Goal: Task Accomplishment & Management: Complete application form

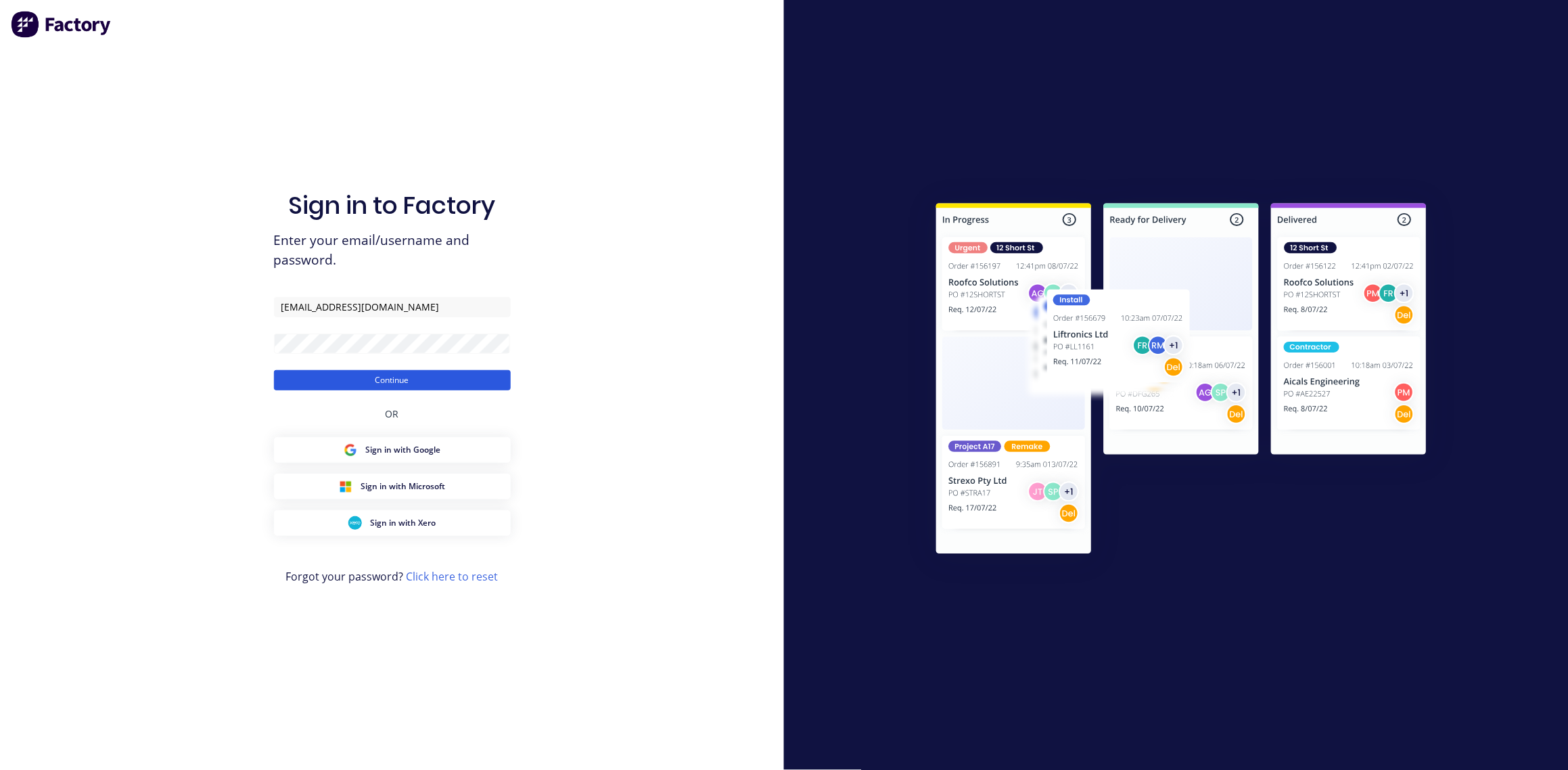
click at [382, 374] on button "Continue" at bounding box center [392, 380] width 237 height 21
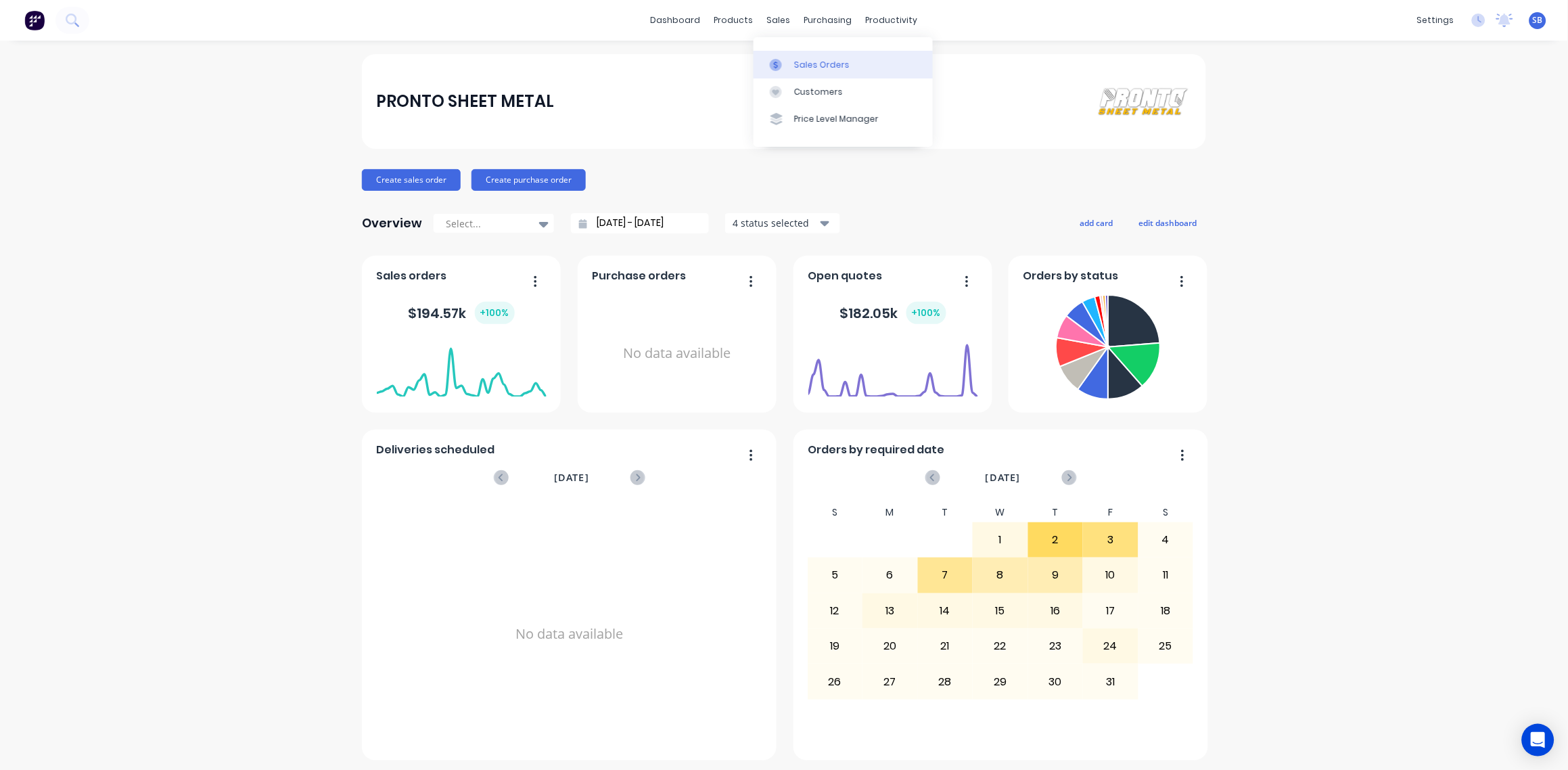
click at [816, 60] on div "Sales Orders" at bounding box center [822, 65] width 55 height 12
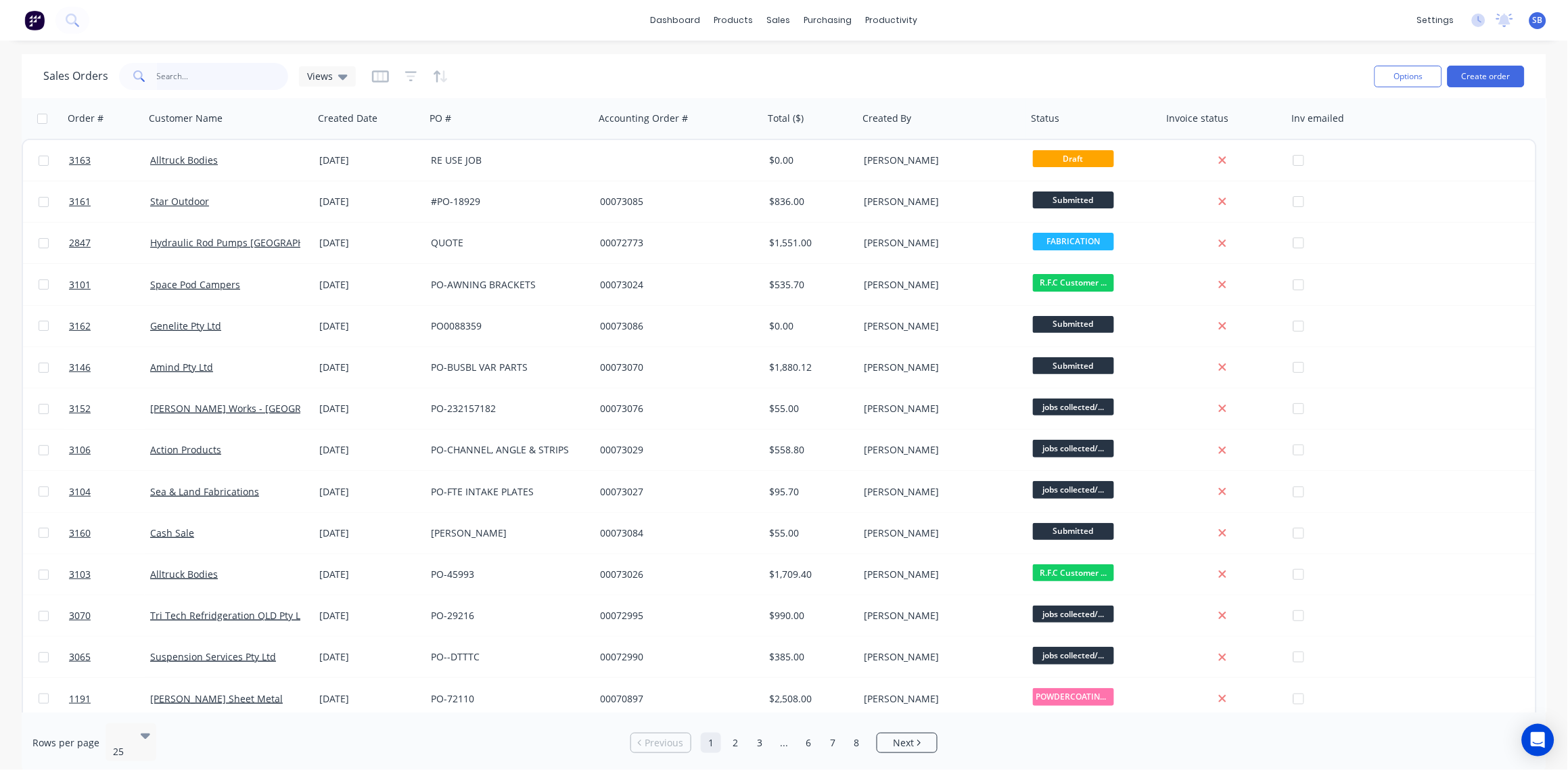
click at [222, 72] on input "text" at bounding box center [223, 76] width 132 height 27
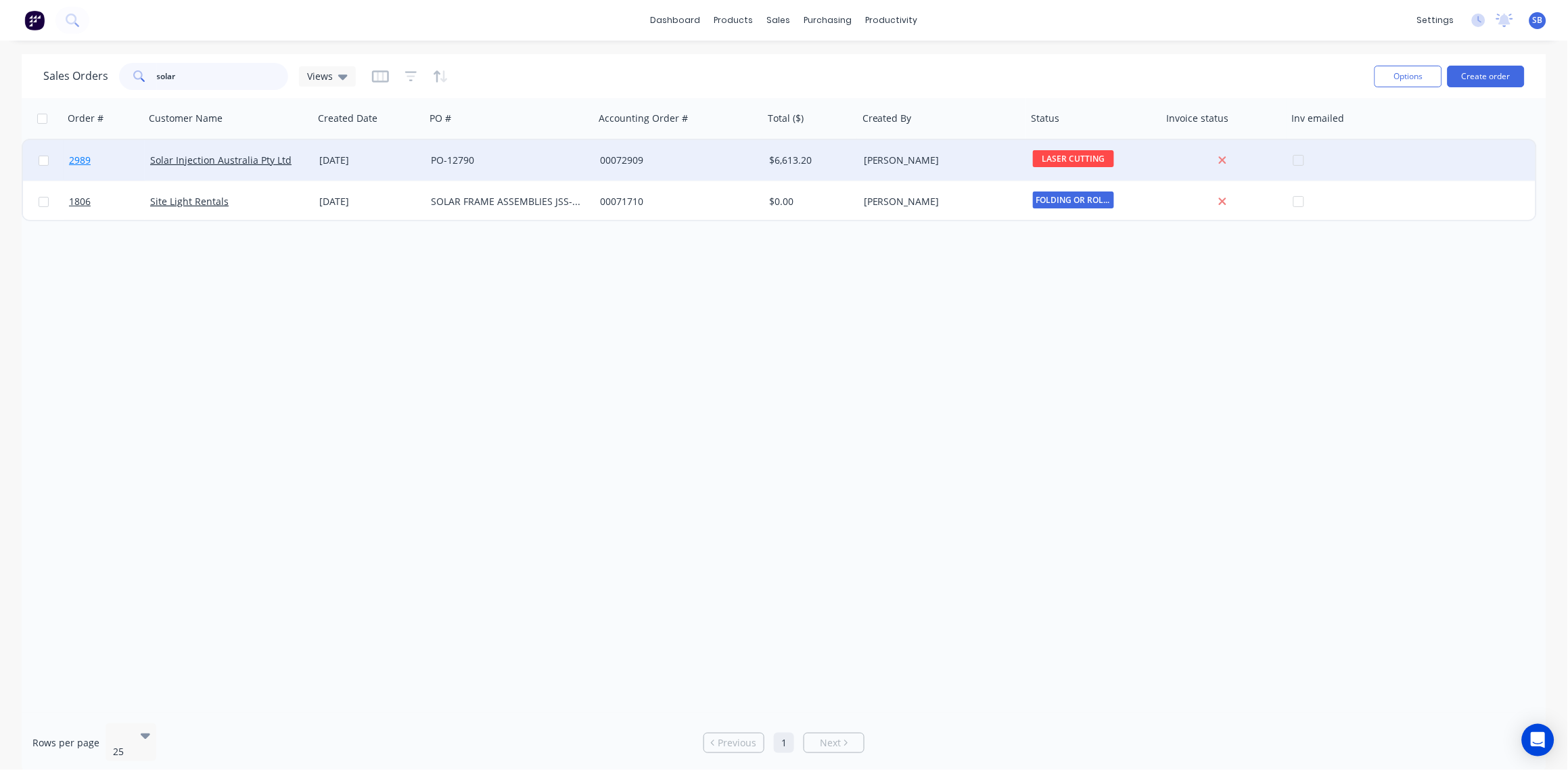
type input "solar"
click at [75, 157] on span "2989" at bounding box center [79, 160] width 22 height 14
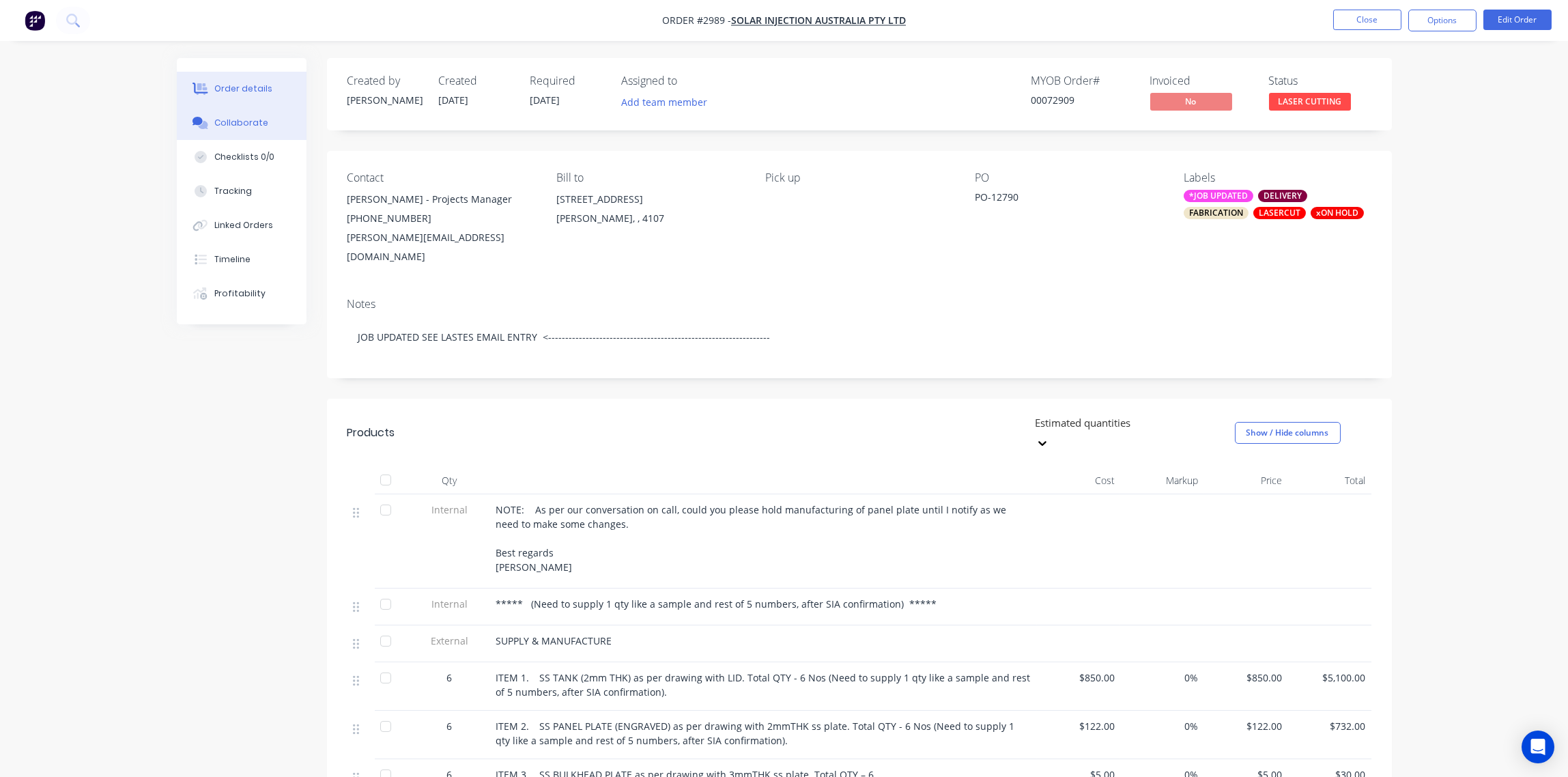
click at [226, 119] on div "Collaborate" at bounding box center [241, 123] width 54 height 12
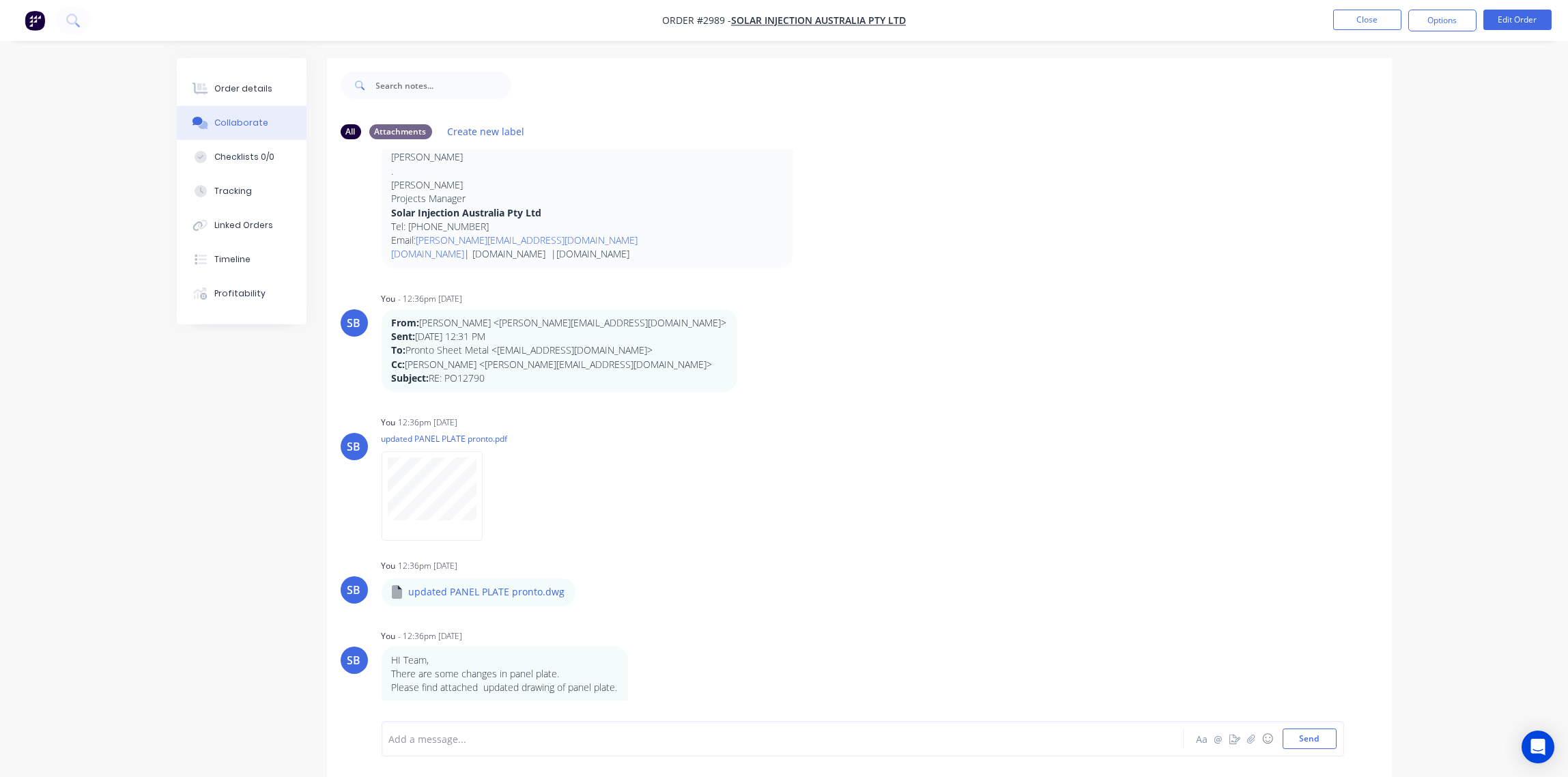
scroll to position [1467, 0]
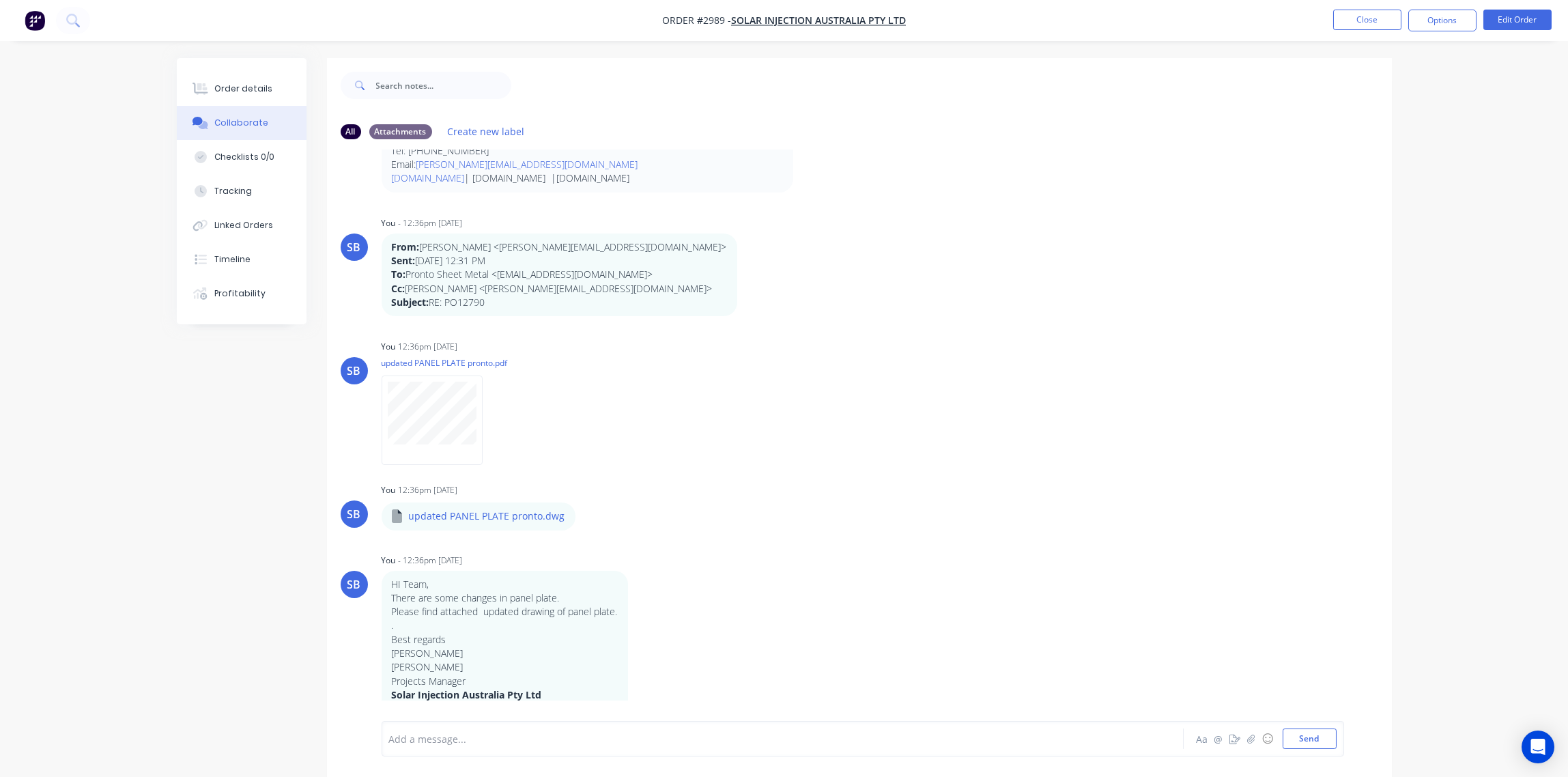
click at [507, 732] on div at bounding box center [745, 739] width 710 height 14
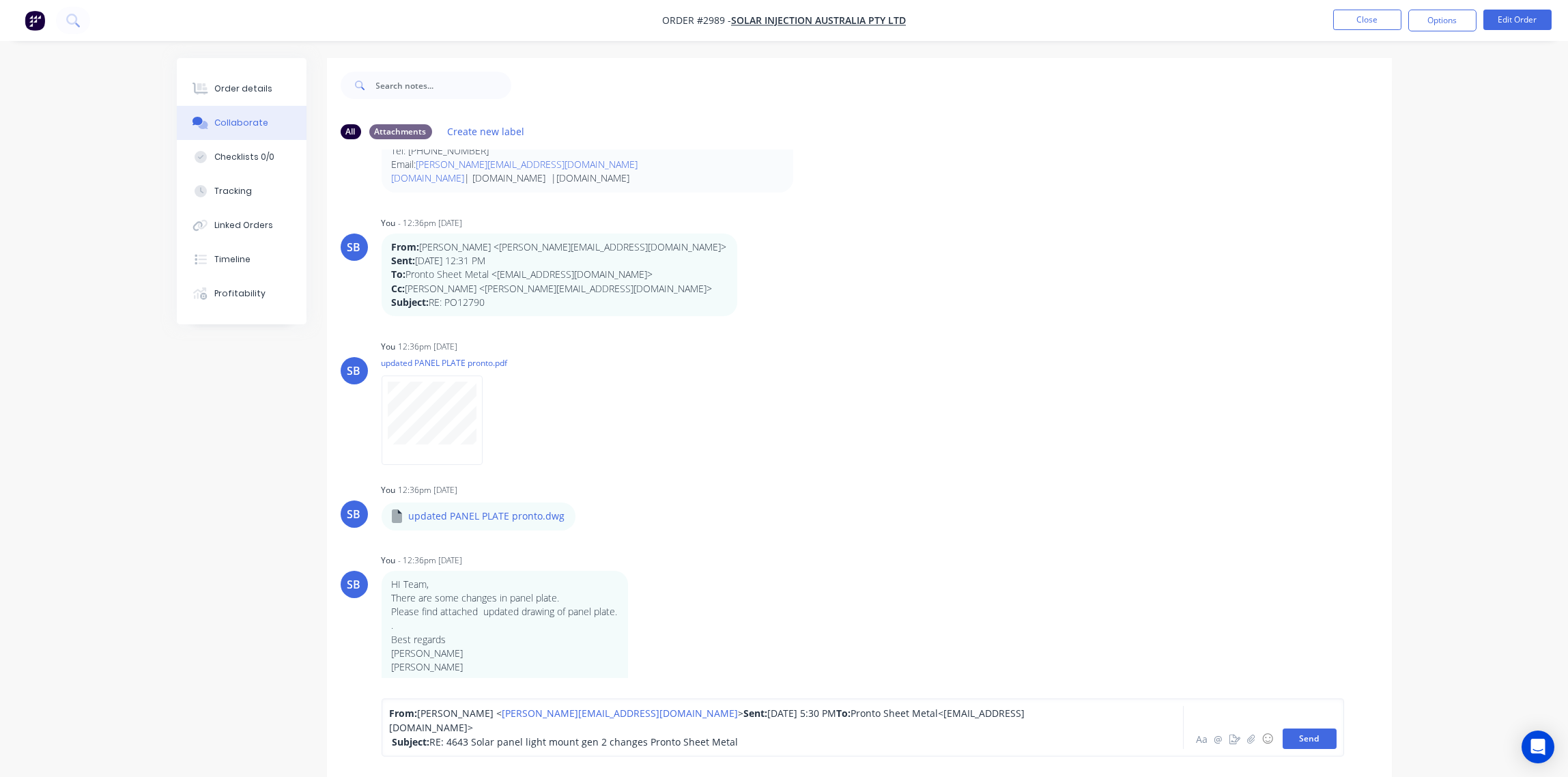
click at [1323, 735] on button "Send" at bounding box center [1310, 739] width 54 height 21
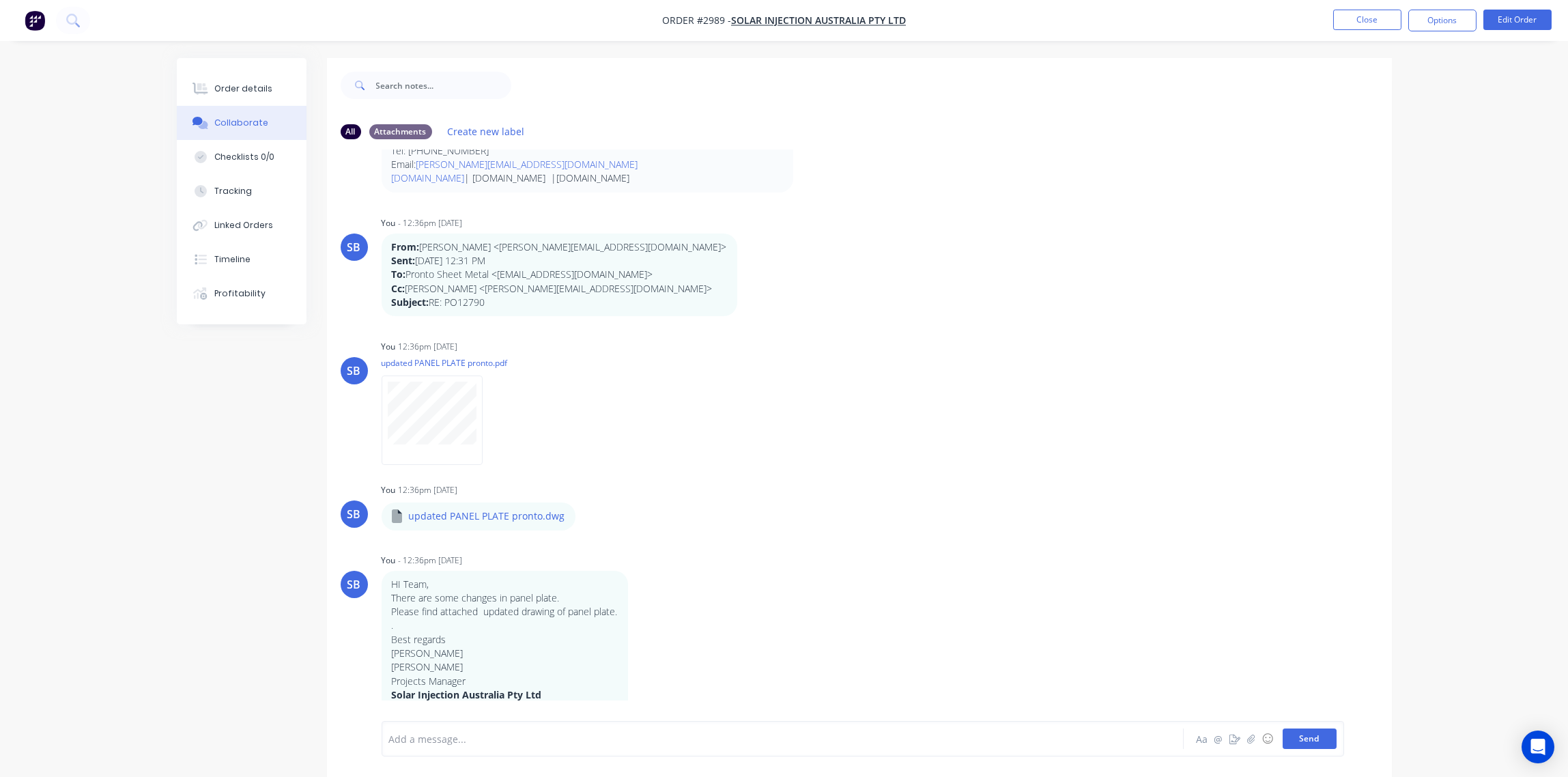
scroll to position [1467, 0]
click at [471, 735] on div at bounding box center [745, 739] width 710 height 14
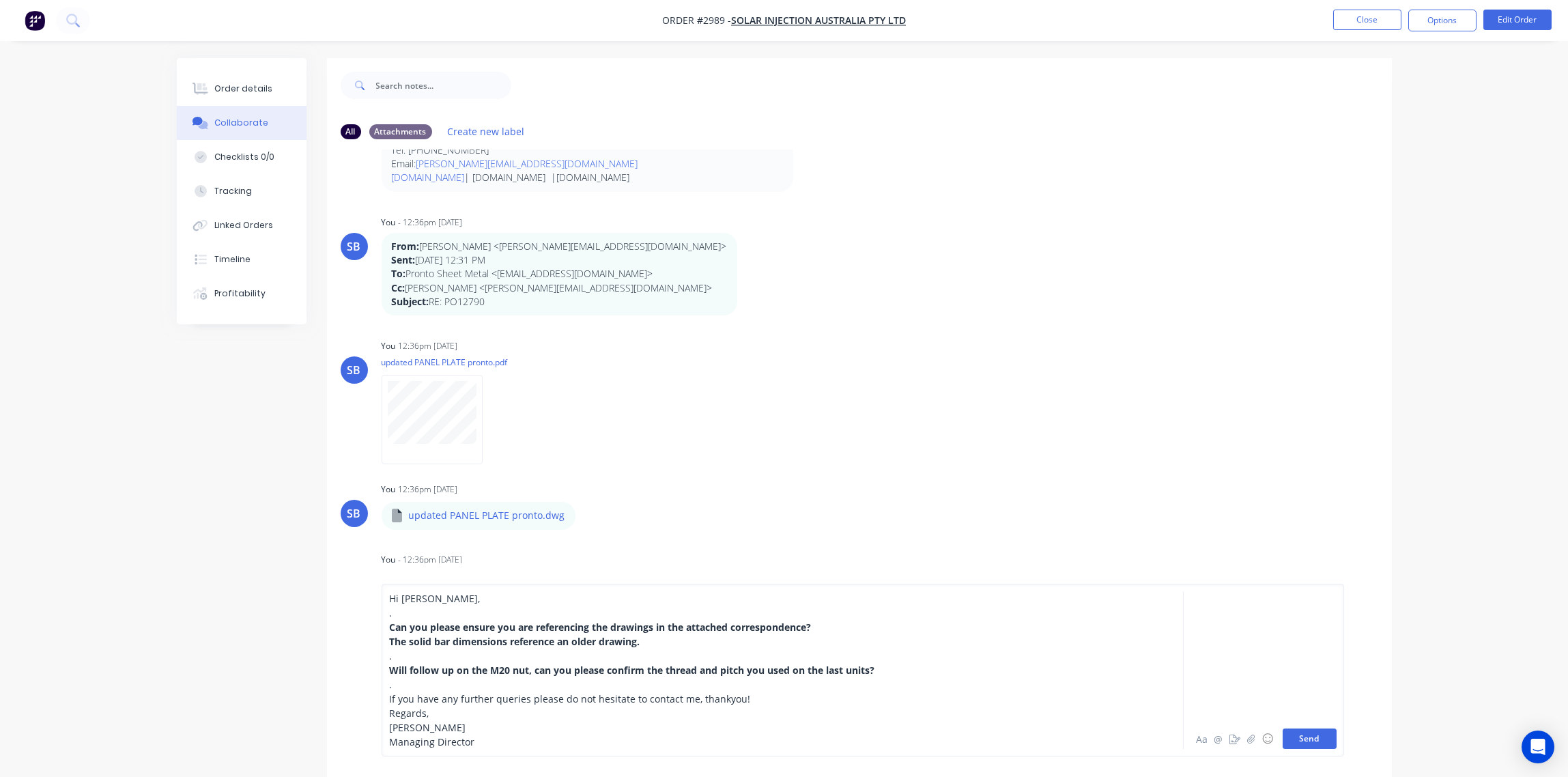
click at [1310, 741] on button "Send" at bounding box center [1310, 739] width 54 height 21
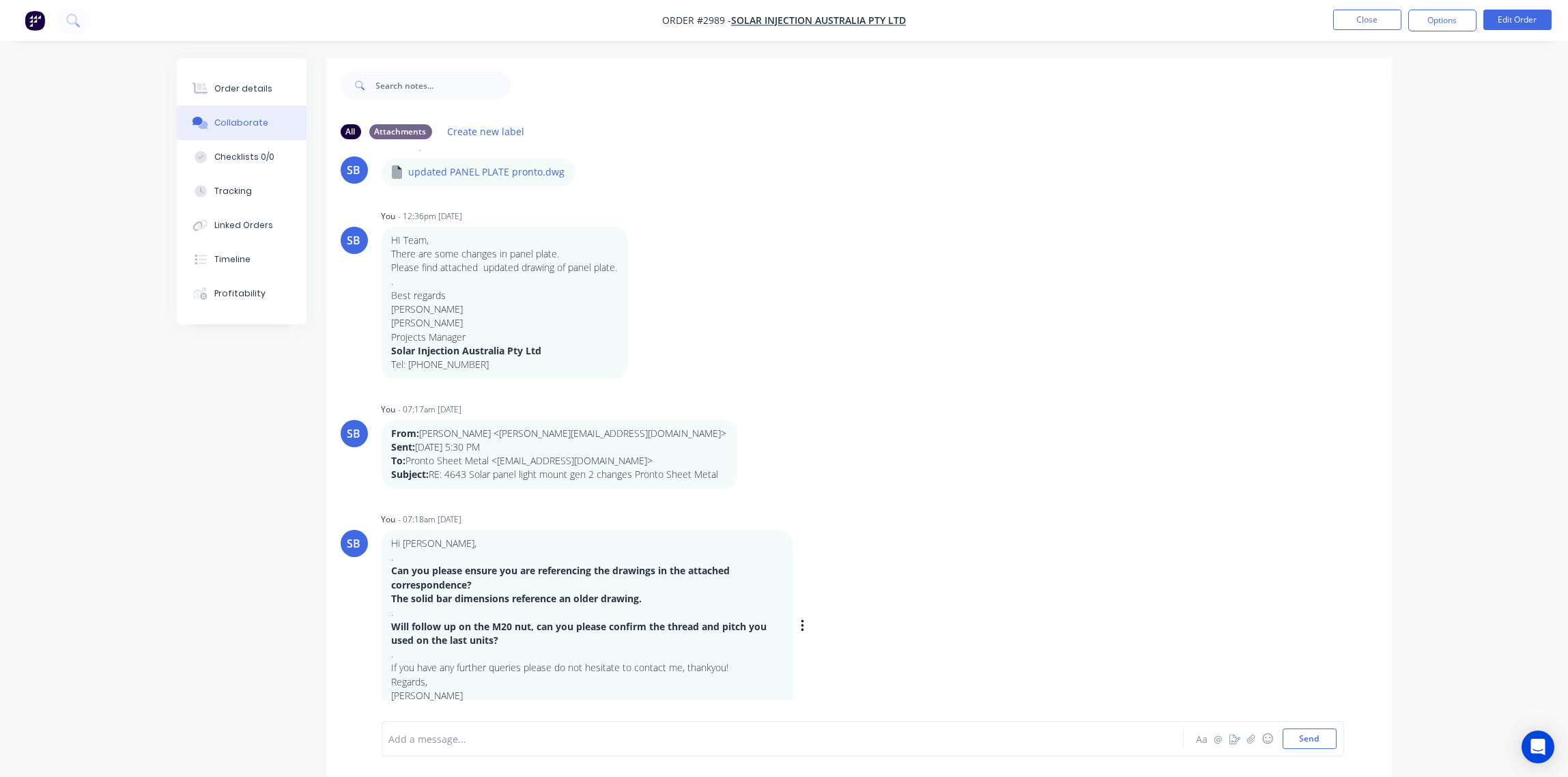
scroll to position [21, 0]
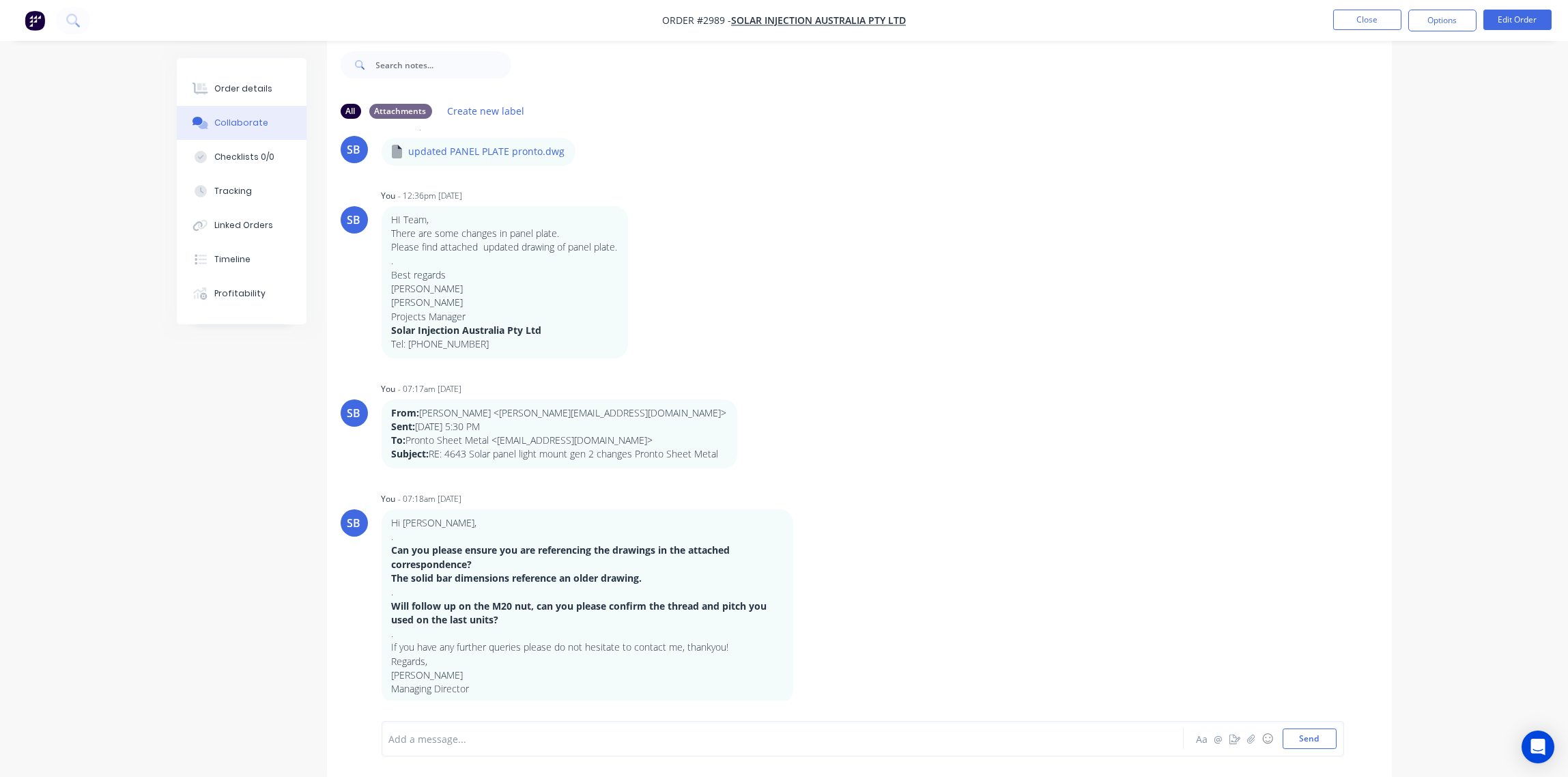
click at [458, 733] on div at bounding box center [745, 739] width 710 height 14
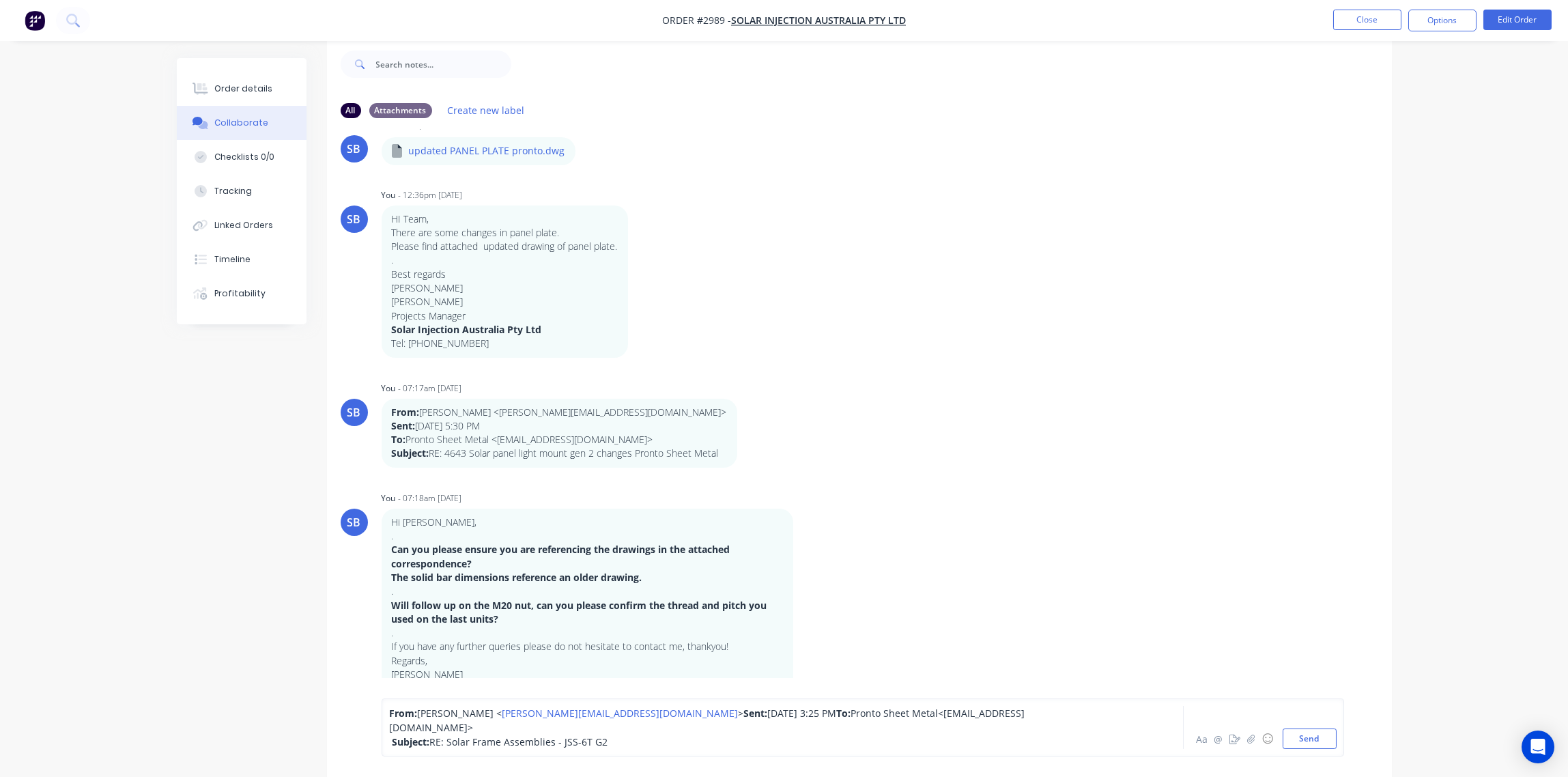
drag, startPoint x: 615, startPoint y: 744, endPoint x: 330, endPoint y: 678, distance: 292.5
click at [330, 678] on div "From: Chris Jonker < chris@sitelight.com.au > Sent: Thursday, 25 September 2025…" at bounding box center [860, 727] width 1065 height 99
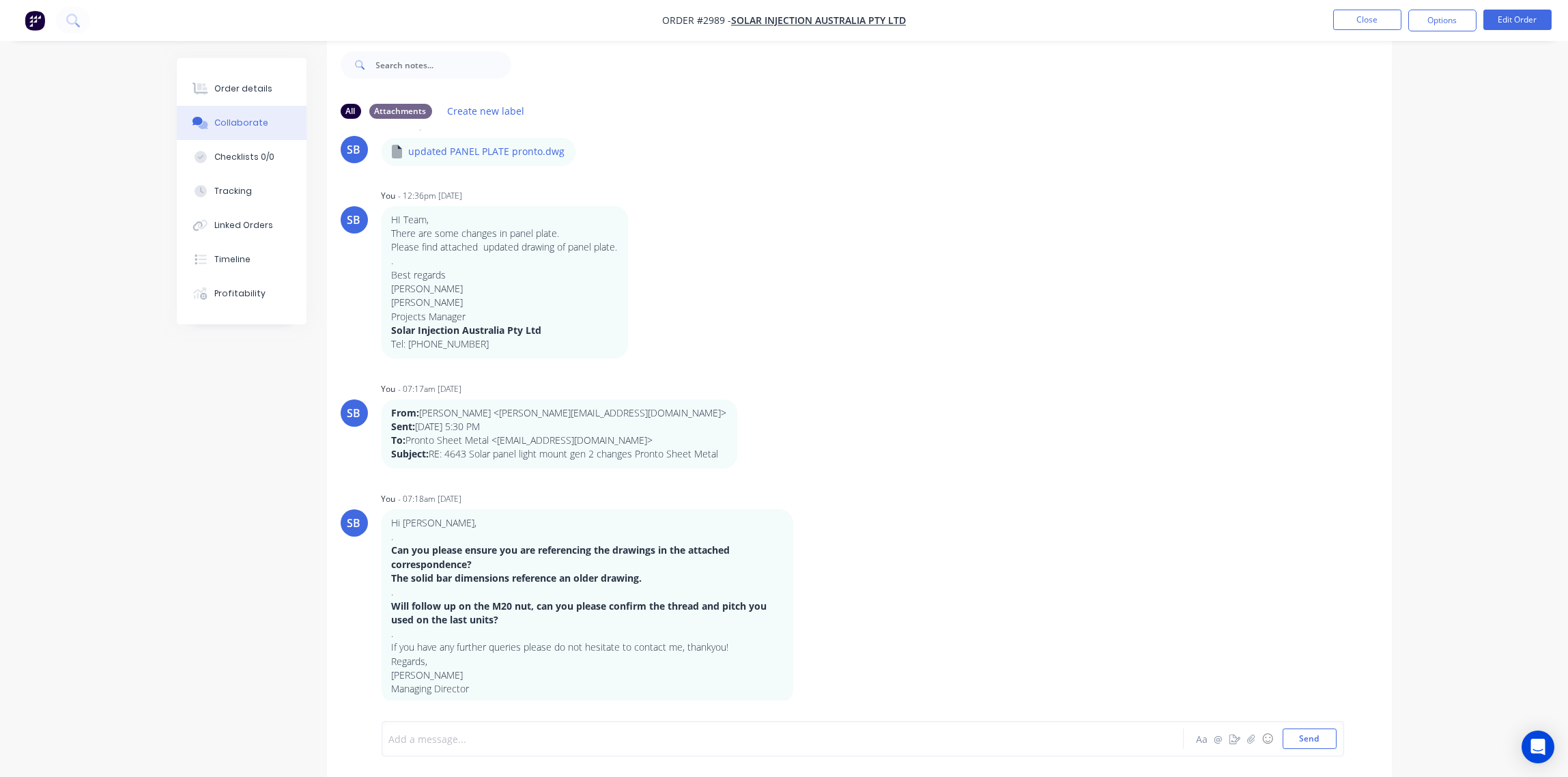
drag, startPoint x: 385, startPoint y: 727, endPoint x: 419, endPoint y: 773, distance: 57.2
click at [394, 747] on div "Add a message... Aa @ ☺ Send" at bounding box center [862, 738] width 962 height 36
click at [428, 741] on div at bounding box center [745, 739] width 710 height 14
click at [444, 746] on div "Add a message..." at bounding box center [744, 739] width 711 height 21
drag, startPoint x: 439, startPoint y: 742, endPoint x: 425, endPoint y: 736, distance: 15.2
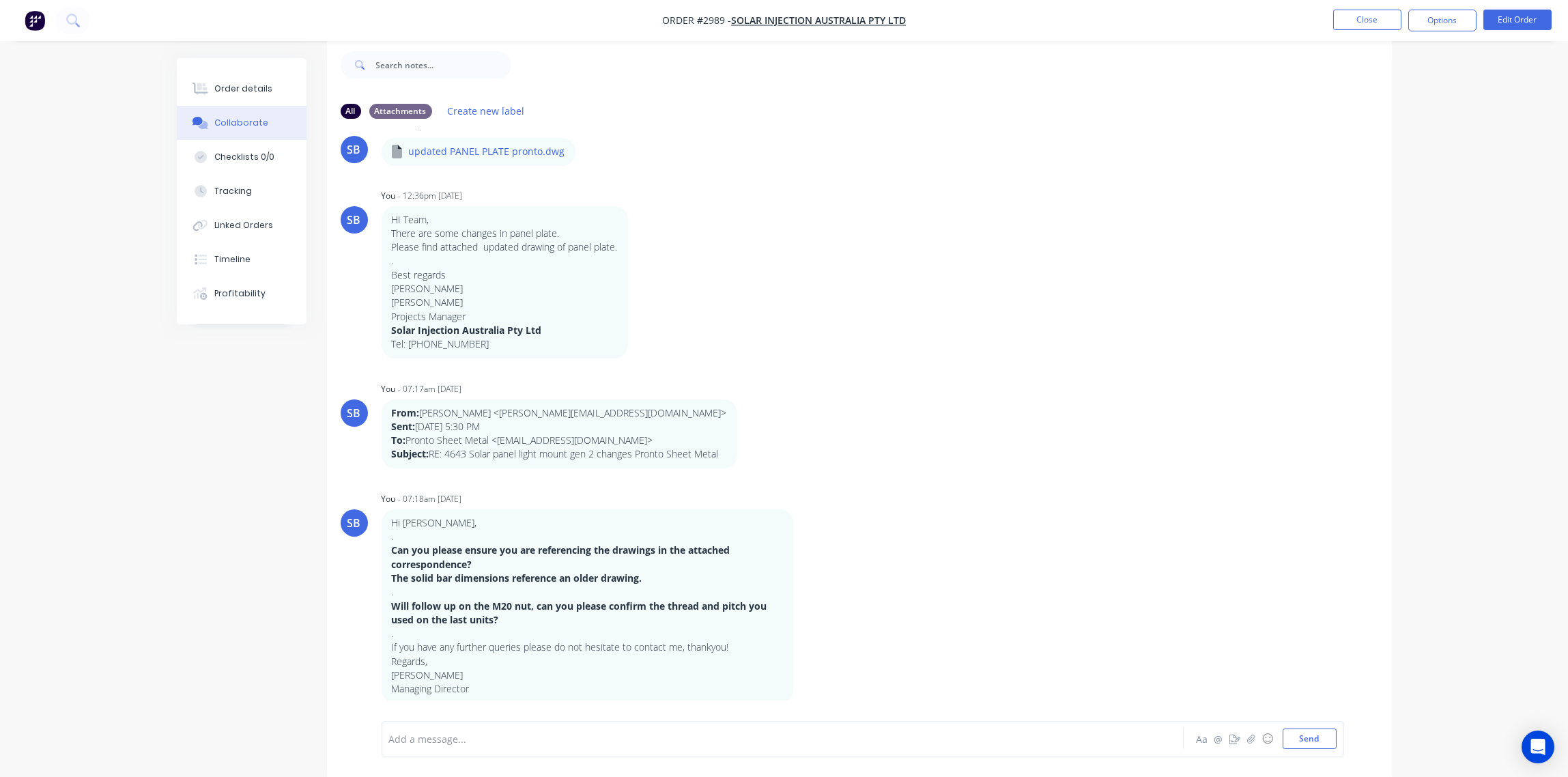
click at [419, 727] on div "Add a message... Aa @ ☺ Send" at bounding box center [862, 738] width 962 height 36
click at [424, 739] on div at bounding box center [745, 739] width 710 height 14
click at [1304, 739] on button "Send" at bounding box center [1310, 739] width 54 height 21
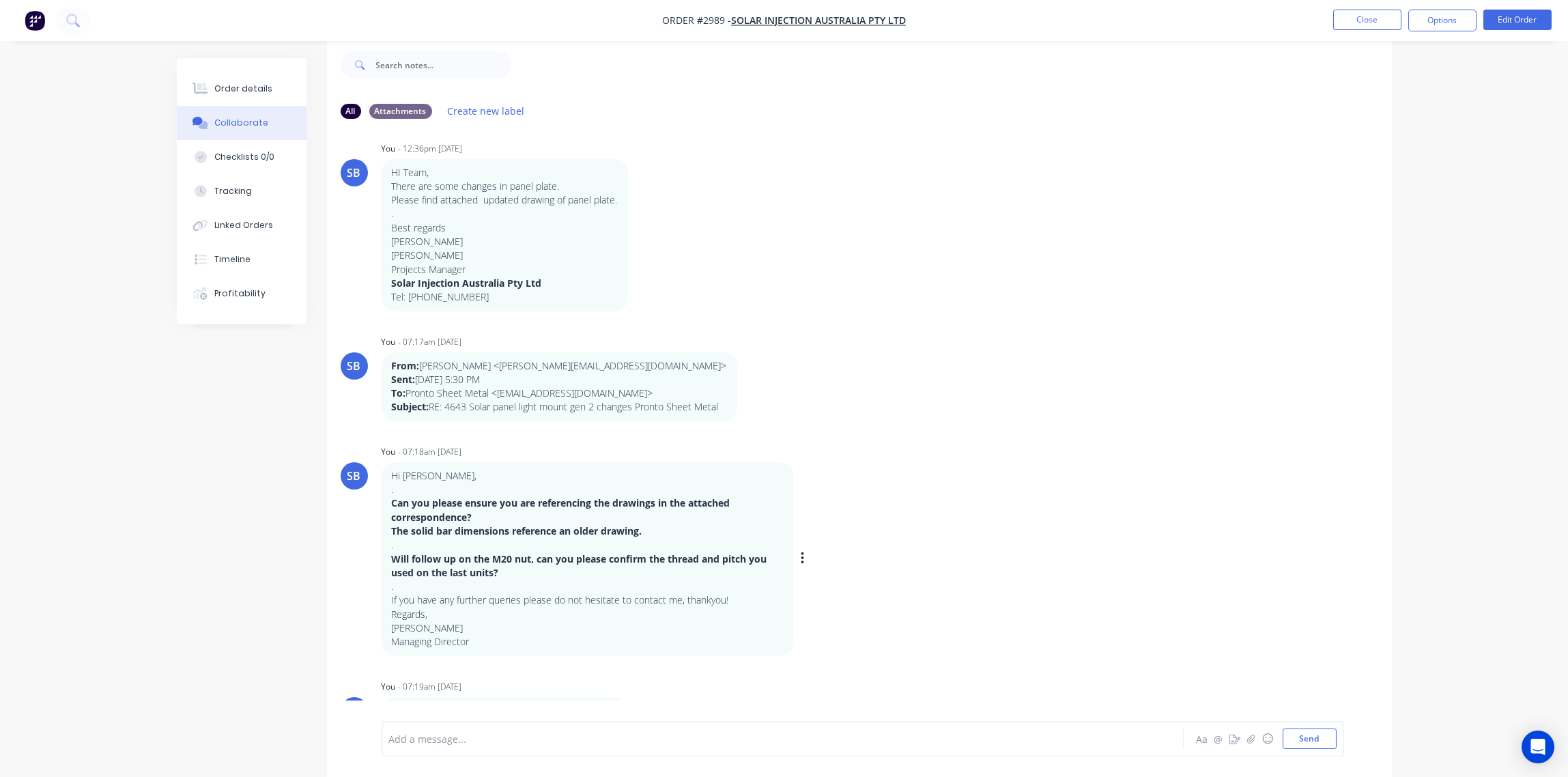
scroll to position [1879, 0]
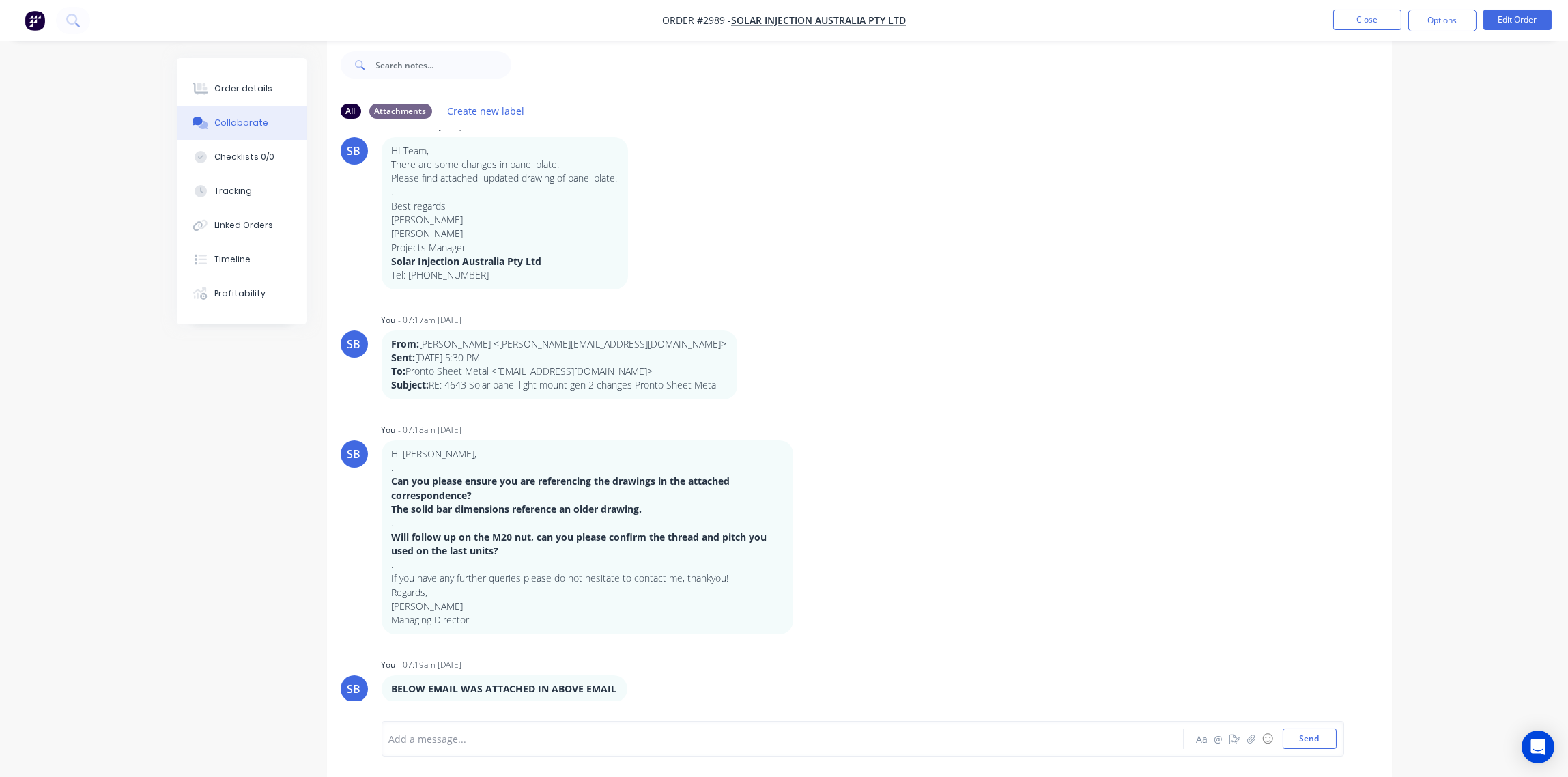
click at [463, 735] on div at bounding box center [745, 739] width 710 height 14
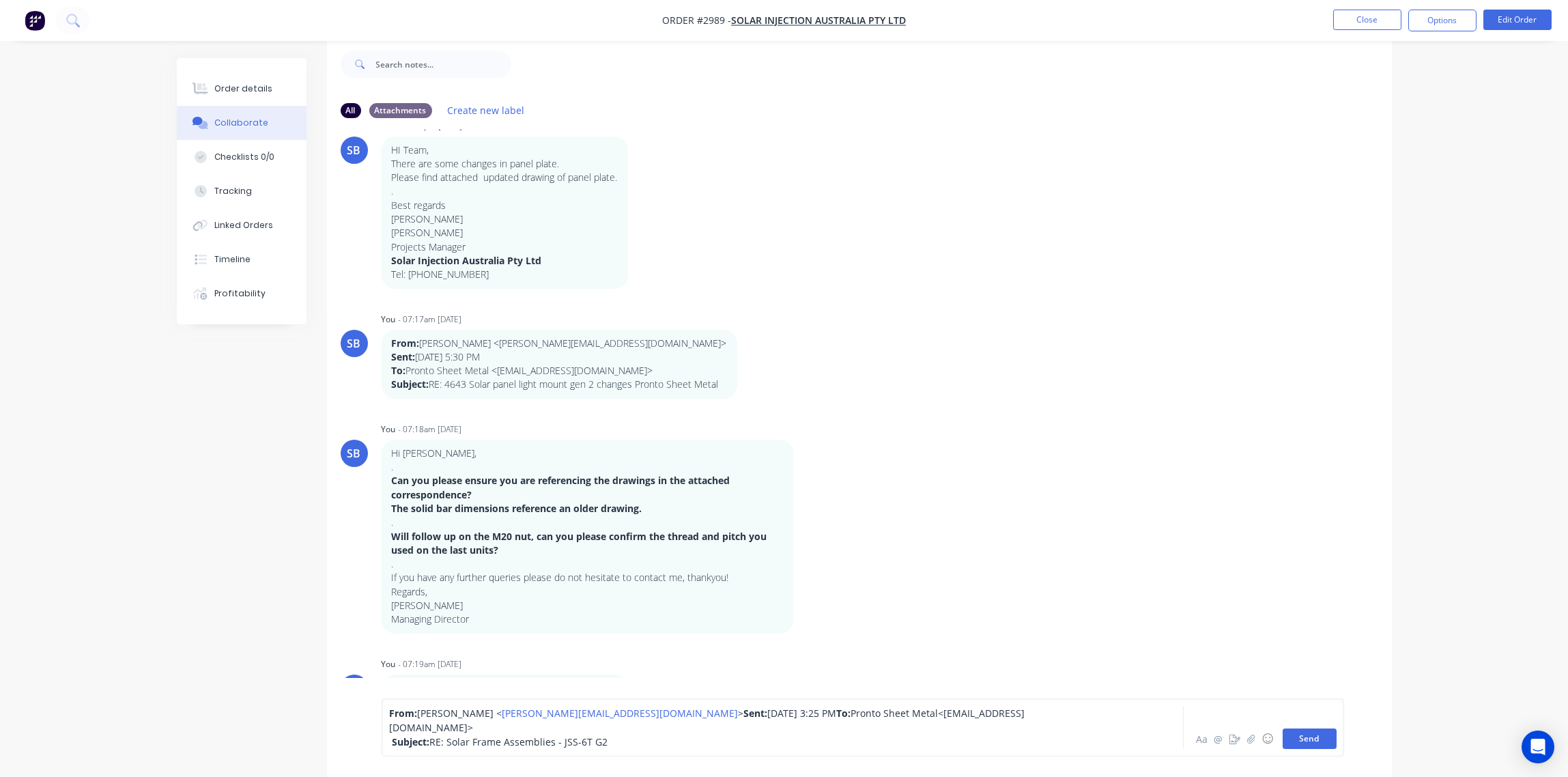
click at [1313, 736] on button "Send" at bounding box center [1310, 739] width 54 height 21
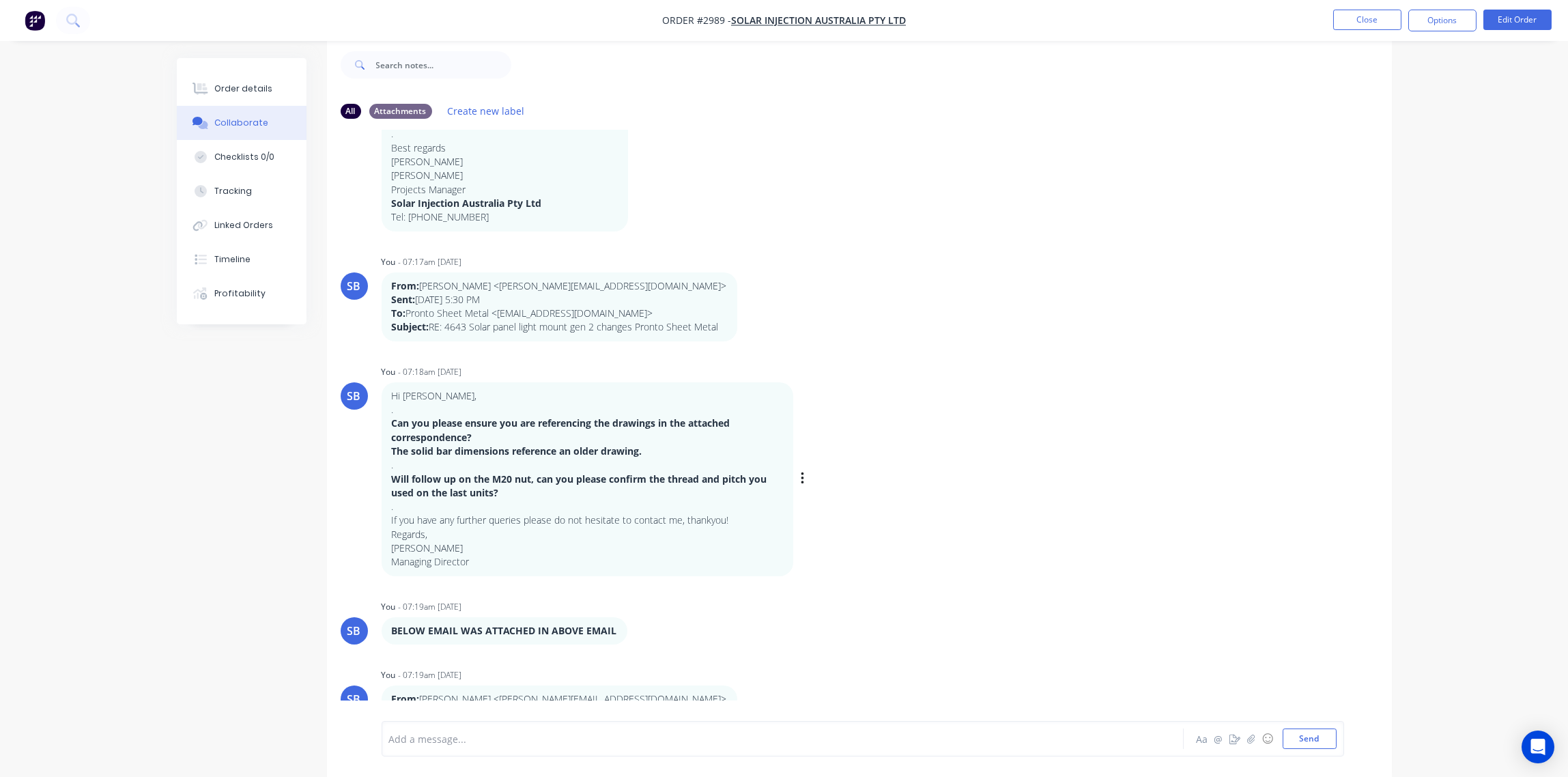
scroll to position [1989, 0]
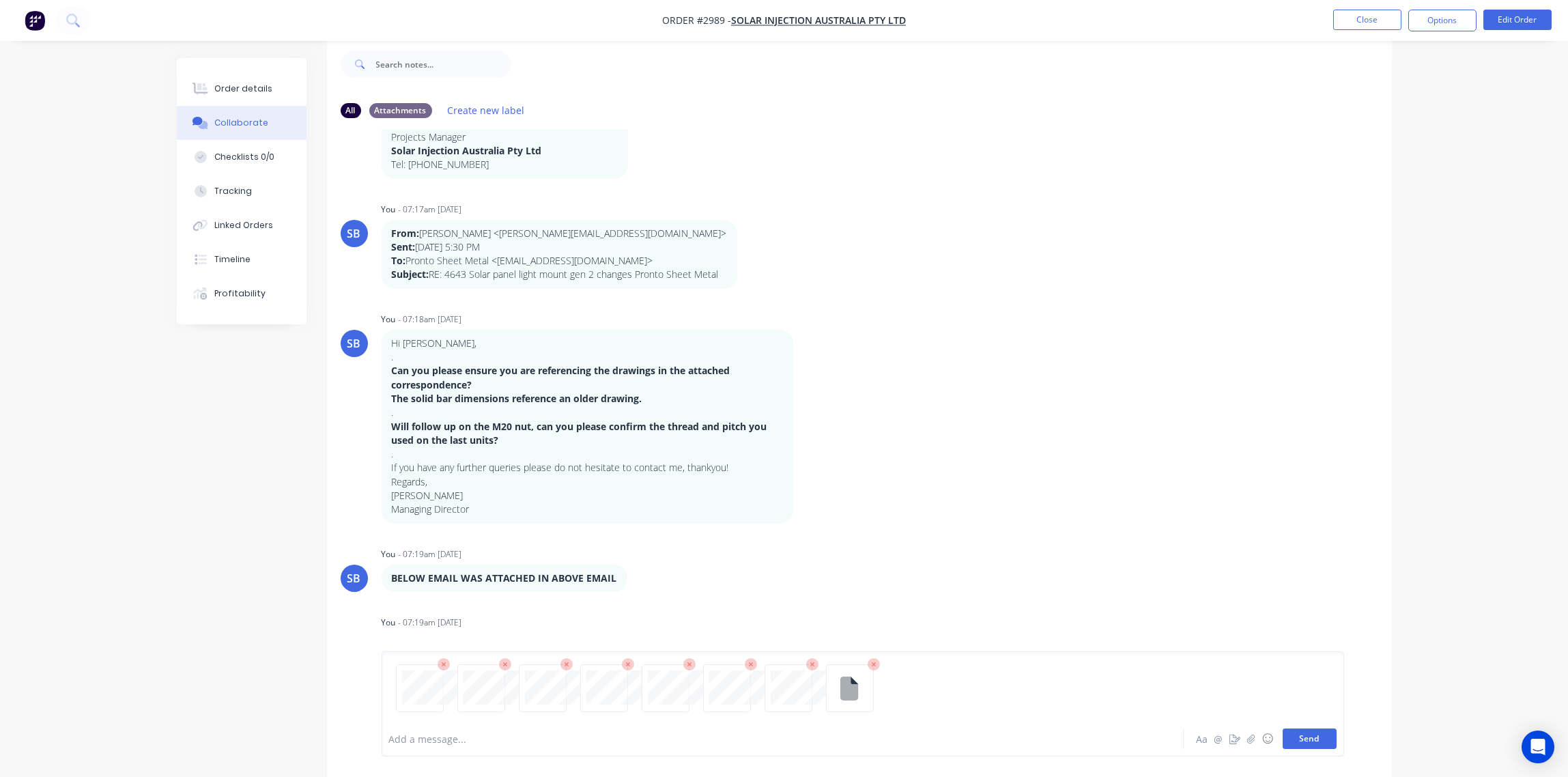
click at [1312, 743] on button "Send" at bounding box center [1310, 739] width 54 height 21
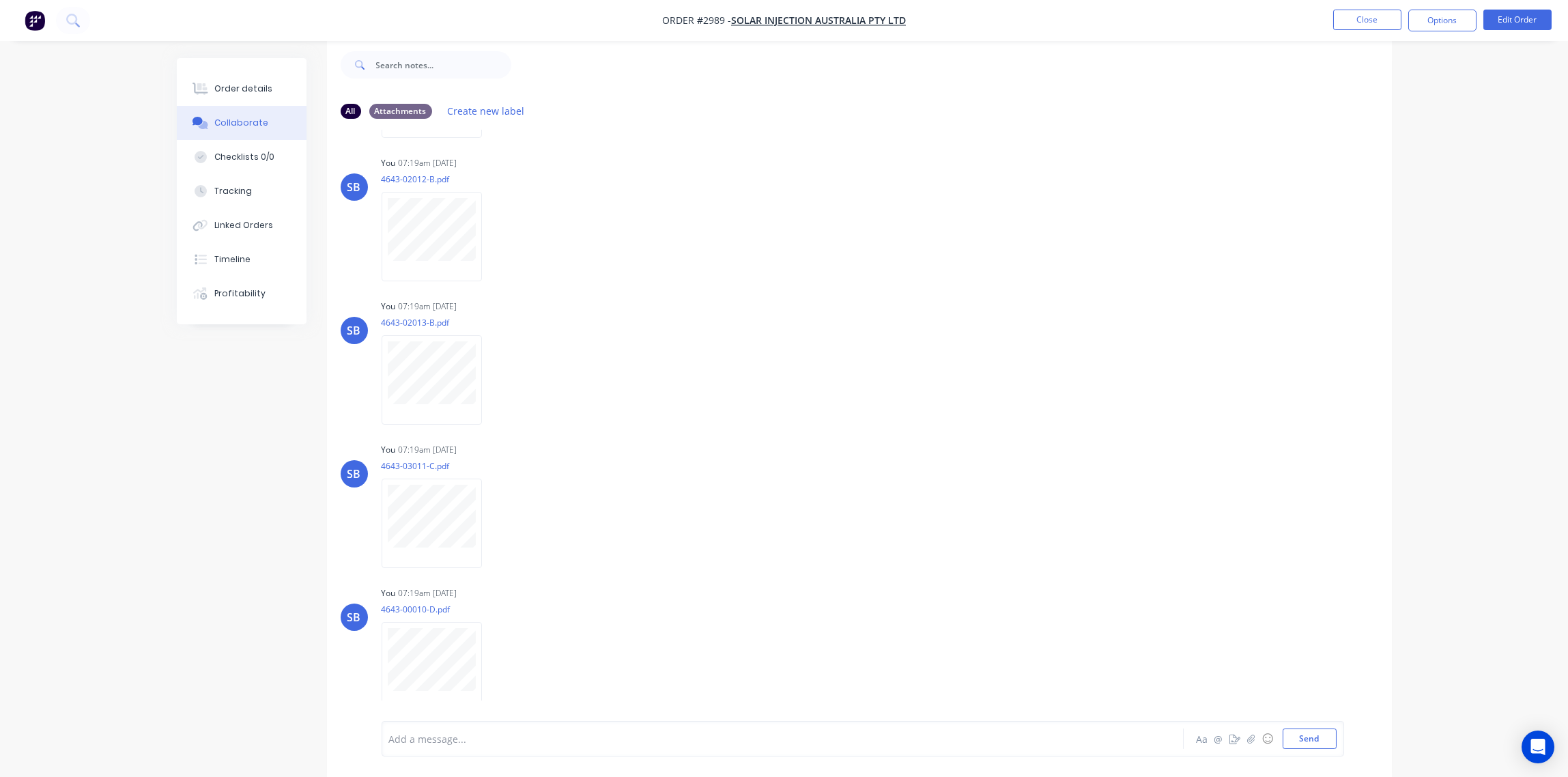
scroll to position [3064, 0]
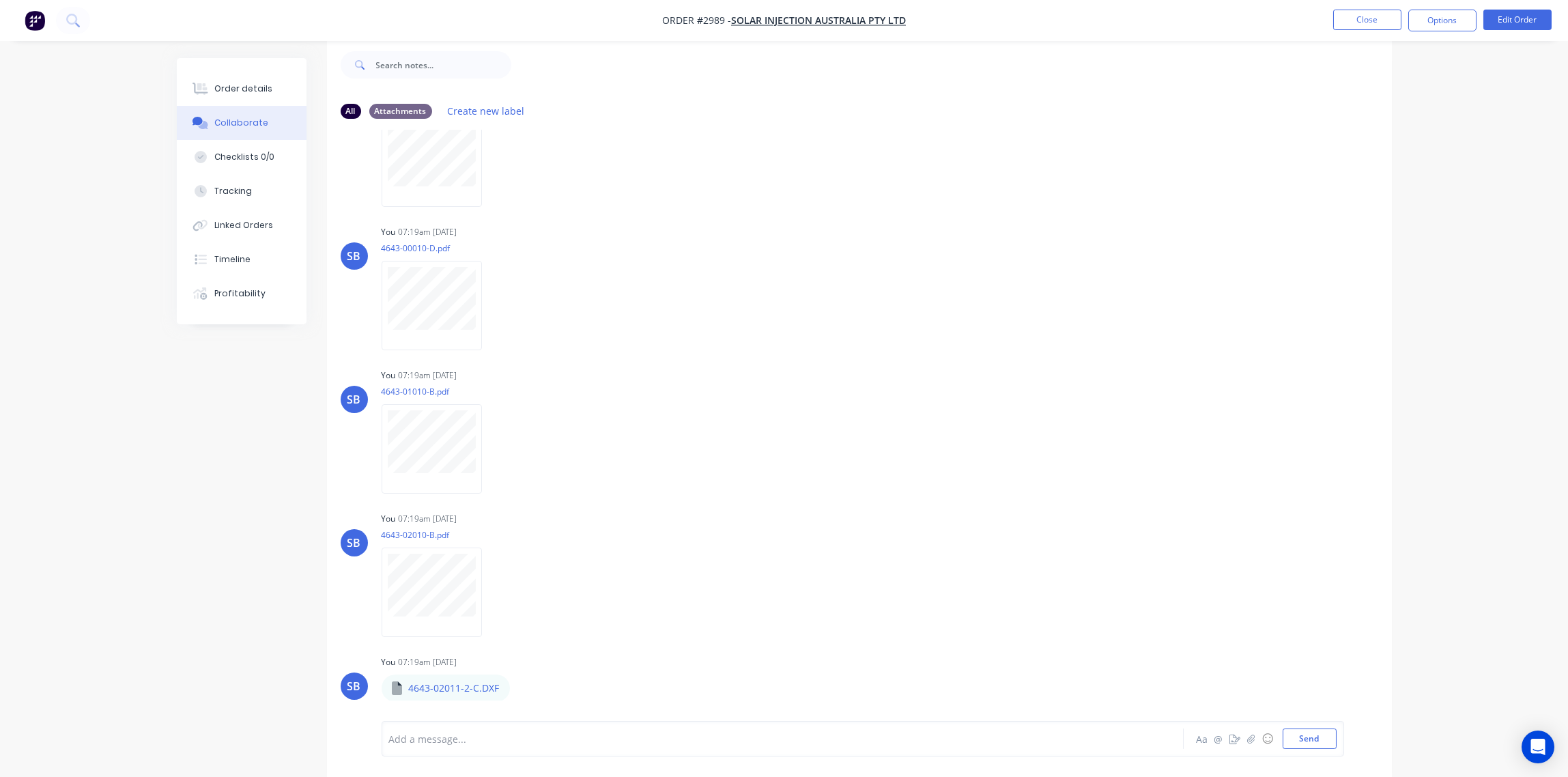
click at [454, 741] on div at bounding box center [745, 739] width 710 height 14
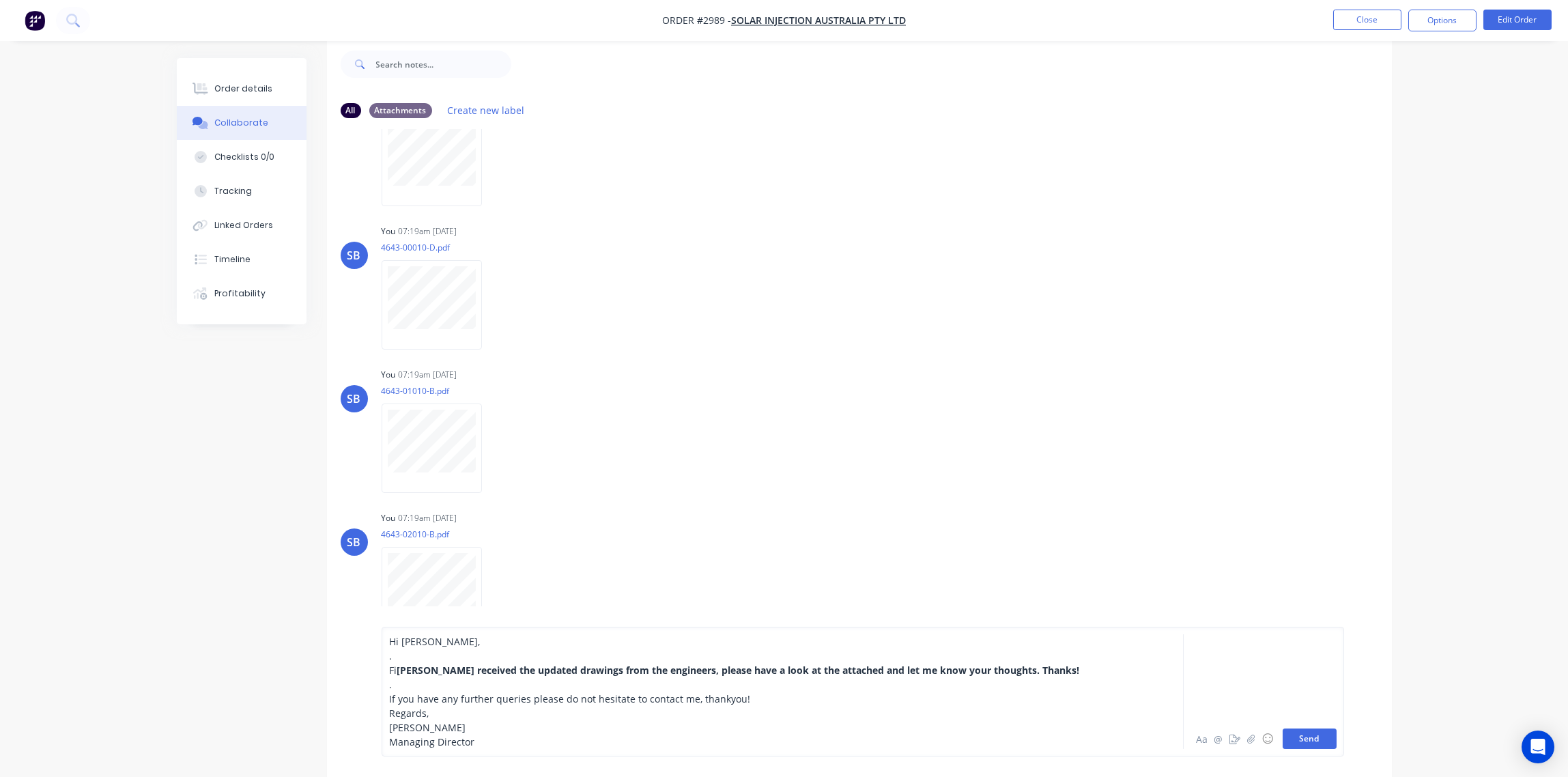
click at [1310, 739] on button "Send" at bounding box center [1310, 739] width 54 height 21
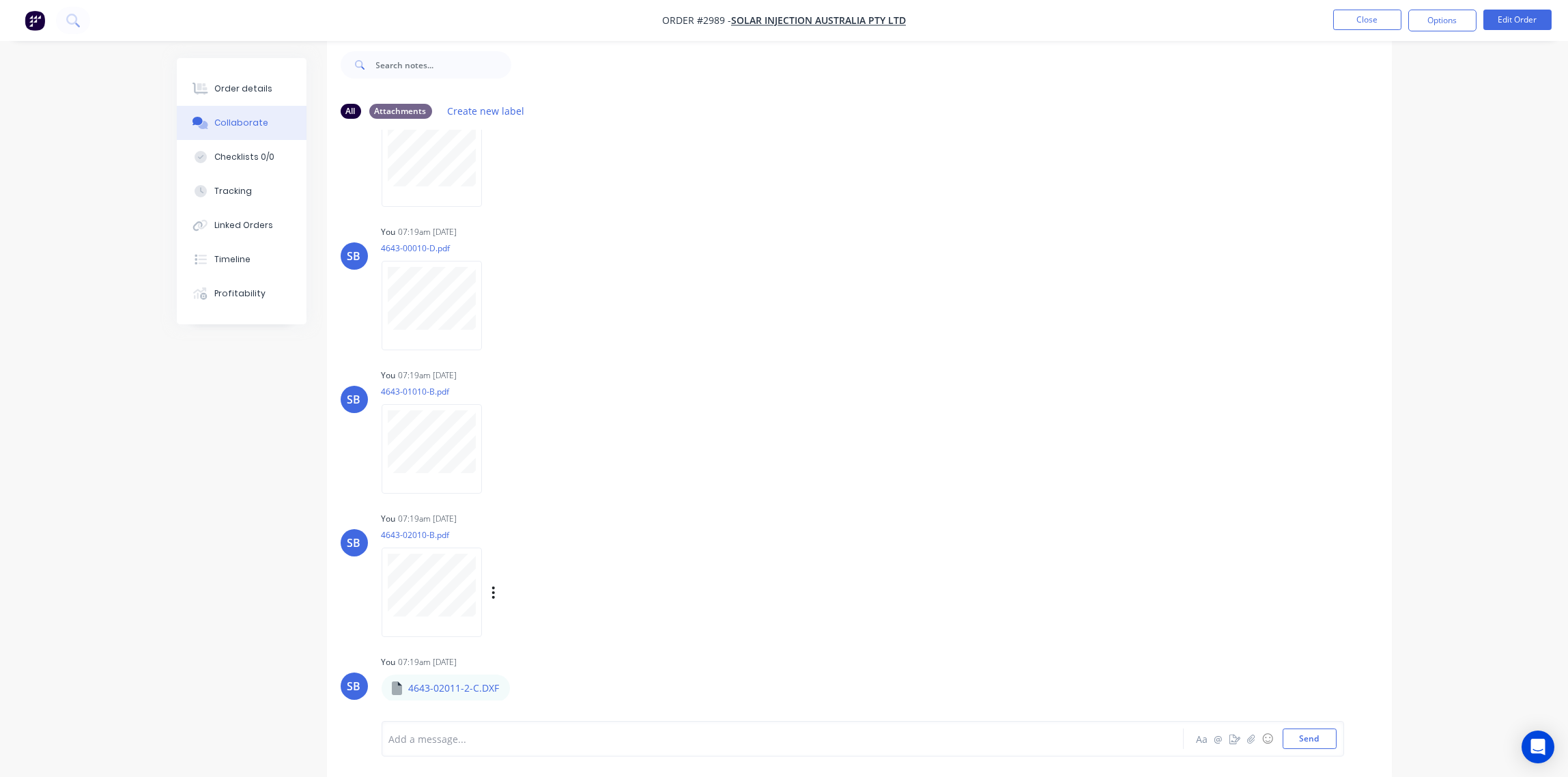
scroll to position [3241, 0]
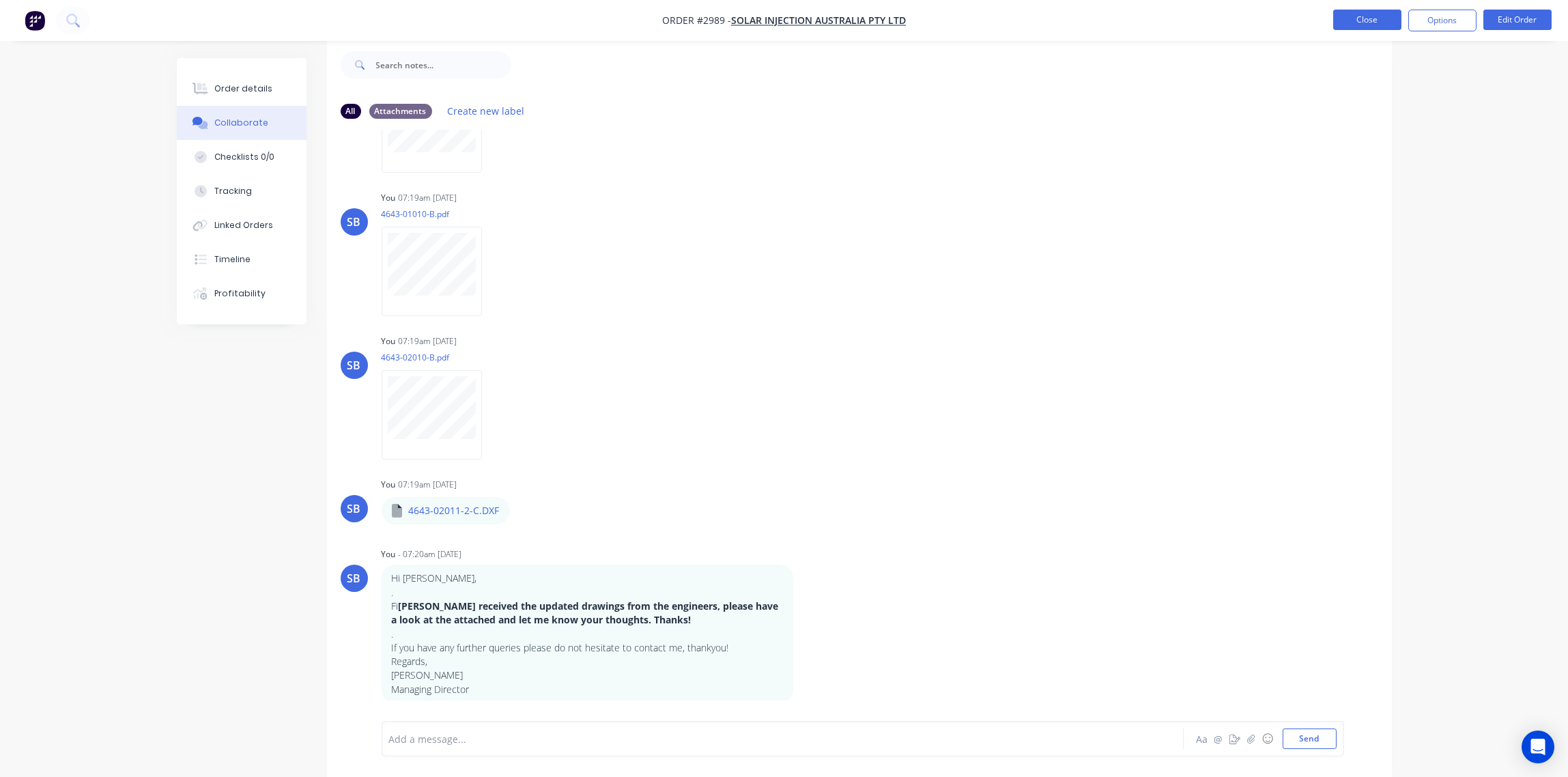
click at [1382, 14] on button "Close" at bounding box center [1367, 20] width 68 height 21
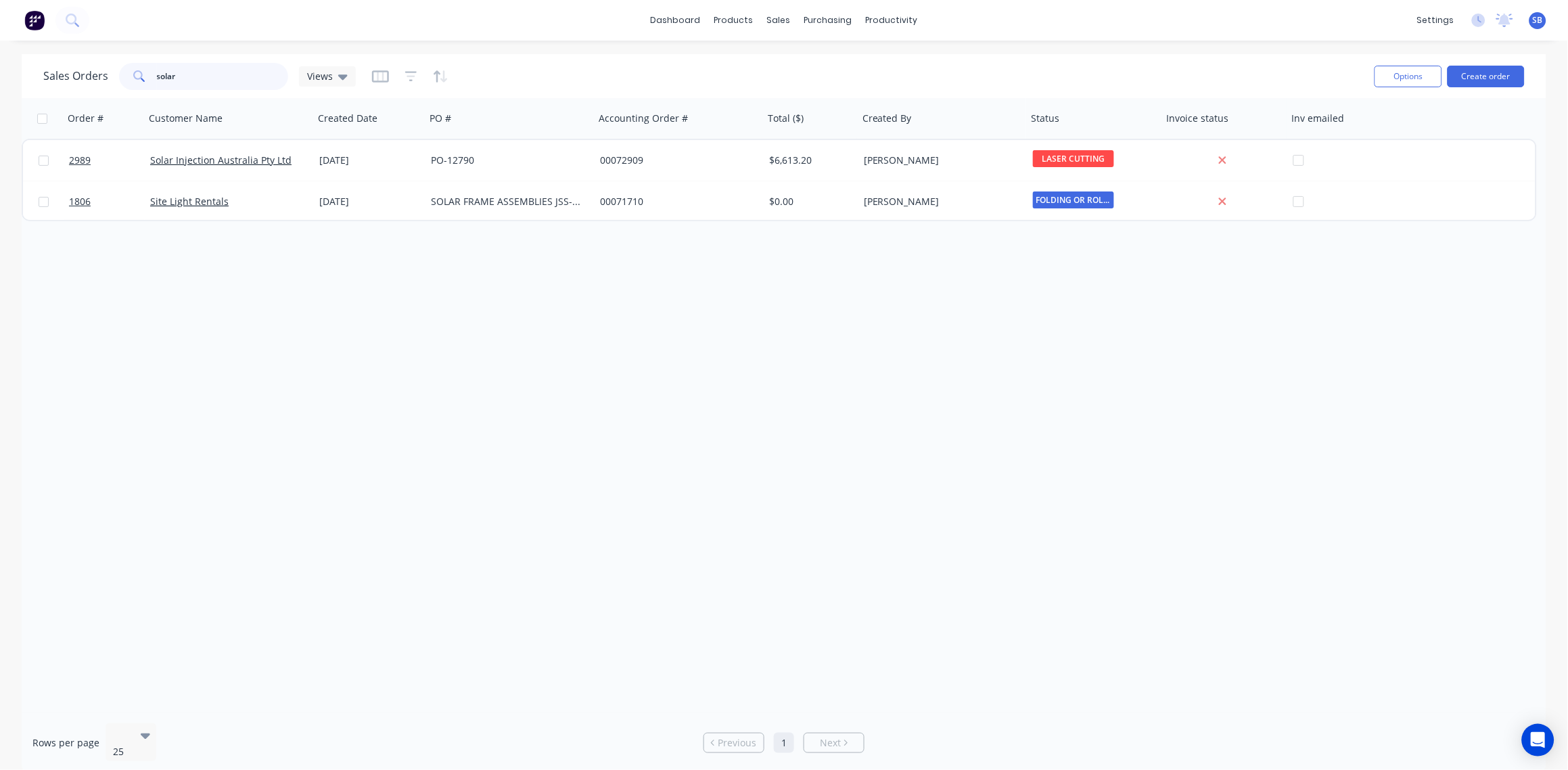
drag, startPoint x: 193, startPoint y: 72, endPoint x: 5, endPoint y: 83, distance: 188.3
click at [21, 74] on div "Sales Orders solar Views Options Create order Order # Customer Name Created Dat…" at bounding box center [784, 414] width 1568 height 719
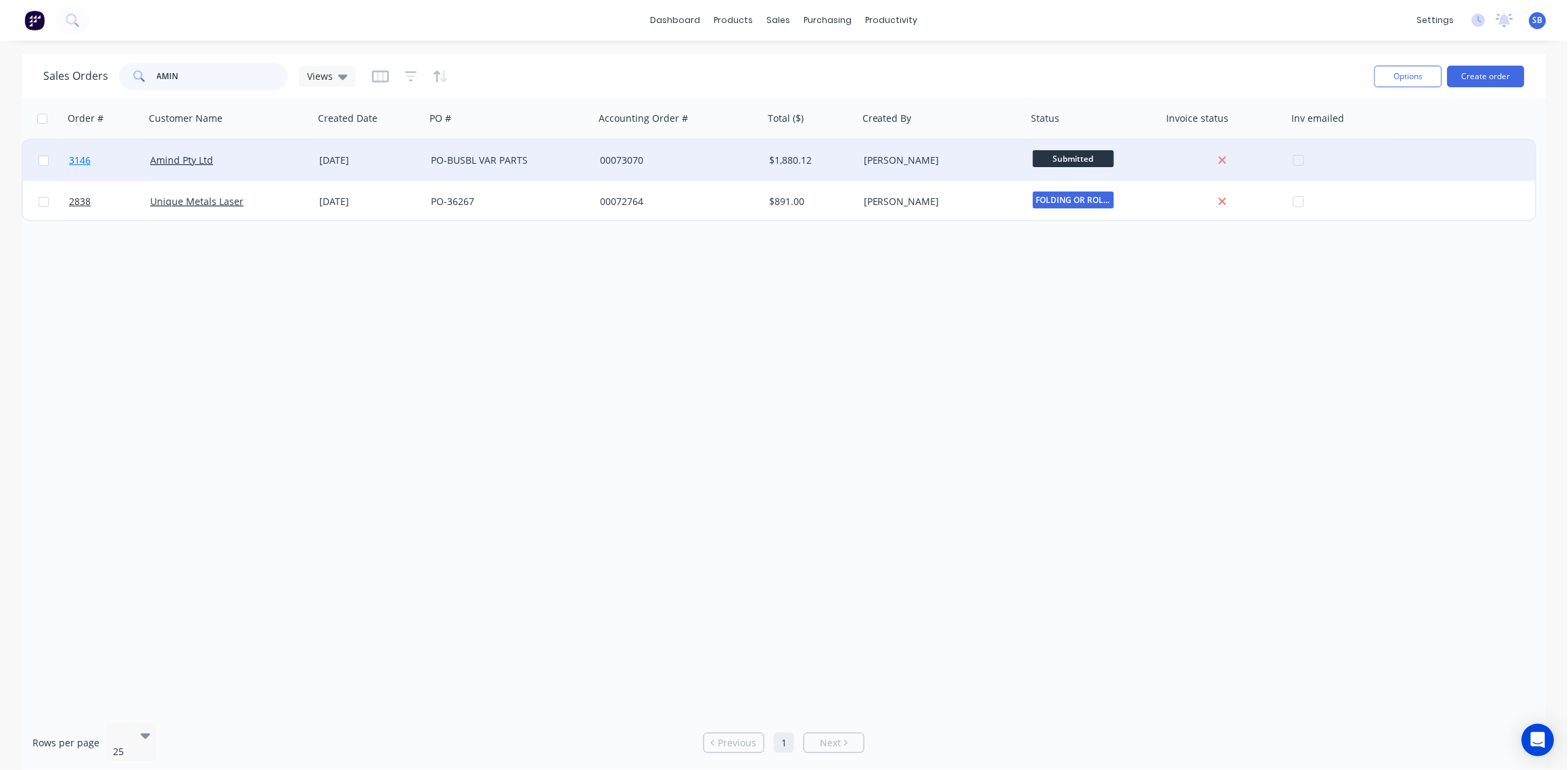
type input "AMIN"
click at [79, 159] on span "3146" at bounding box center [79, 160] width 22 height 14
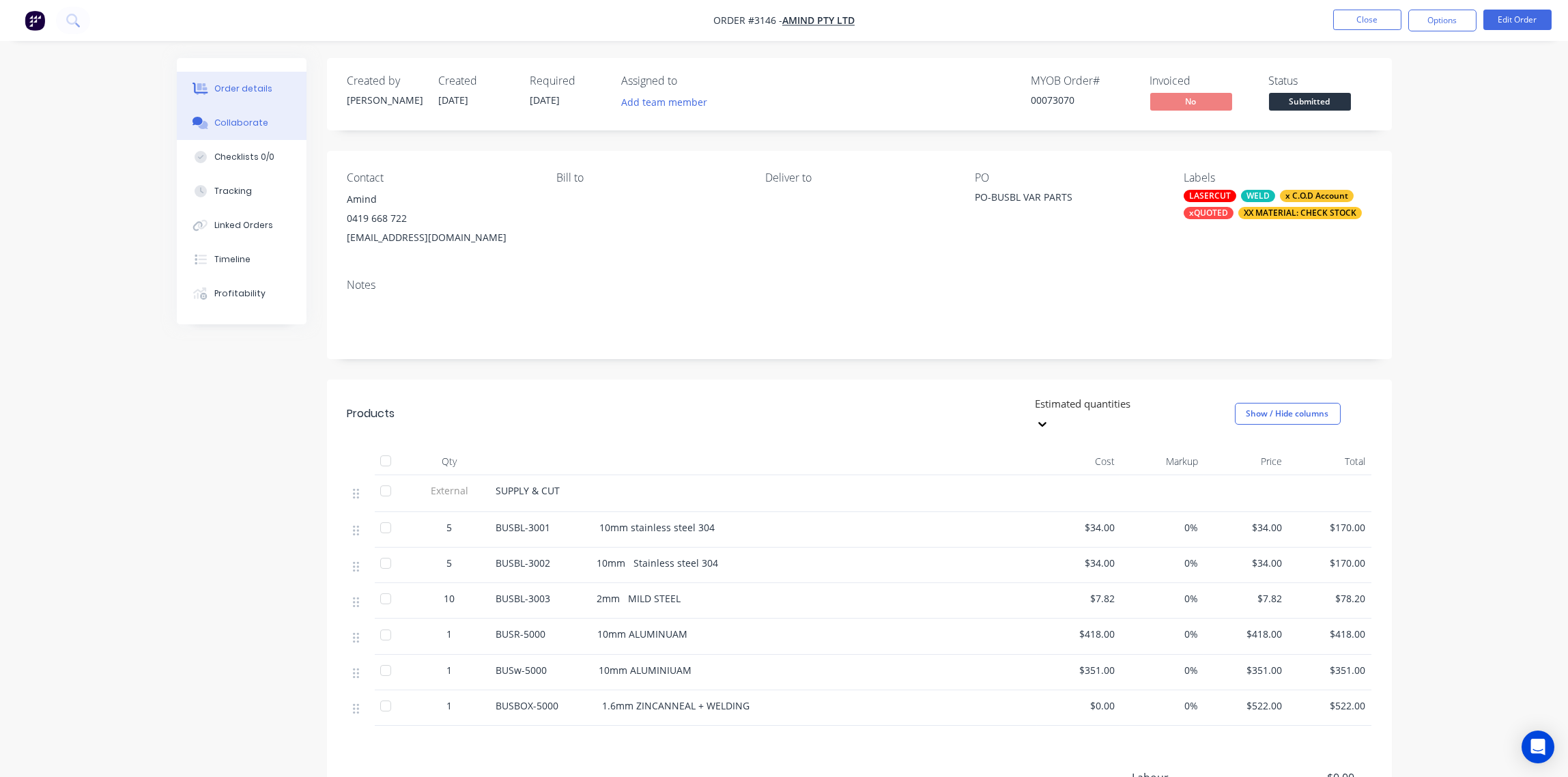
click at [245, 123] on div "Collaborate" at bounding box center [241, 123] width 54 height 12
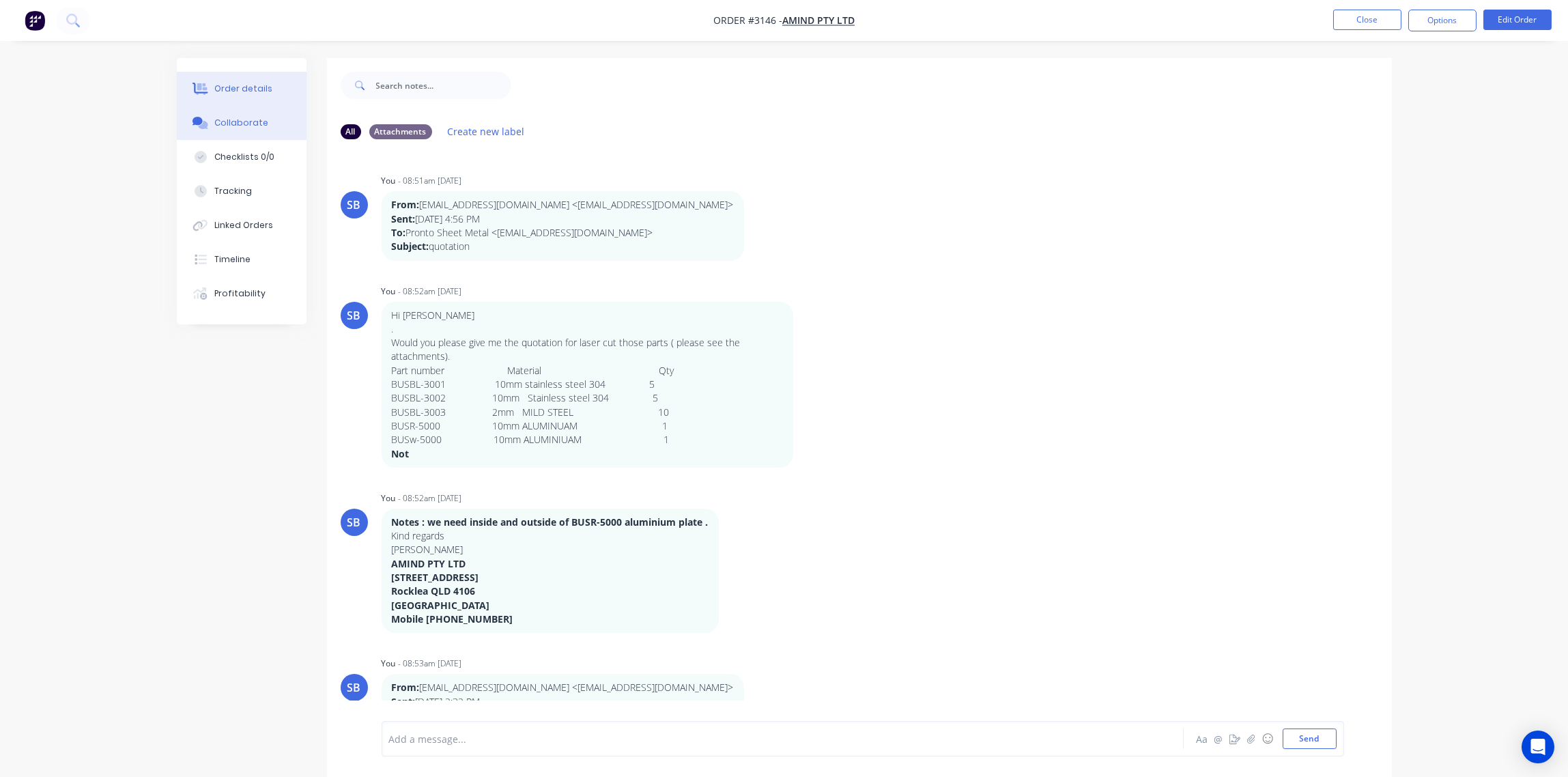
click at [245, 88] on div "Order details" at bounding box center [243, 89] width 58 height 12
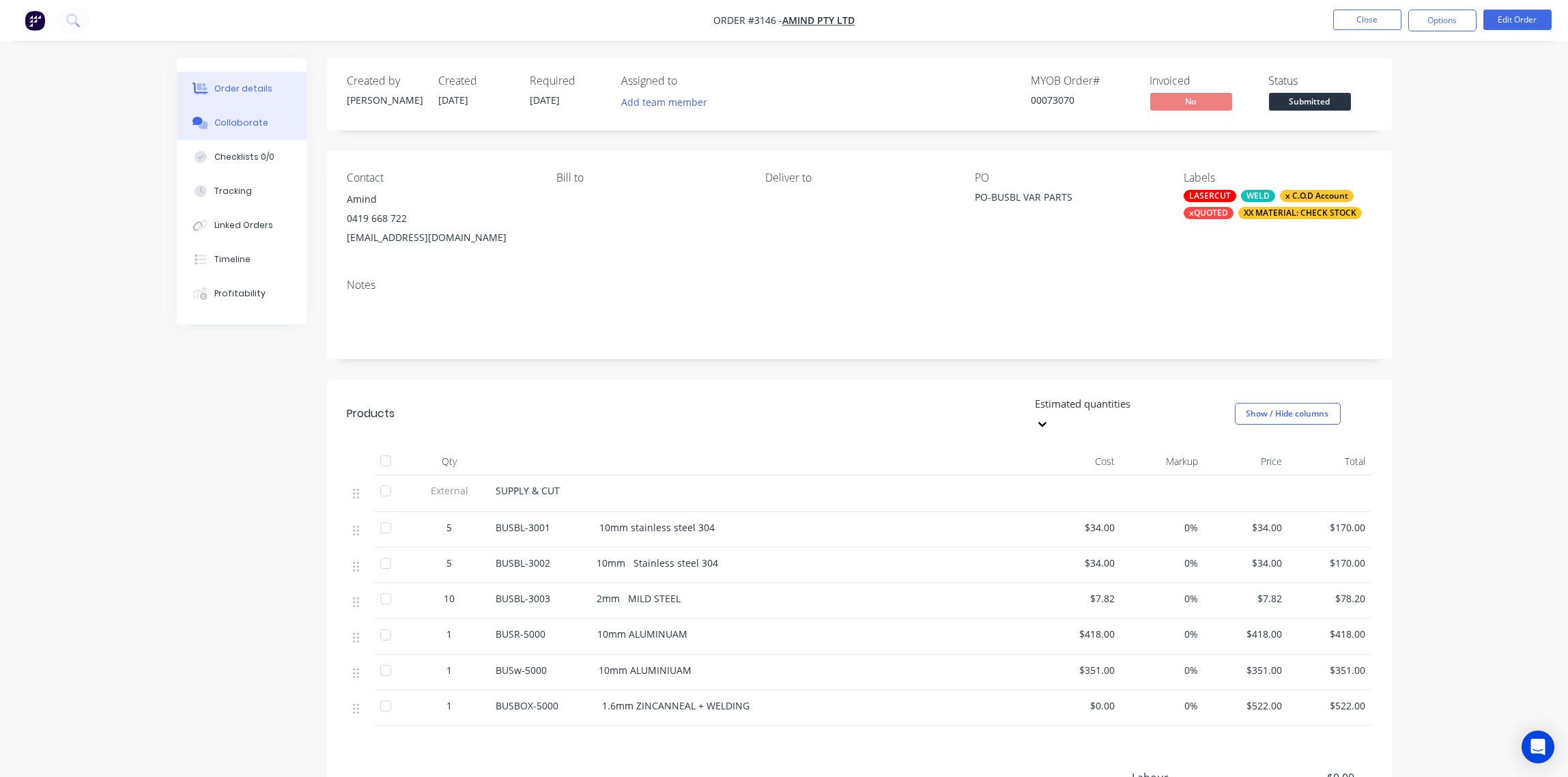
click at [238, 118] on div "Collaborate" at bounding box center [241, 123] width 54 height 12
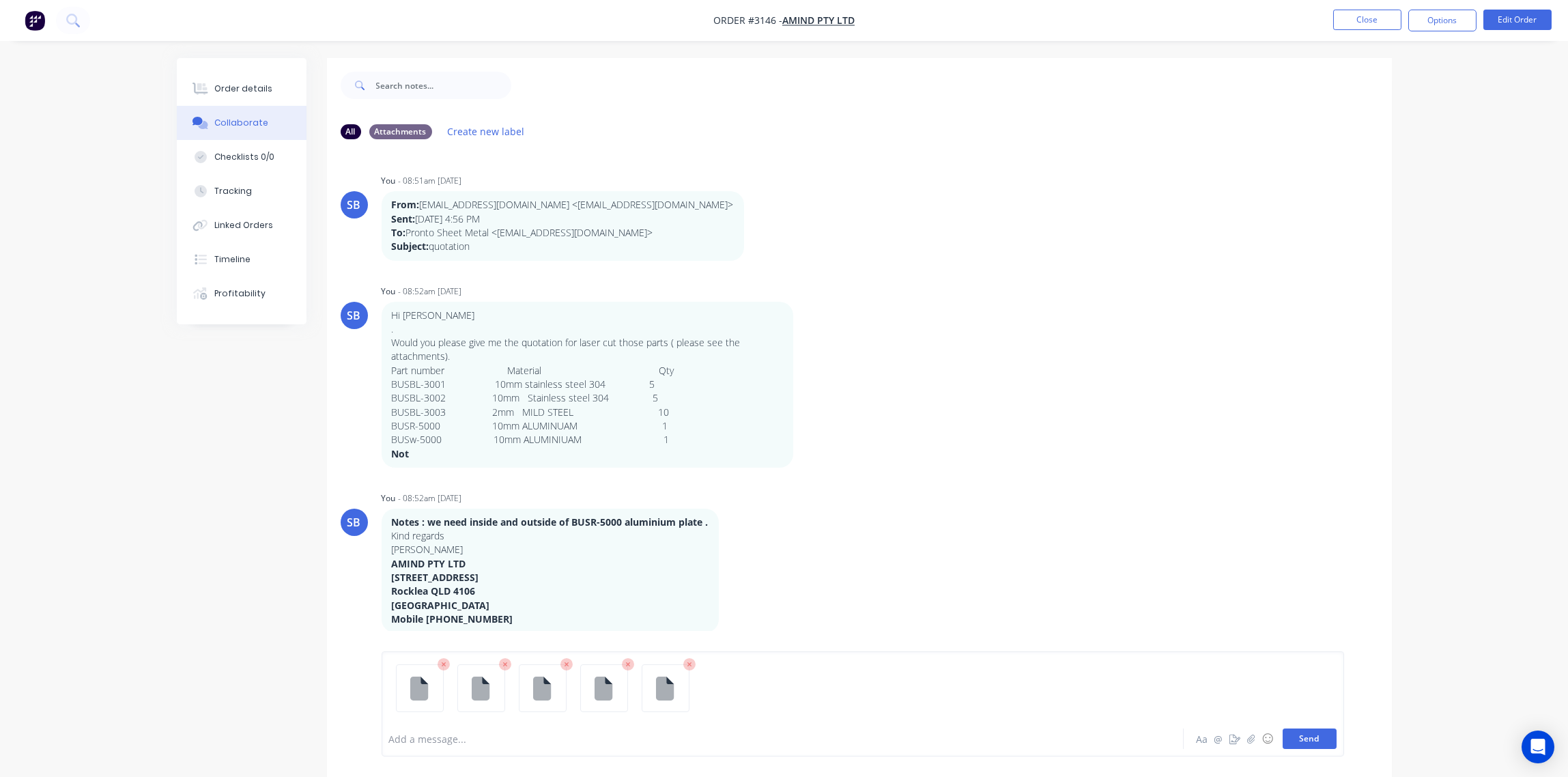
click at [1310, 747] on button "Send" at bounding box center [1310, 739] width 54 height 21
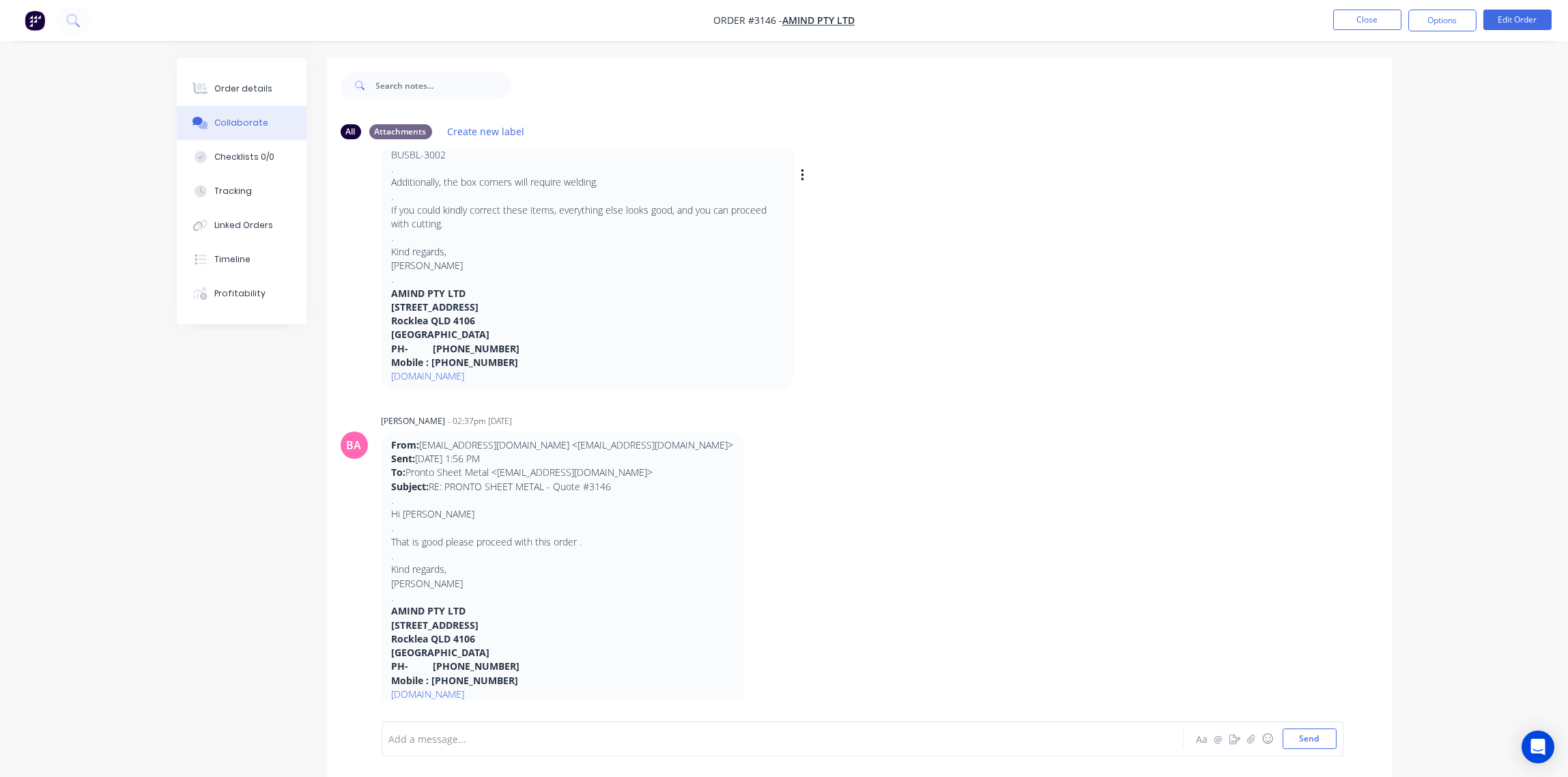
scroll to position [1394, 0]
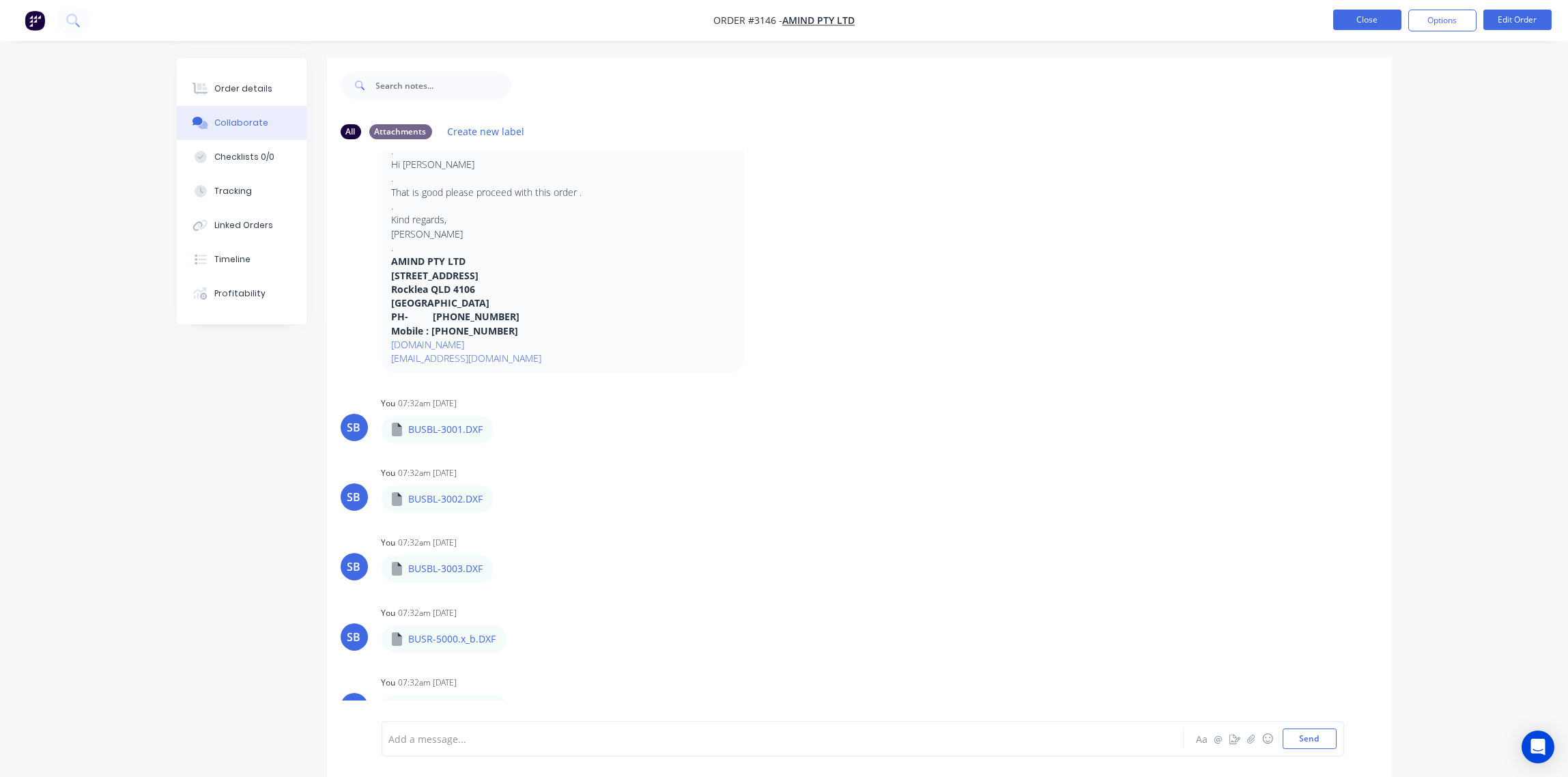
click at [1358, 21] on button "Close" at bounding box center [1367, 20] width 68 height 21
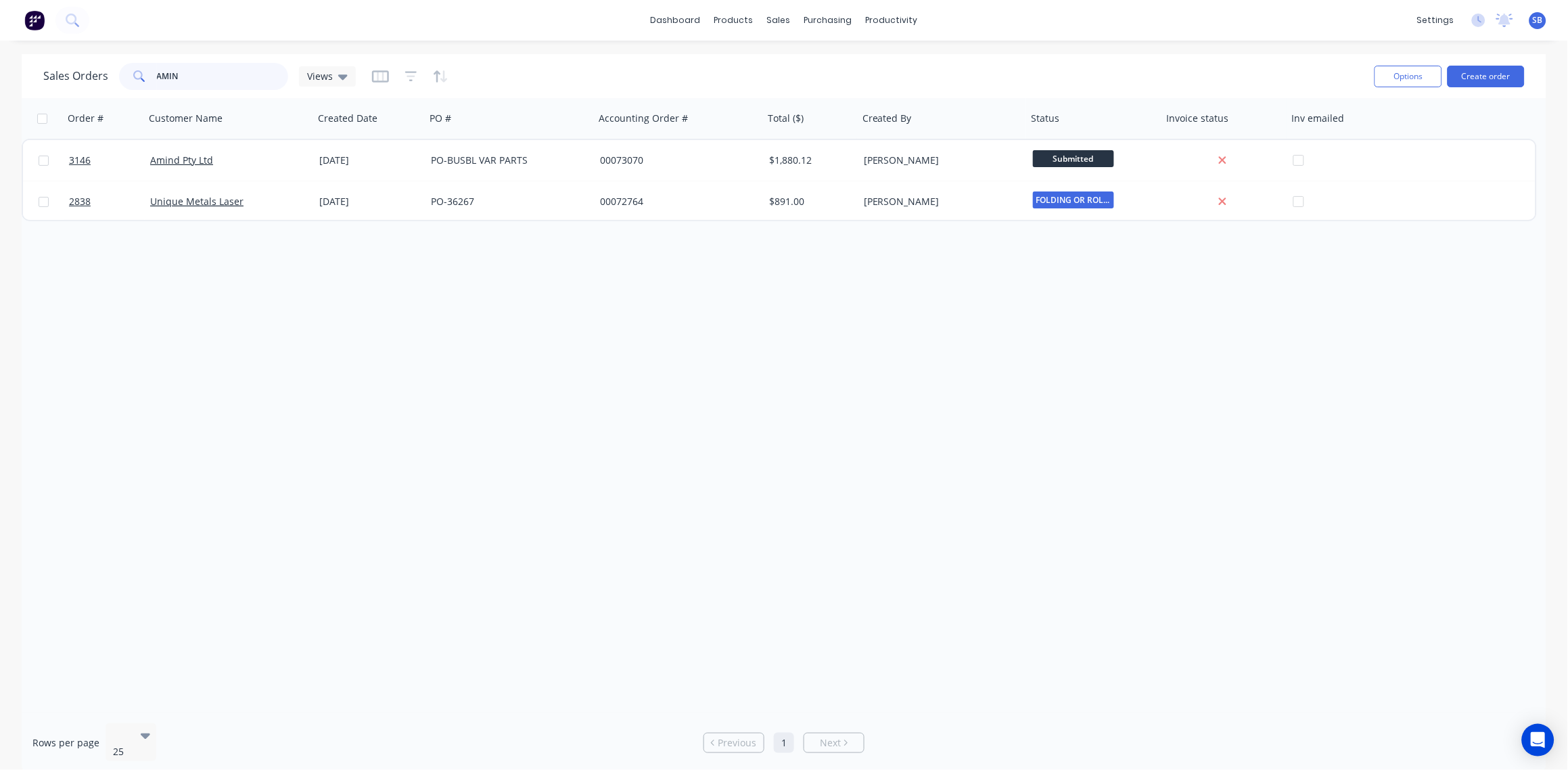
drag, startPoint x: 216, startPoint y: 71, endPoint x: -4, endPoint y: 83, distance: 220.3
click at [0, 83] on html "dashboard products sales purchasing productivity dashboard products Product Cat…" at bounding box center [784, 385] width 1568 height 770
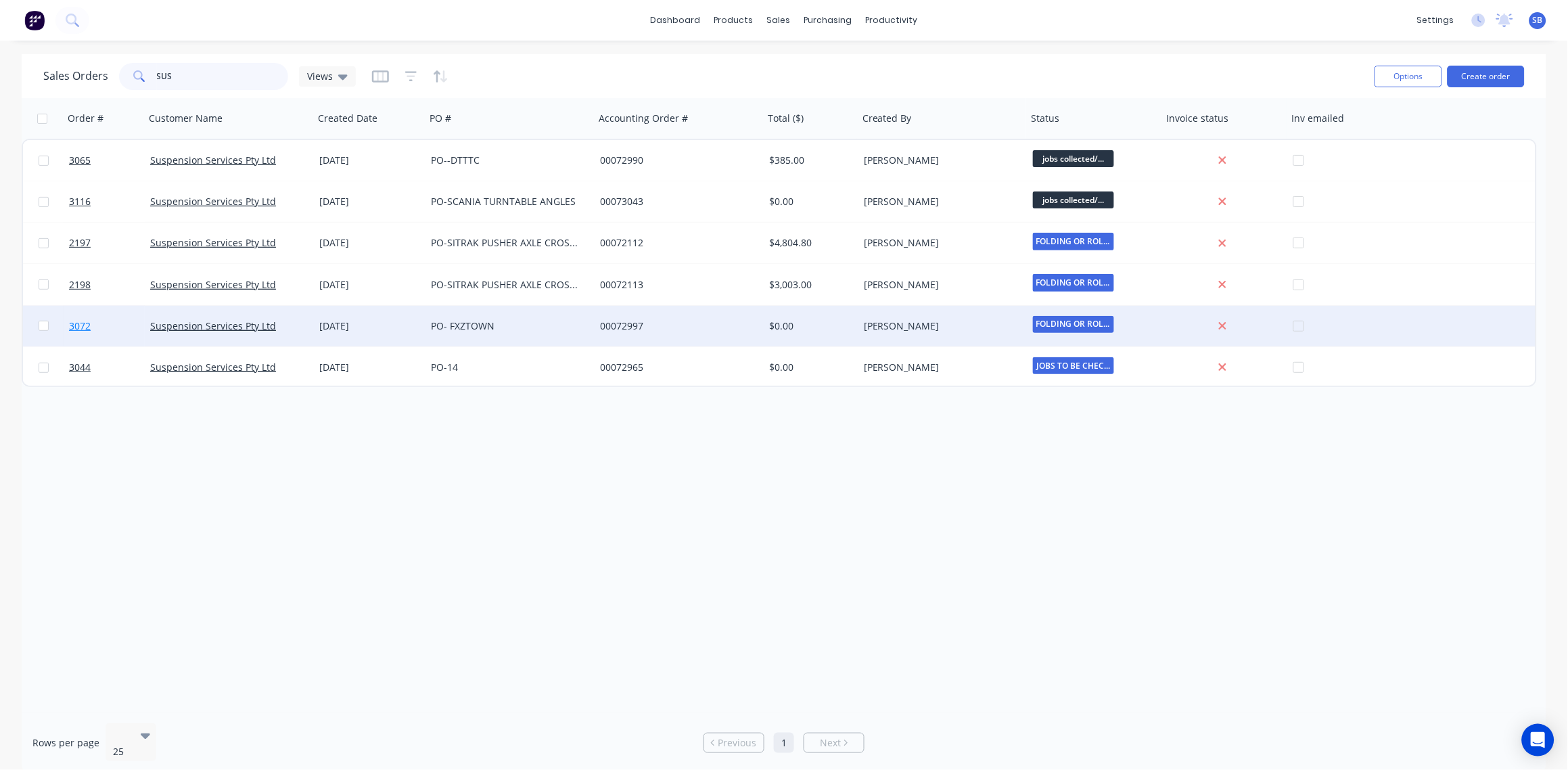
type input "SUS"
click at [86, 326] on span "3072" at bounding box center [79, 326] width 22 height 14
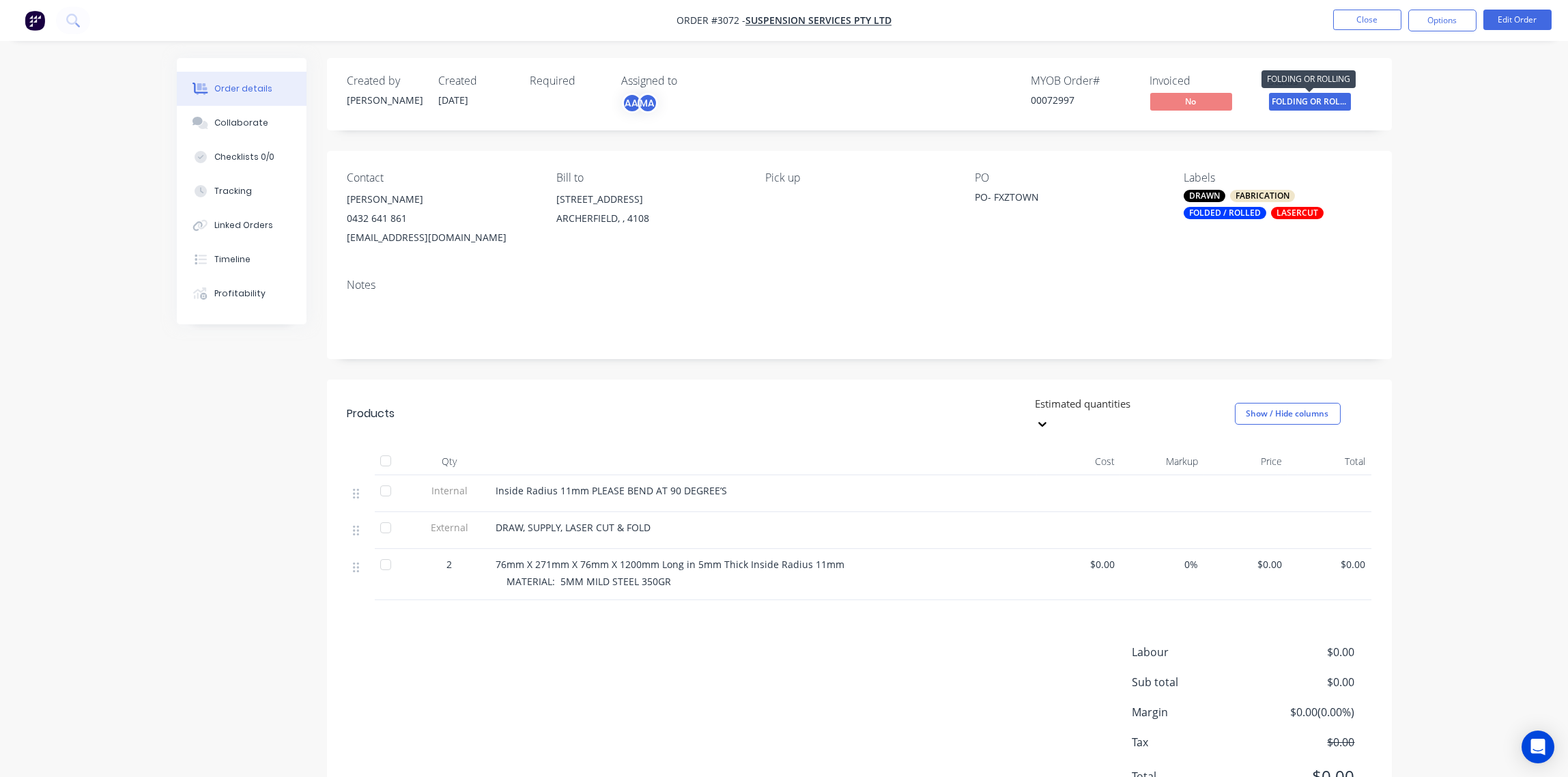
click at [1309, 103] on span "FOLDING OR ROLL..." at bounding box center [1310, 102] width 82 height 17
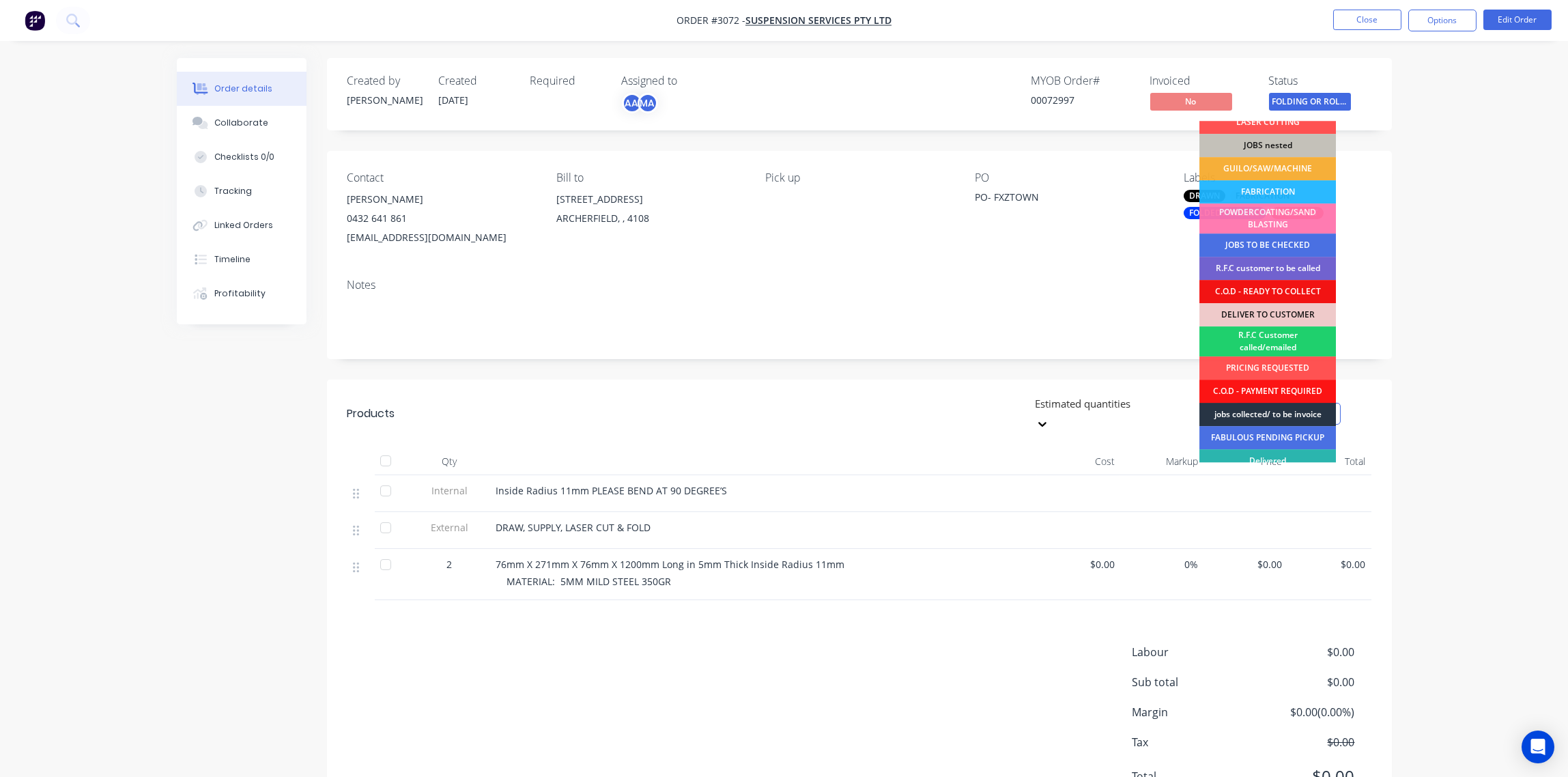
scroll to position [67, 0]
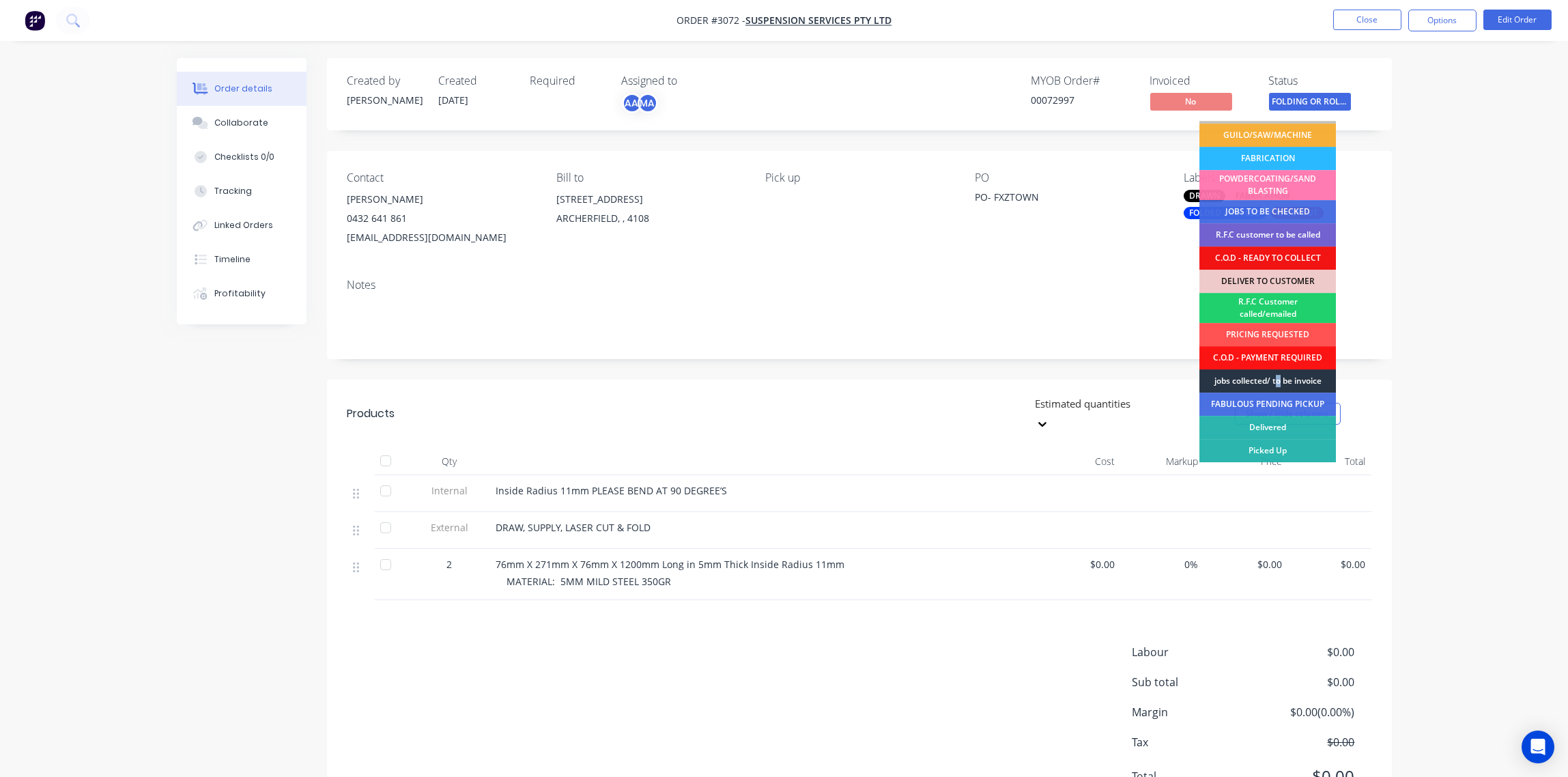
click at [1277, 374] on div "jobs collected/ to be invoice" at bounding box center [1267, 380] width 137 height 23
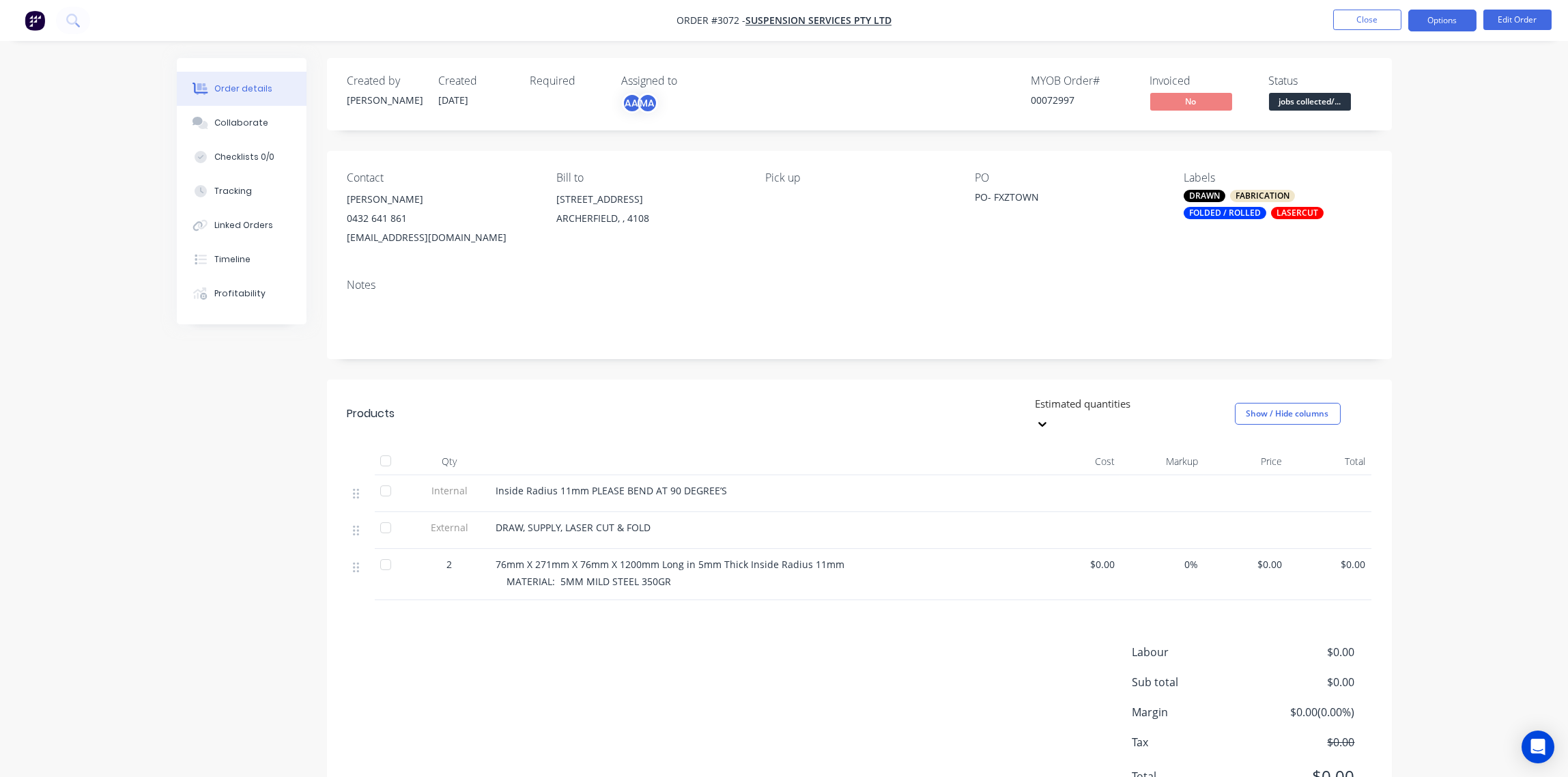
click at [1445, 21] on button "Options" at bounding box center [1442, 20] width 68 height 22
click at [1402, 184] on div "Delivery Docket" at bounding box center [1401, 191] width 125 height 20
click at [1388, 133] on div "Without pricing" at bounding box center [1401, 137] width 125 height 20
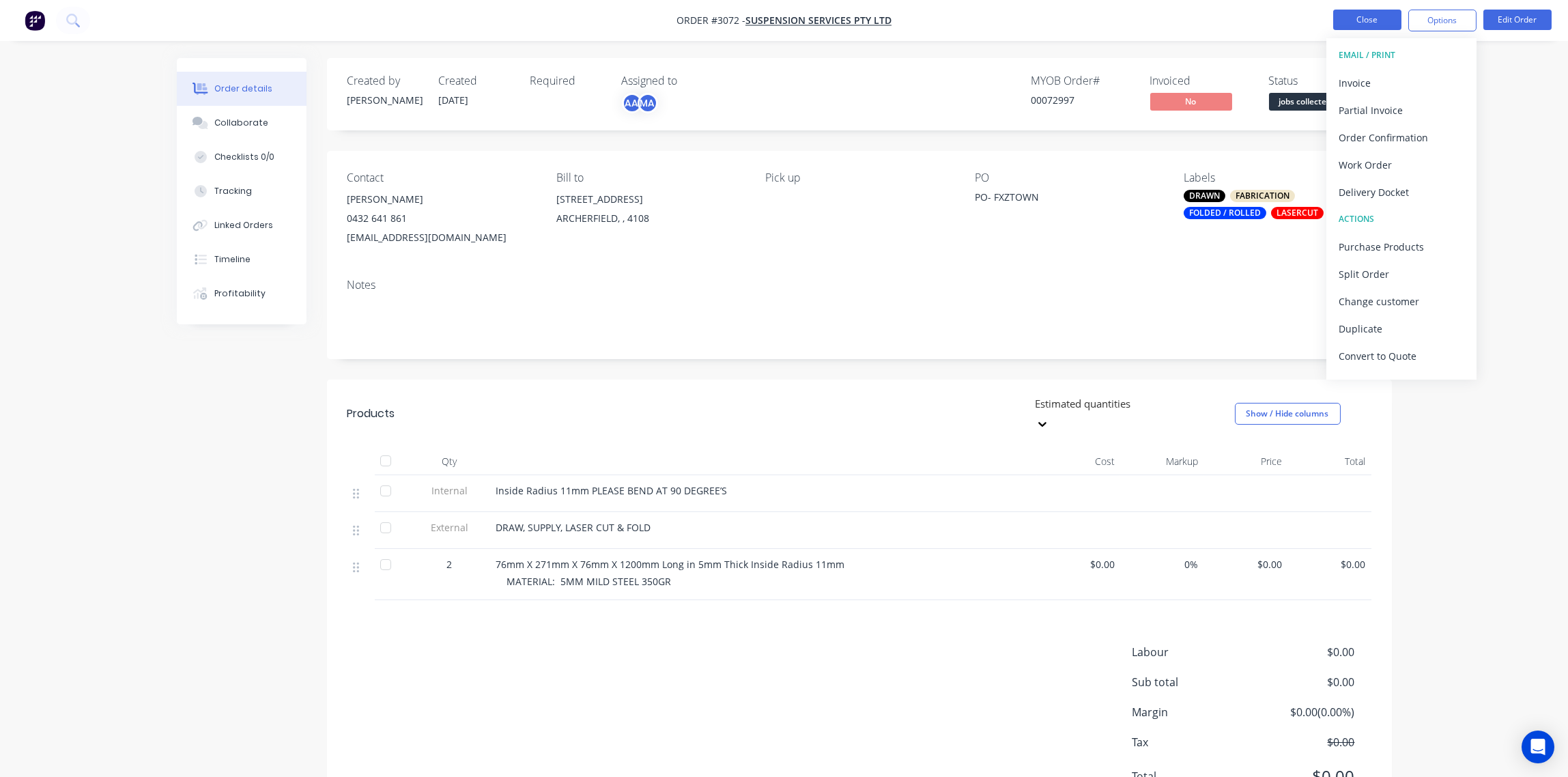
click at [1364, 25] on button "Close" at bounding box center [1367, 20] width 68 height 21
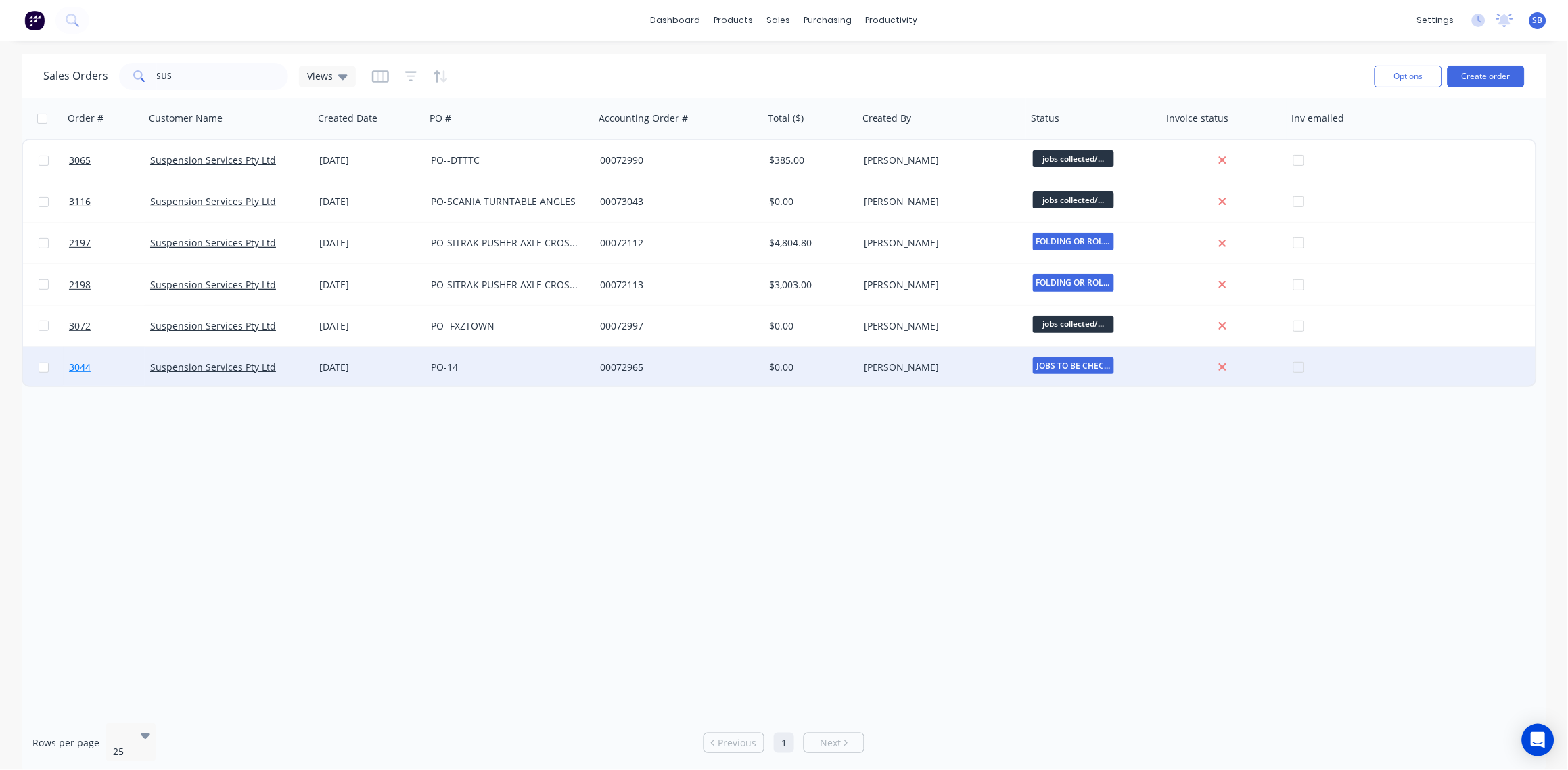
click at [83, 365] on span "3044" at bounding box center [79, 367] width 22 height 14
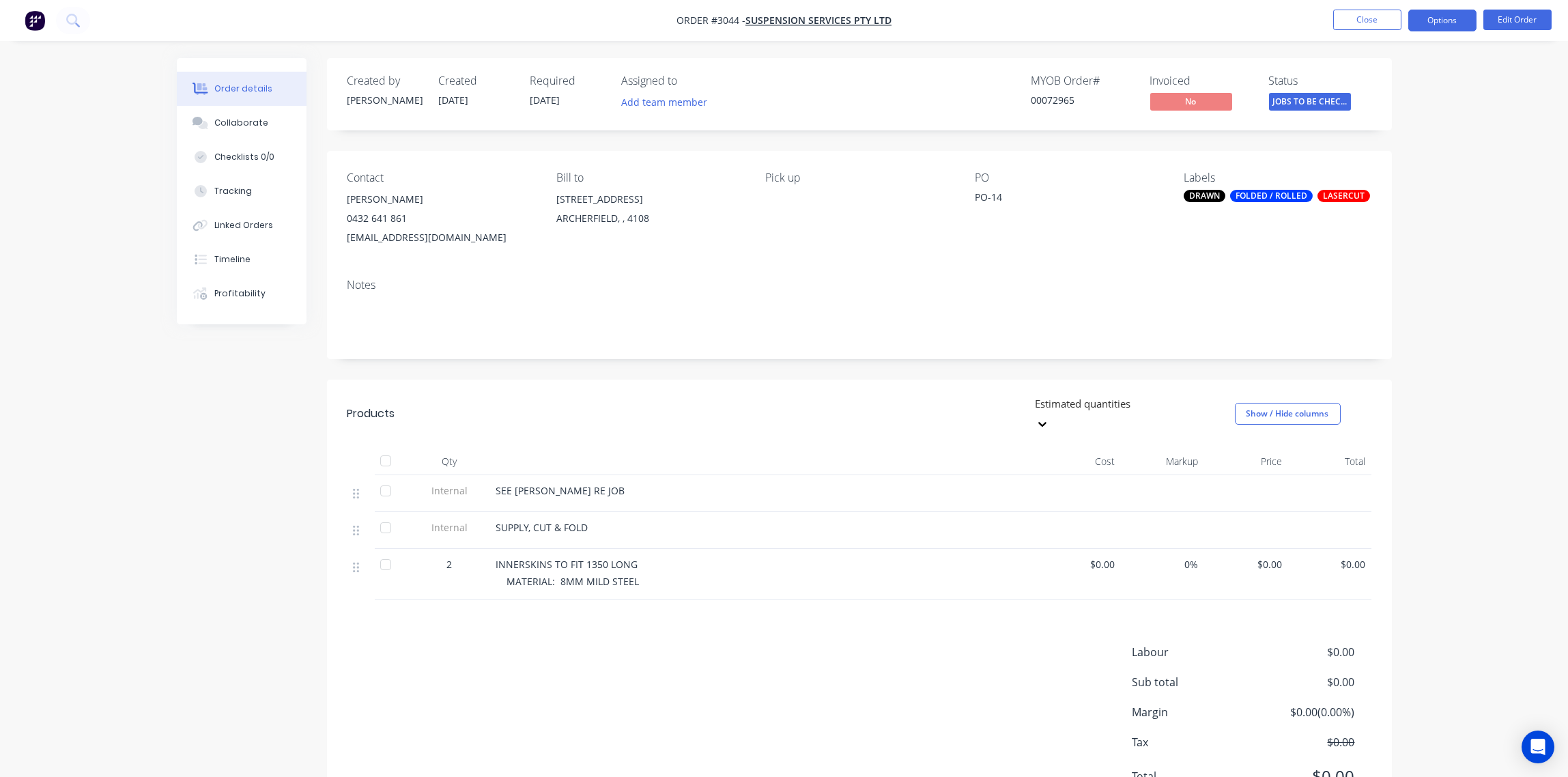
click at [1442, 17] on button "Options" at bounding box center [1442, 20] width 68 height 22
click at [1404, 185] on div "Delivery Docket" at bounding box center [1401, 191] width 125 height 20
click at [1371, 132] on div "Without pricing" at bounding box center [1401, 137] width 125 height 20
click at [1299, 96] on span "JOBS TO BE CHEC..." at bounding box center [1310, 102] width 82 height 17
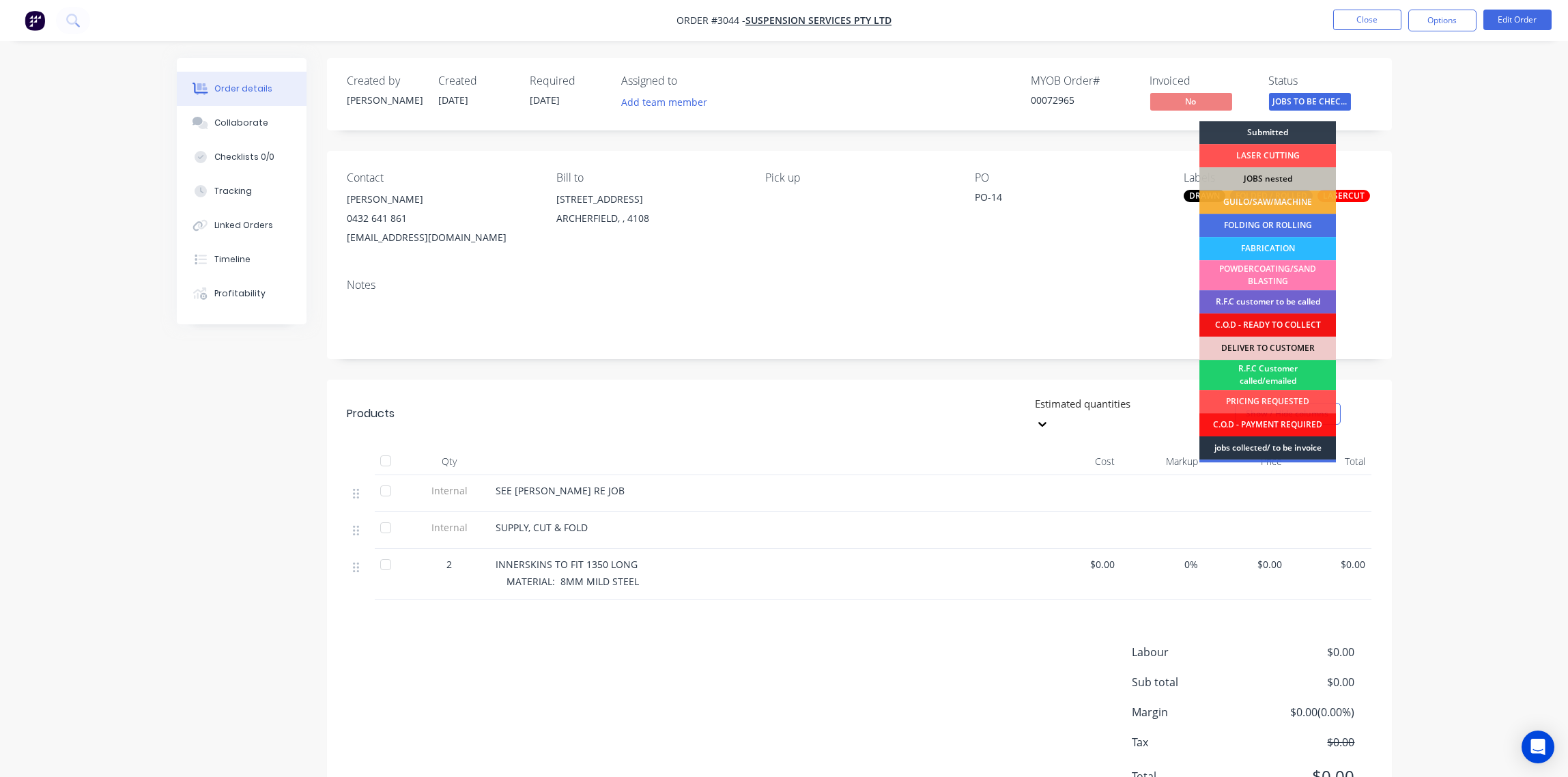
click at [1277, 445] on div "jobs collected/ to be invoice" at bounding box center [1267, 447] width 137 height 23
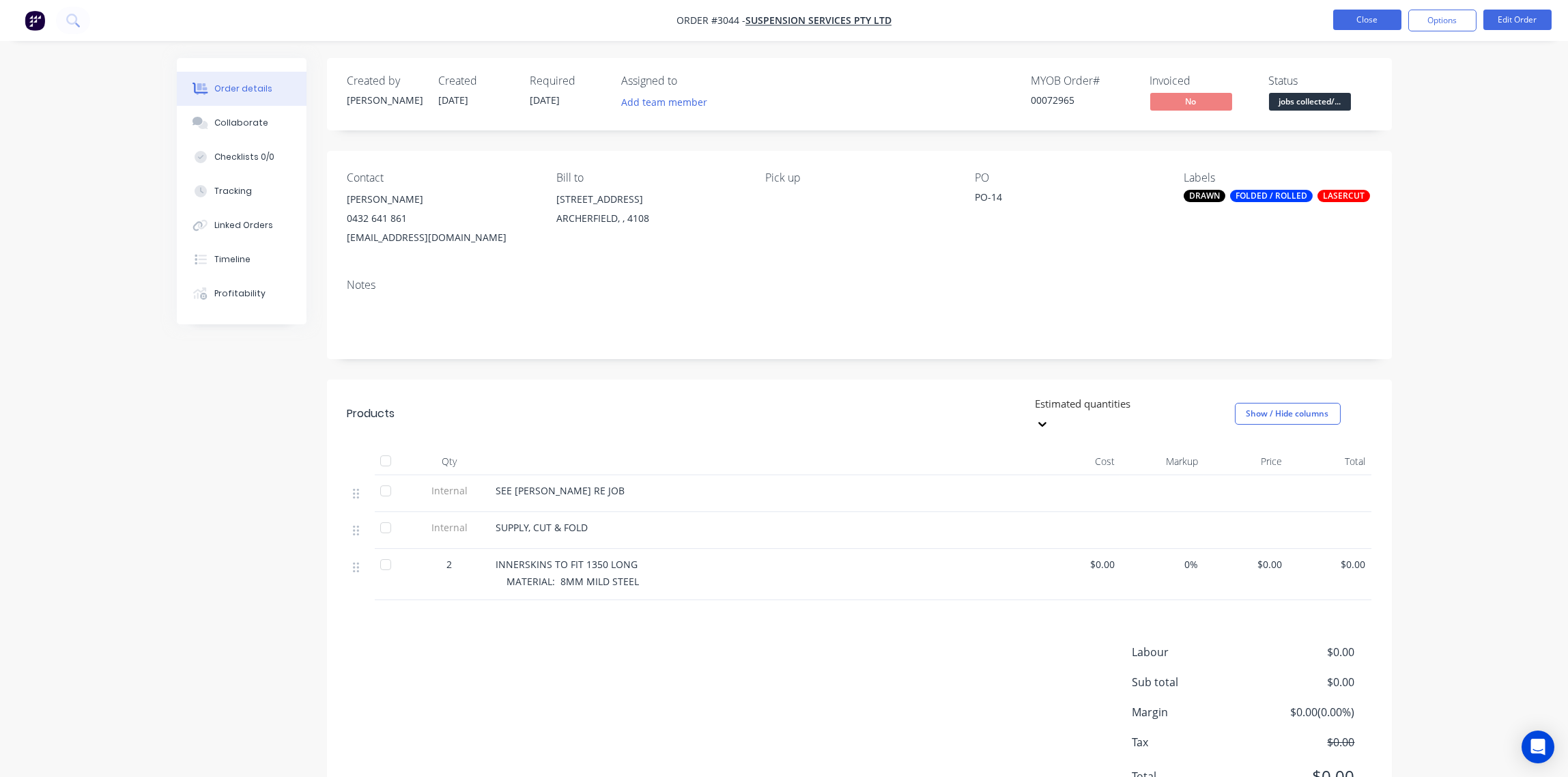
click at [1368, 22] on button "Close" at bounding box center [1367, 20] width 68 height 21
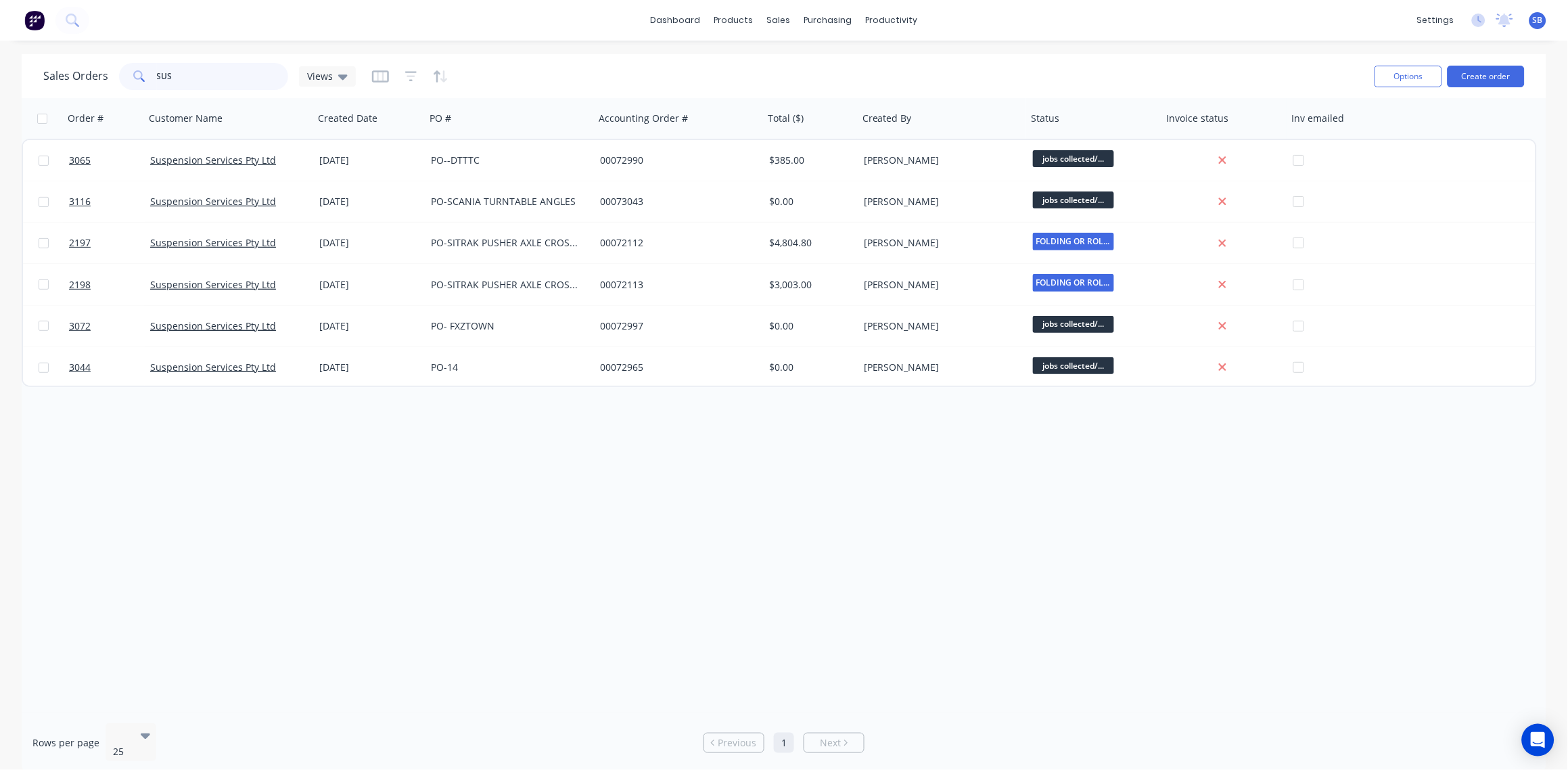
drag, startPoint x: 182, startPoint y: 79, endPoint x: 42, endPoint y: 71, distance: 140.2
click at [43, 71] on div "Sales Orders SUS Views" at bounding box center [199, 76] width 312 height 27
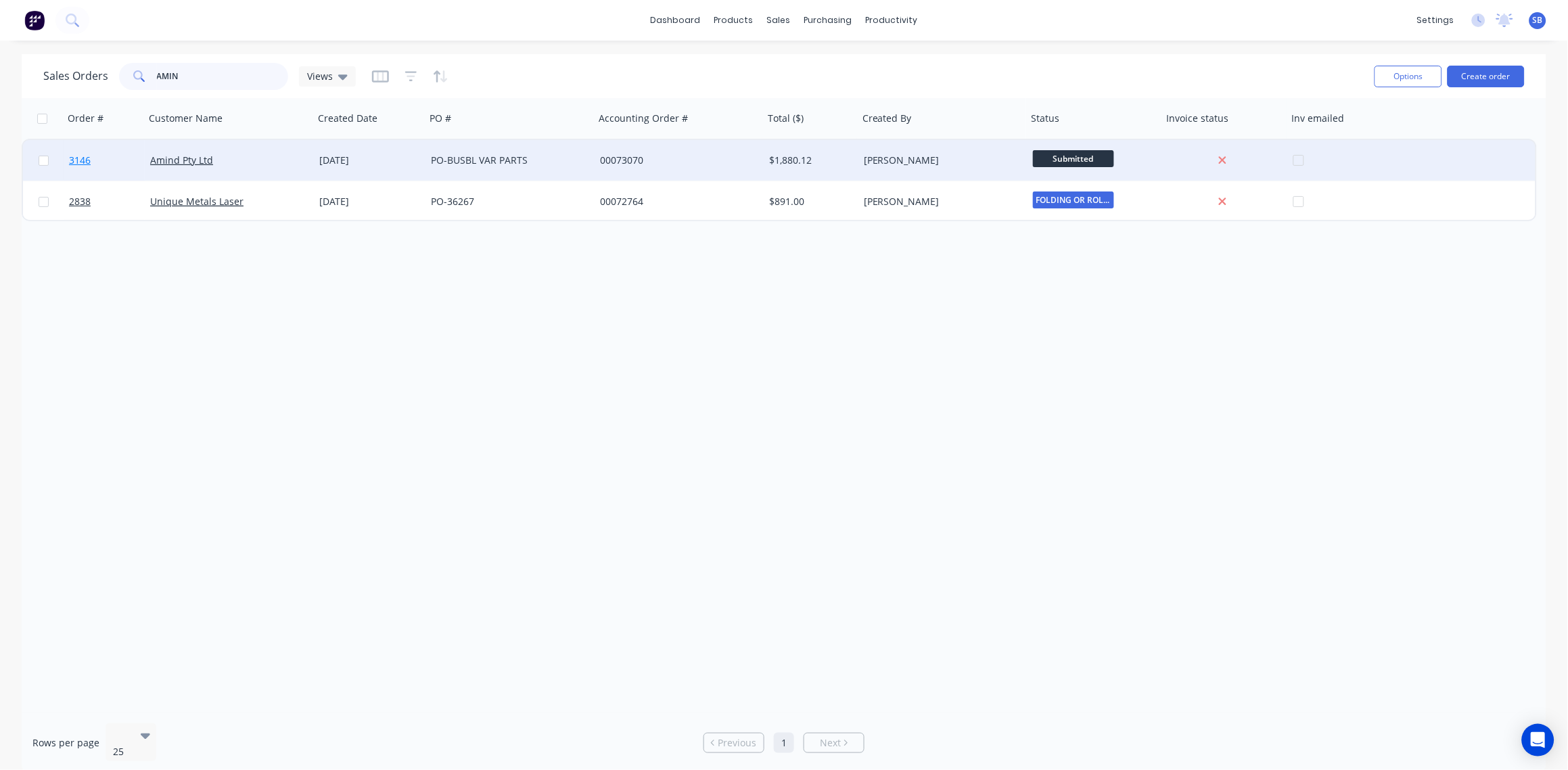
type input "AMIN"
click at [71, 157] on span "3146" at bounding box center [79, 160] width 22 height 14
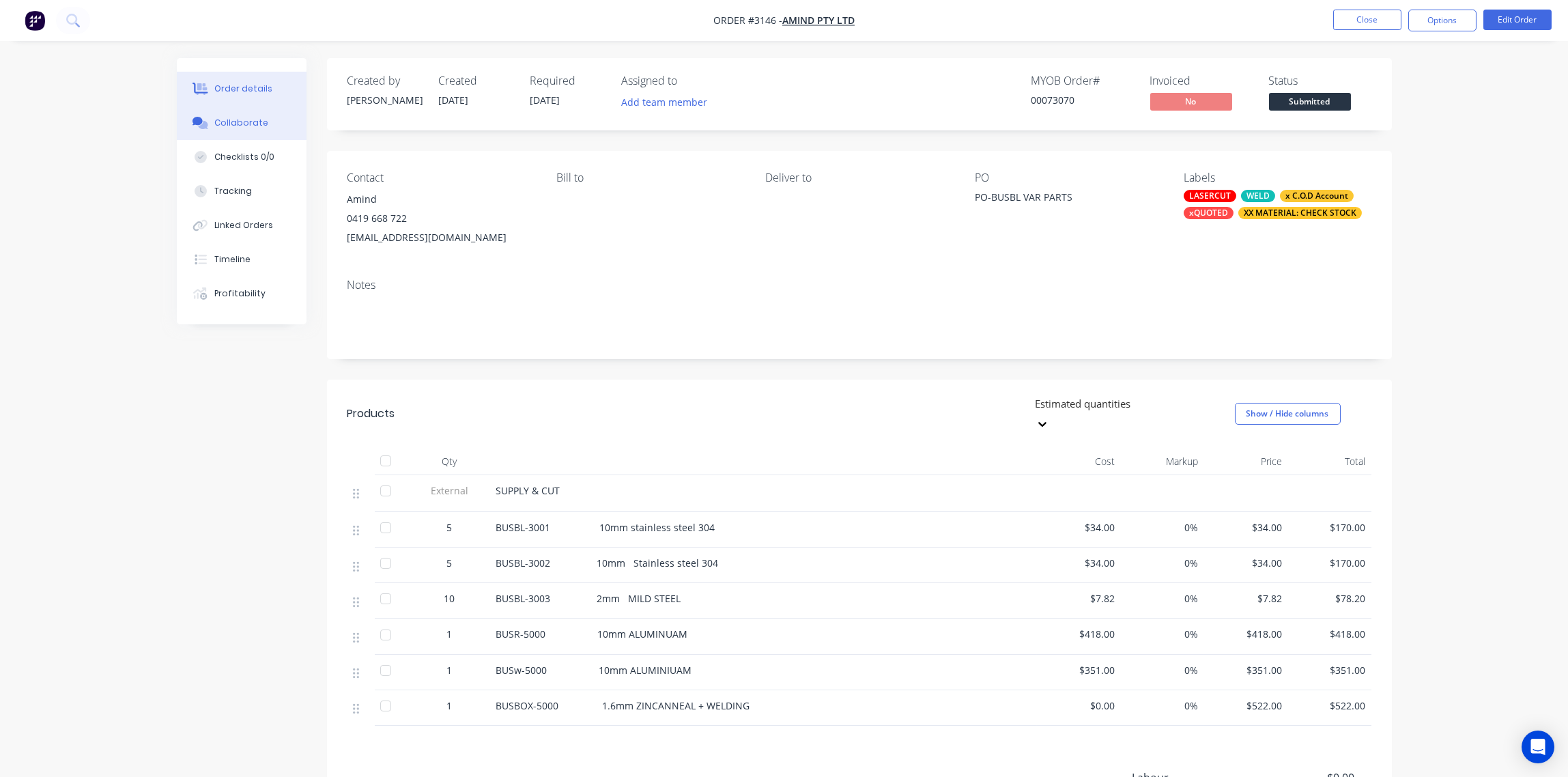
click at [230, 113] on button "Collaborate" at bounding box center [241, 123] width 130 height 34
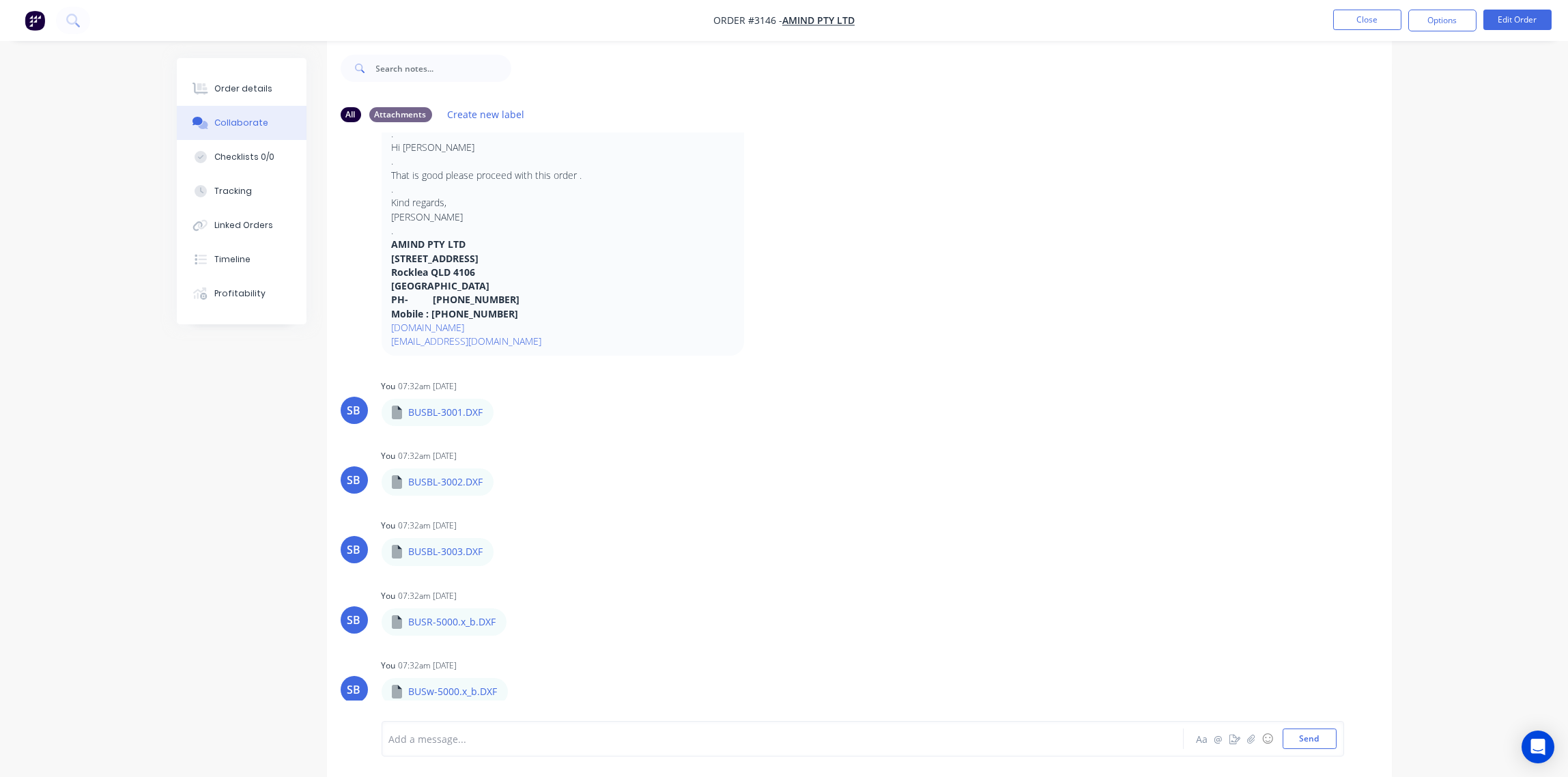
scroll to position [21, 0]
click at [1317, 746] on button "Send" at bounding box center [1310, 739] width 54 height 21
click at [516, 616] on icon "button" at bounding box center [518, 617] width 4 height 16
click at [573, 682] on button "Delete" at bounding box center [606, 682] width 153 height 30
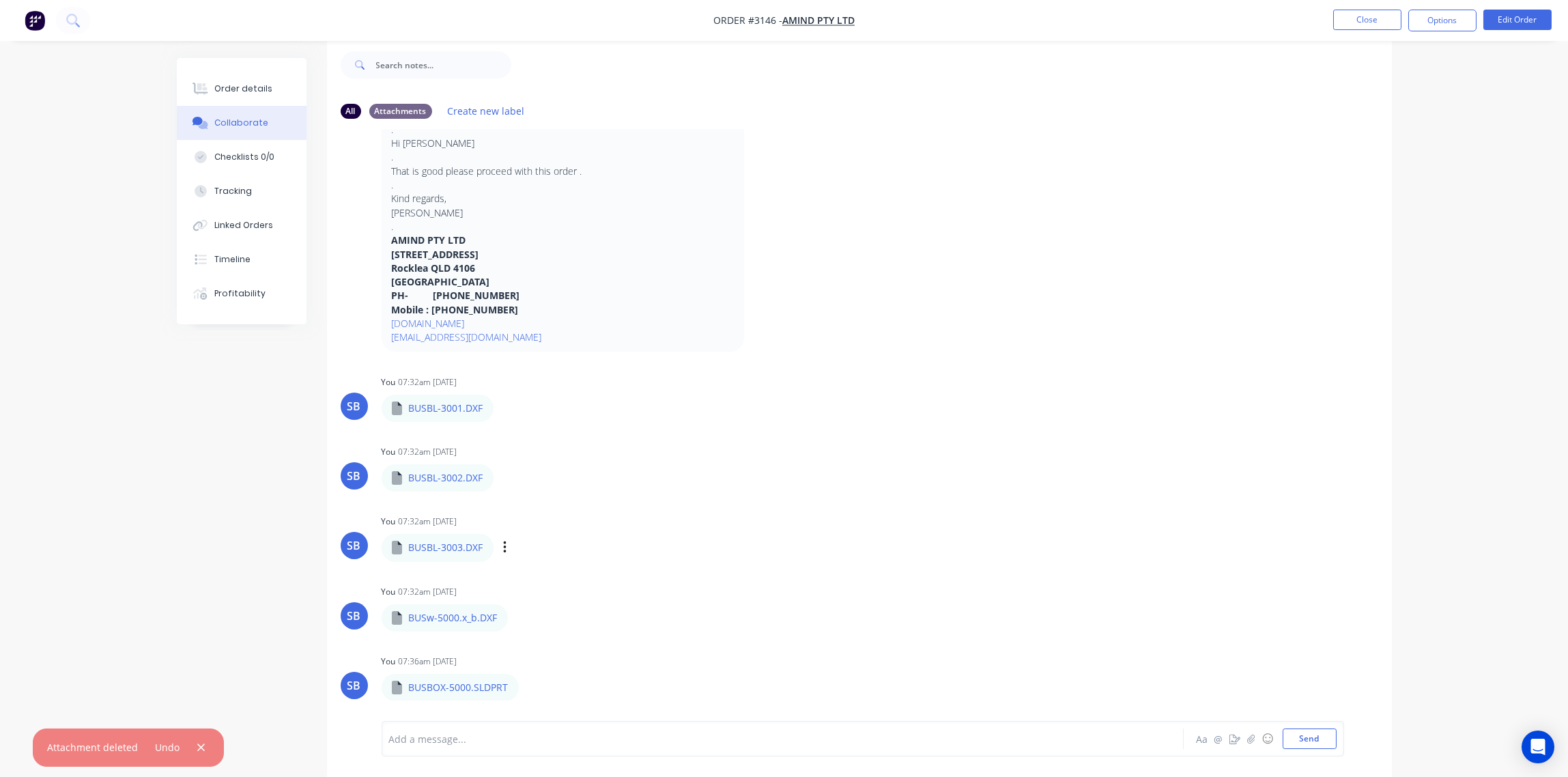
scroll to position [1394, 0]
click at [456, 735] on div at bounding box center [745, 739] width 710 height 14
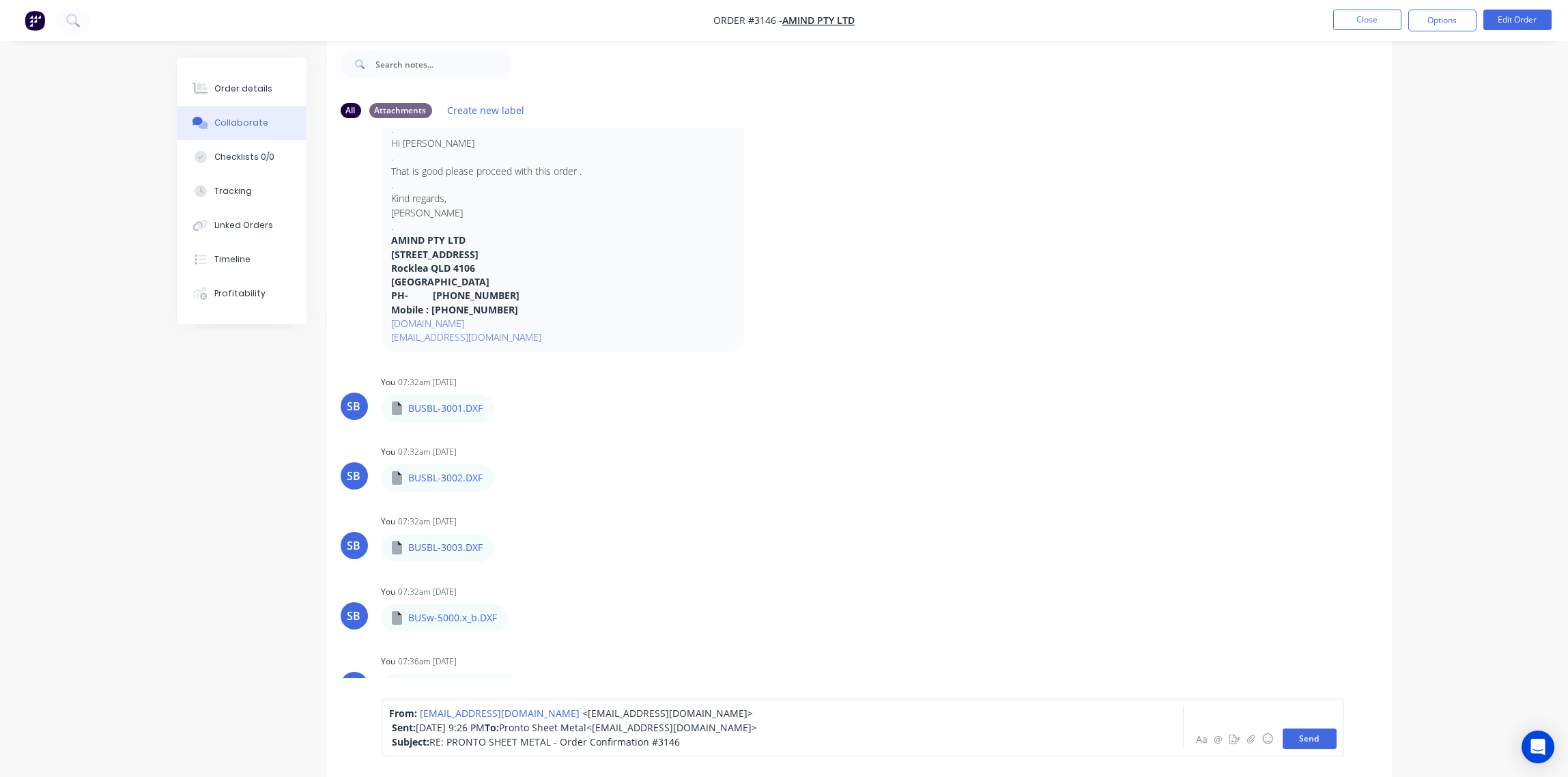
click at [1297, 742] on button "Send" at bounding box center [1310, 739] width 54 height 21
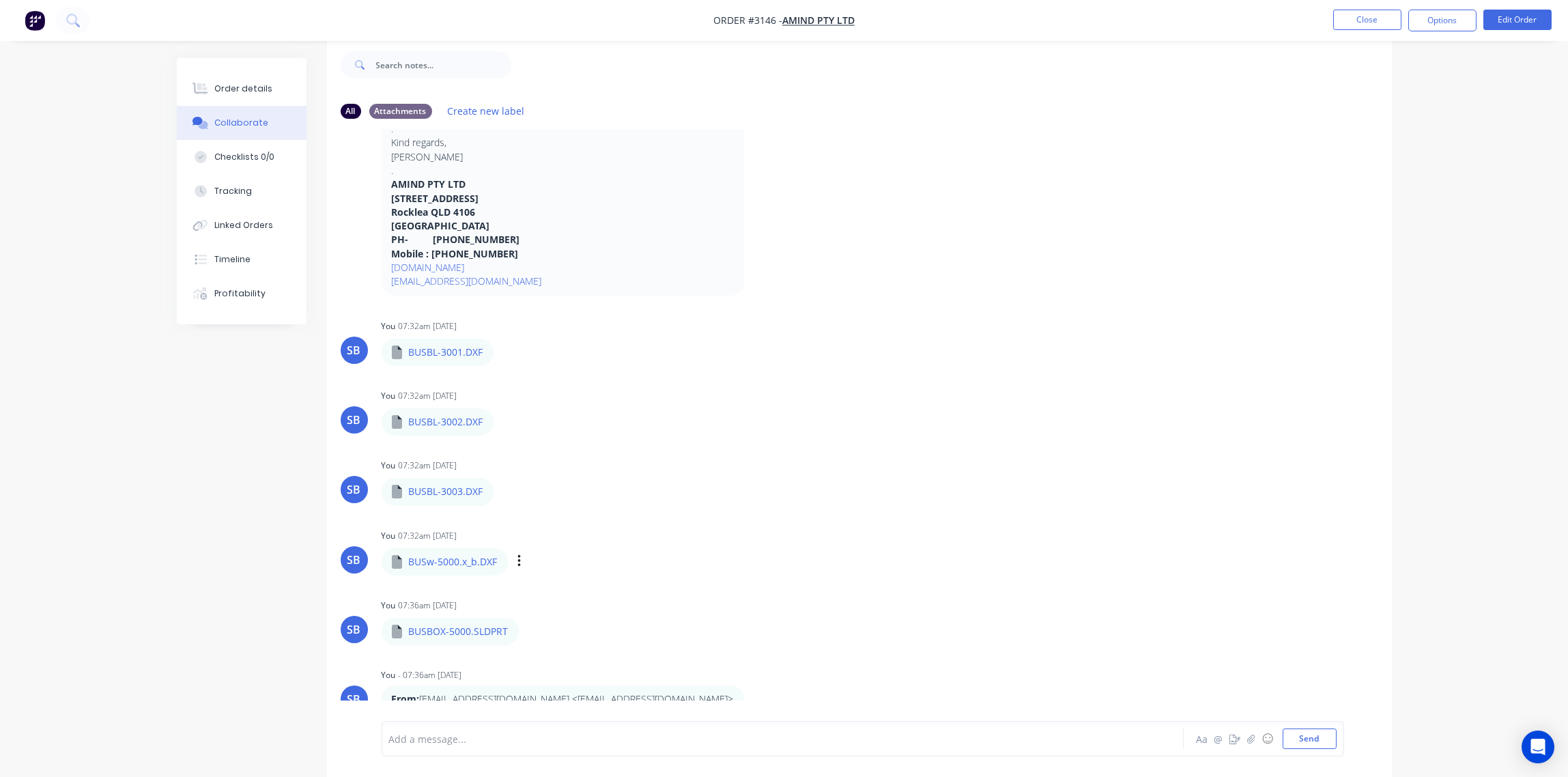
scroll to position [1503, 0]
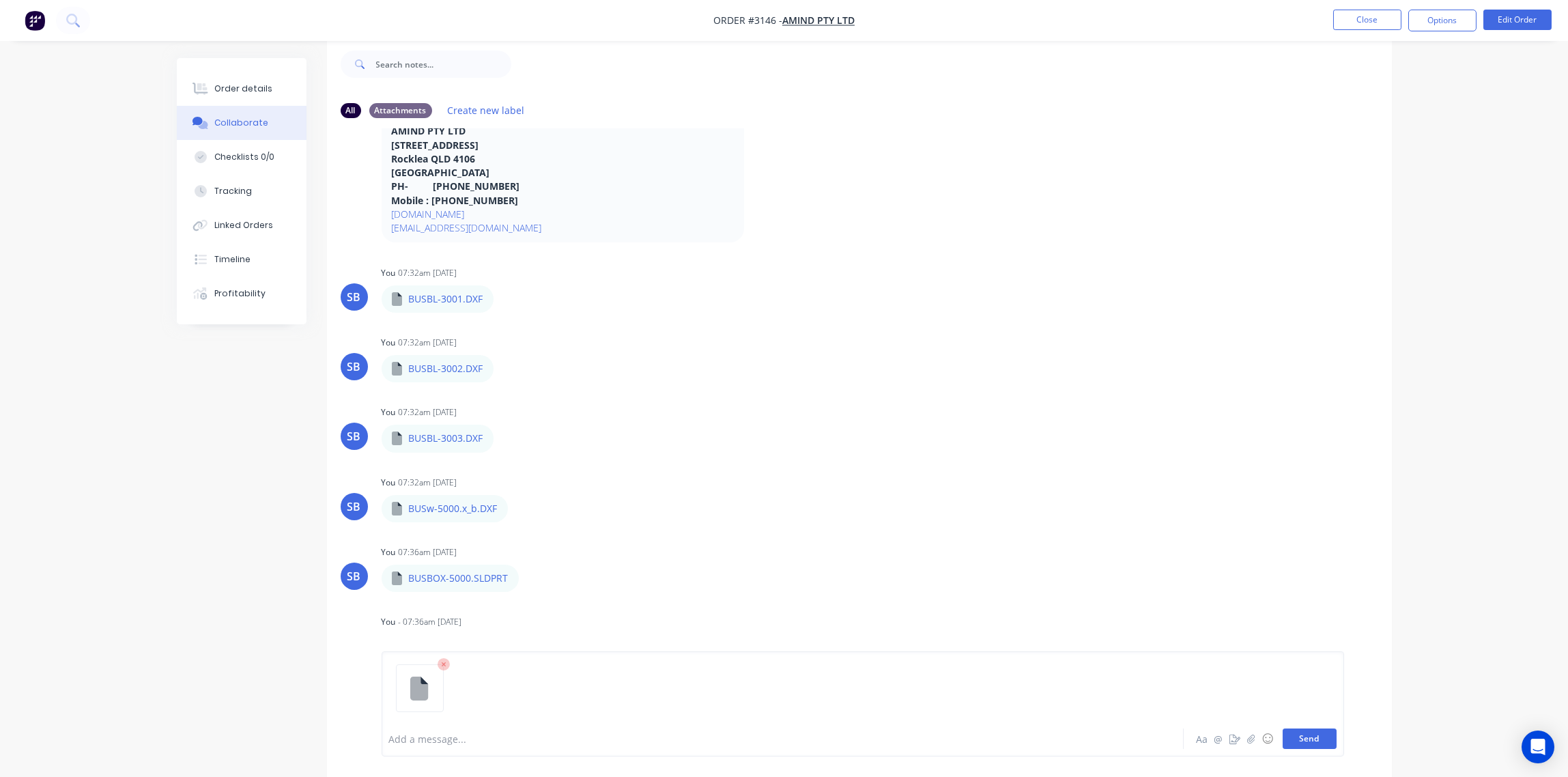
click at [1310, 735] on button "Send" at bounding box center [1310, 739] width 54 height 21
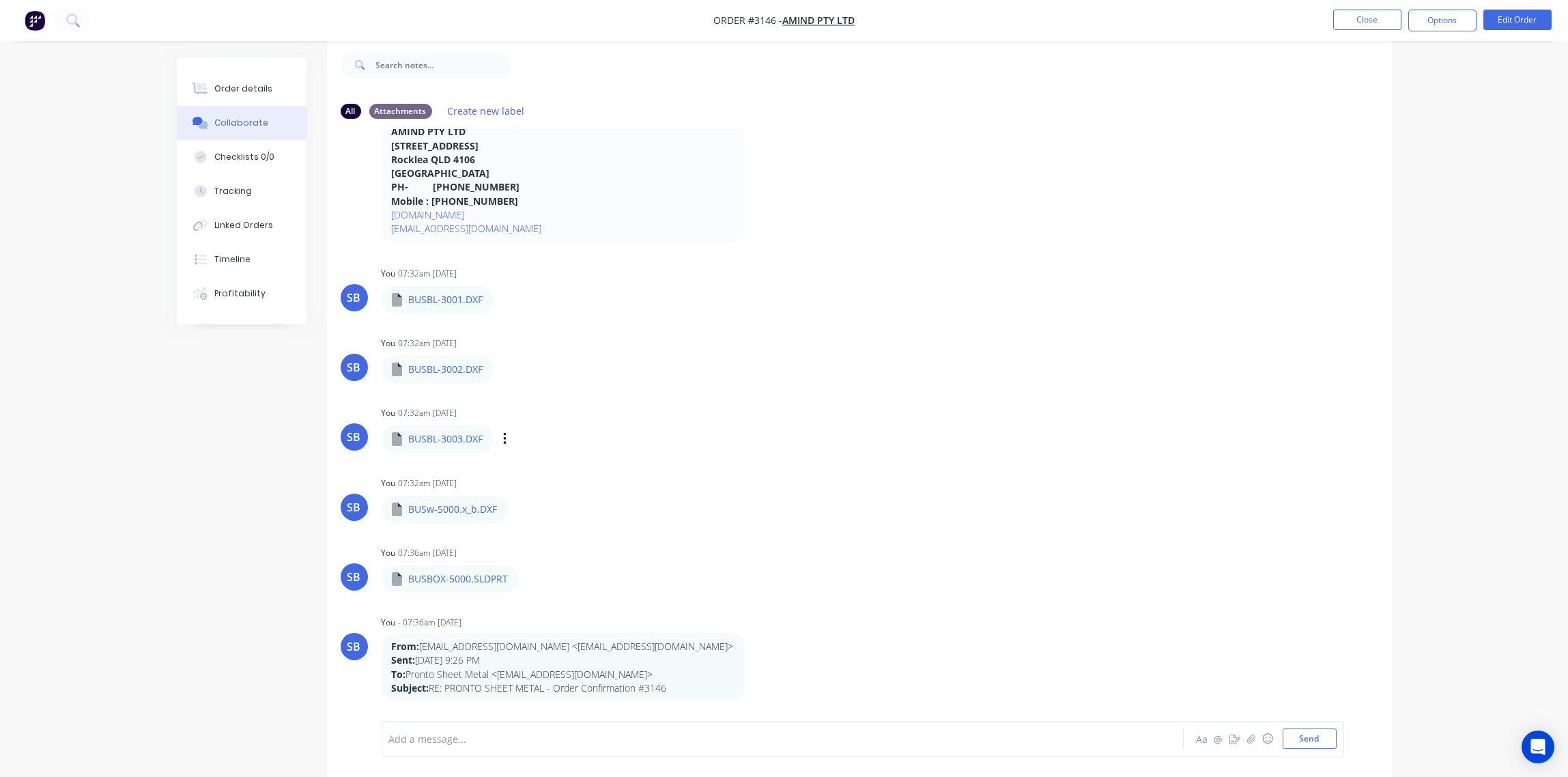
scroll to position [1573, 0]
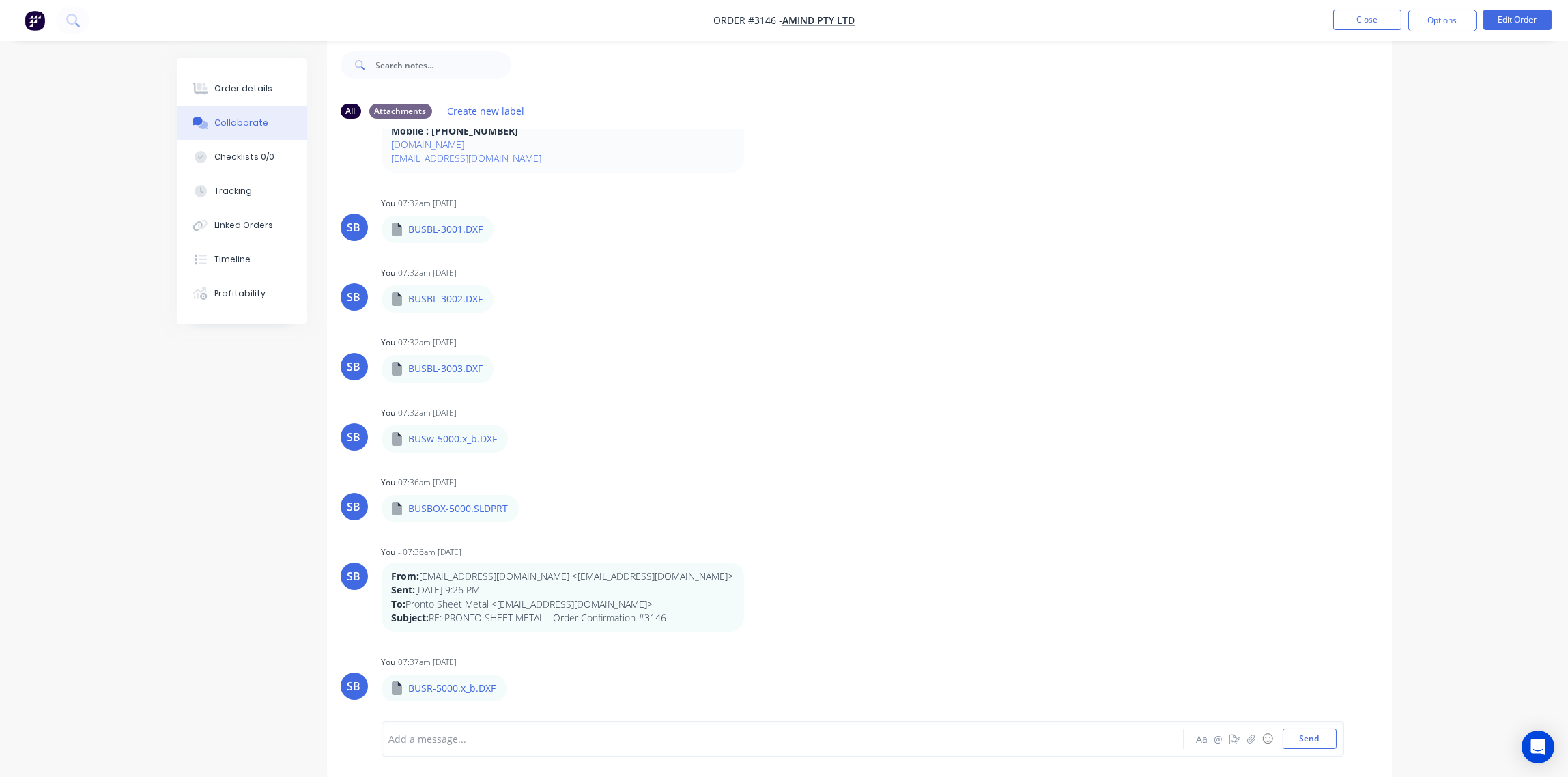
click at [460, 739] on div at bounding box center [745, 739] width 710 height 14
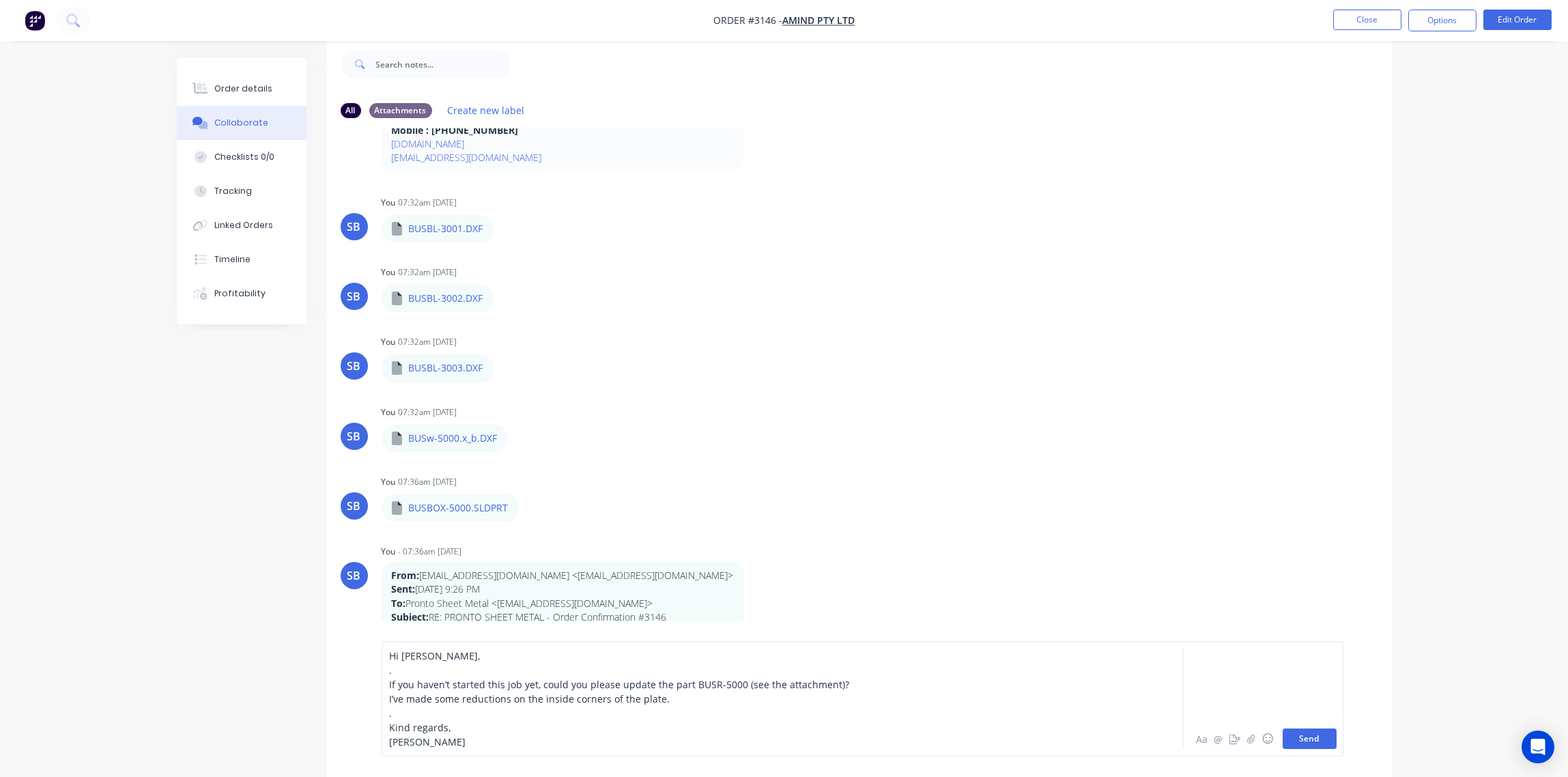
click at [1320, 736] on button "Send" at bounding box center [1310, 739] width 54 height 21
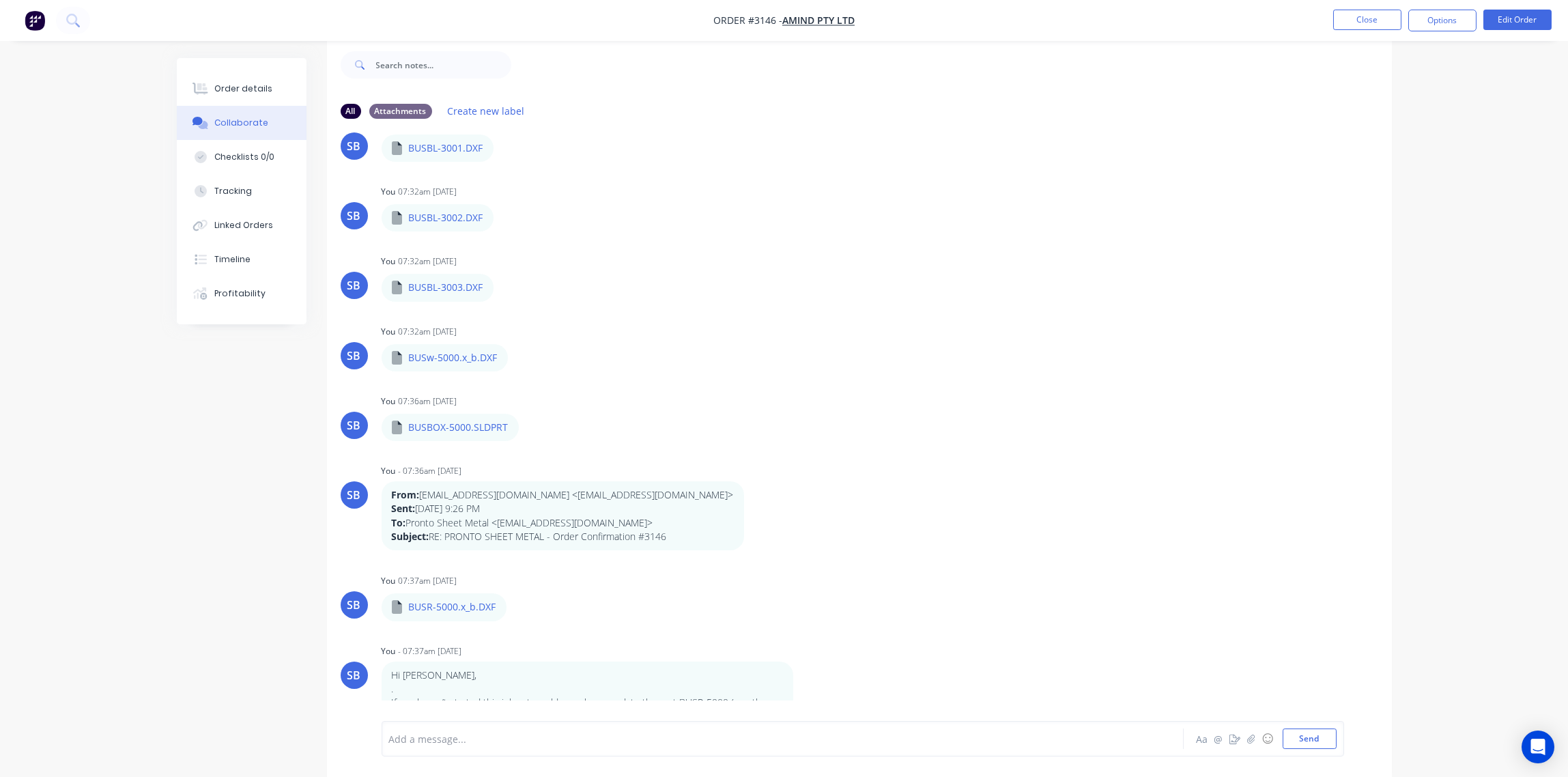
scroll to position [1737, 0]
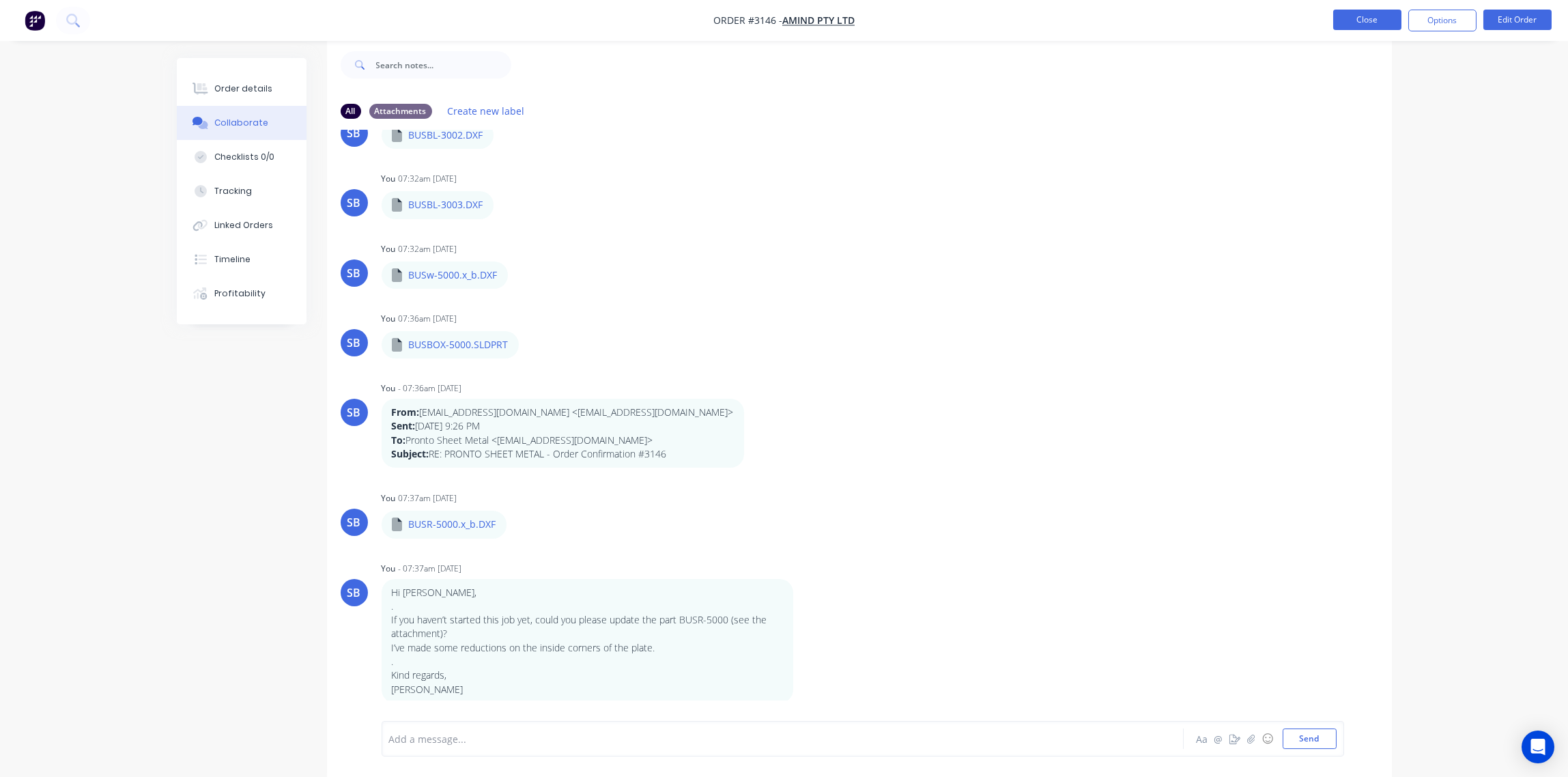
click at [1362, 17] on button "Close" at bounding box center [1367, 20] width 68 height 21
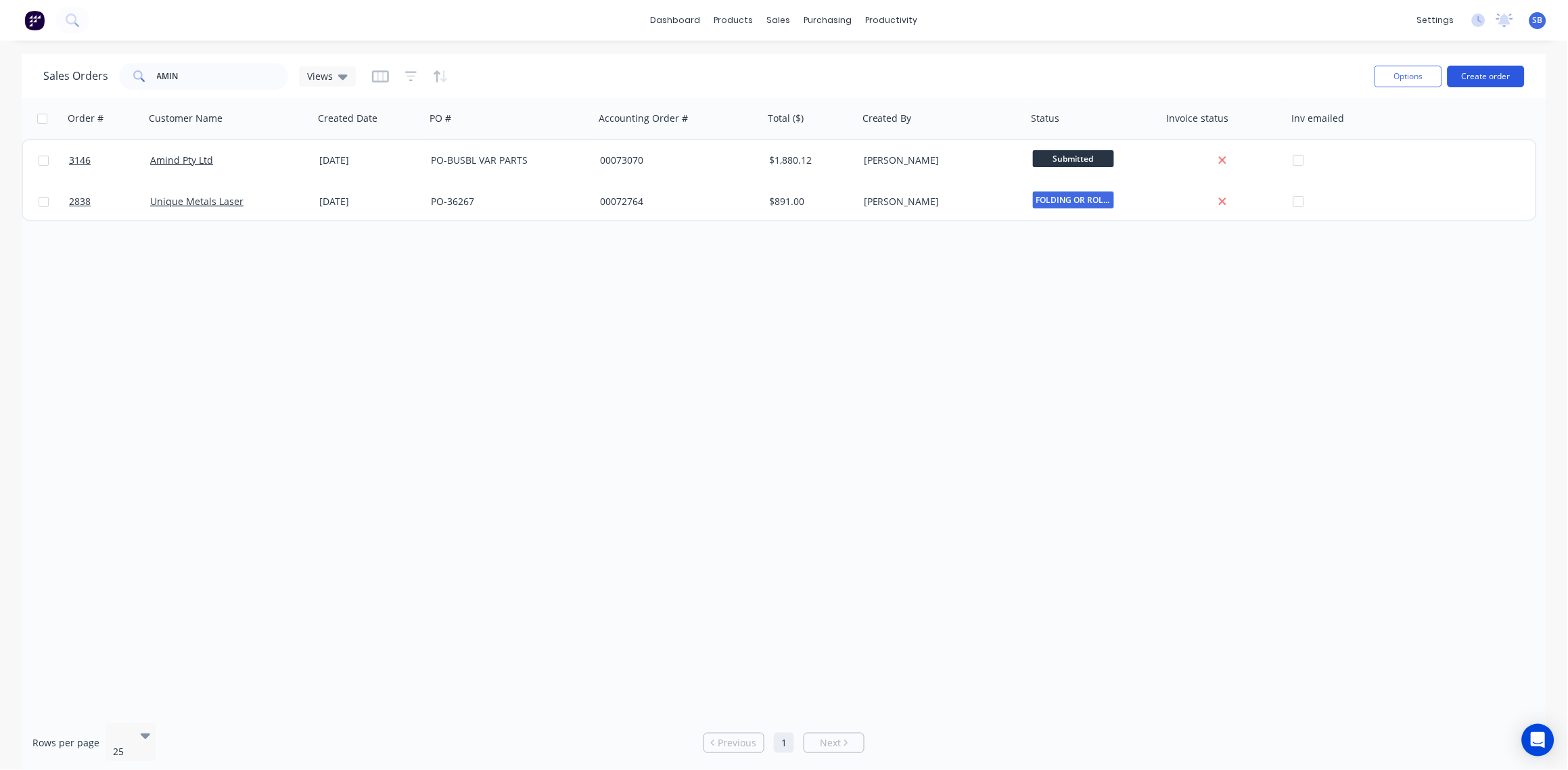
click at [1507, 67] on button "Create order" at bounding box center [1486, 76] width 77 height 22
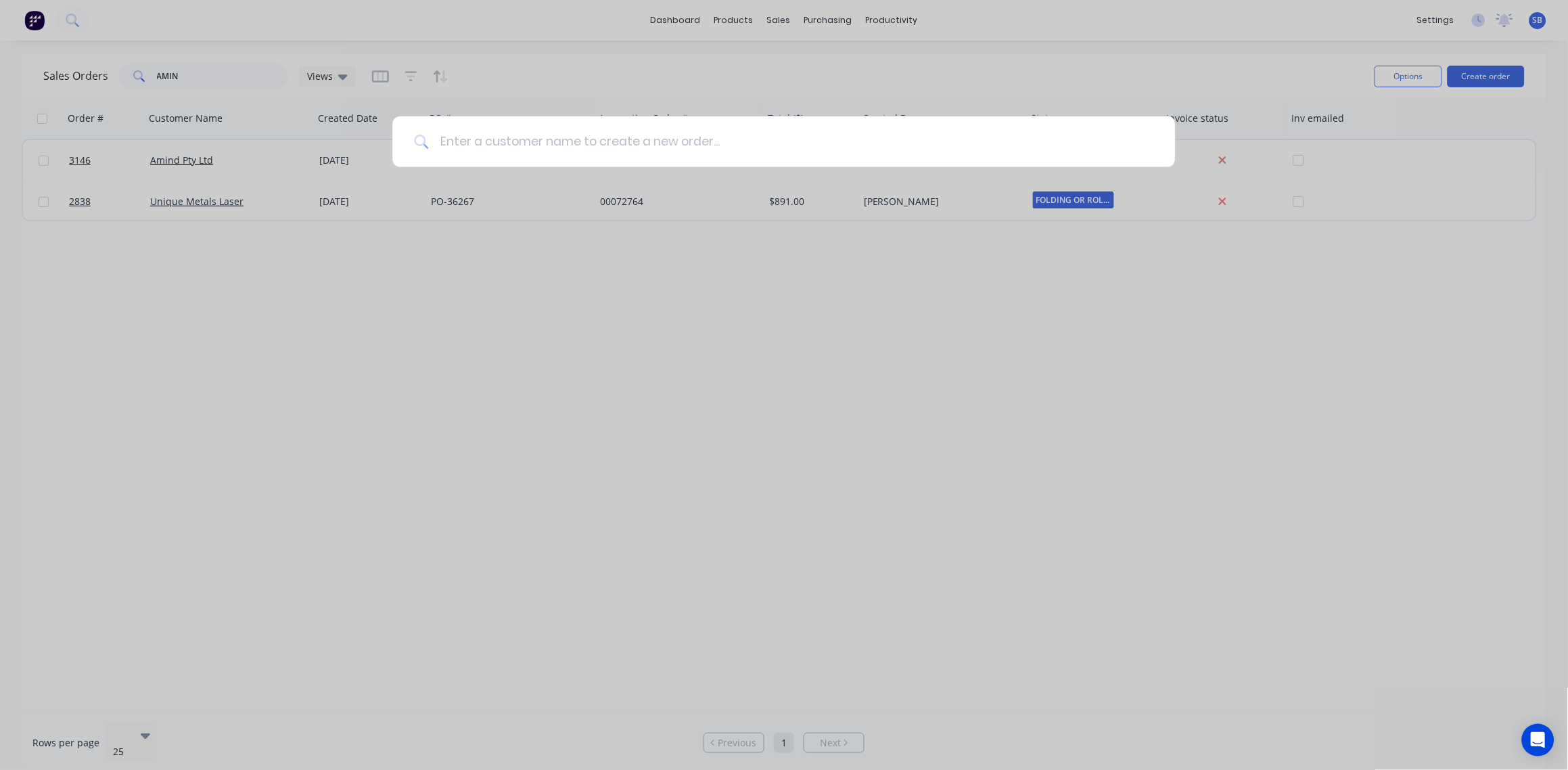
click at [601, 140] on input at bounding box center [791, 141] width 724 height 51
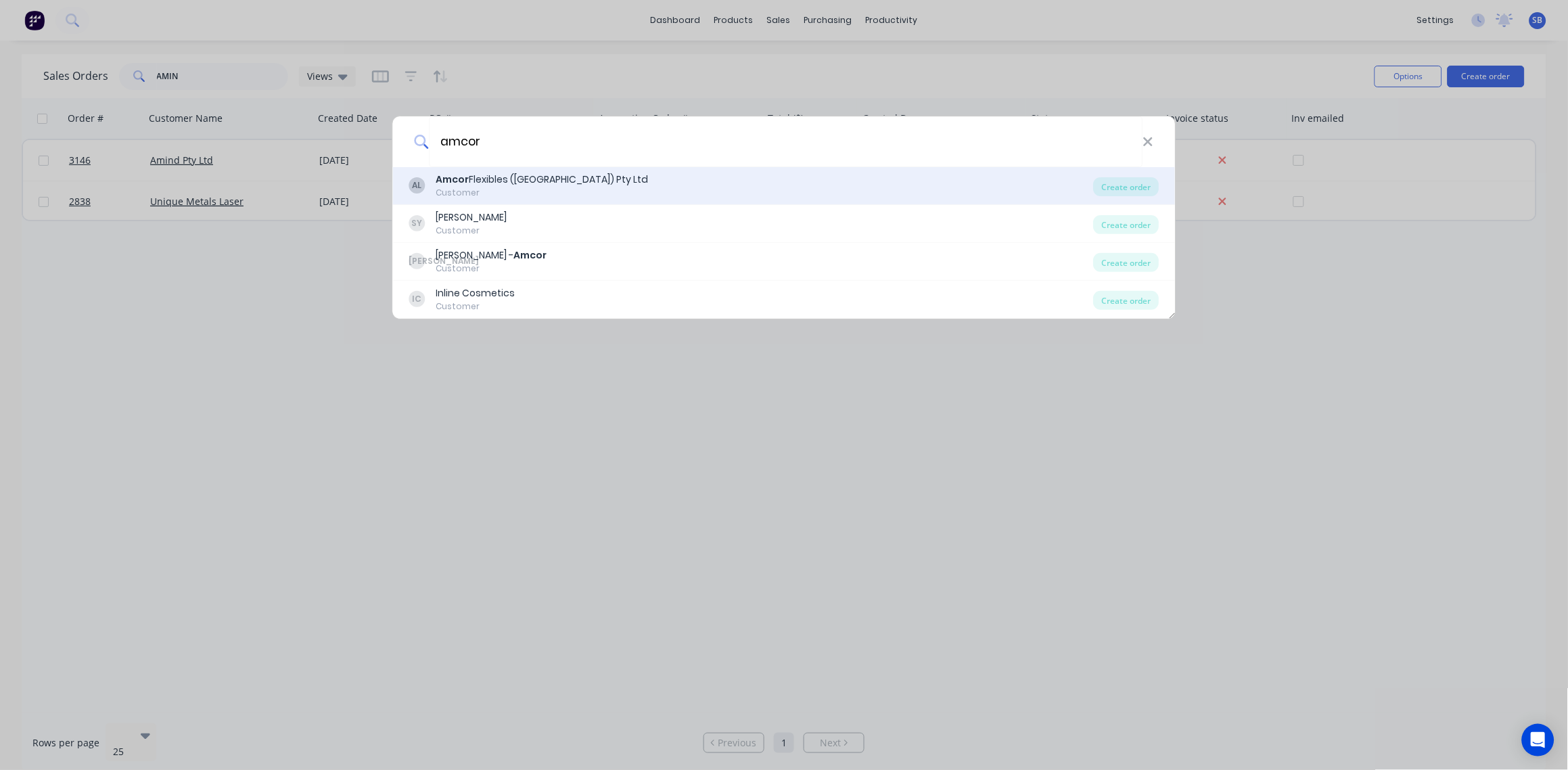
type input "amcor"
click at [481, 181] on div "Amcor Flexibles (Australia) Pty Ltd" at bounding box center [543, 179] width 212 height 14
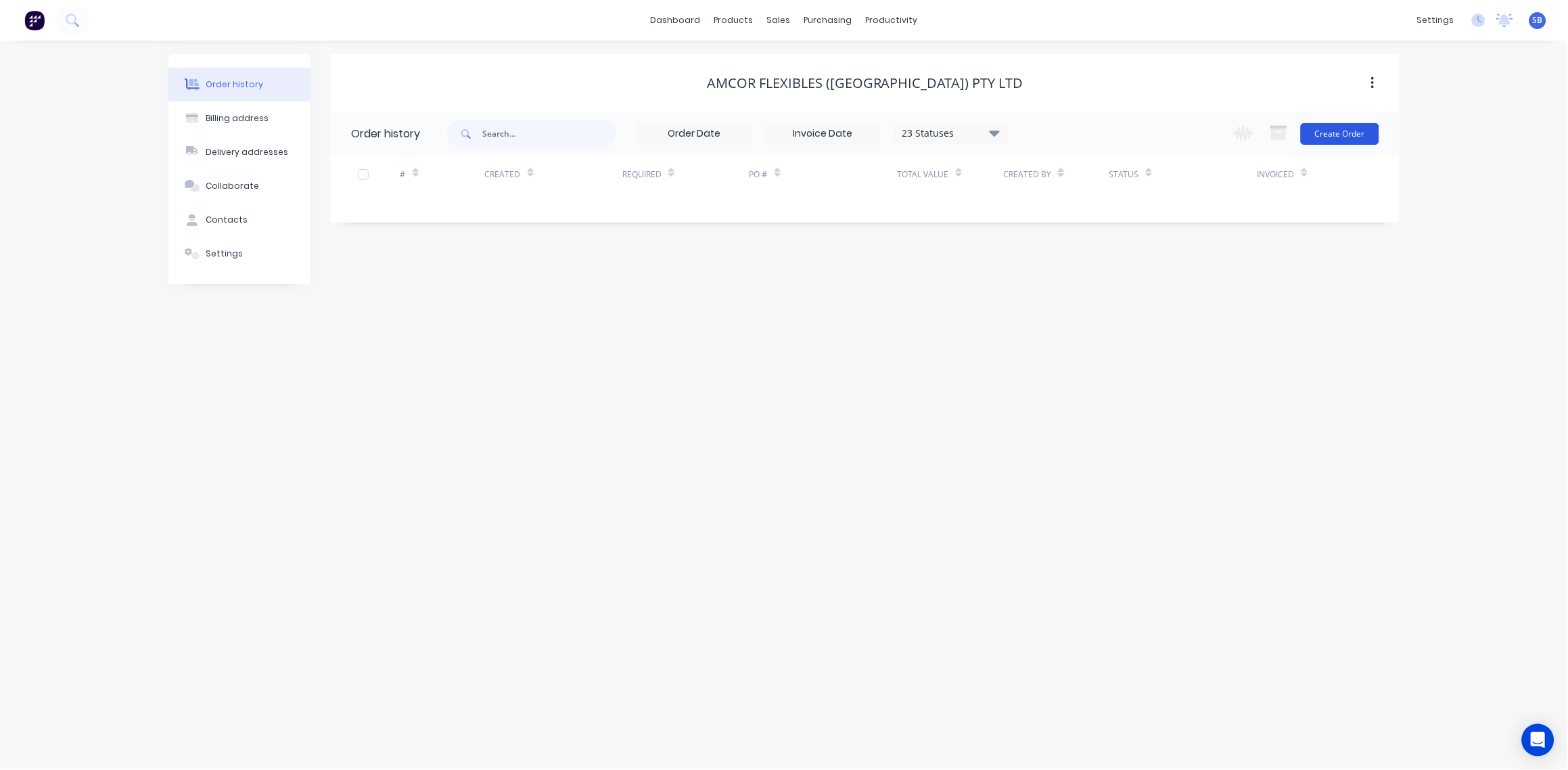
click at [1354, 133] on button "Create Order" at bounding box center [1339, 134] width 78 height 22
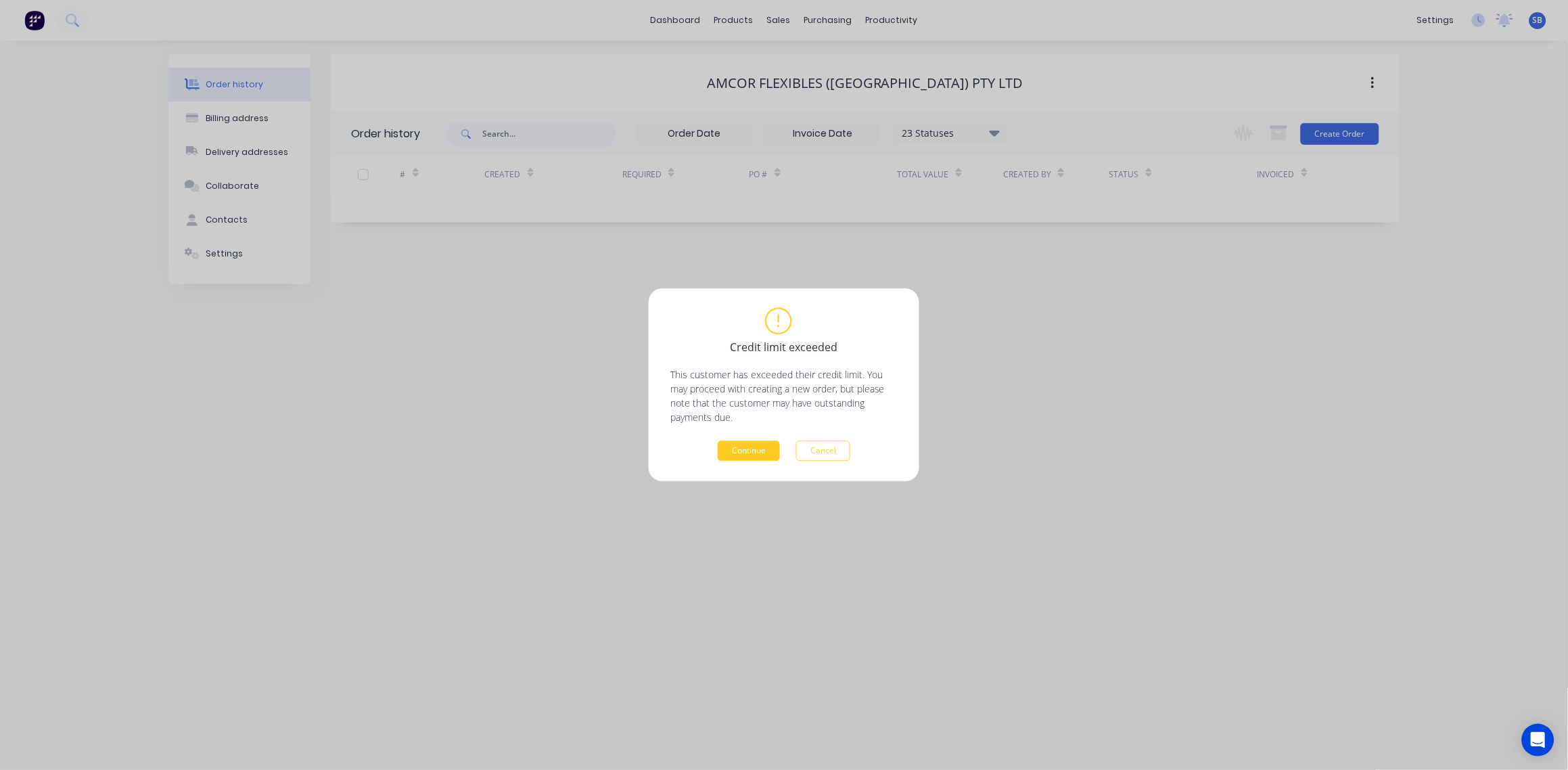
click at [740, 453] on button "Continue" at bounding box center [749, 451] width 62 height 21
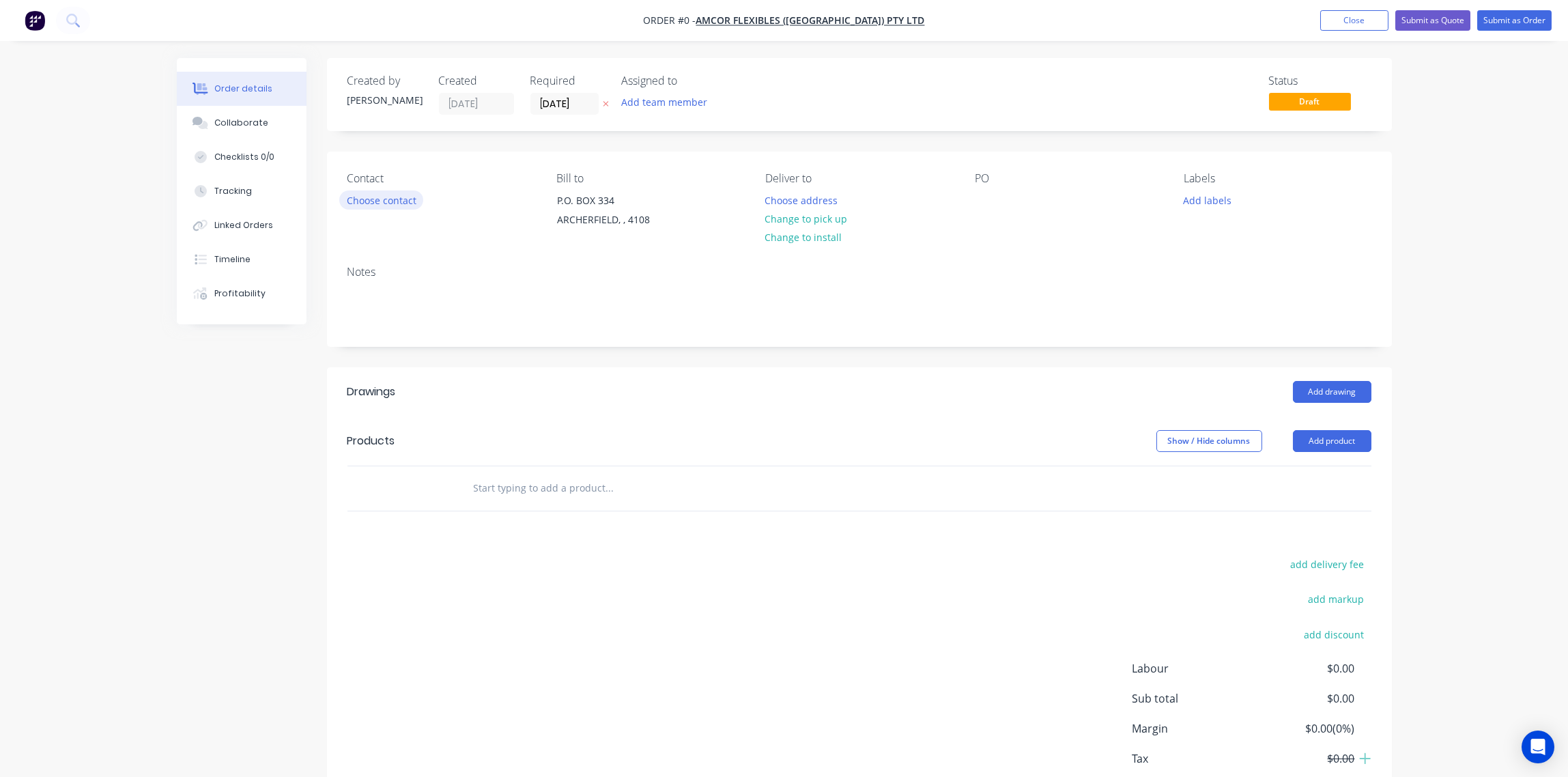
click at [390, 197] on button "Choose contact" at bounding box center [381, 199] width 84 height 18
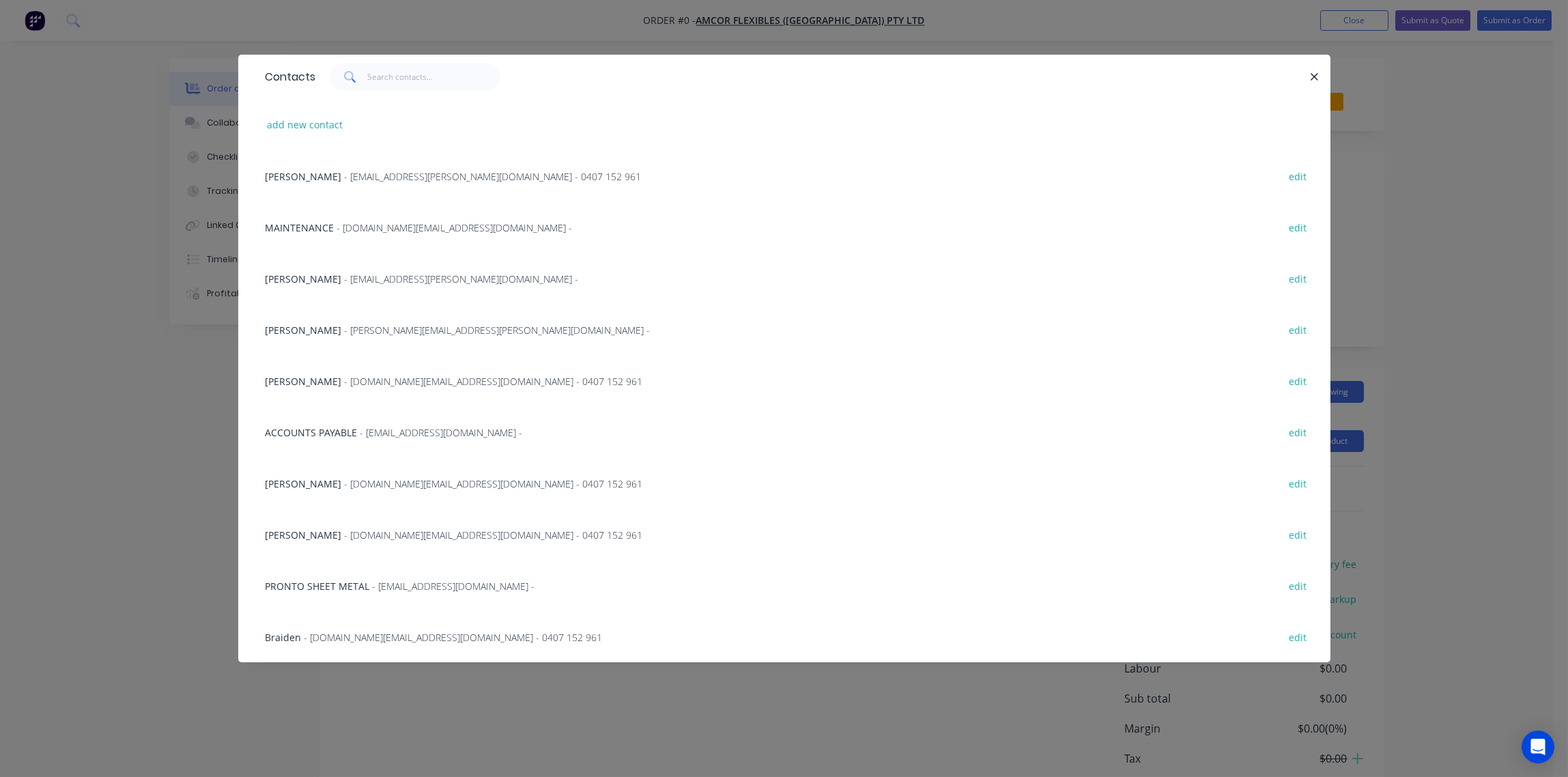
click at [390, 230] on span "- maintenance.team@amcor.com -" at bounding box center [454, 227] width 236 height 13
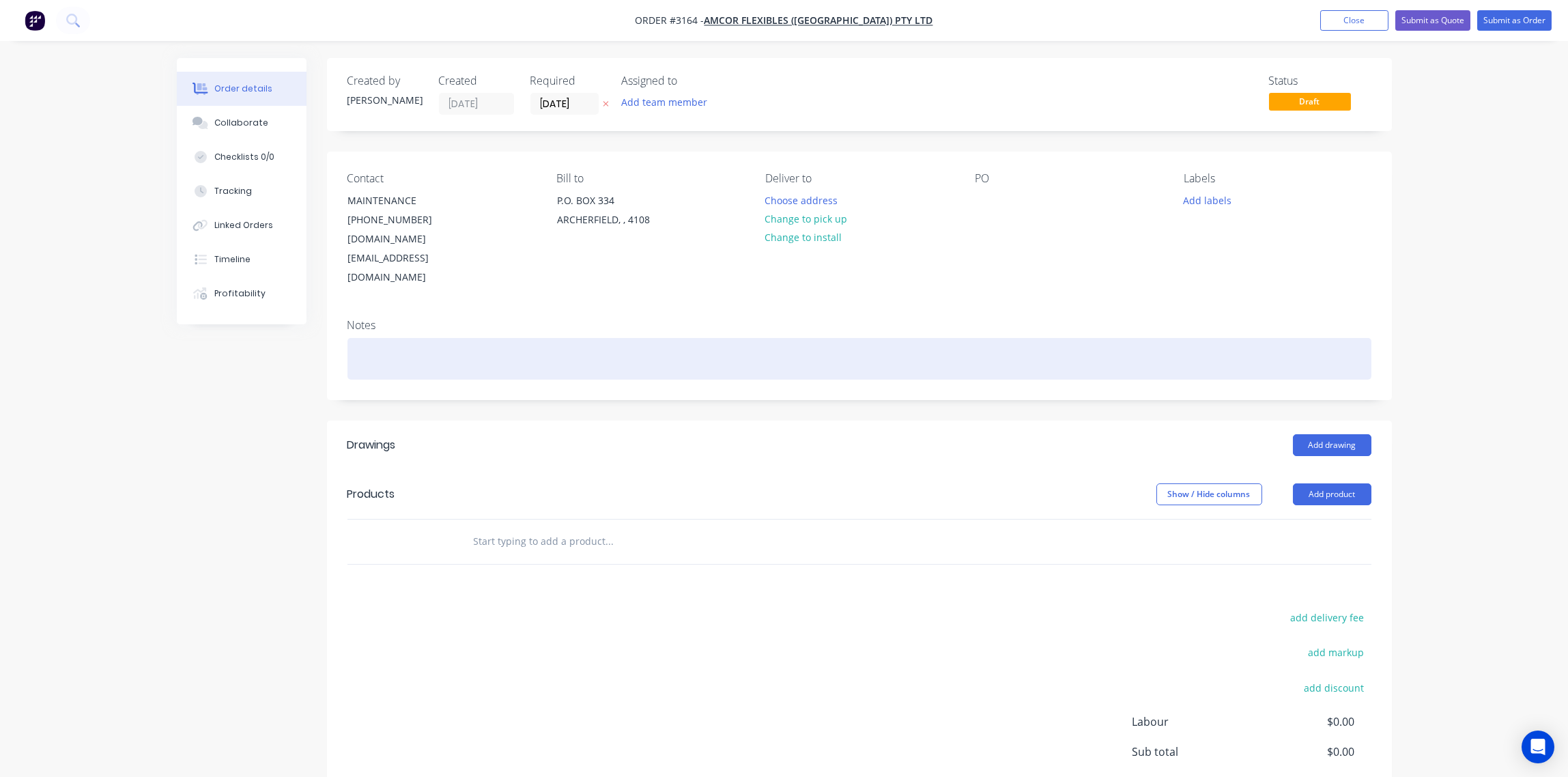
click at [379, 338] on div at bounding box center [859, 358] width 1024 height 42
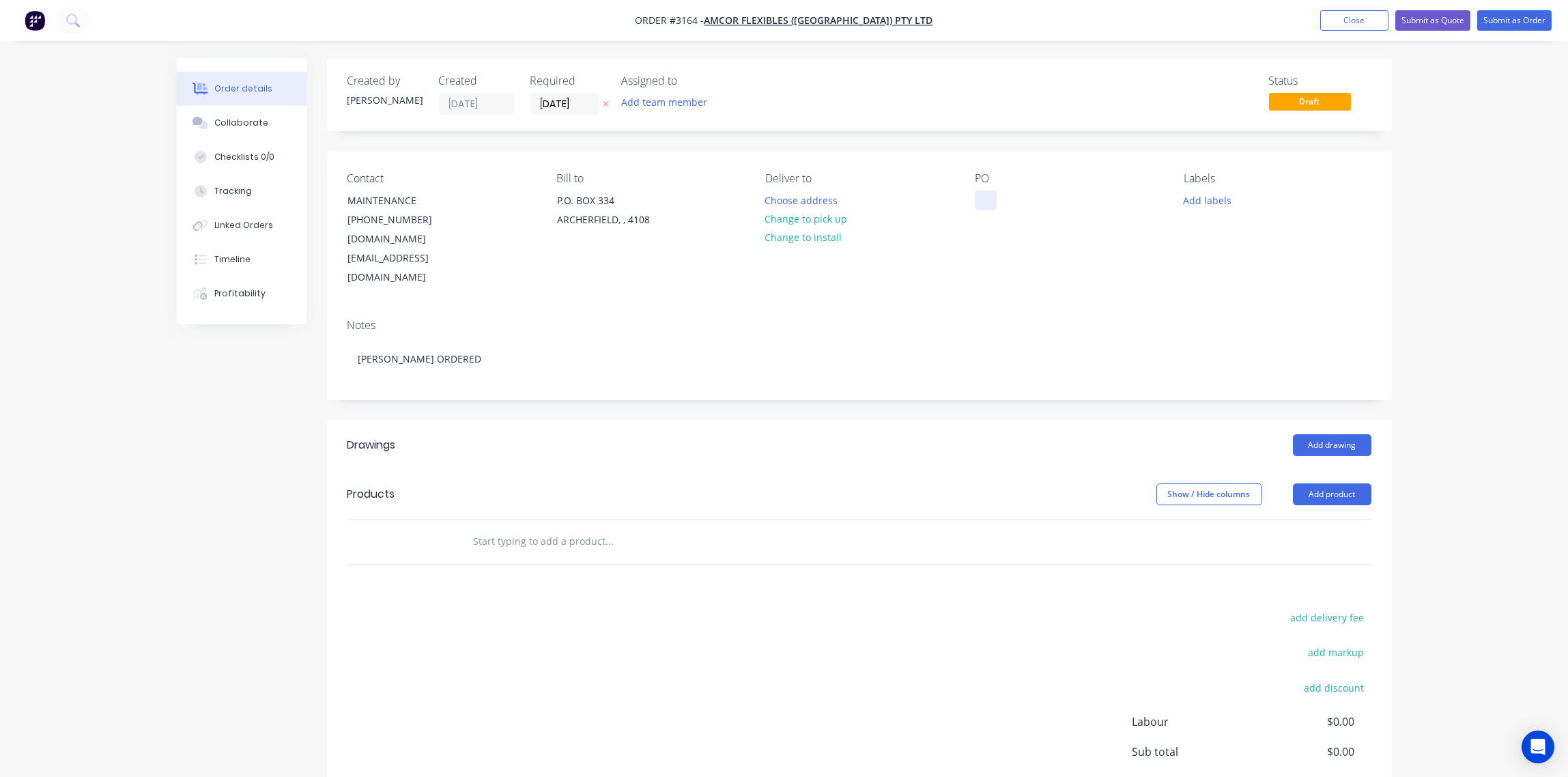
click at [990, 200] on div at bounding box center [985, 200] width 22 height 20
click at [520, 527] on input "text" at bounding box center [610, 540] width 273 height 27
click at [527, 527] on input "text" at bounding box center [610, 540] width 273 height 27
paste input "250mmx20mmx3mm"
type input "250mmx20mmx3mm"
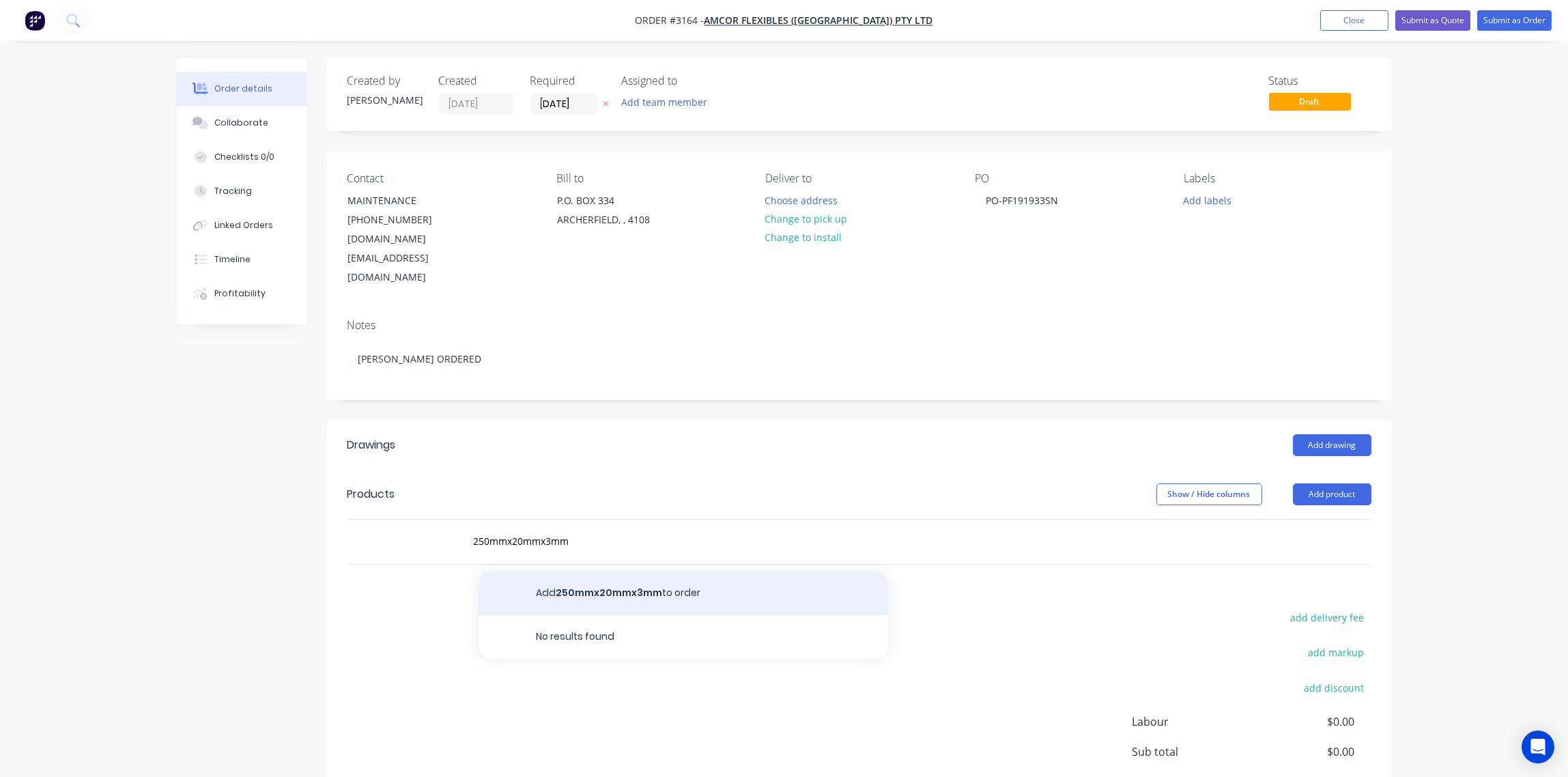
click at [568, 572] on button "Add 250mmx20mmx3mm to order" at bounding box center [683, 593] width 410 height 44
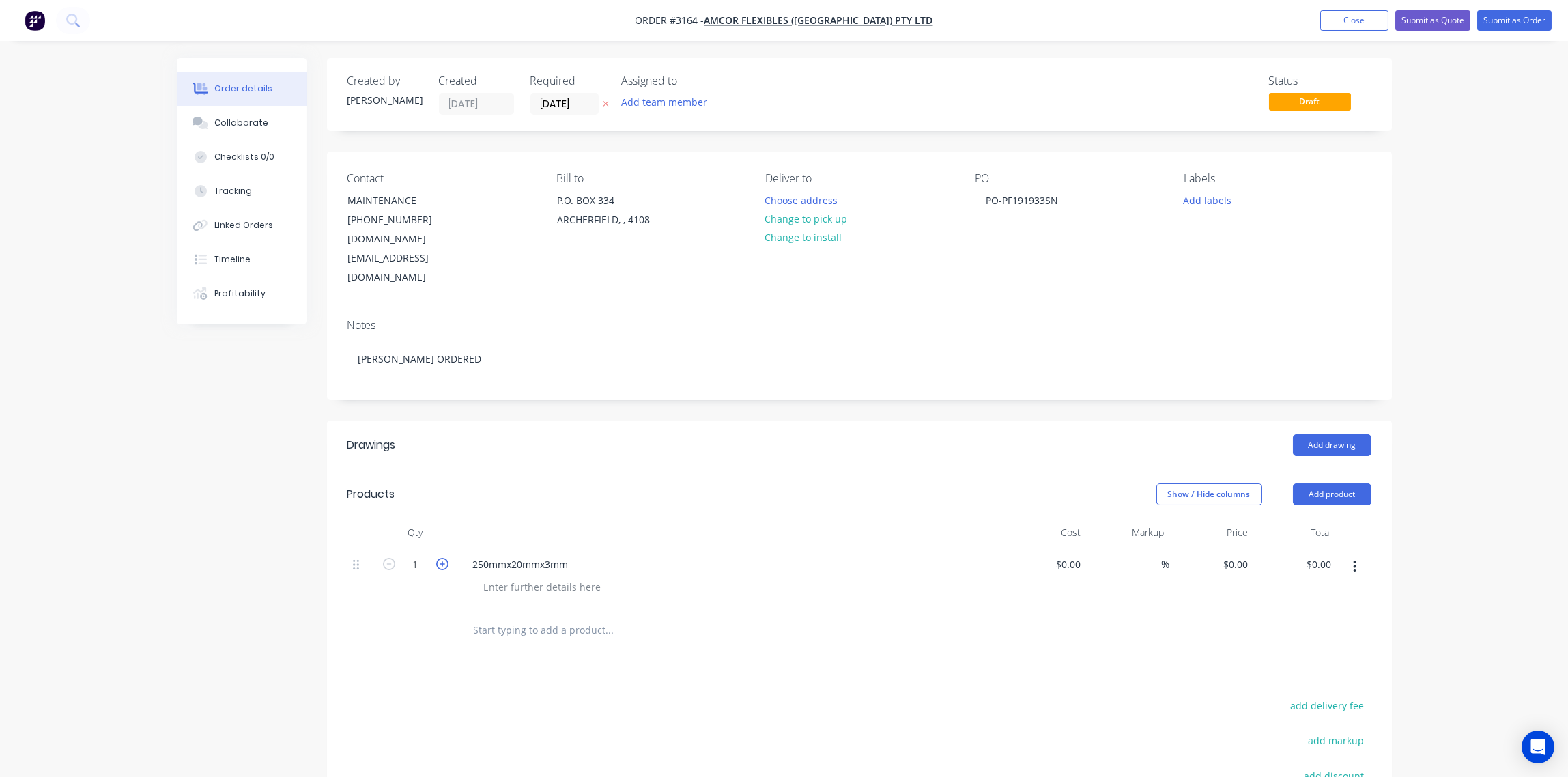
click at [439, 558] on icon "button" at bounding box center [442, 564] width 12 height 12
click at [439, 558] on icon "button" at bounding box center [442, 564] width 12 height 12
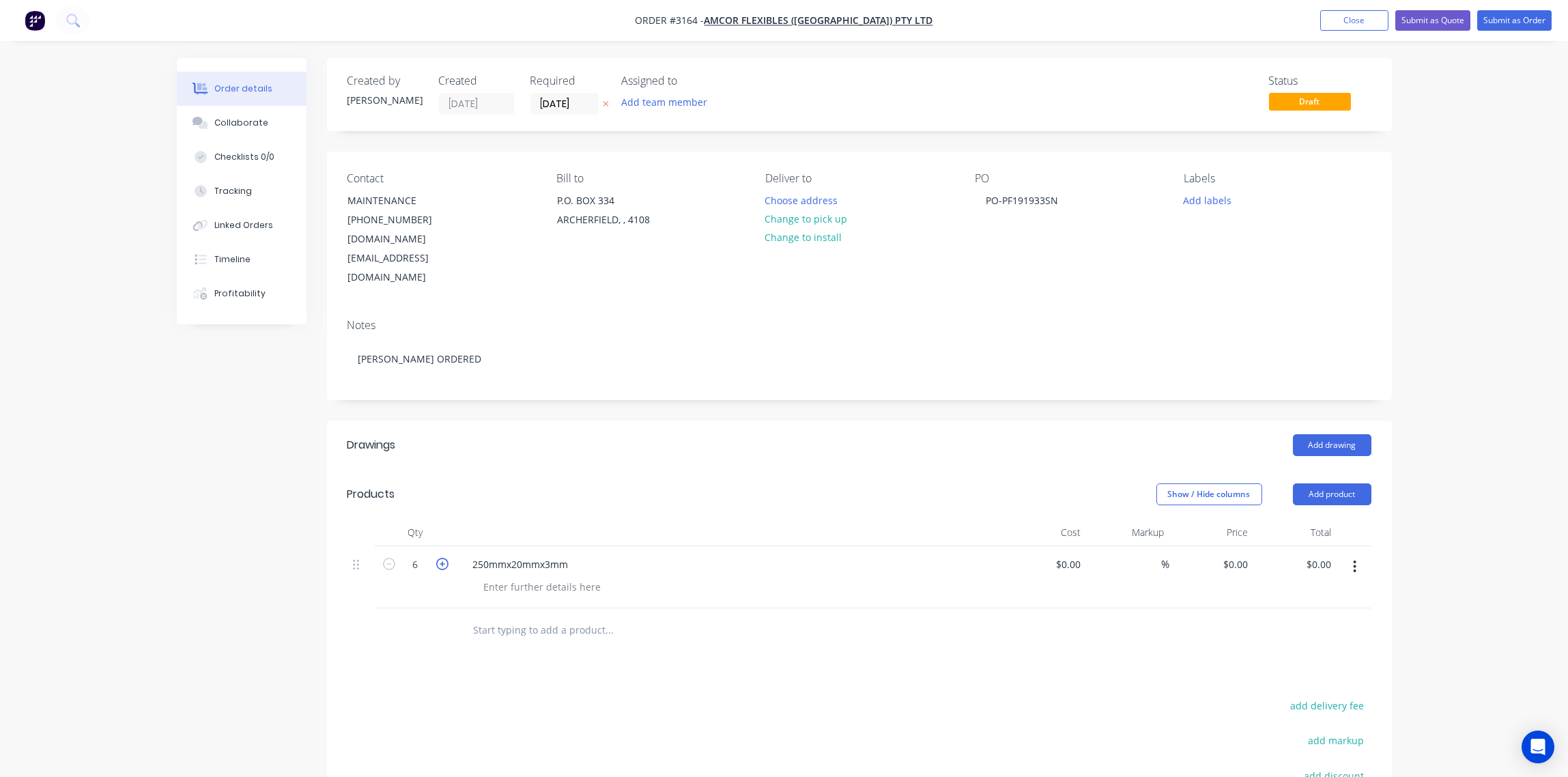
click at [439, 558] on icon "button" at bounding box center [442, 564] width 12 height 12
type input "8"
click at [256, 121] on div "Collaborate" at bounding box center [241, 123] width 54 height 12
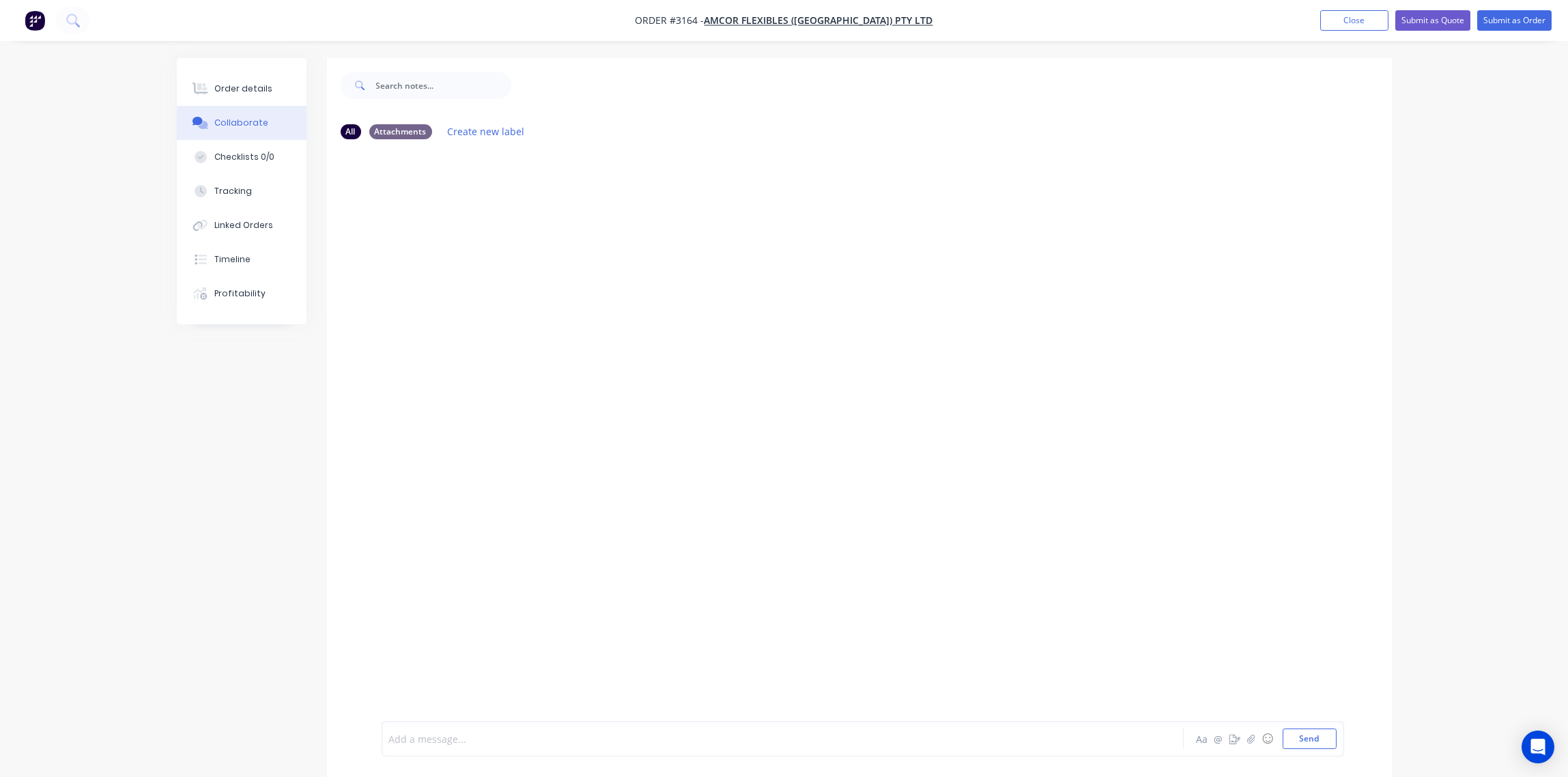
click at [518, 732] on div at bounding box center [745, 739] width 710 height 14
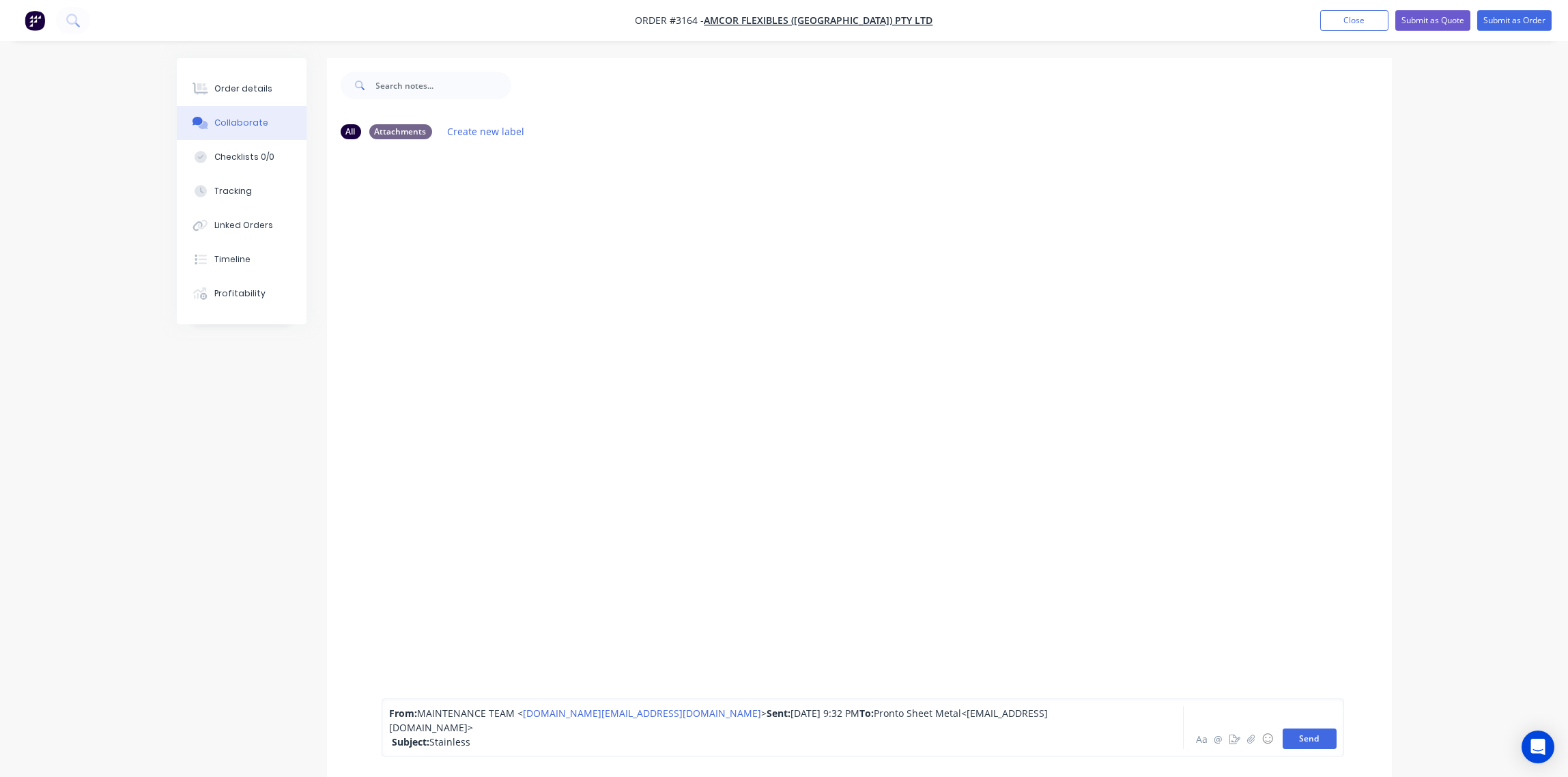
click at [1306, 736] on button "Send" at bounding box center [1310, 739] width 54 height 21
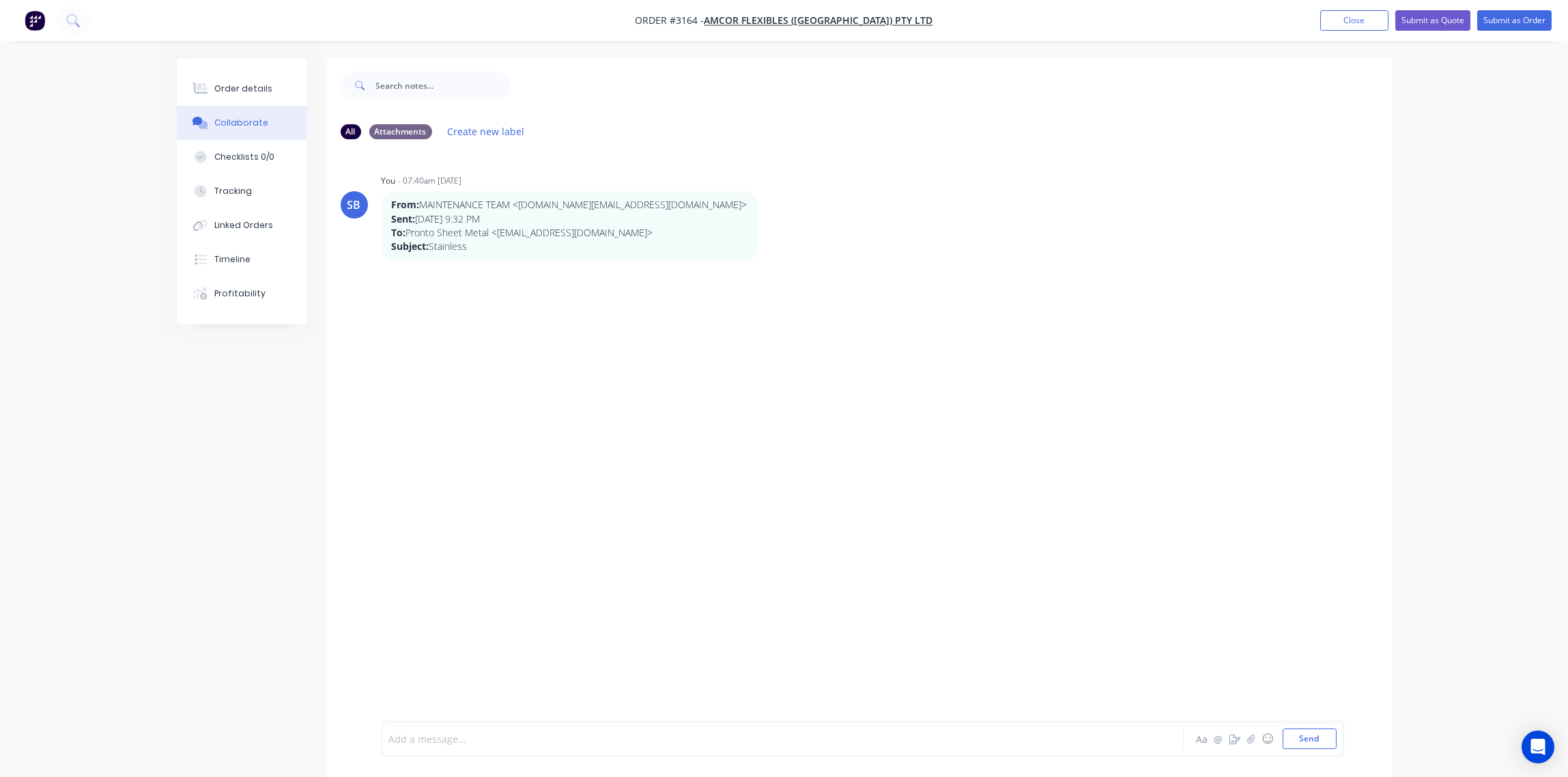
click at [530, 733] on div at bounding box center [745, 739] width 710 height 14
click at [1314, 738] on button "Send" at bounding box center [1310, 739] width 54 height 21
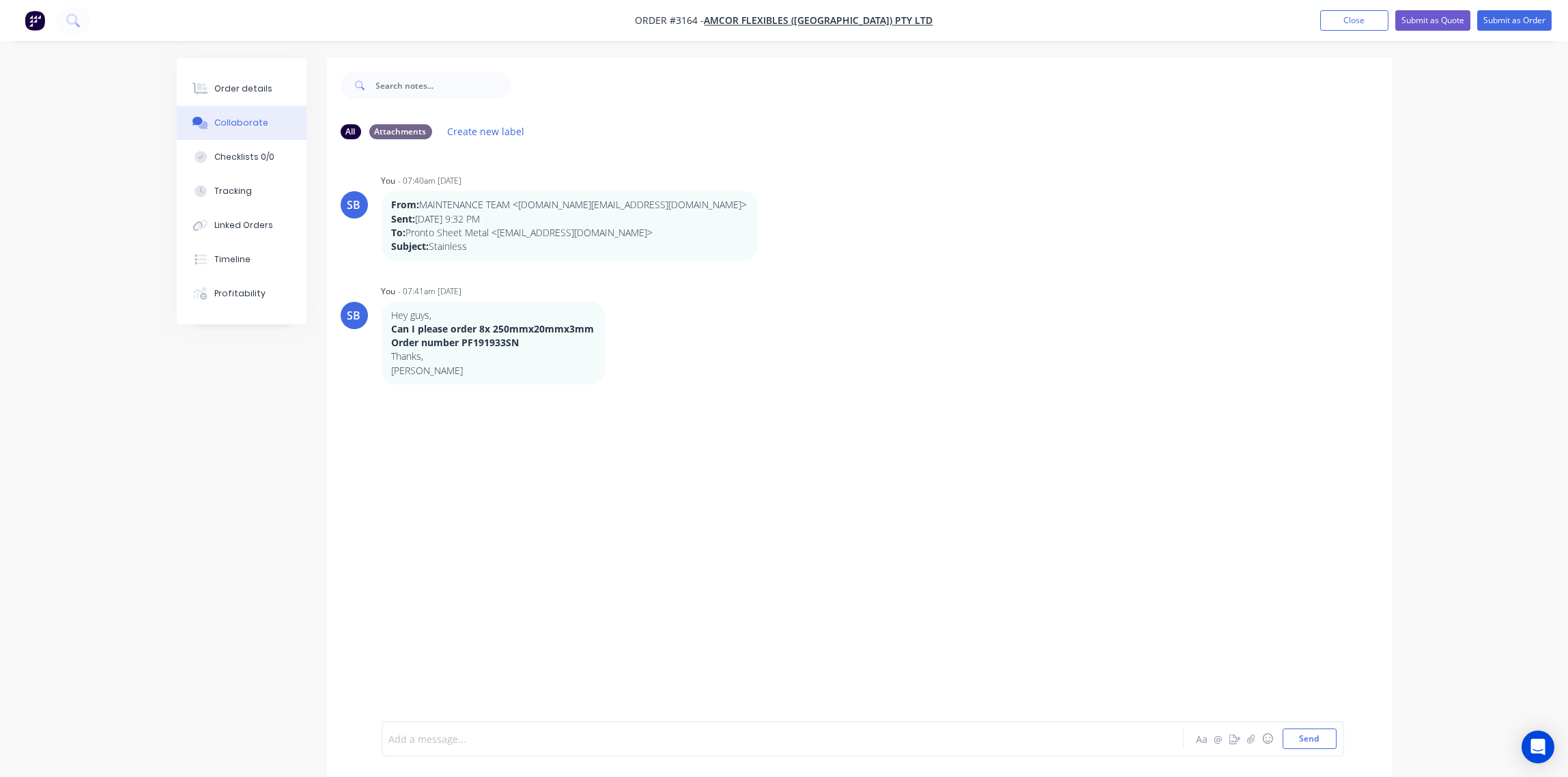
click at [440, 739] on div at bounding box center [745, 739] width 710 height 14
click at [231, 84] on div "Order details" at bounding box center [243, 89] width 58 height 12
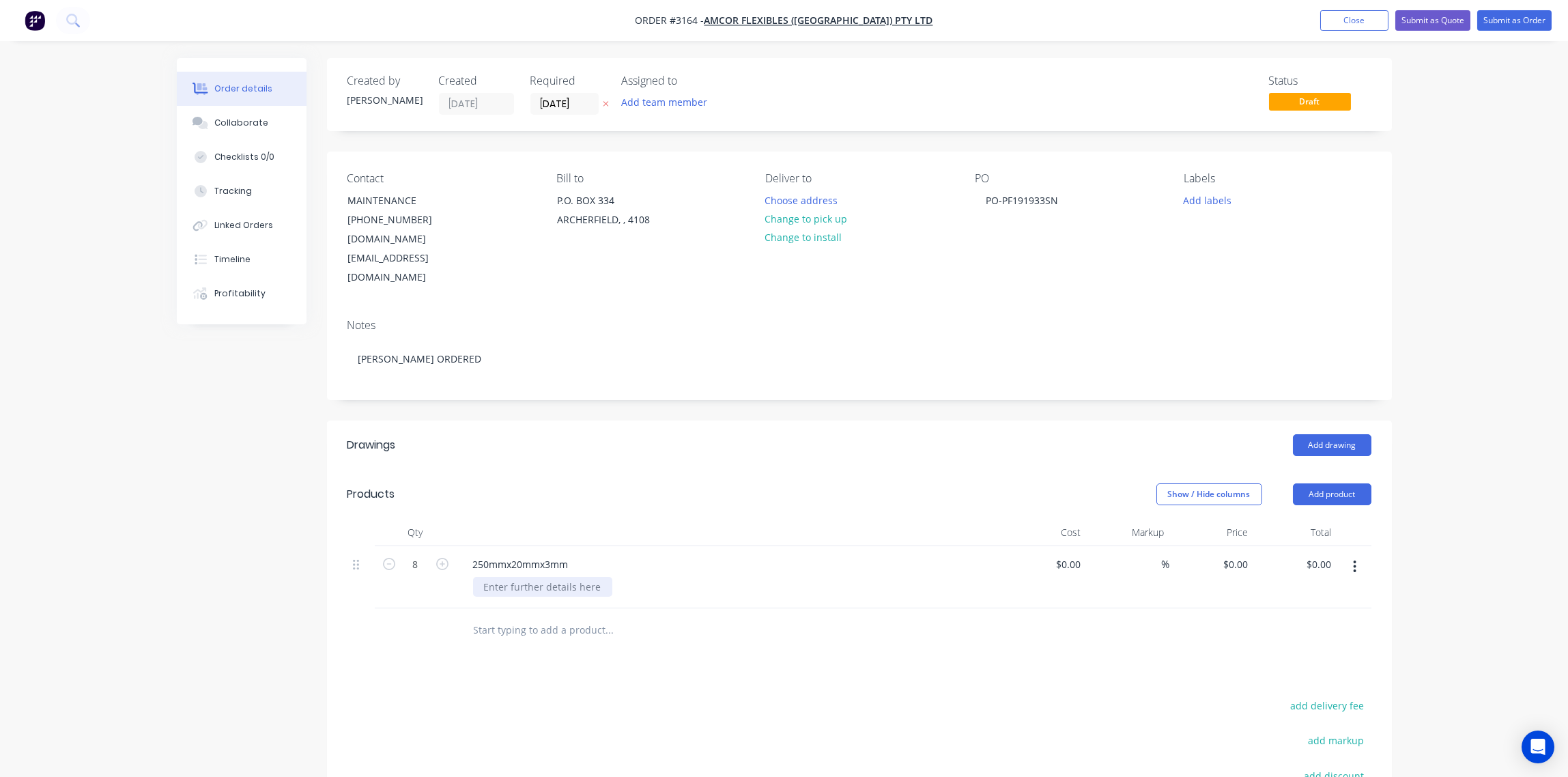
click at [545, 577] on div at bounding box center [543, 586] width 139 height 20
click at [556, 577] on div at bounding box center [543, 586] width 139 height 20
type input "$0.00"
click at [1196, 199] on button "Add labels" at bounding box center [1207, 199] width 63 height 18
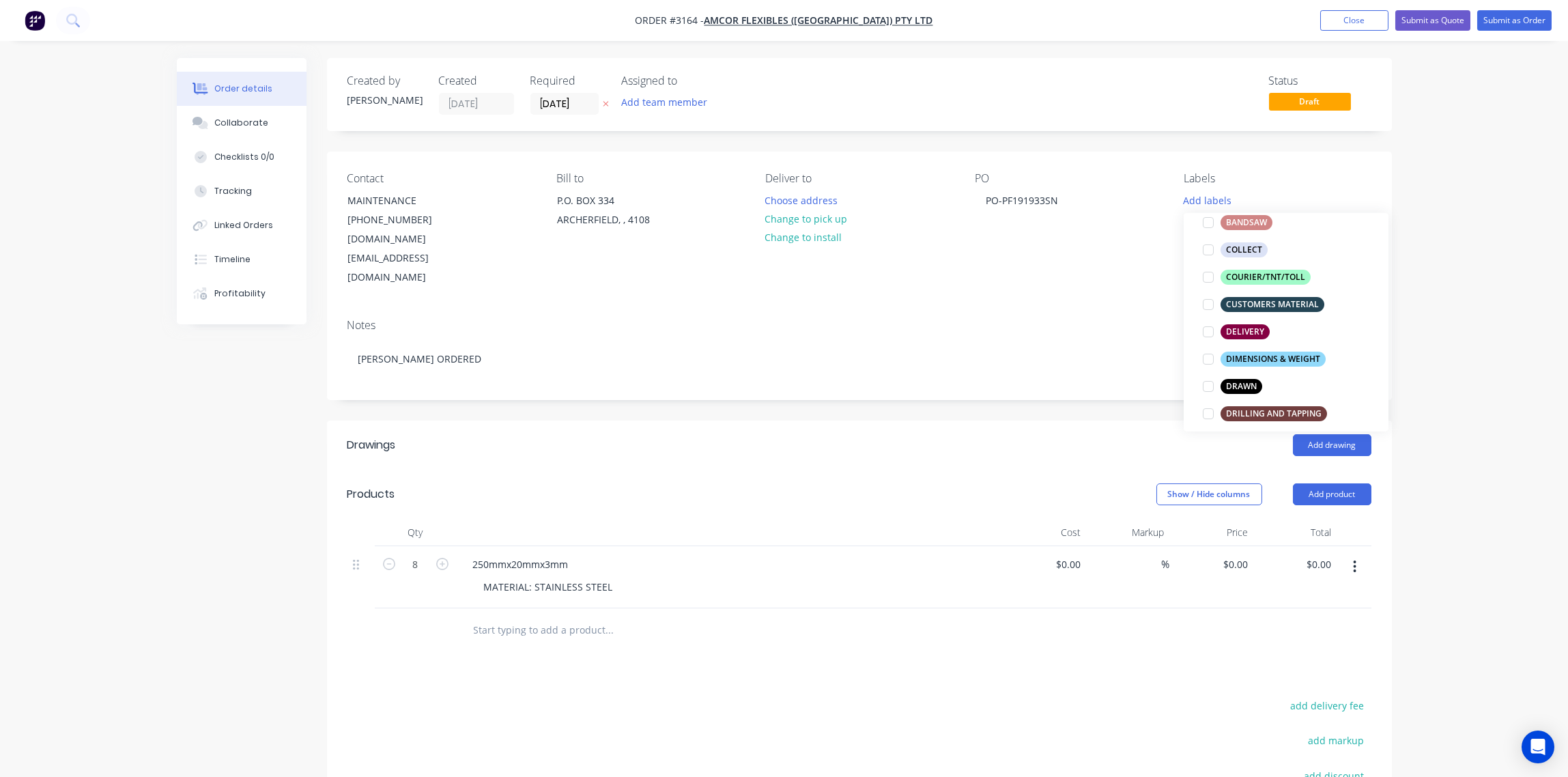
scroll to position [305, 0]
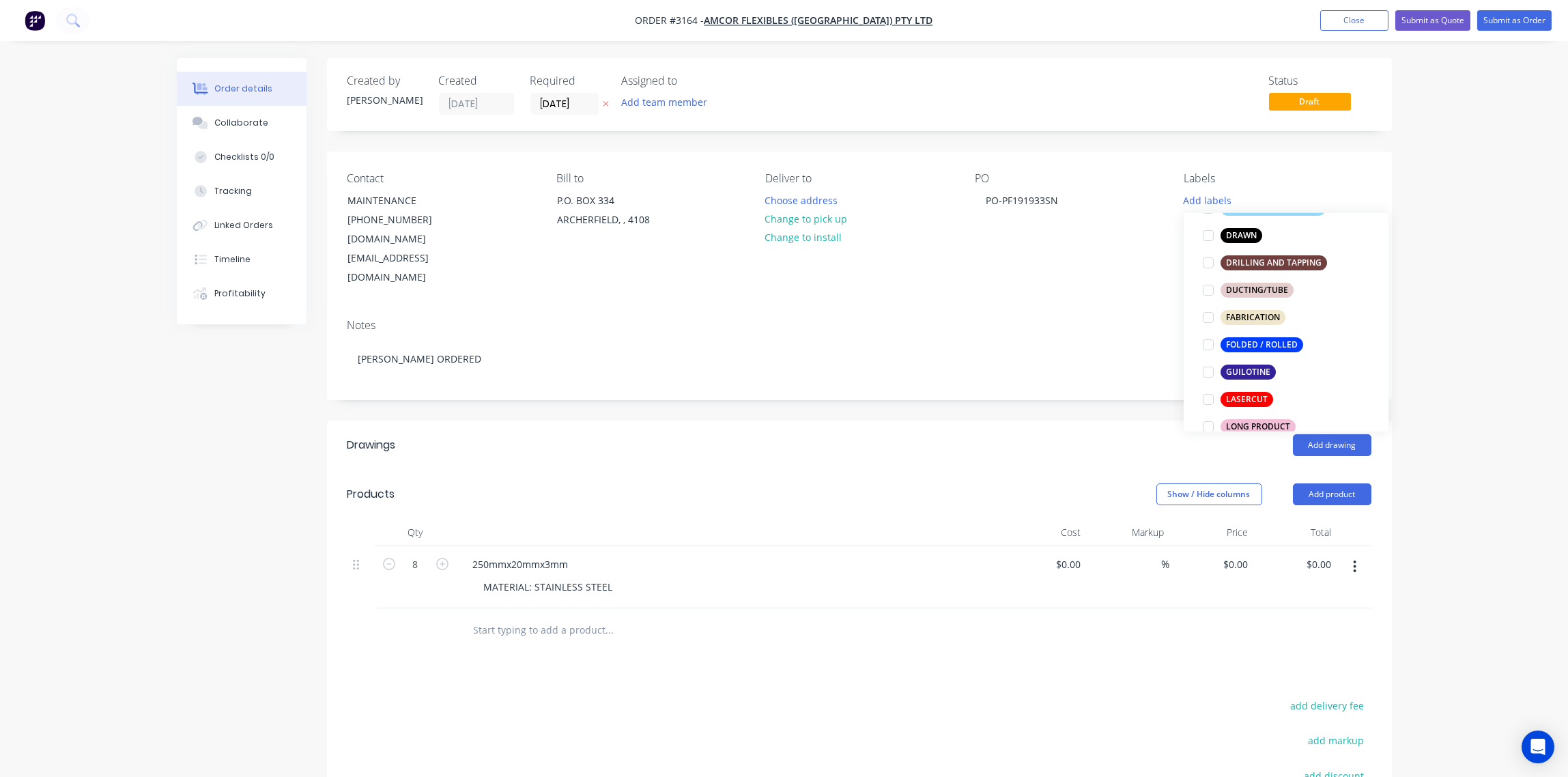
click at [1208, 400] on div at bounding box center [1208, 399] width 27 height 27
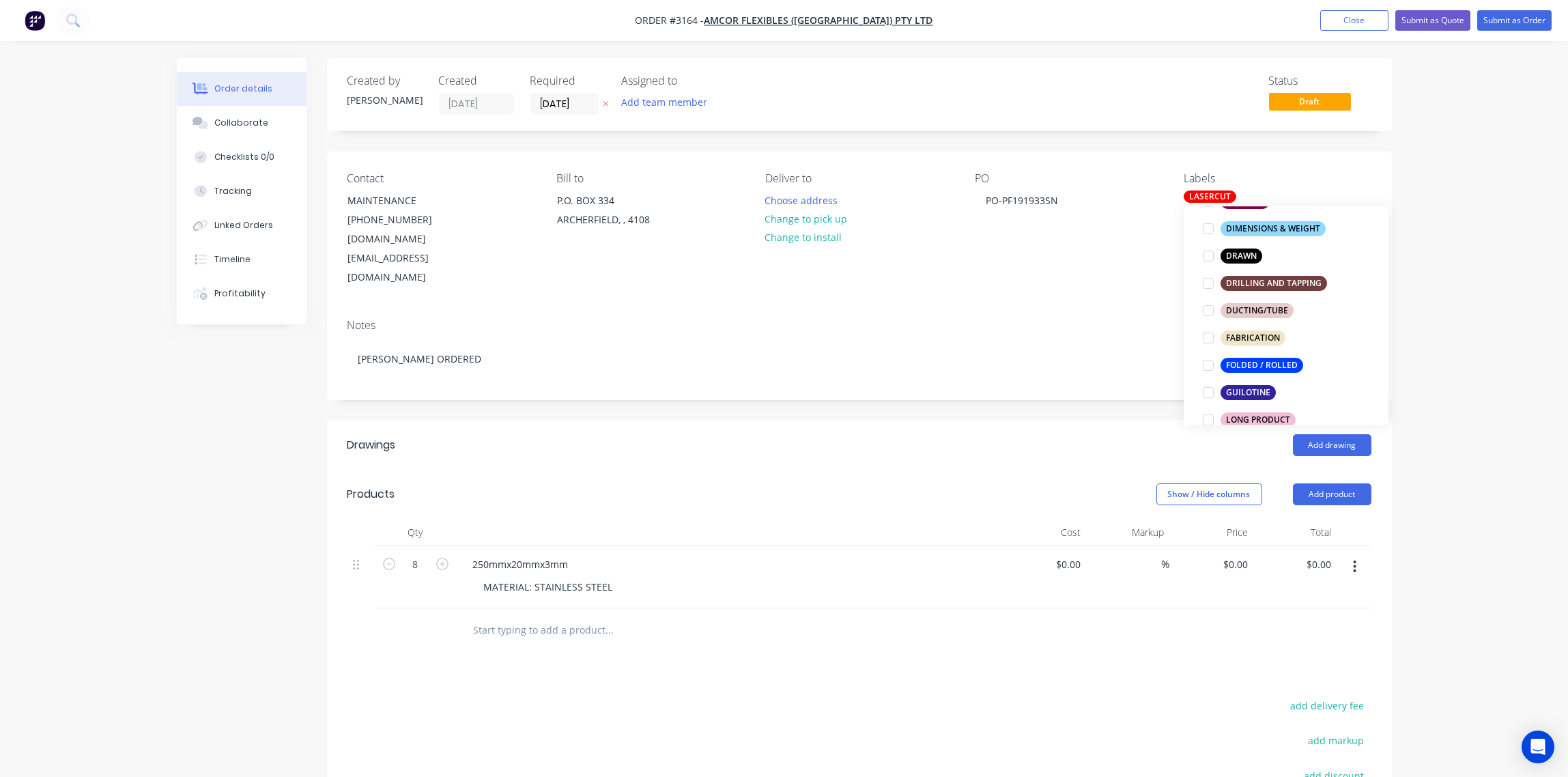
scroll to position [0, 0]
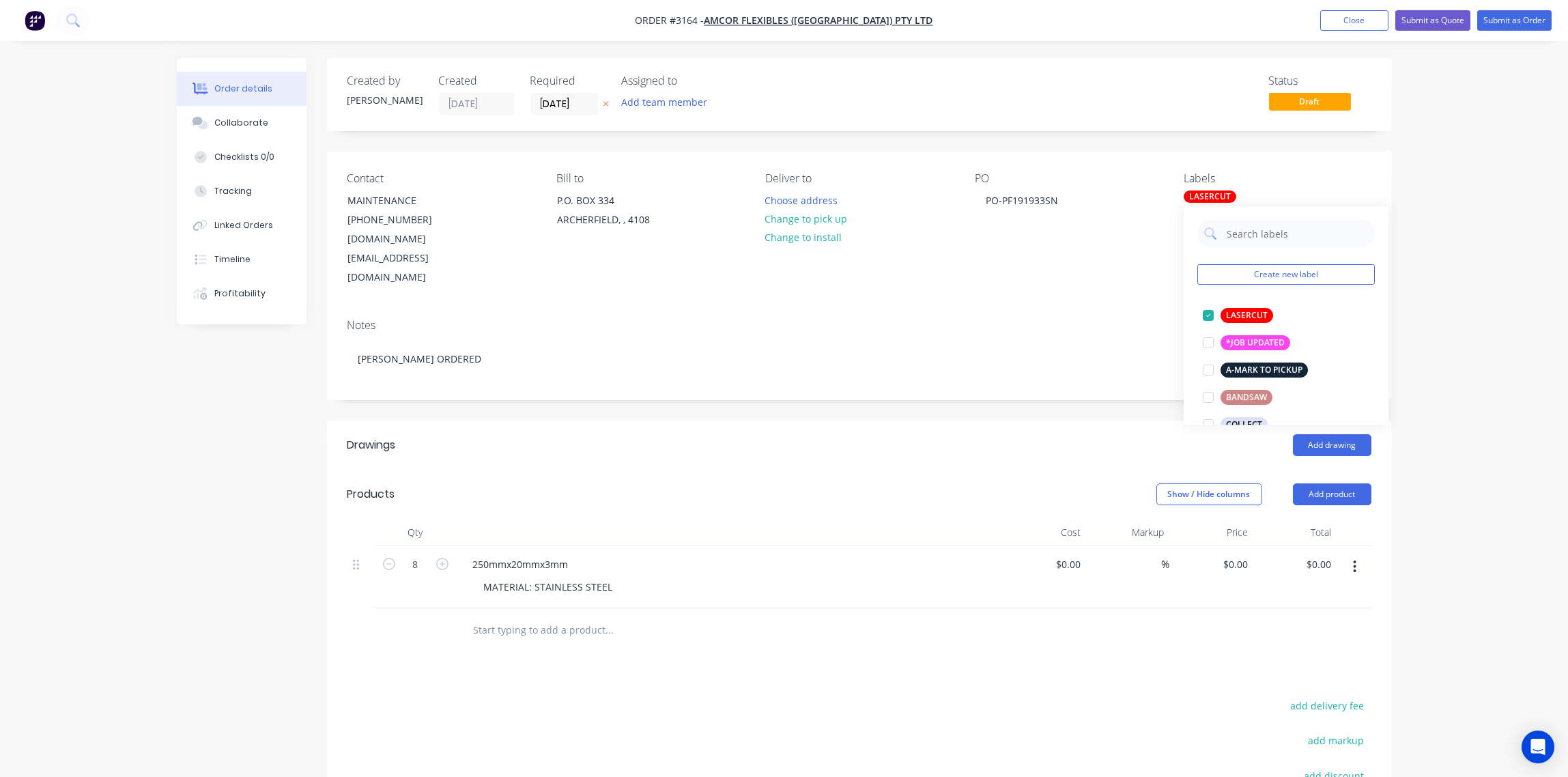
click at [1030, 308] on div "Notes SCOTT ORDERED" at bounding box center [860, 353] width 1065 height 91
click at [1344, 483] on button "Add product" at bounding box center [1332, 493] width 78 height 22
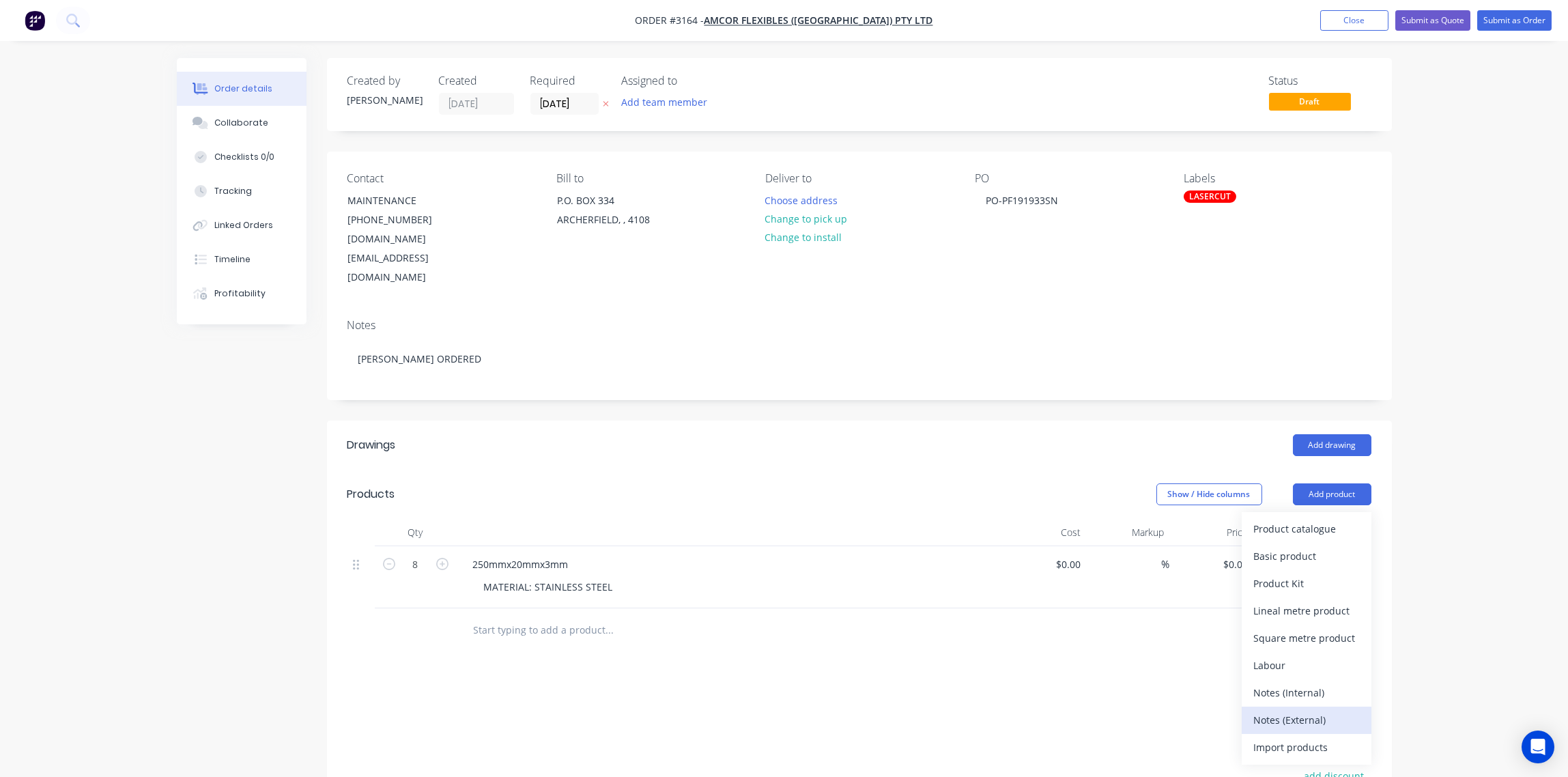
click at [1292, 710] on div "Notes (External)" at bounding box center [1306, 720] width 105 height 20
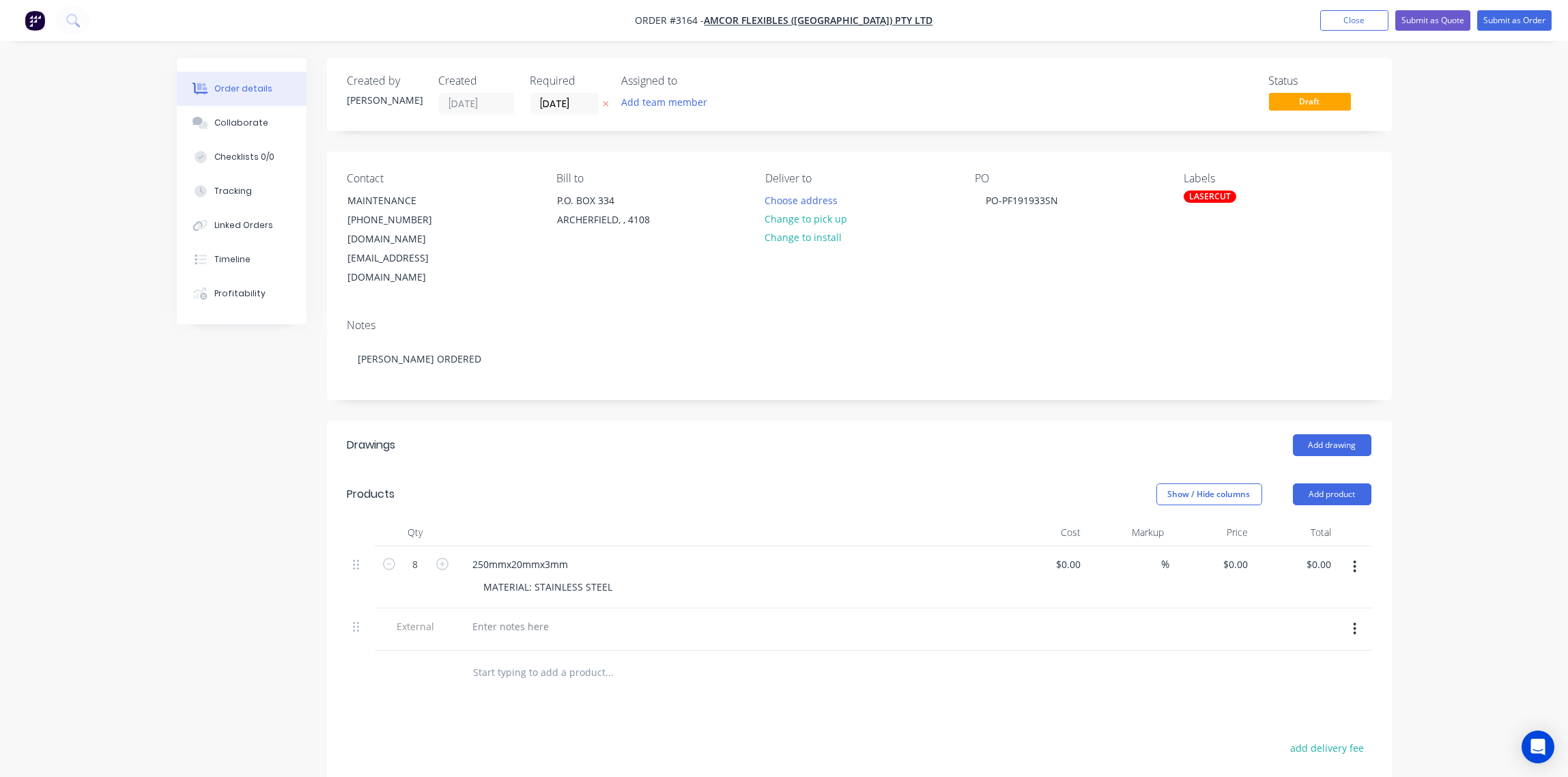
scroll to position [2, 0]
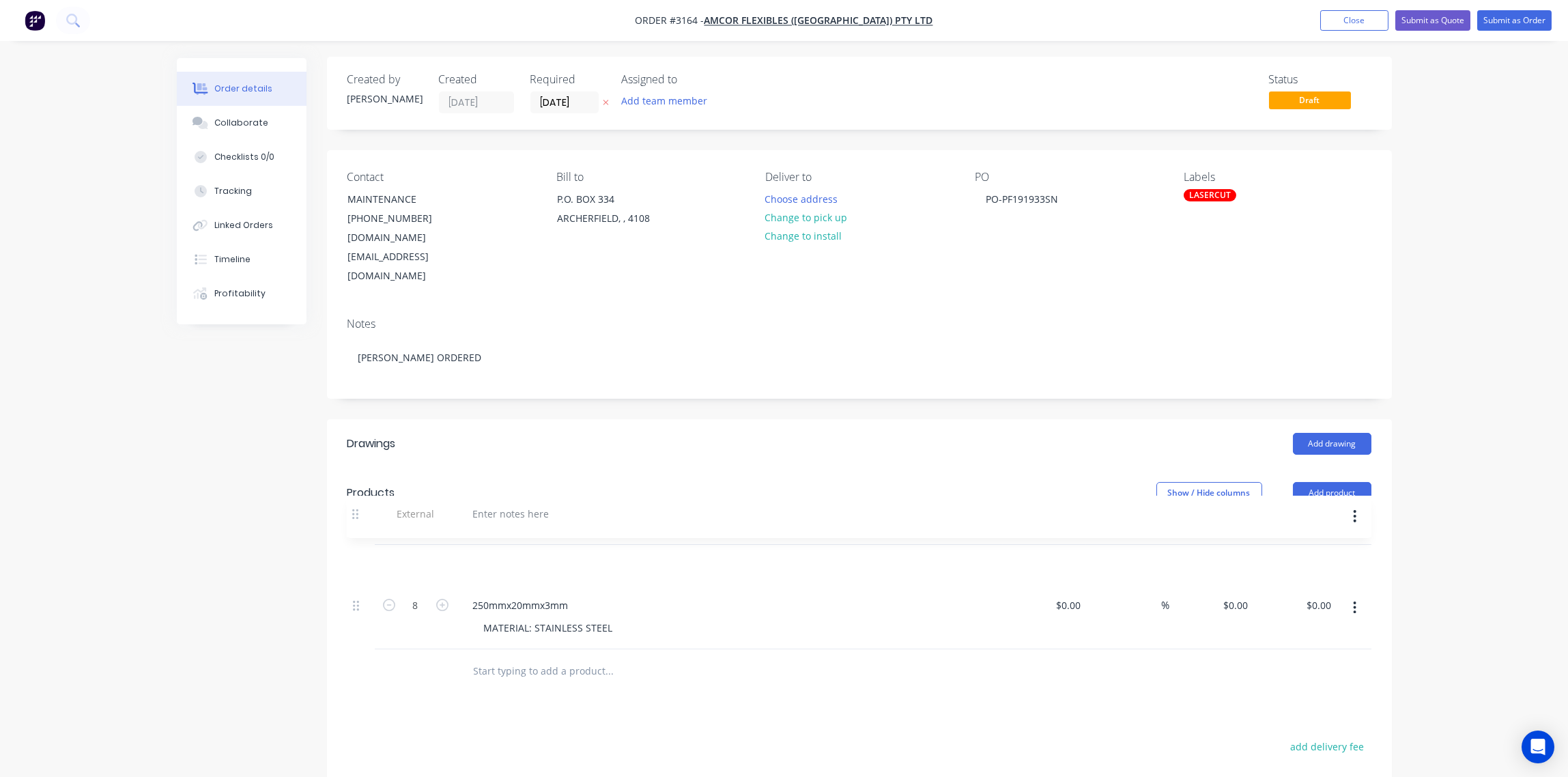
drag, startPoint x: 358, startPoint y: 594, endPoint x: 355, endPoint y: 509, distance: 85.1
click at [355, 545] on div "8 250mmx20mmx3mm MATERIAL: STAINLESS STEEL $0.00 $0.00 % $0.00 $0.00 $0.00 $0.0…" at bounding box center [859, 597] width 1024 height 104
click at [1524, 20] on button "Submit as Order" at bounding box center [1513, 21] width 74 height 21
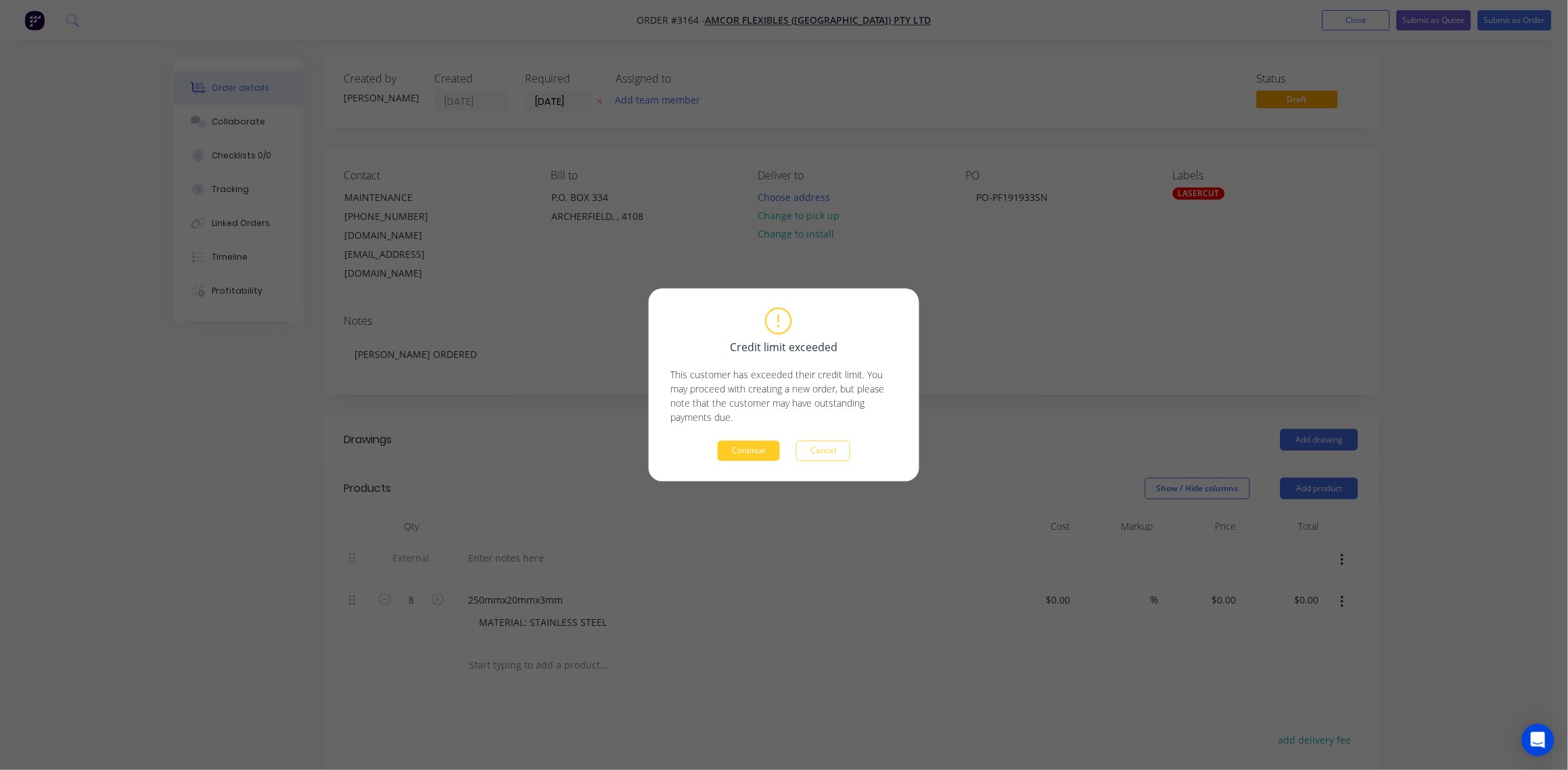
click at [732, 447] on button "Continue" at bounding box center [749, 451] width 62 height 21
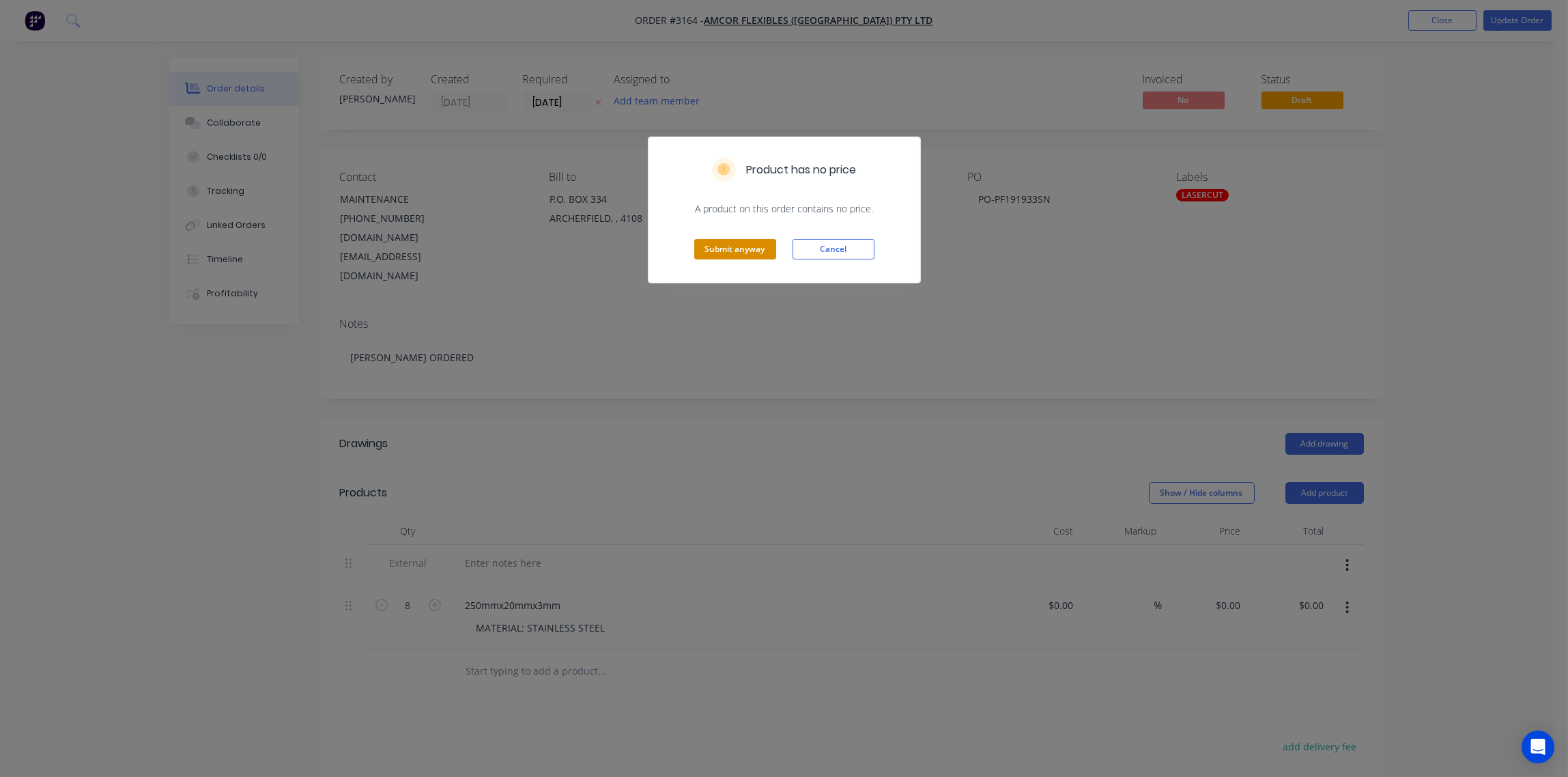
click at [727, 251] on button "Submit anyway" at bounding box center [735, 250] width 82 height 21
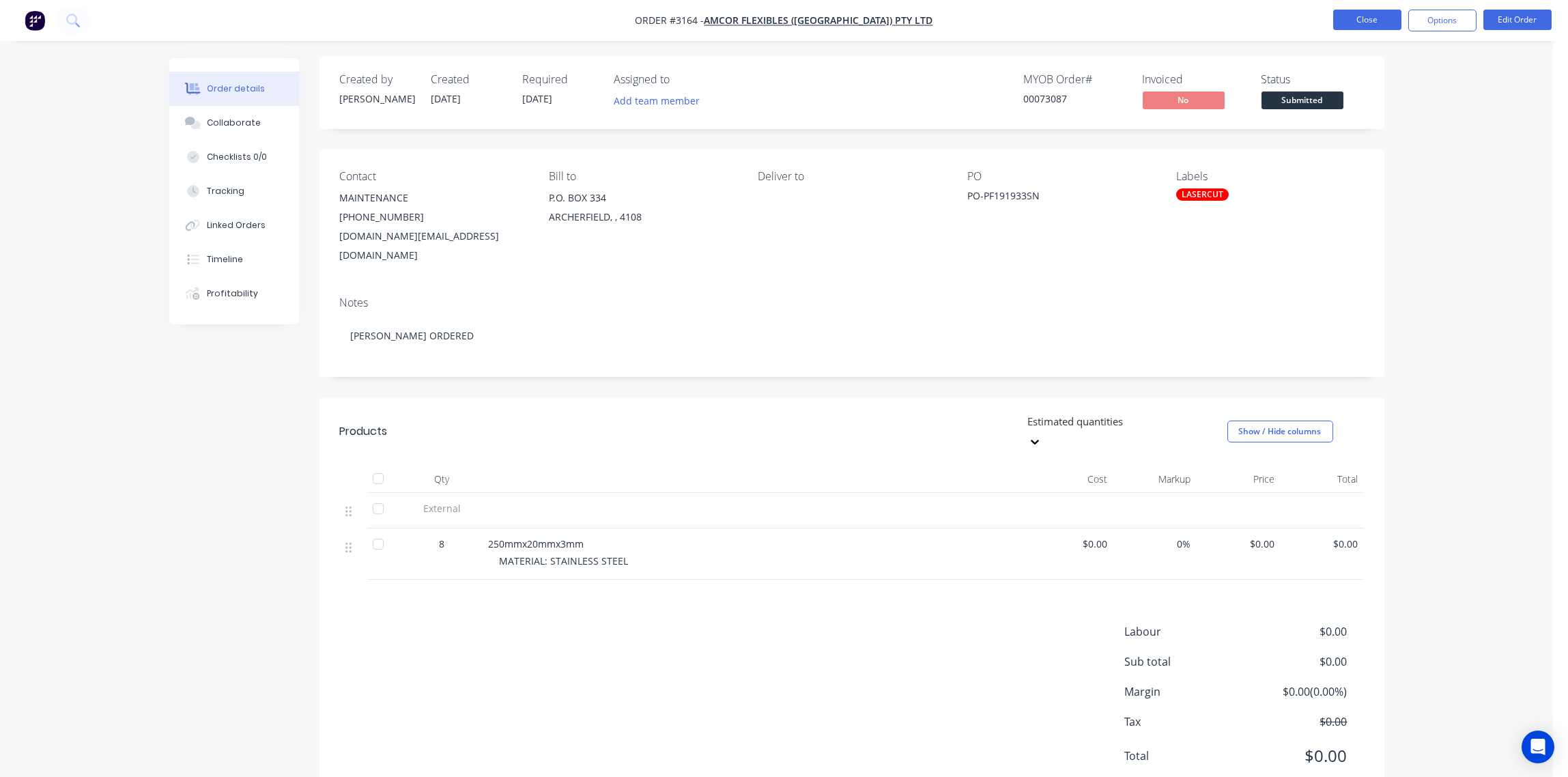
click at [1378, 21] on button "Close" at bounding box center [1367, 20] width 68 height 21
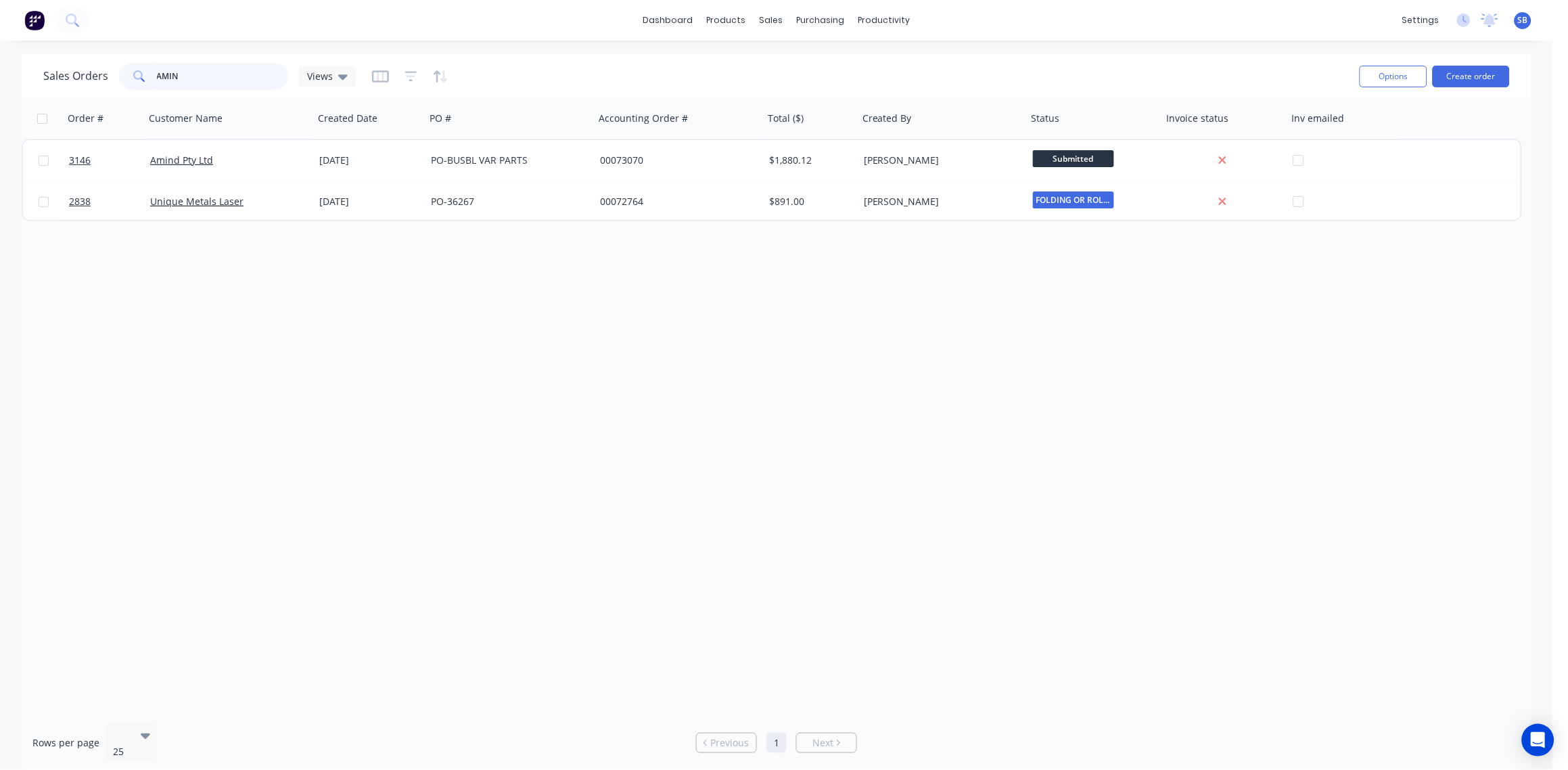
drag, startPoint x: 208, startPoint y: 75, endPoint x: 16, endPoint y: 97, distance: 193.3
click at [16, 97] on div "Sales Orders AMIN Views Options Create order Order # Customer Name Created Date…" at bounding box center [776, 414] width 1553 height 719
type input "ALLTRUCK"
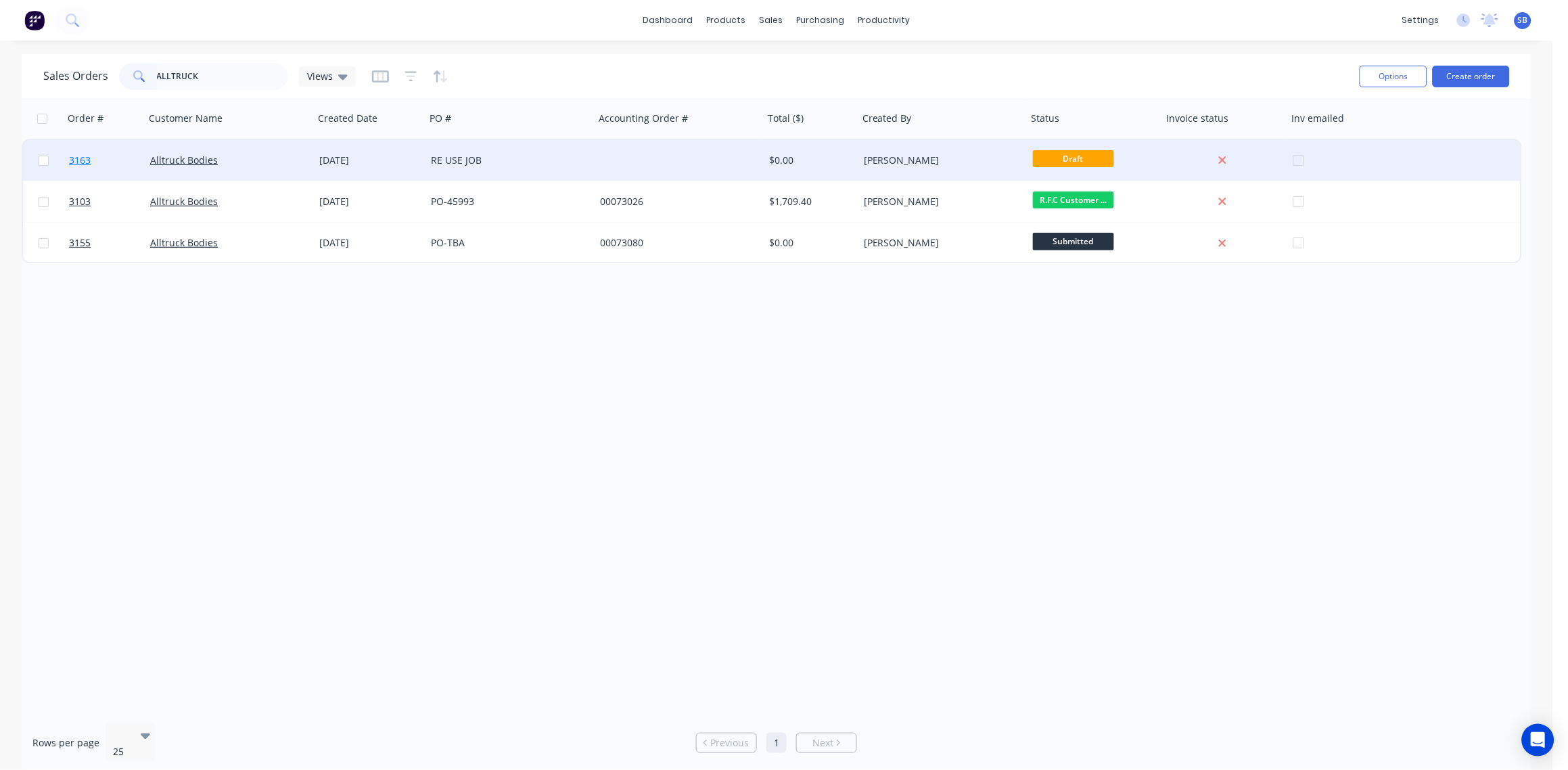
click at [82, 160] on span "3163" at bounding box center [79, 160] width 22 height 14
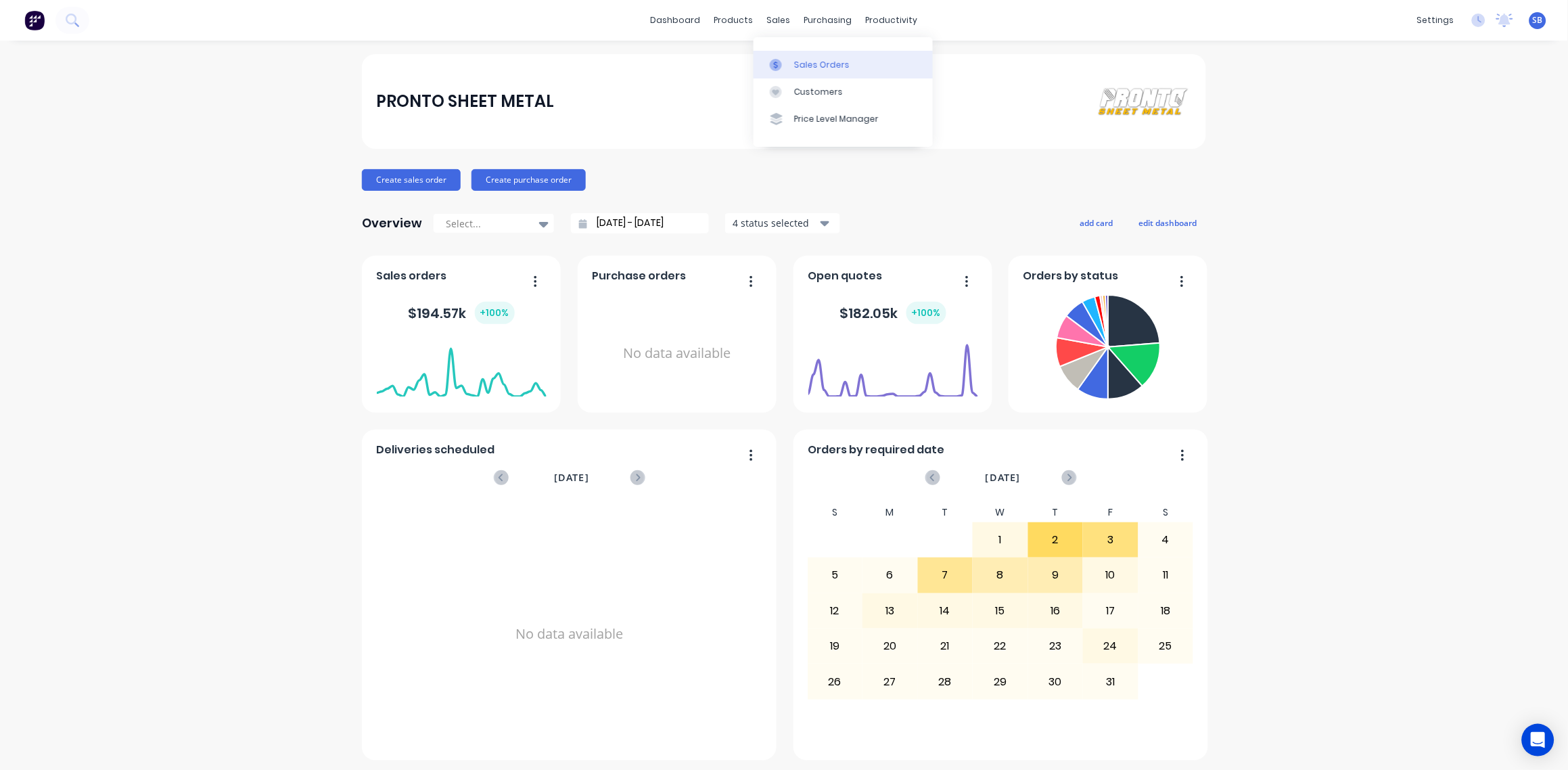
click at [809, 62] on div "Sales Orders" at bounding box center [822, 65] width 55 height 12
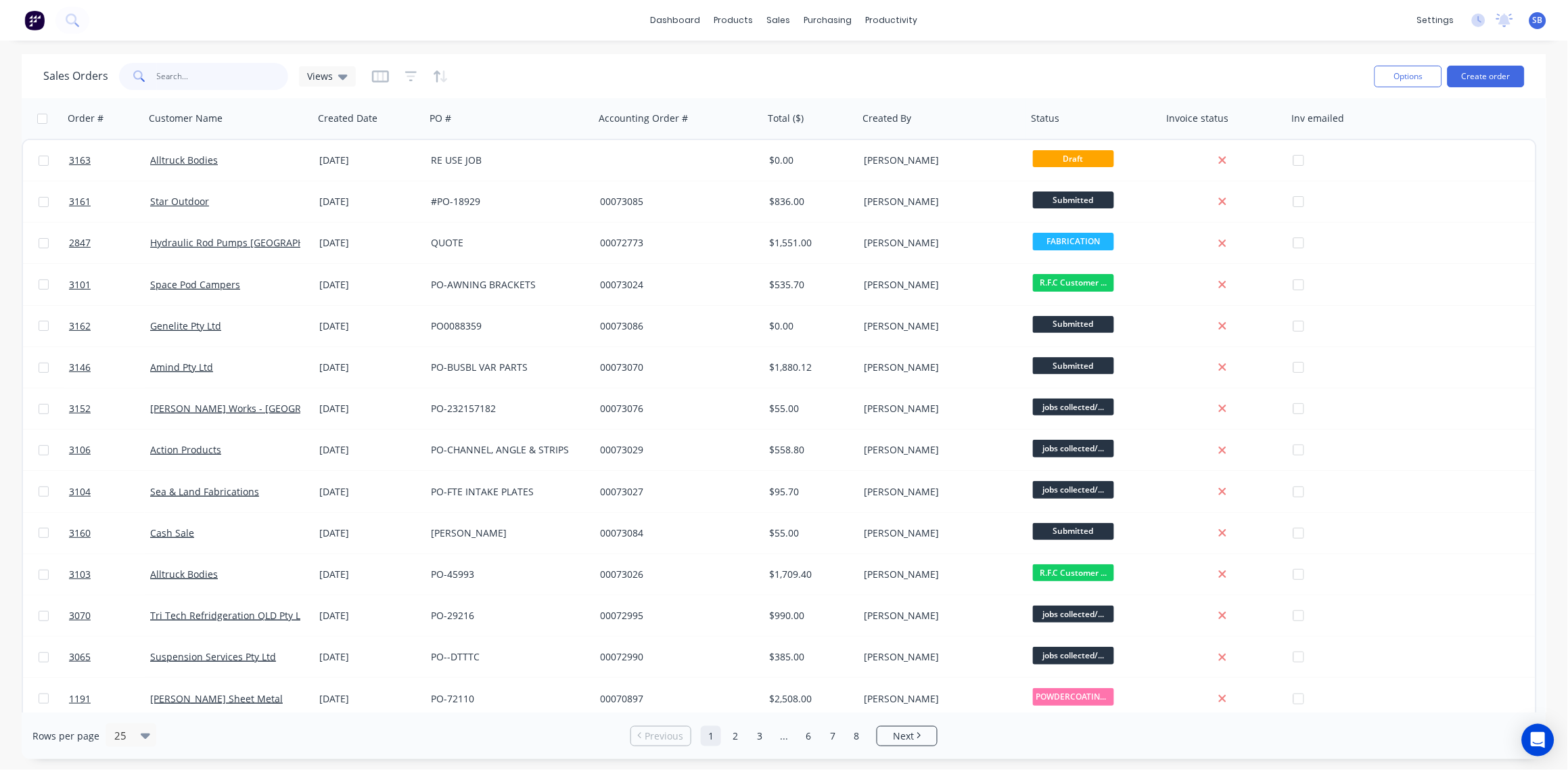
click at [209, 75] on input "text" at bounding box center [223, 76] width 132 height 27
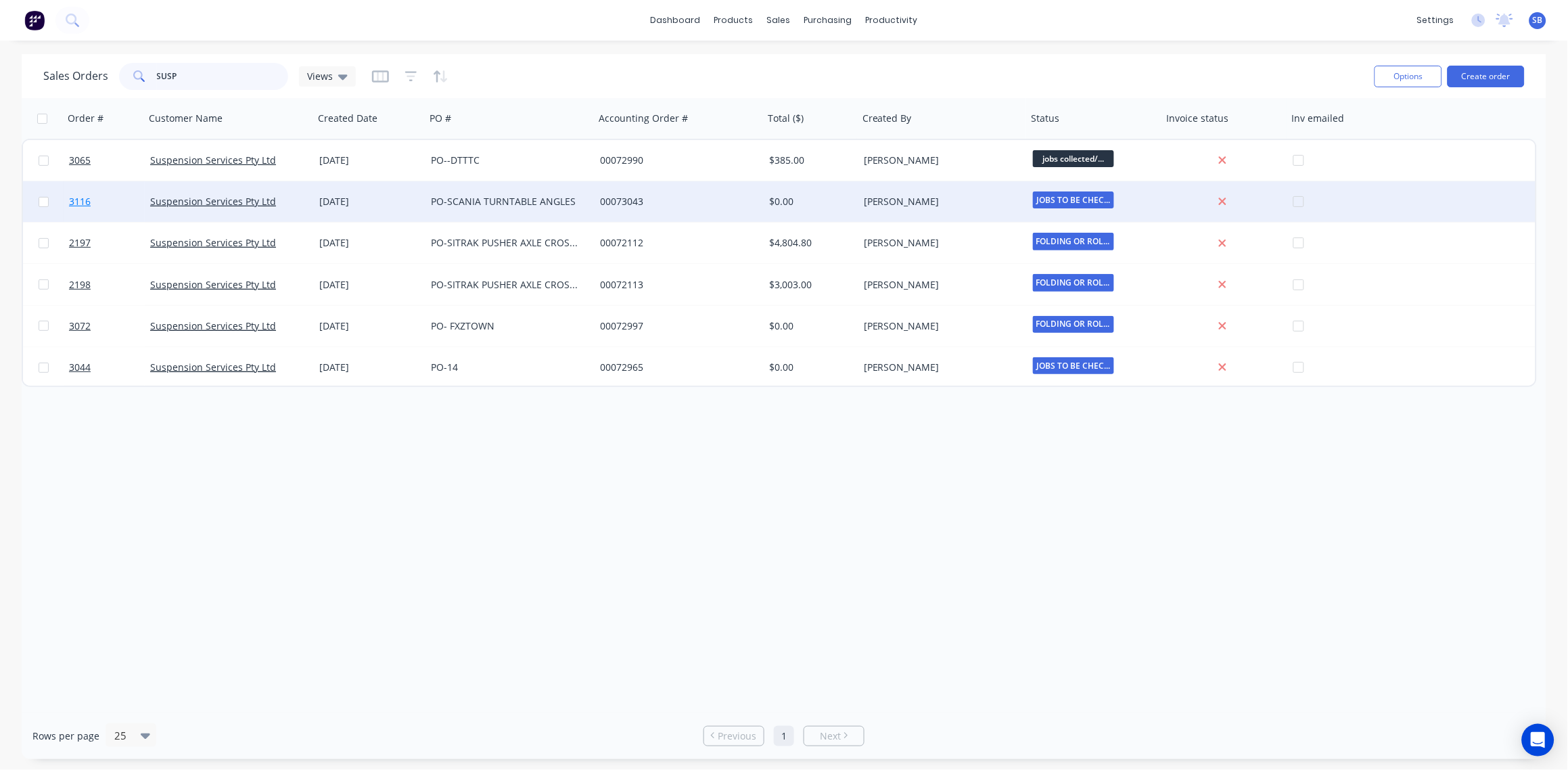
type input "SUSP"
click at [82, 200] on span "3116" at bounding box center [79, 202] width 22 height 14
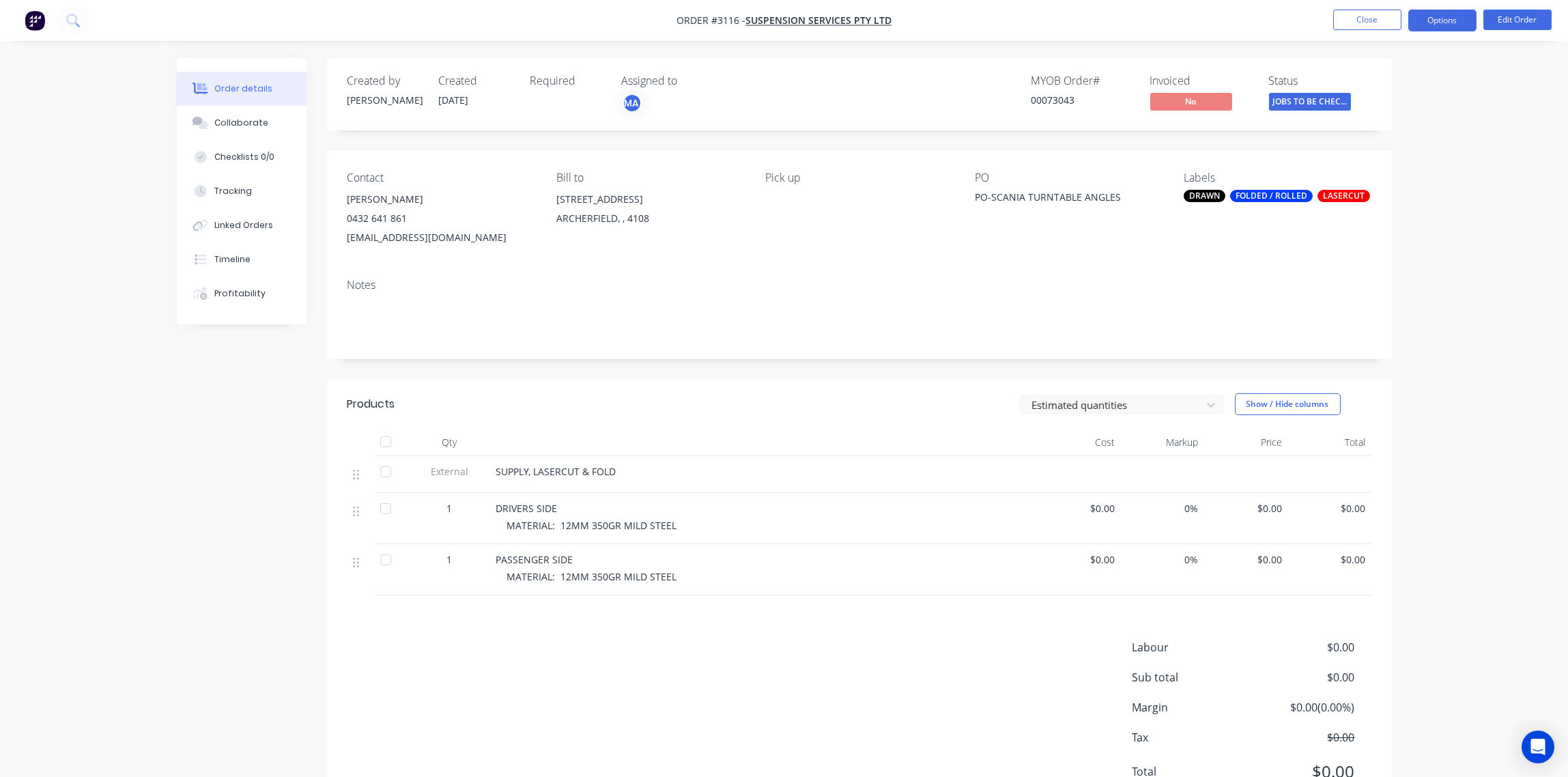
click at [1439, 23] on button "Options" at bounding box center [1442, 20] width 68 height 22
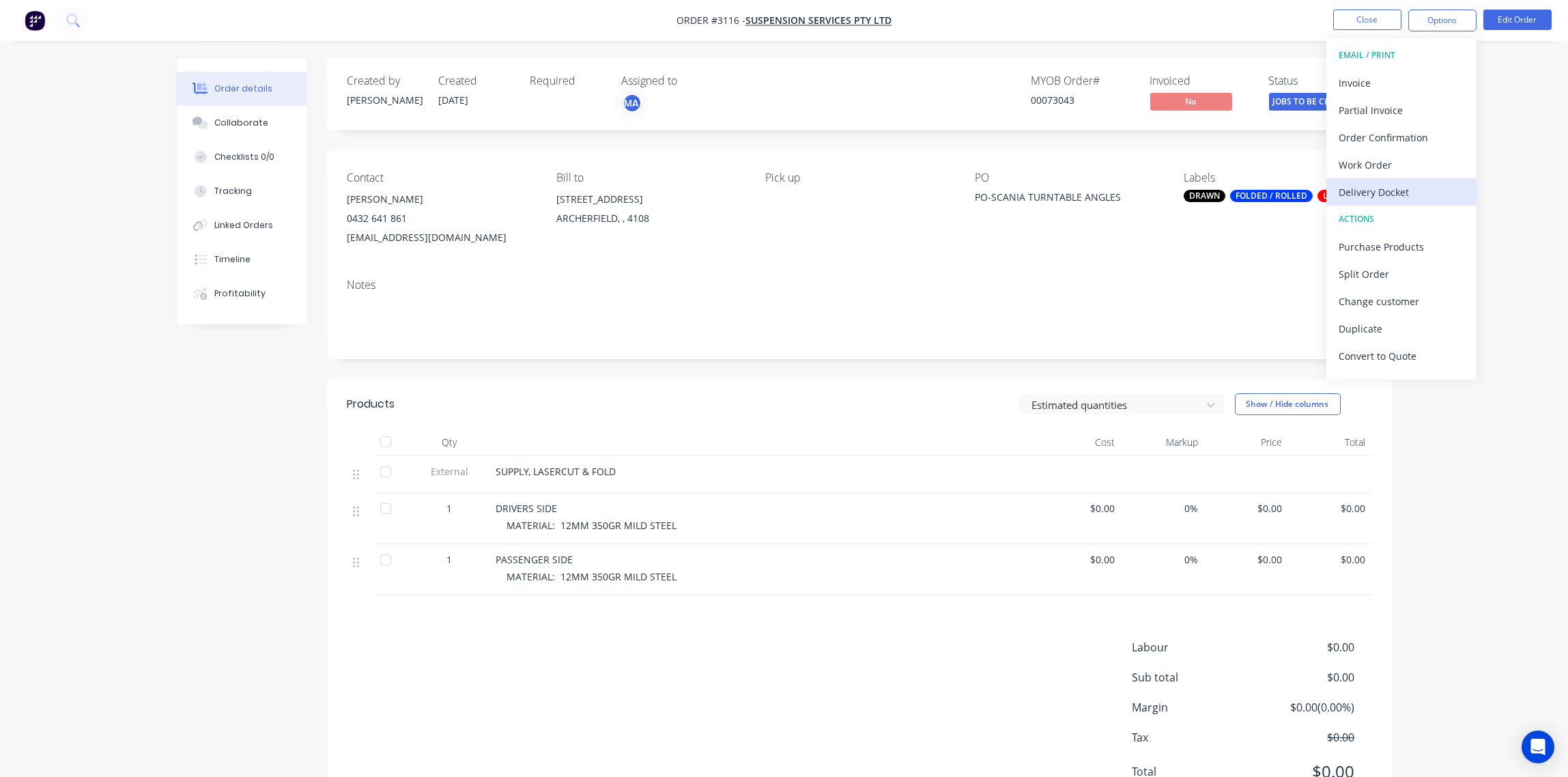
click at [1393, 195] on div "Delivery Docket" at bounding box center [1401, 191] width 125 height 20
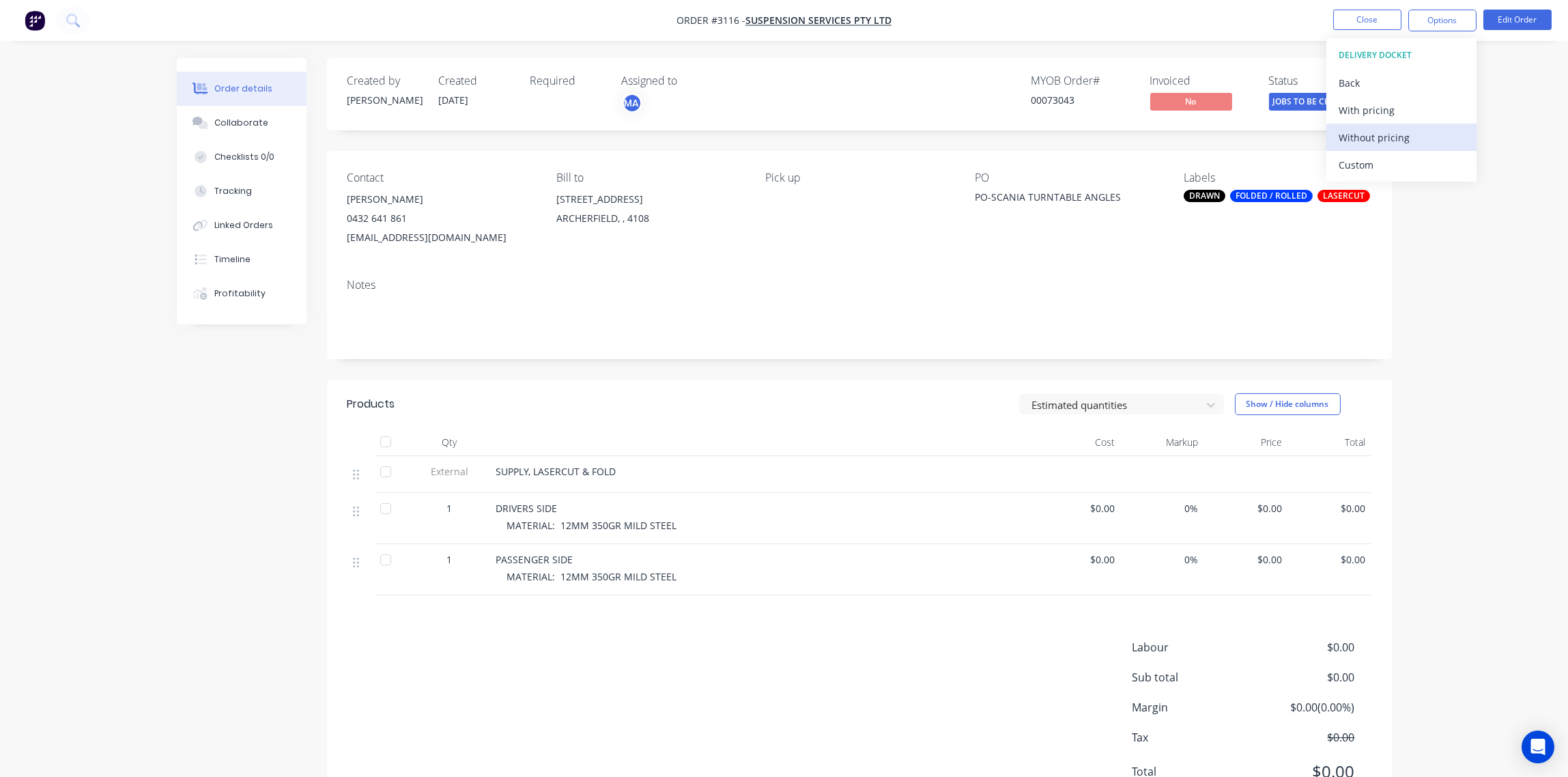
click at [1404, 135] on div "Without pricing" at bounding box center [1401, 137] width 125 height 20
click at [1298, 101] on span "JOBS TO BE CHEC..." at bounding box center [1310, 102] width 82 height 17
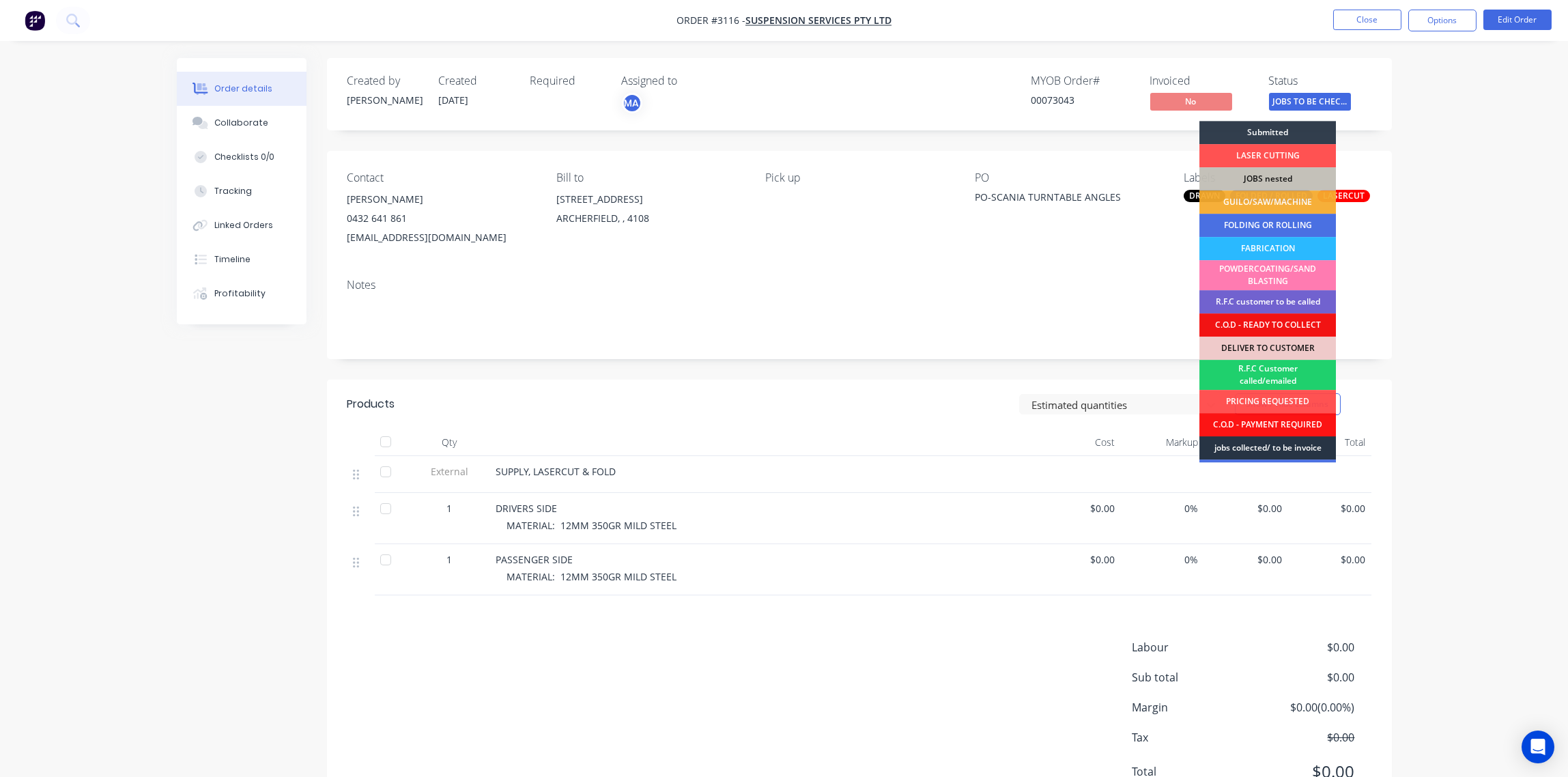
click at [1284, 452] on div "jobs collected/ to be invoice" at bounding box center [1267, 447] width 137 height 23
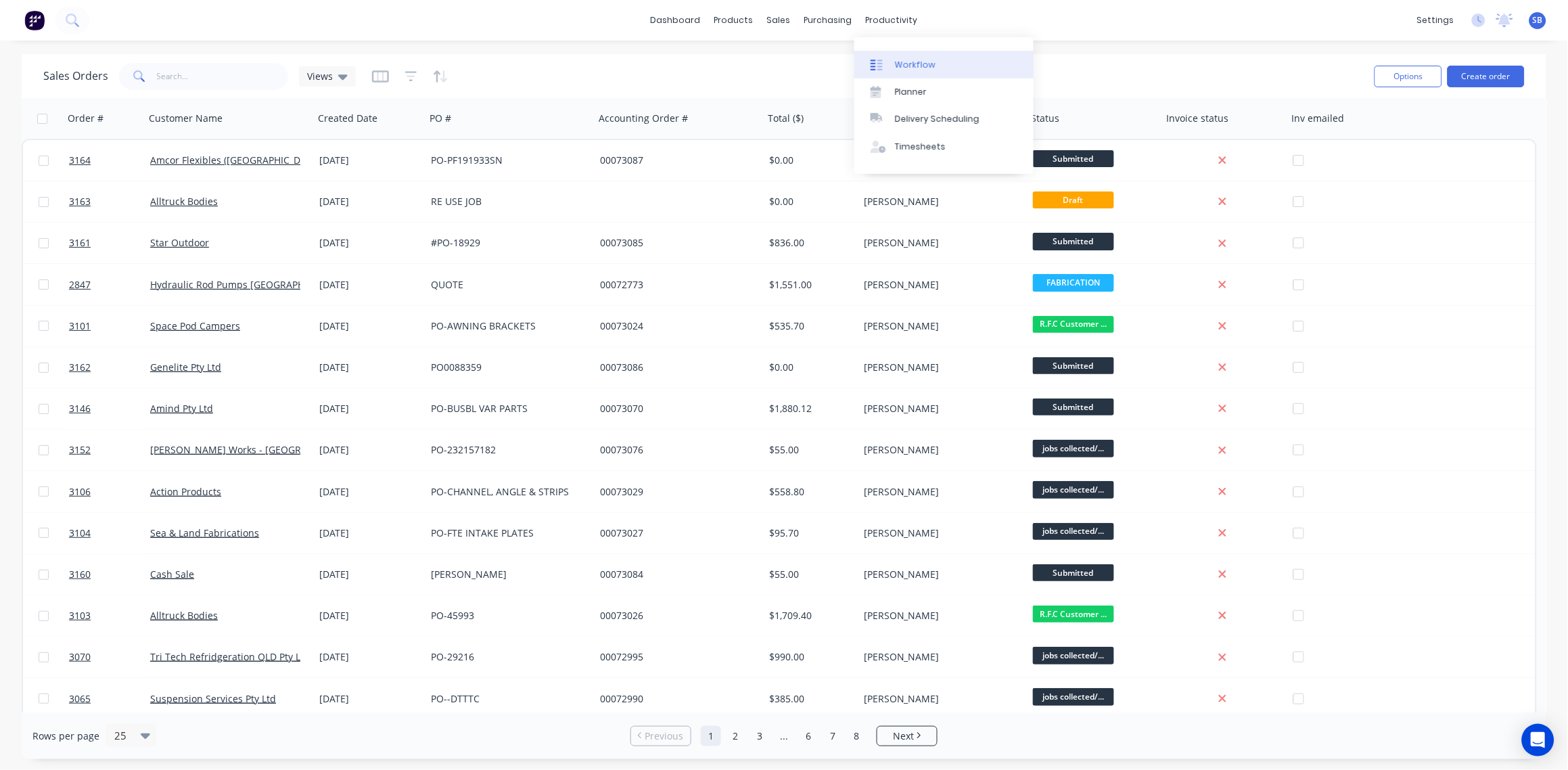
click at [918, 62] on div "Workflow" at bounding box center [915, 65] width 41 height 12
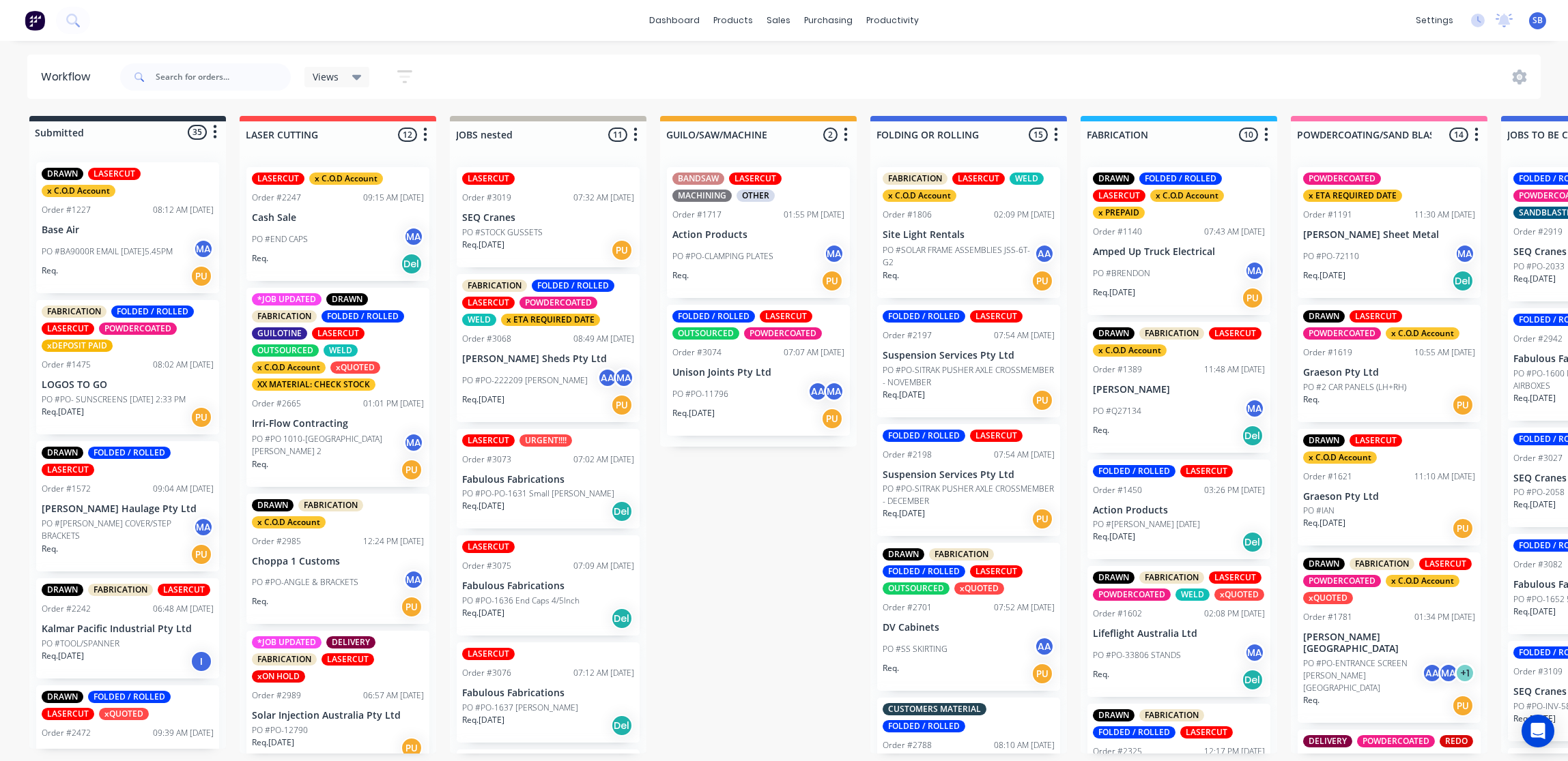
click at [352, 77] on icon at bounding box center [357, 77] width 10 height 15
drag, startPoint x: 352, startPoint y: 77, endPoint x: 416, endPoint y: 114, distance: 73.9
click at [416, 114] on input "text" at bounding box center [411, 113] width 136 height 27
click at [327, 113] on icon at bounding box center [327, 114] width 12 height 12
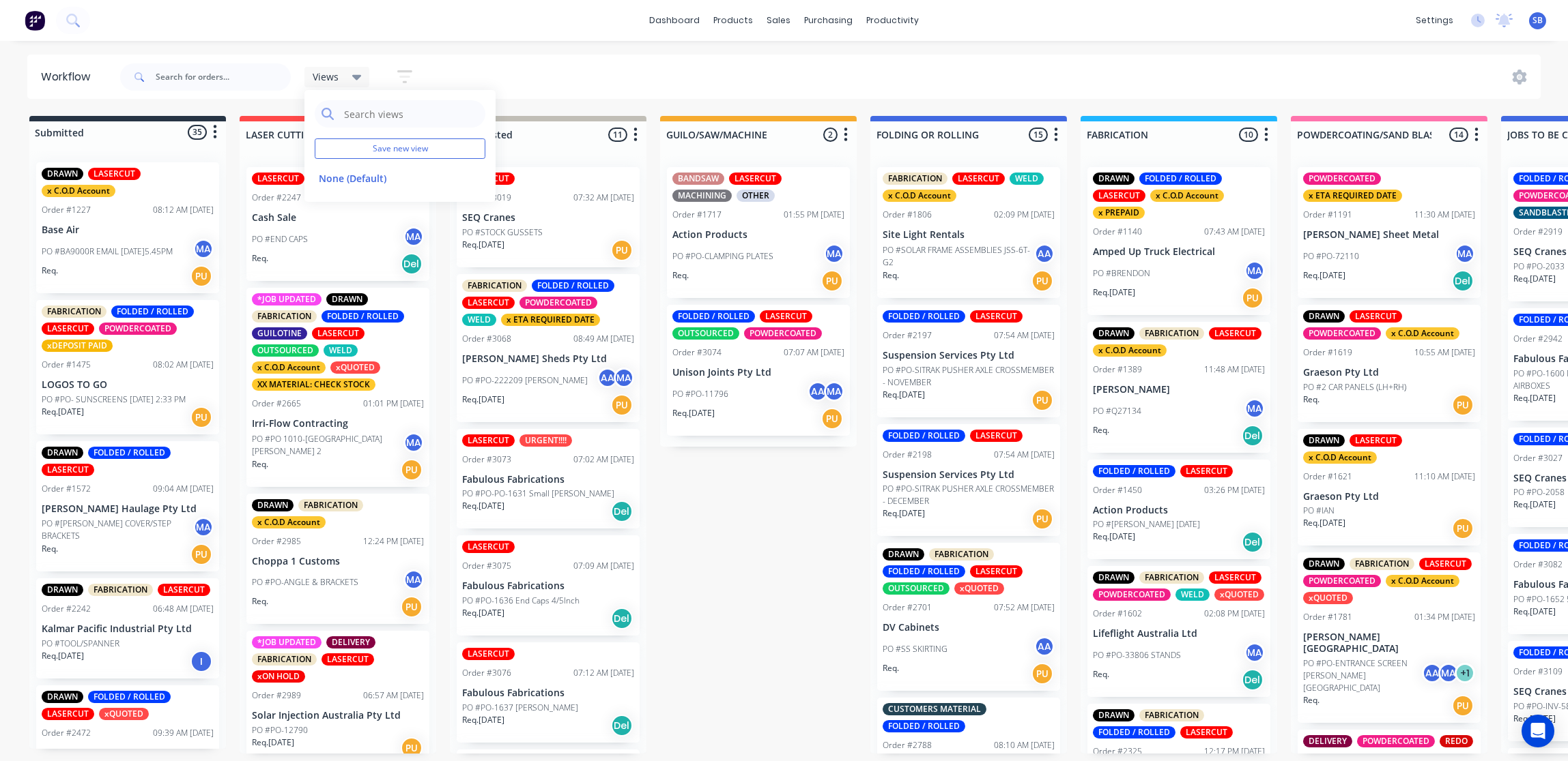
click at [355, 74] on icon at bounding box center [357, 77] width 10 height 15
click at [400, 77] on icon "button" at bounding box center [405, 77] width 15 height 17
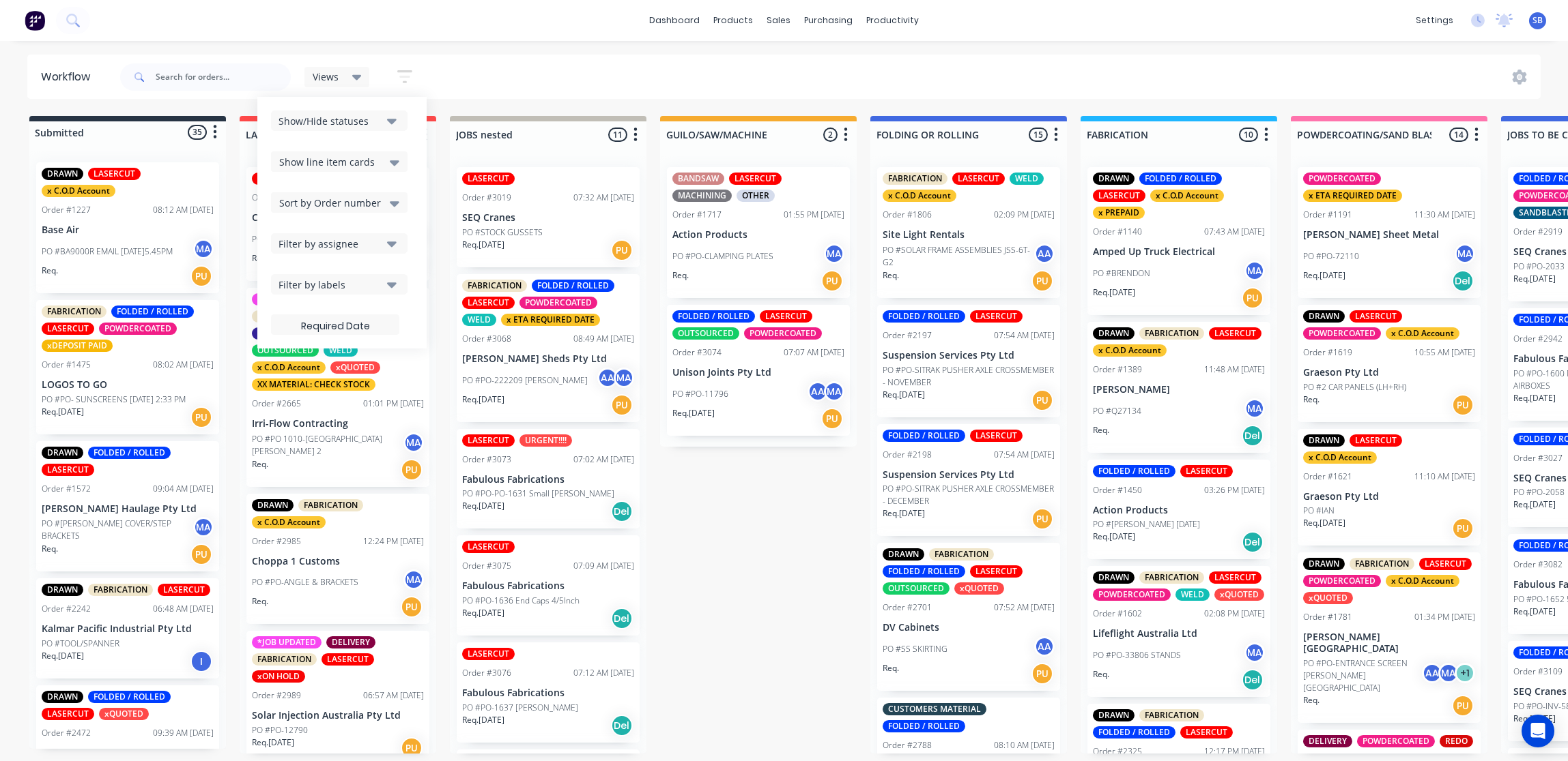
click at [400, 77] on icon "button" at bounding box center [405, 77] width 15 height 17
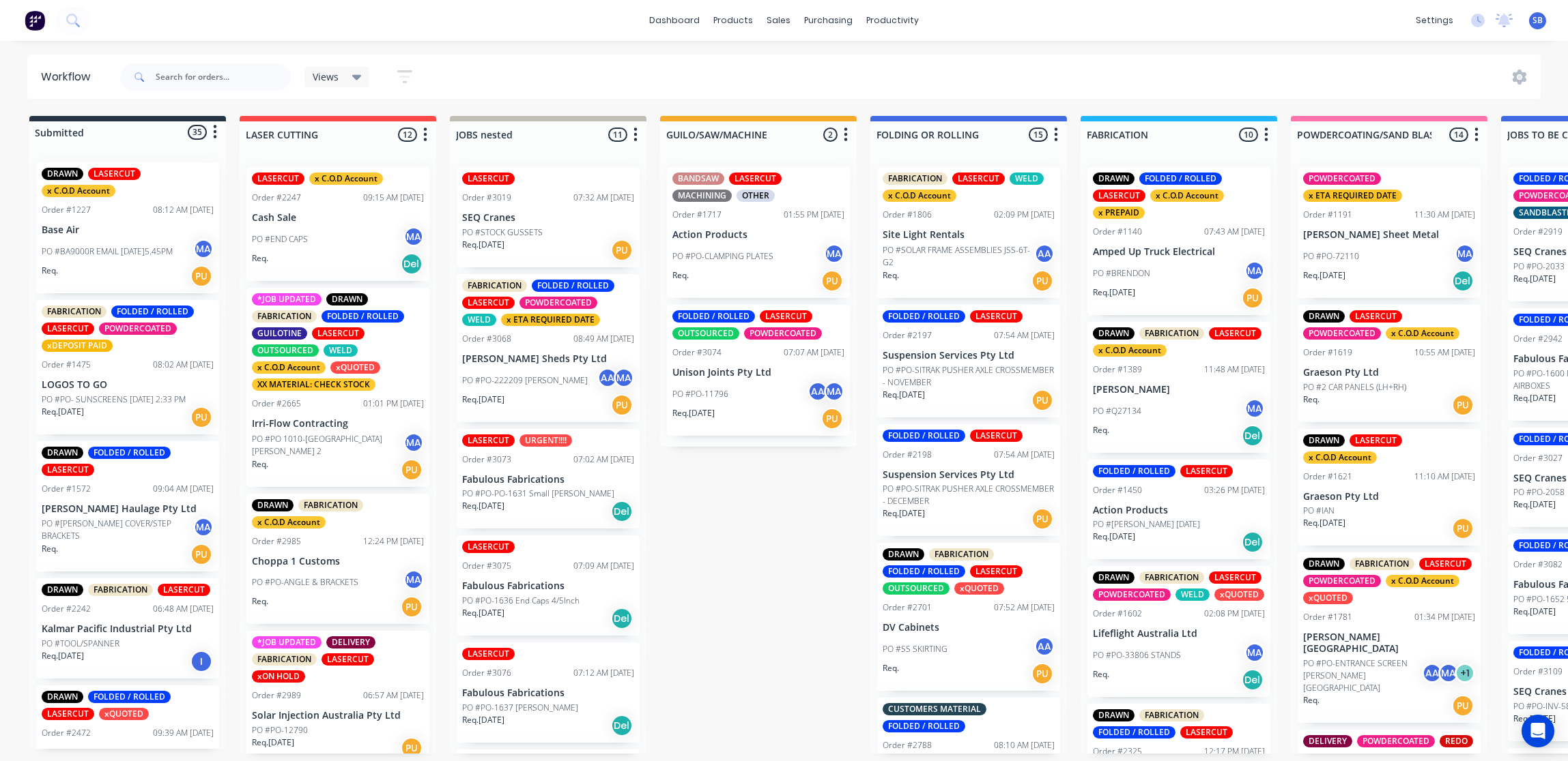
click at [400, 77] on icon "button" at bounding box center [405, 77] width 15 height 17
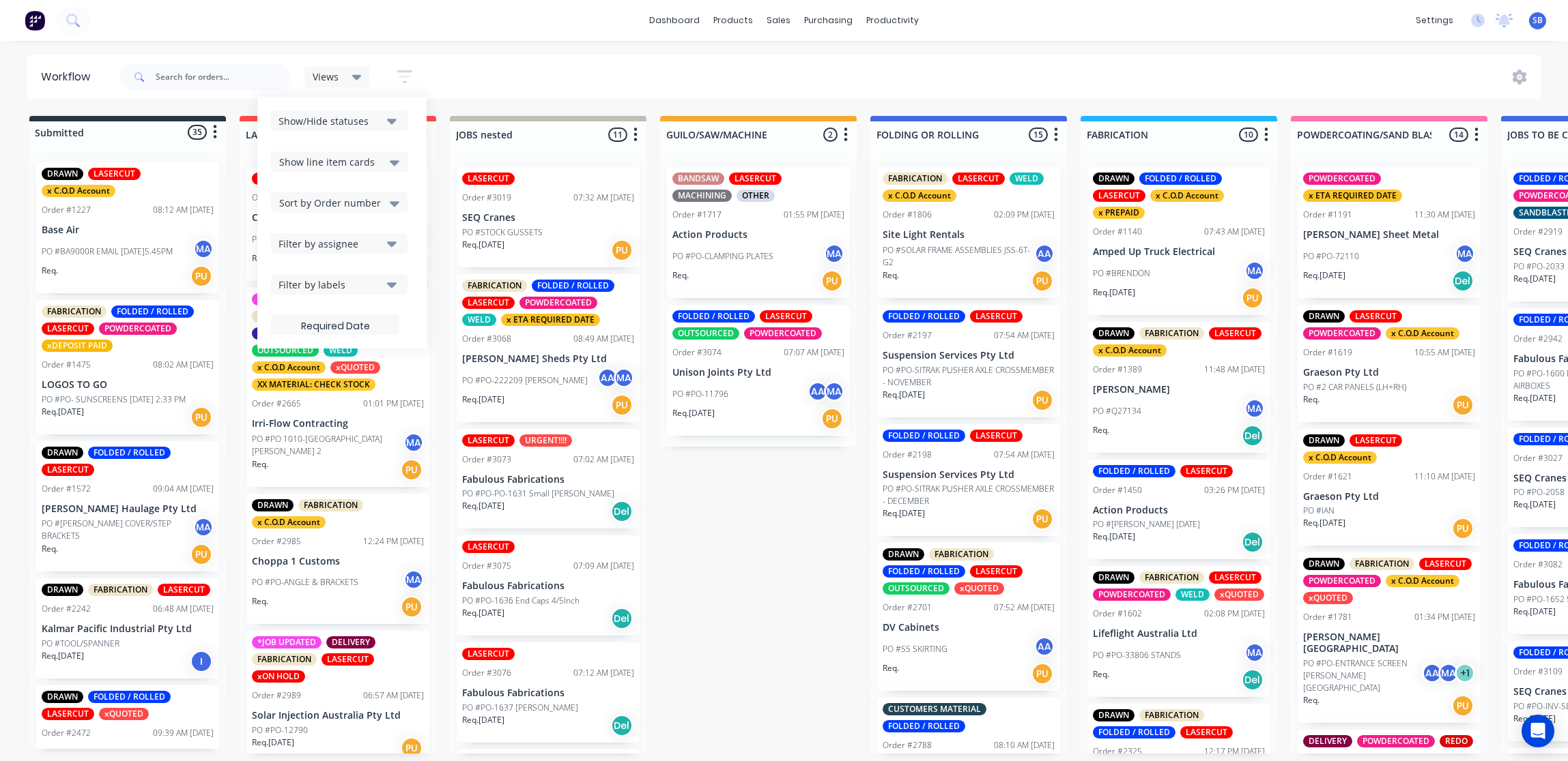
click at [346, 284] on div "Filter by labels" at bounding box center [330, 284] width 103 height 14
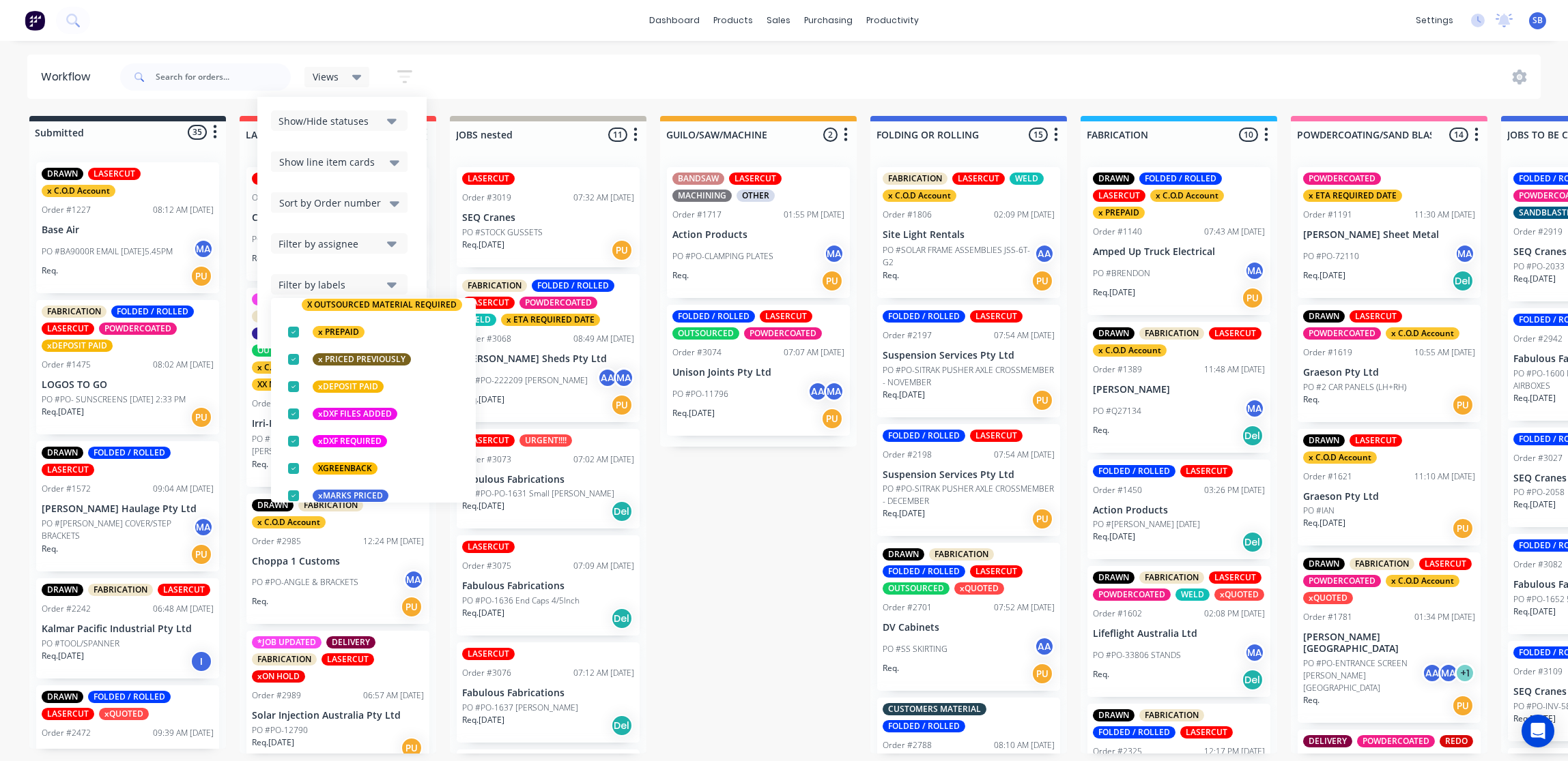
scroll to position [1018, 0]
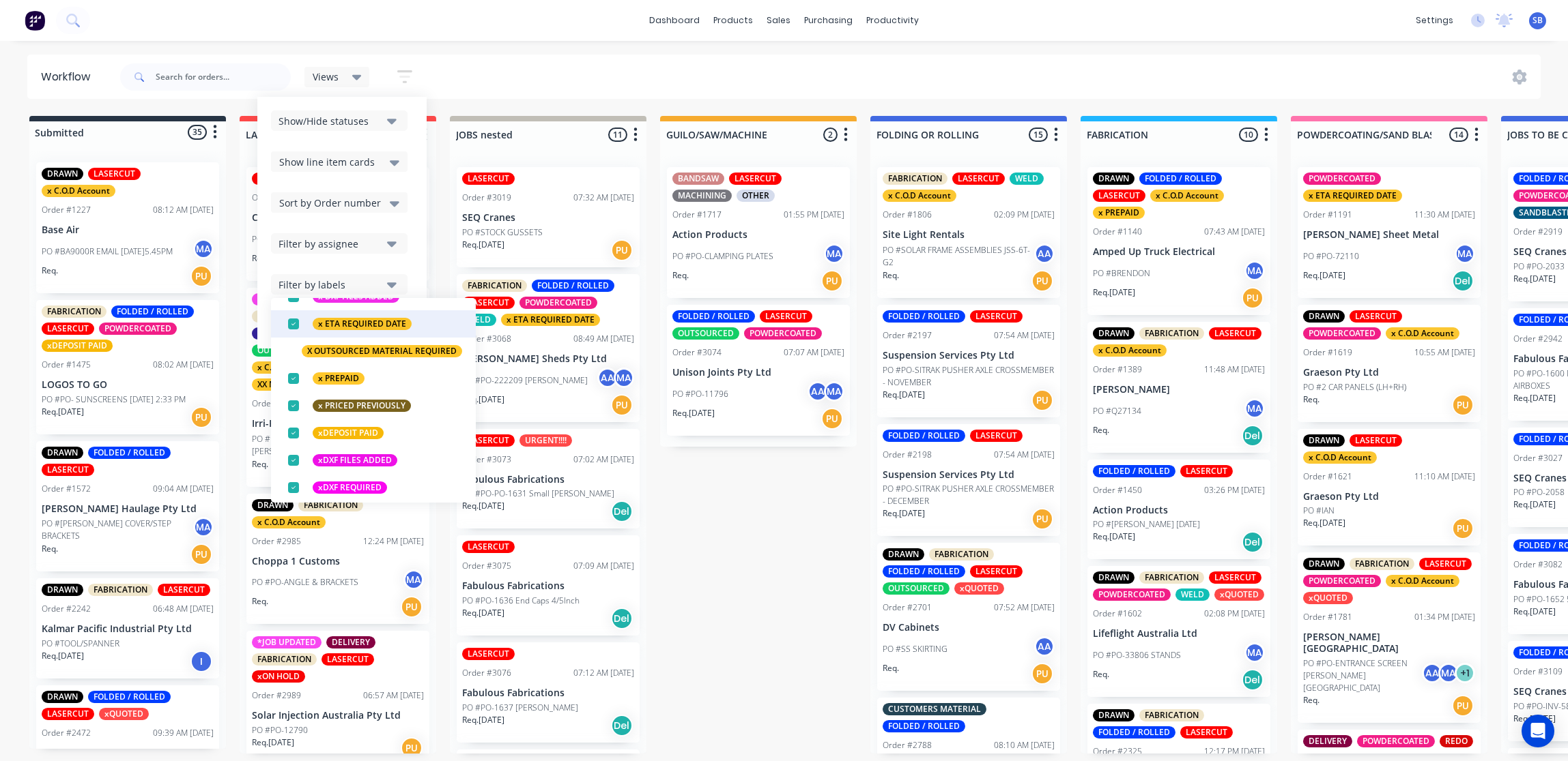
click at [337, 322] on div "x ETA REQUIRED DATE" at bounding box center [362, 324] width 99 height 12
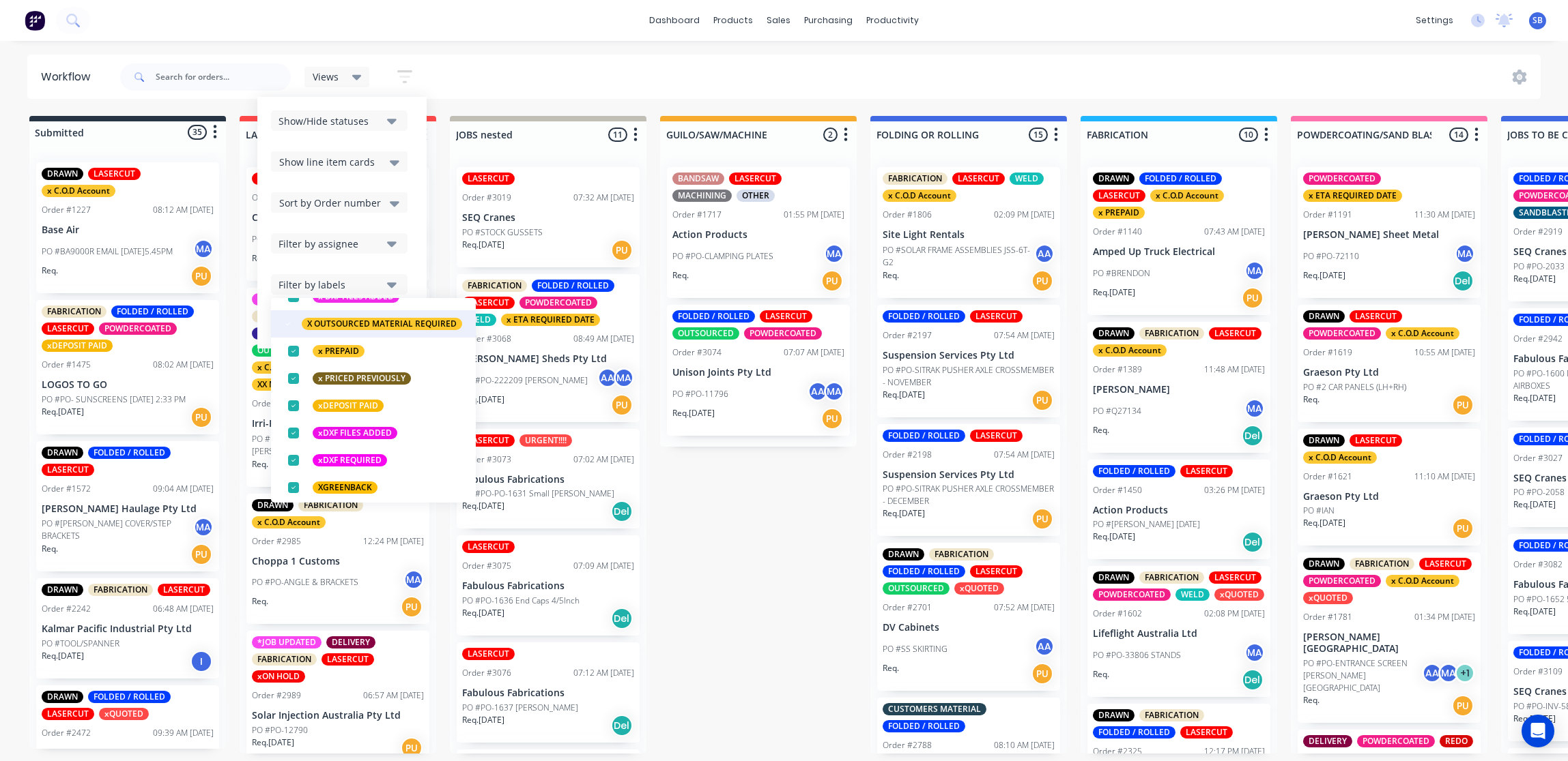
click at [288, 324] on div "button" at bounding box center [287, 324] width 27 height 27
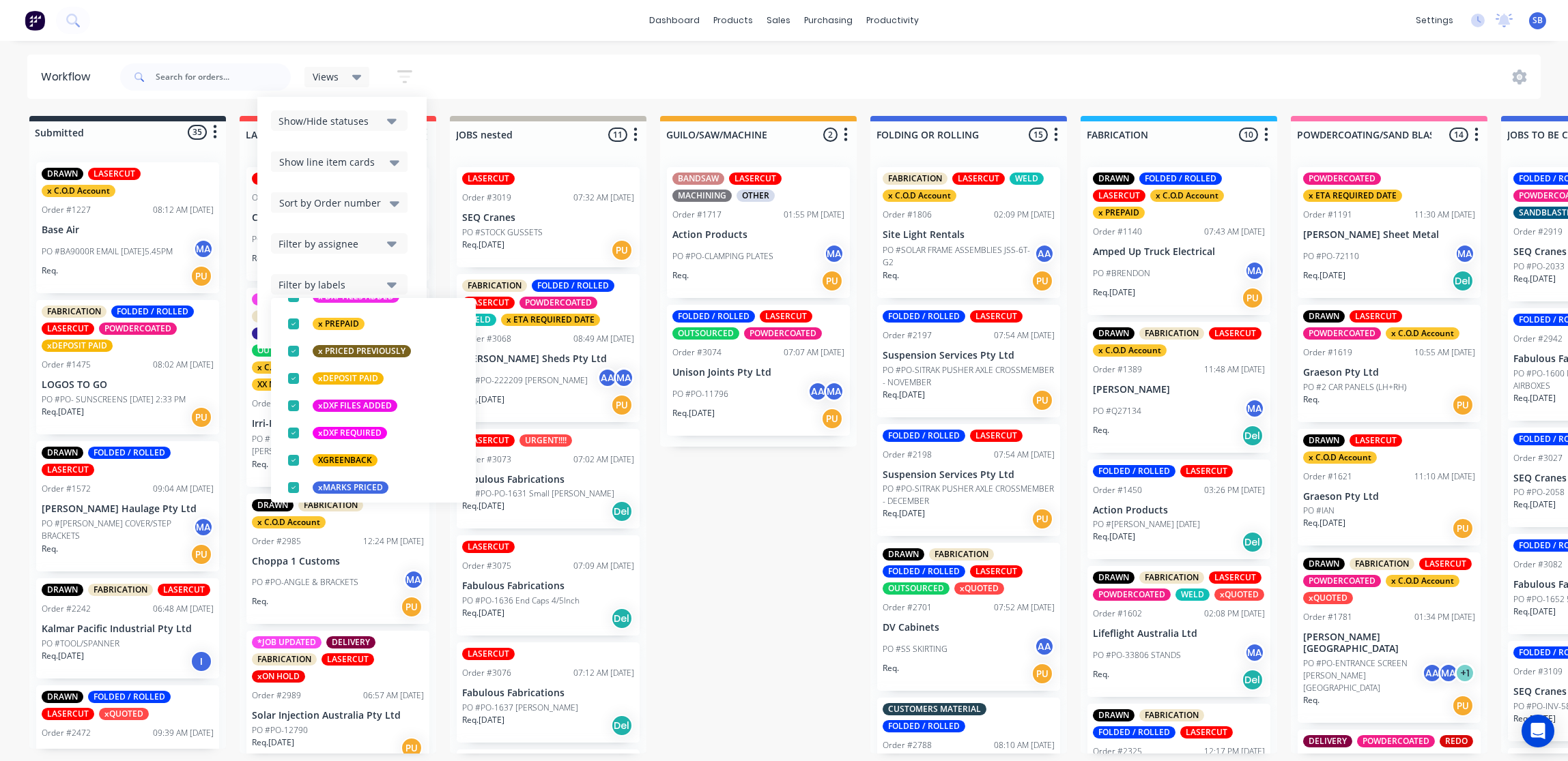
click at [358, 77] on icon at bounding box center [357, 77] width 10 height 5
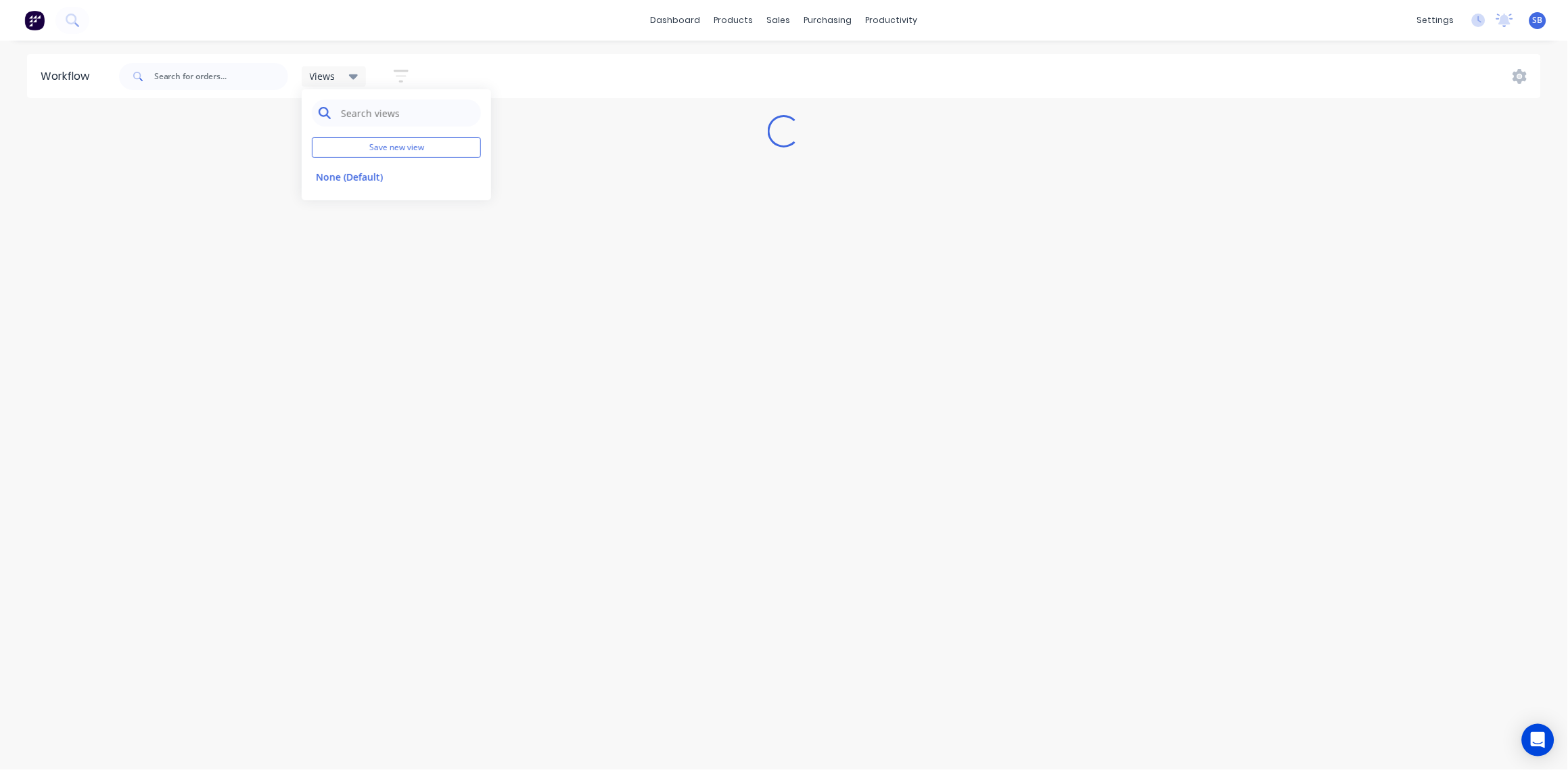
click at [372, 114] on input "text" at bounding box center [407, 112] width 135 height 27
click at [204, 78] on input "text" at bounding box center [221, 76] width 134 height 27
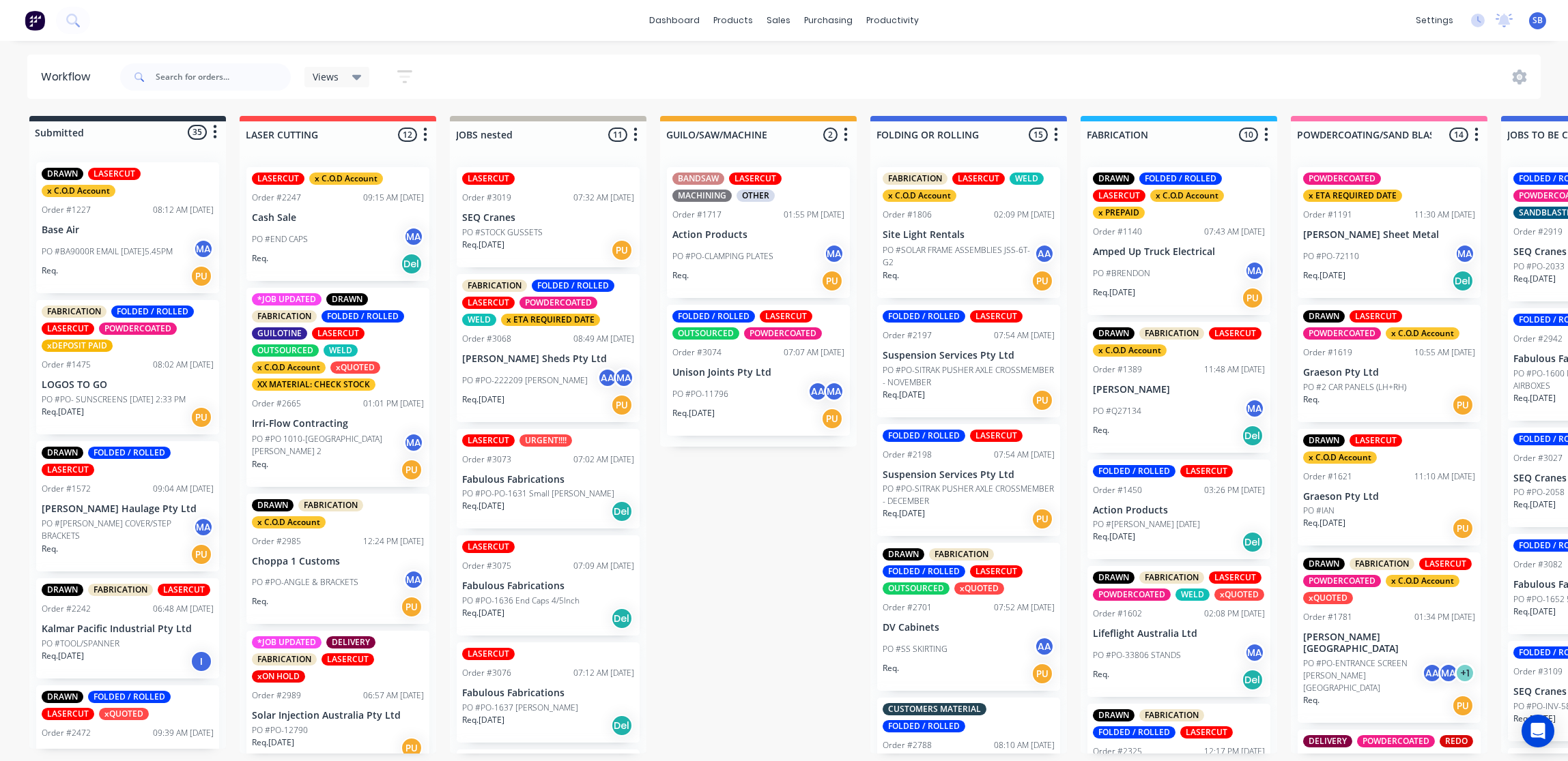
click at [353, 79] on icon at bounding box center [357, 77] width 10 height 15
click at [410, 73] on icon "button" at bounding box center [405, 77] width 15 height 17
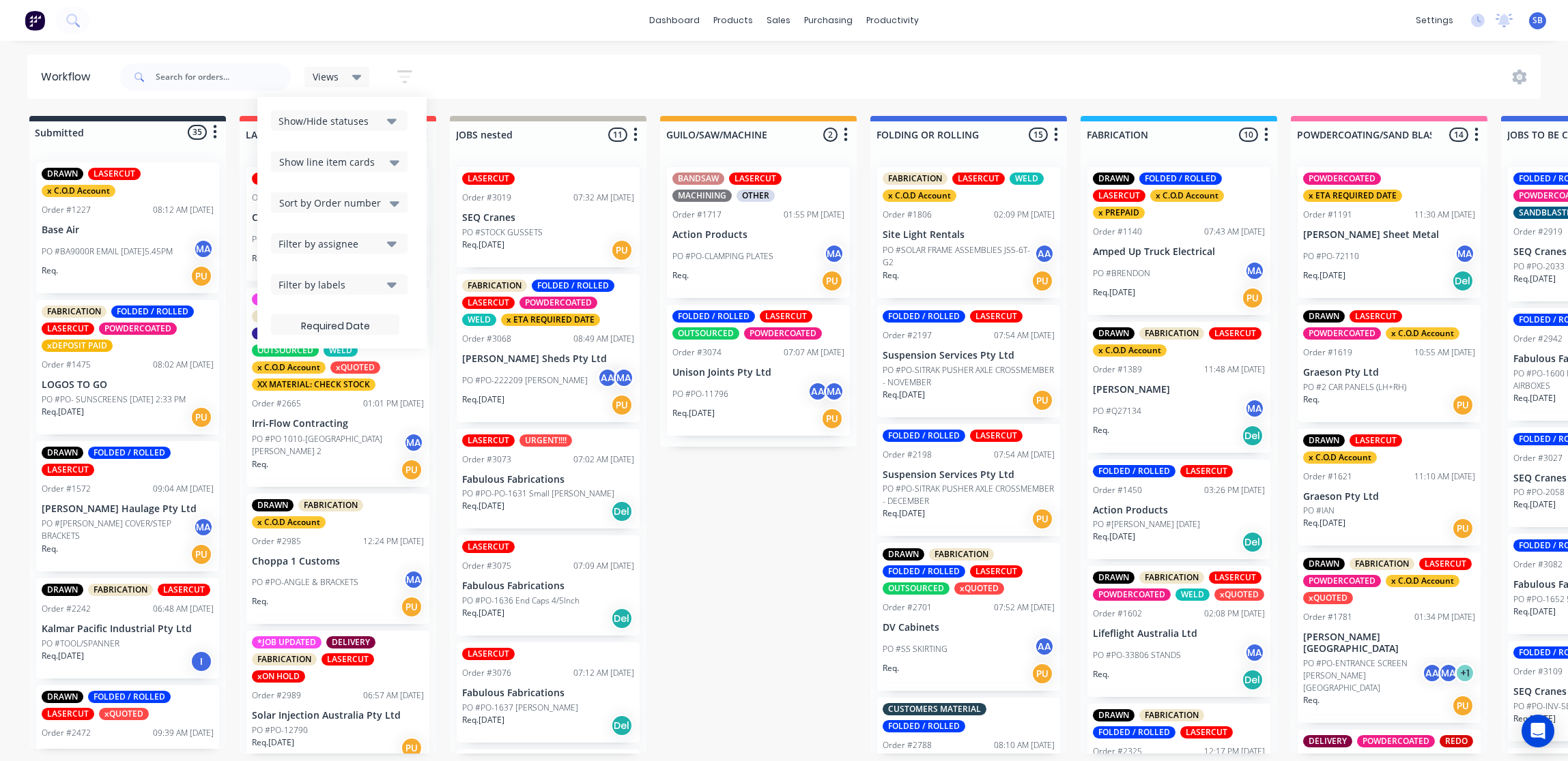
click at [410, 73] on icon "button" at bounding box center [405, 77] width 15 height 17
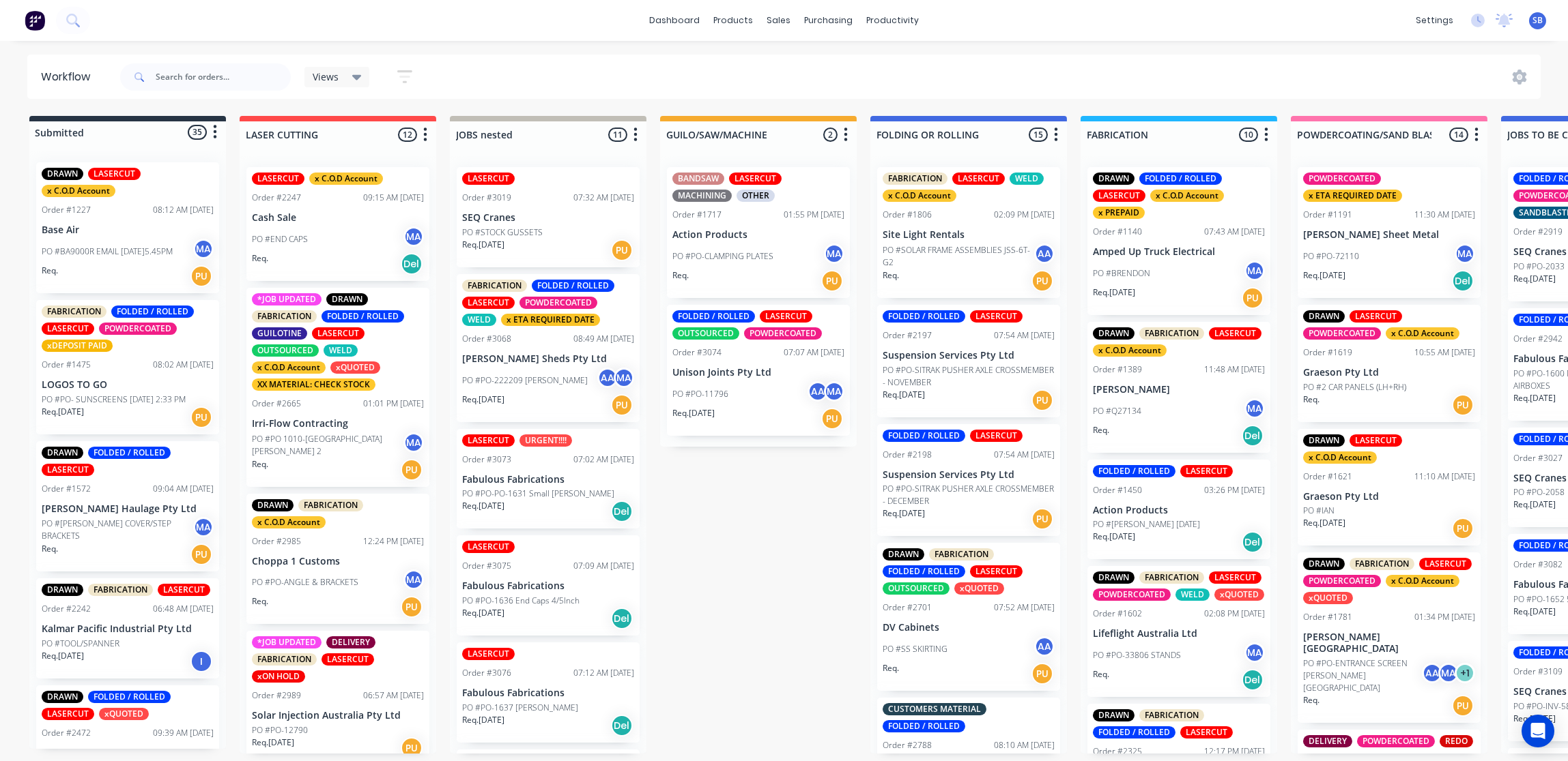
click at [410, 73] on icon "button" at bounding box center [405, 77] width 15 height 17
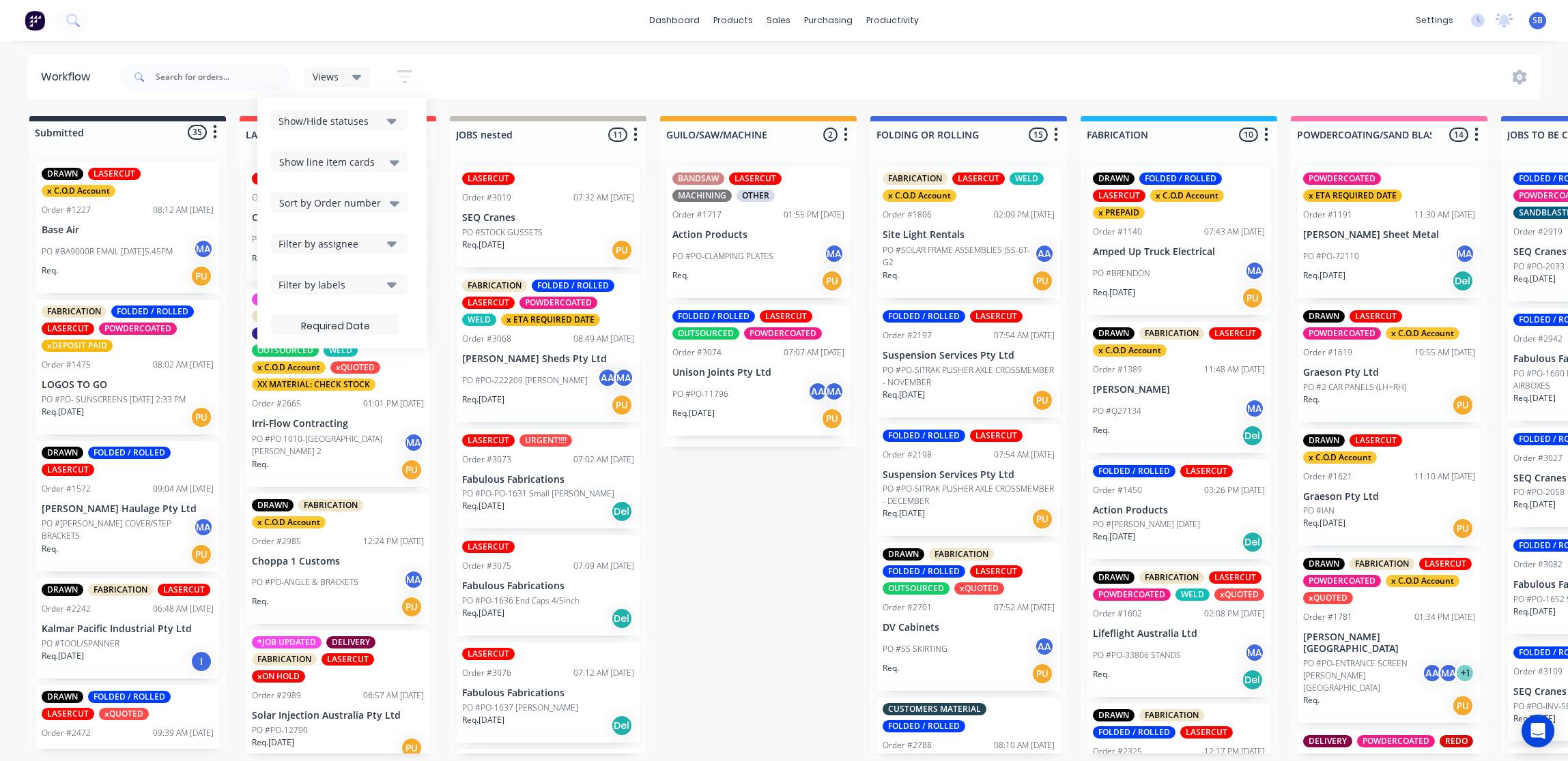
click at [389, 123] on icon "button" at bounding box center [392, 120] width 10 height 15
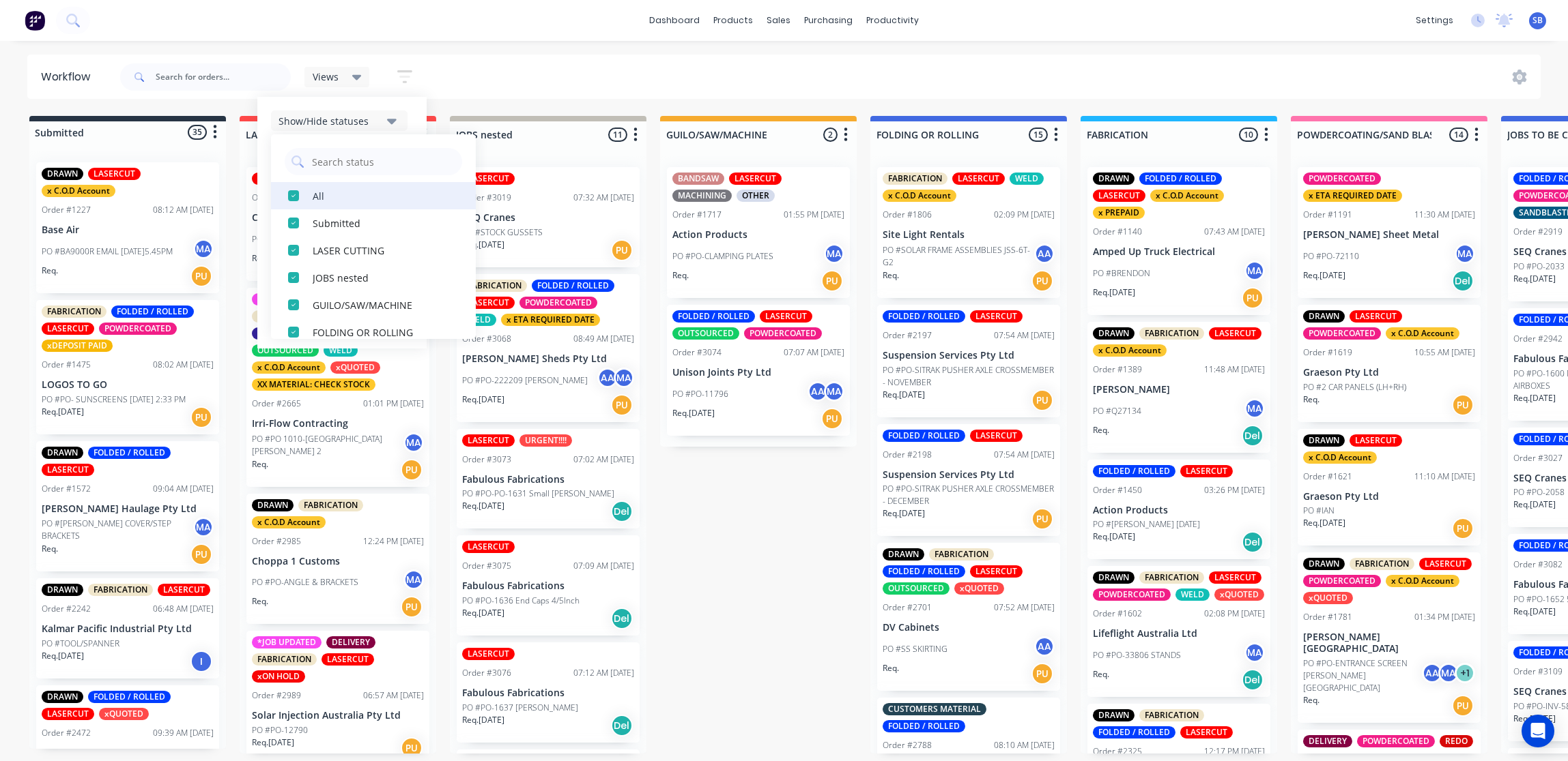
click at [296, 192] on div "button" at bounding box center [293, 195] width 27 height 27
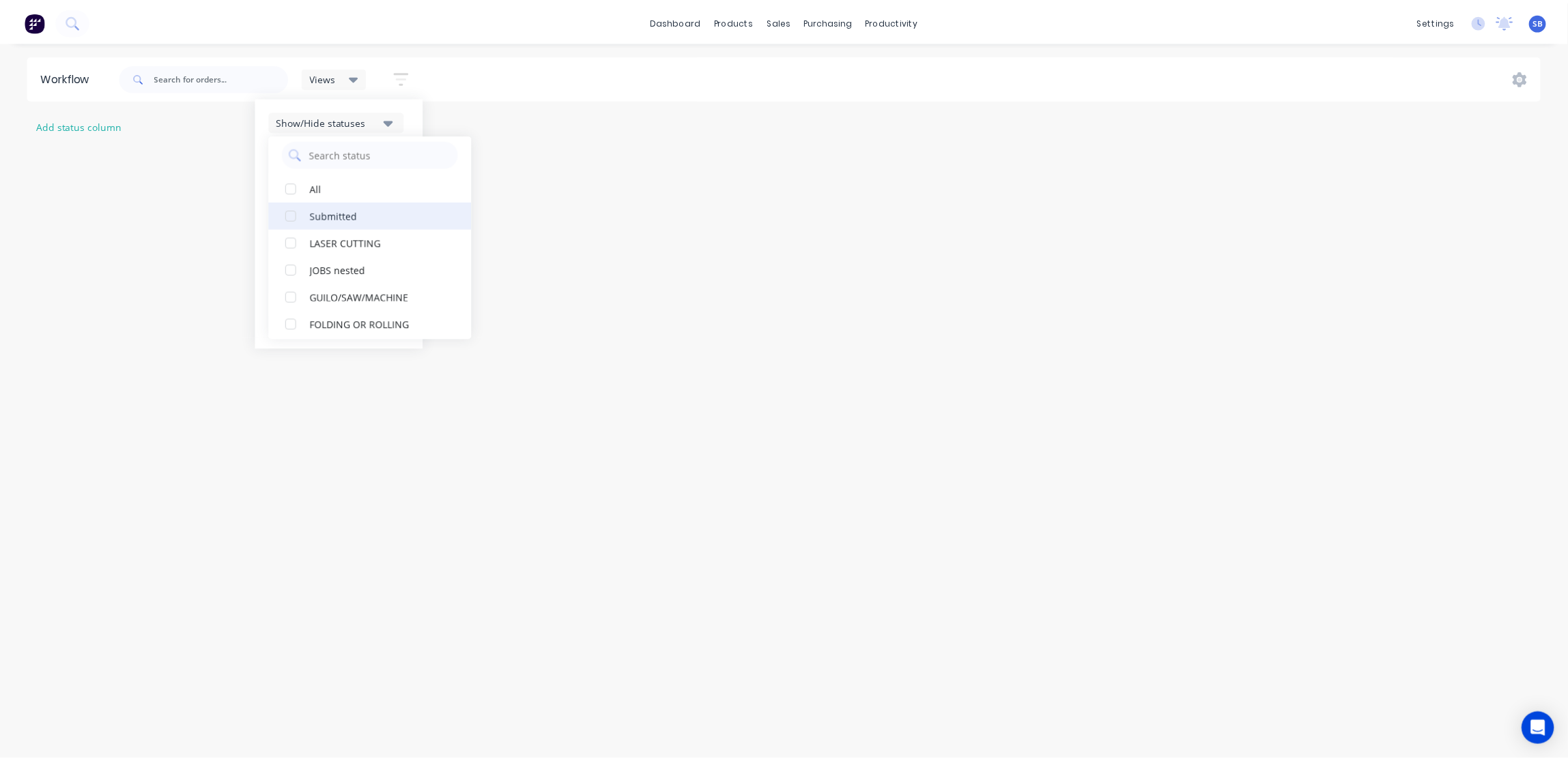
scroll to position [0, 0]
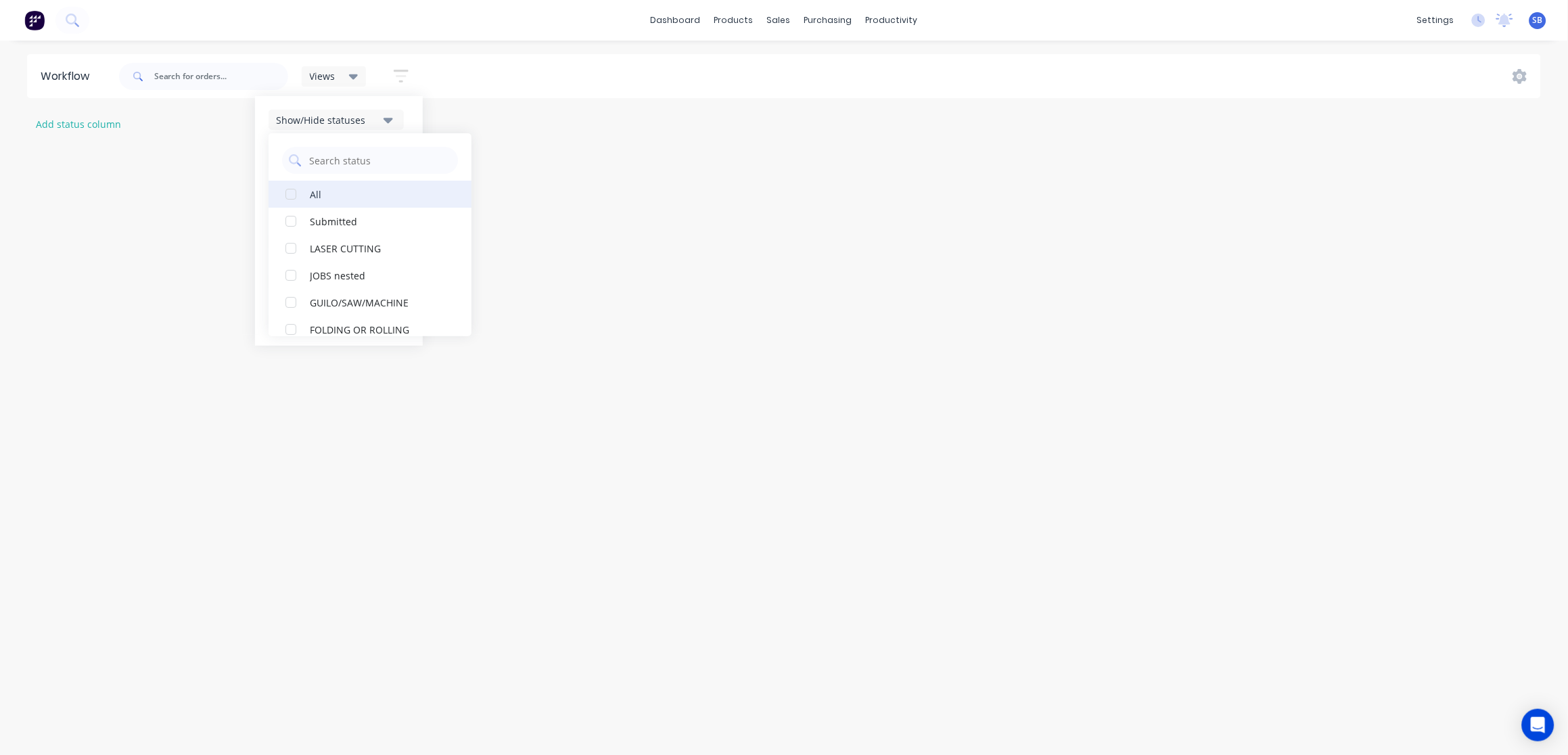
click at [294, 195] on div "button" at bounding box center [291, 193] width 27 height 27
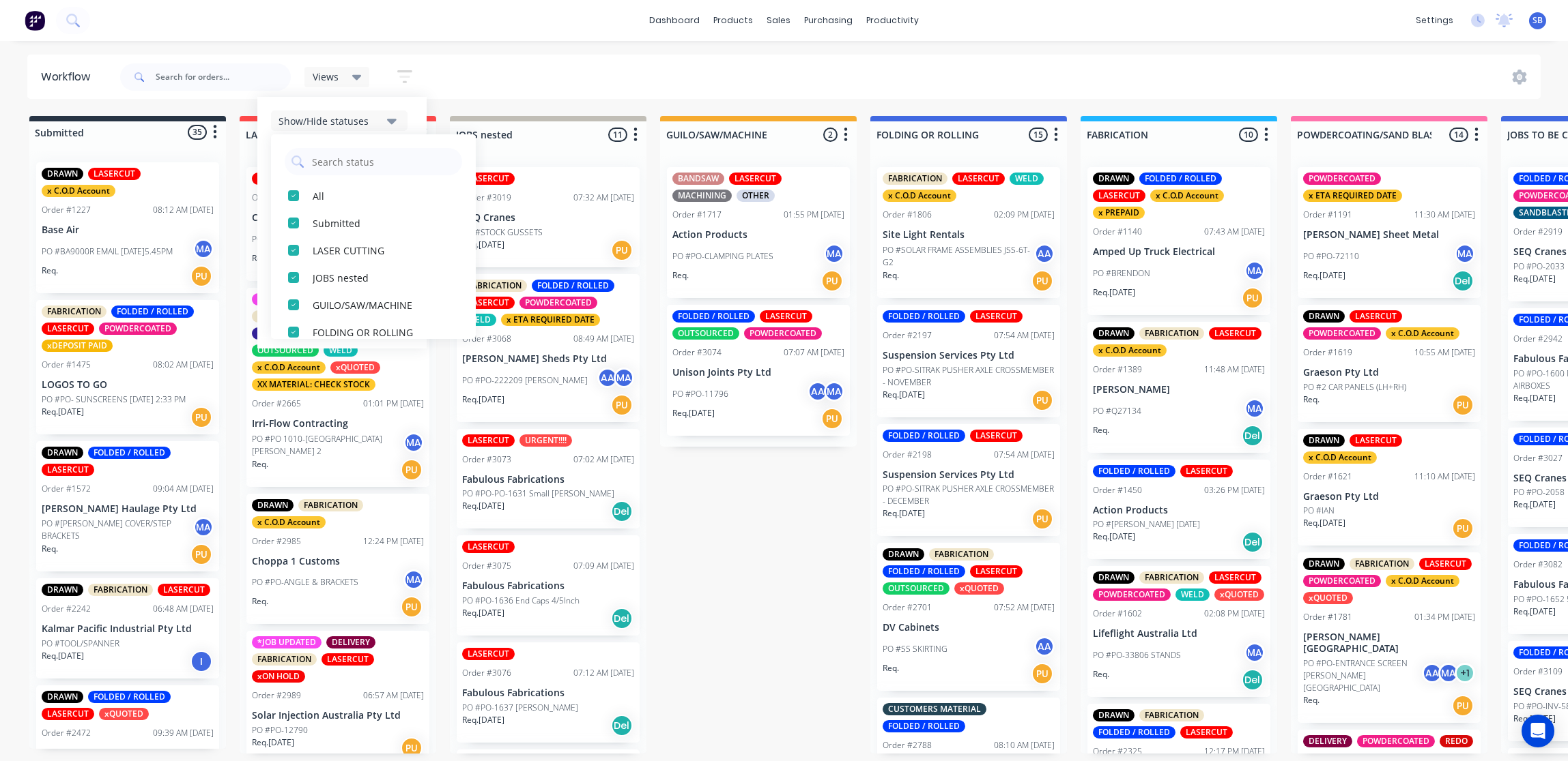
click at [392, 118] on icon "button" at bounding box center [392, 120] width 10 height 15
click at [392, 284] on icon "button" at bounding box center [392, 285] width 10 height 5
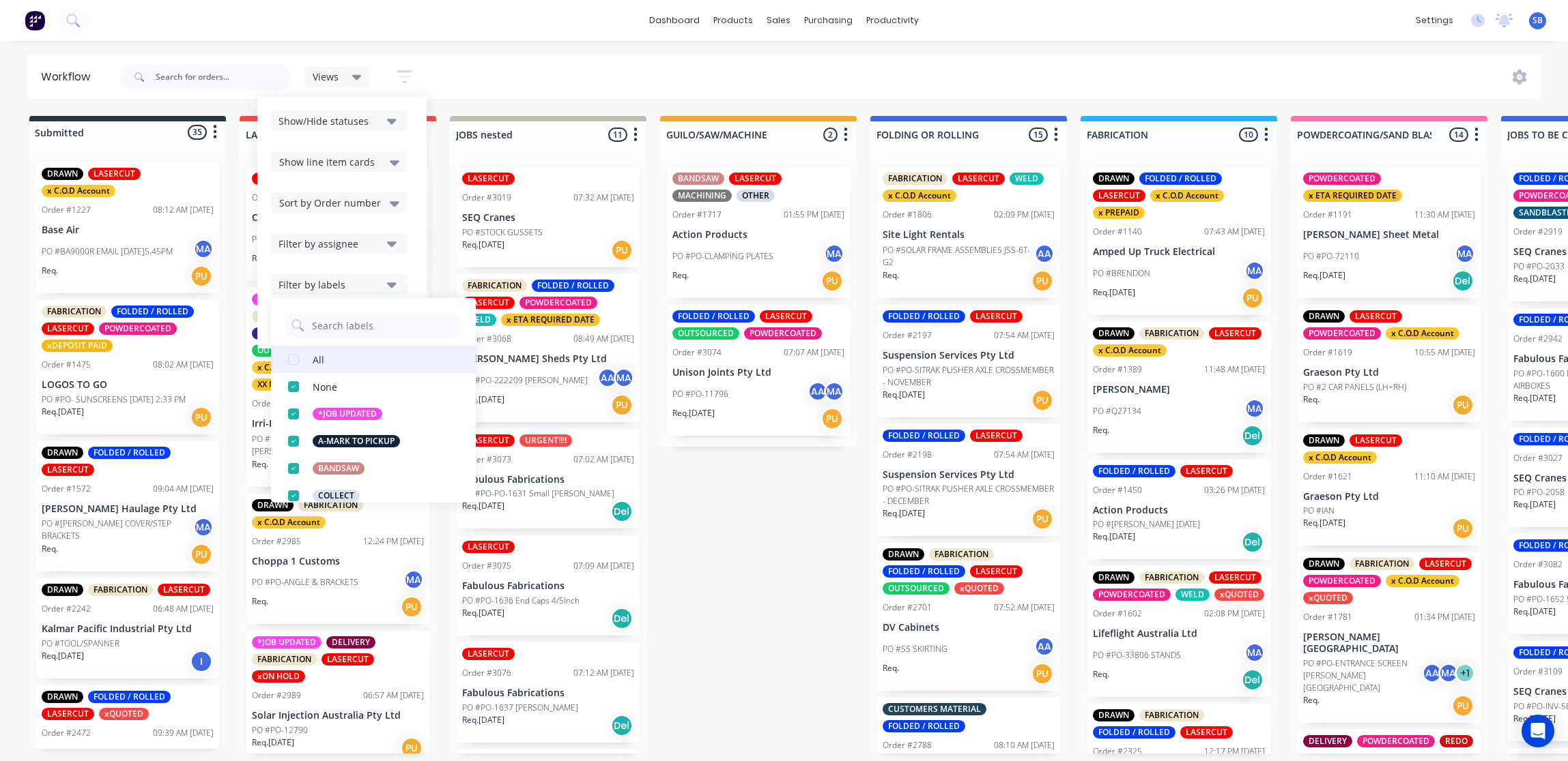
click at [292, 358] on div "button" at bounding box center [293, 359] width 27 height 27
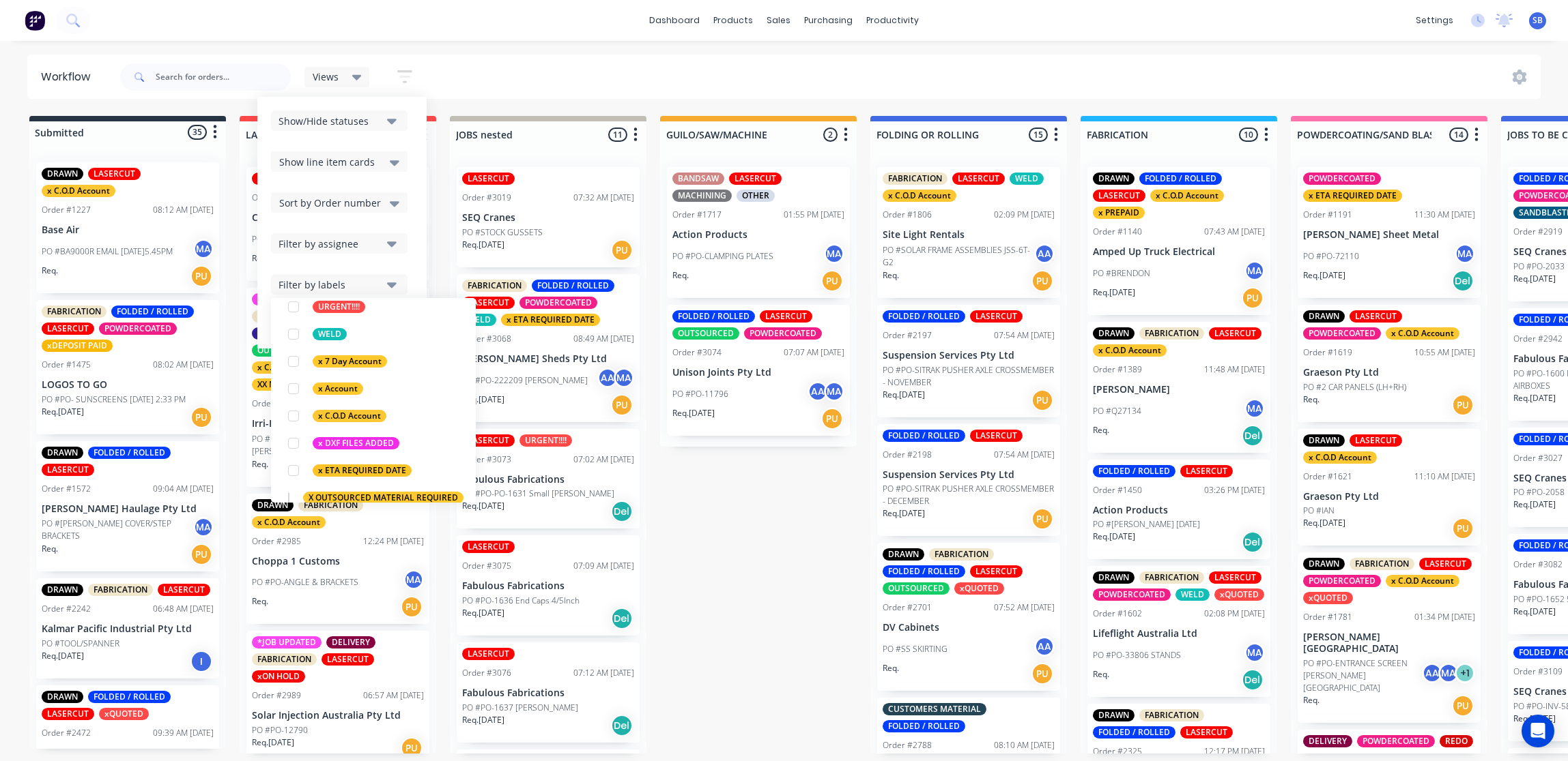
scroll to position [916, 0]
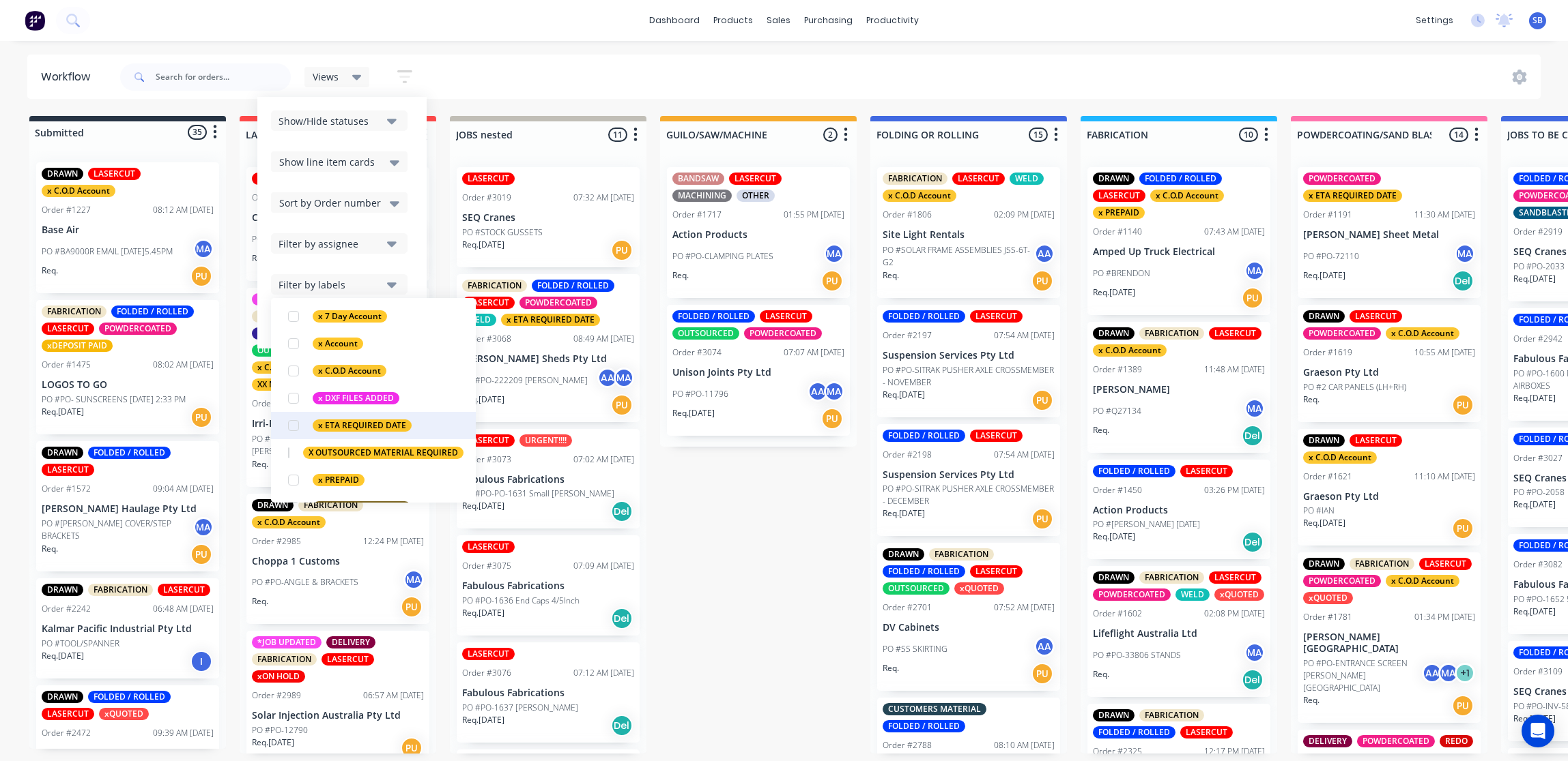
click at [299, 414] on div "button" at bounding box center [293, 425] width 27 height 27
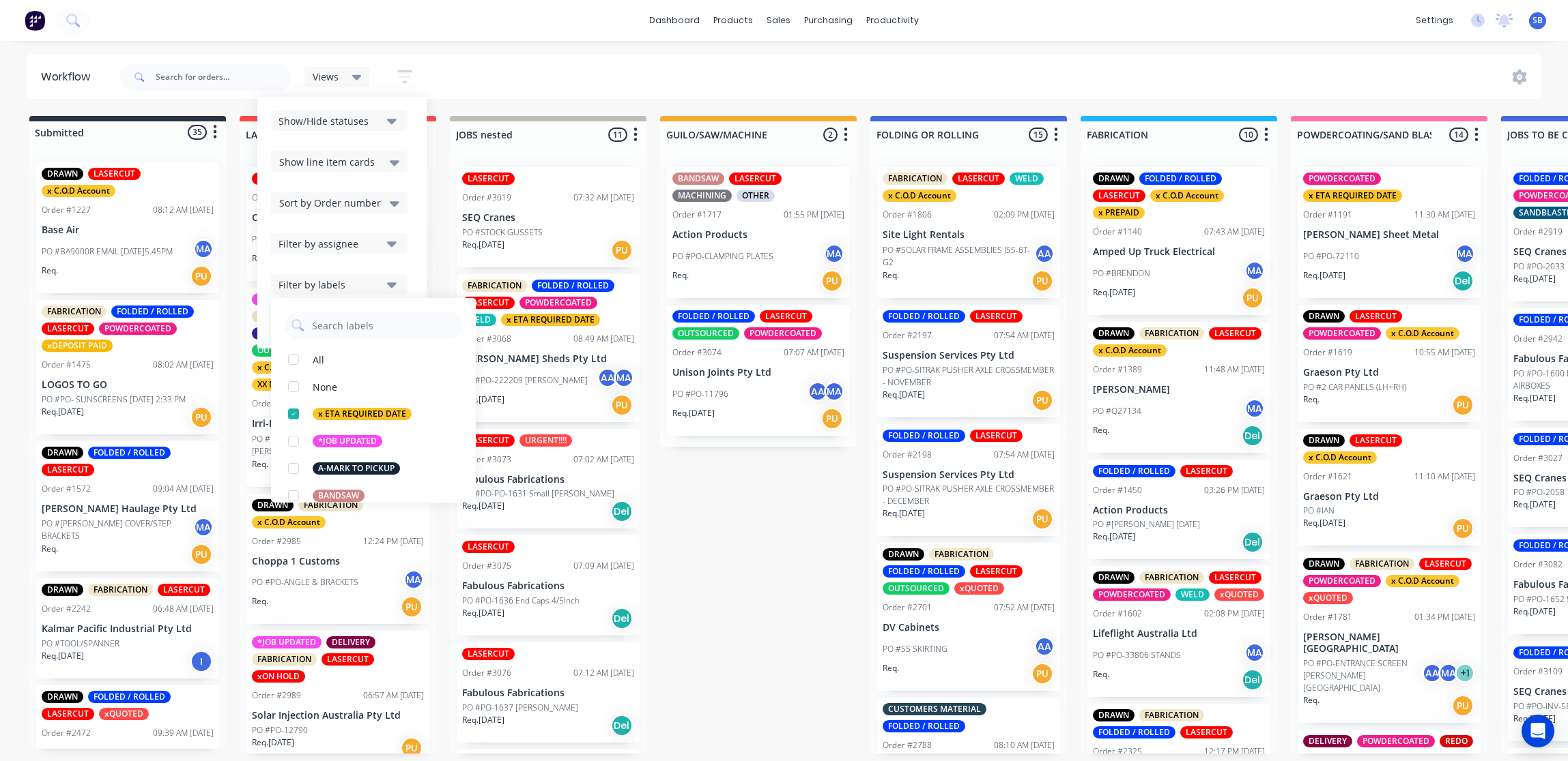
click at [540, 22] on div "dashboard products sales purchasing productivity dashboard products Product Cat…" at bounding box center [784, 20] width 1568 height 41
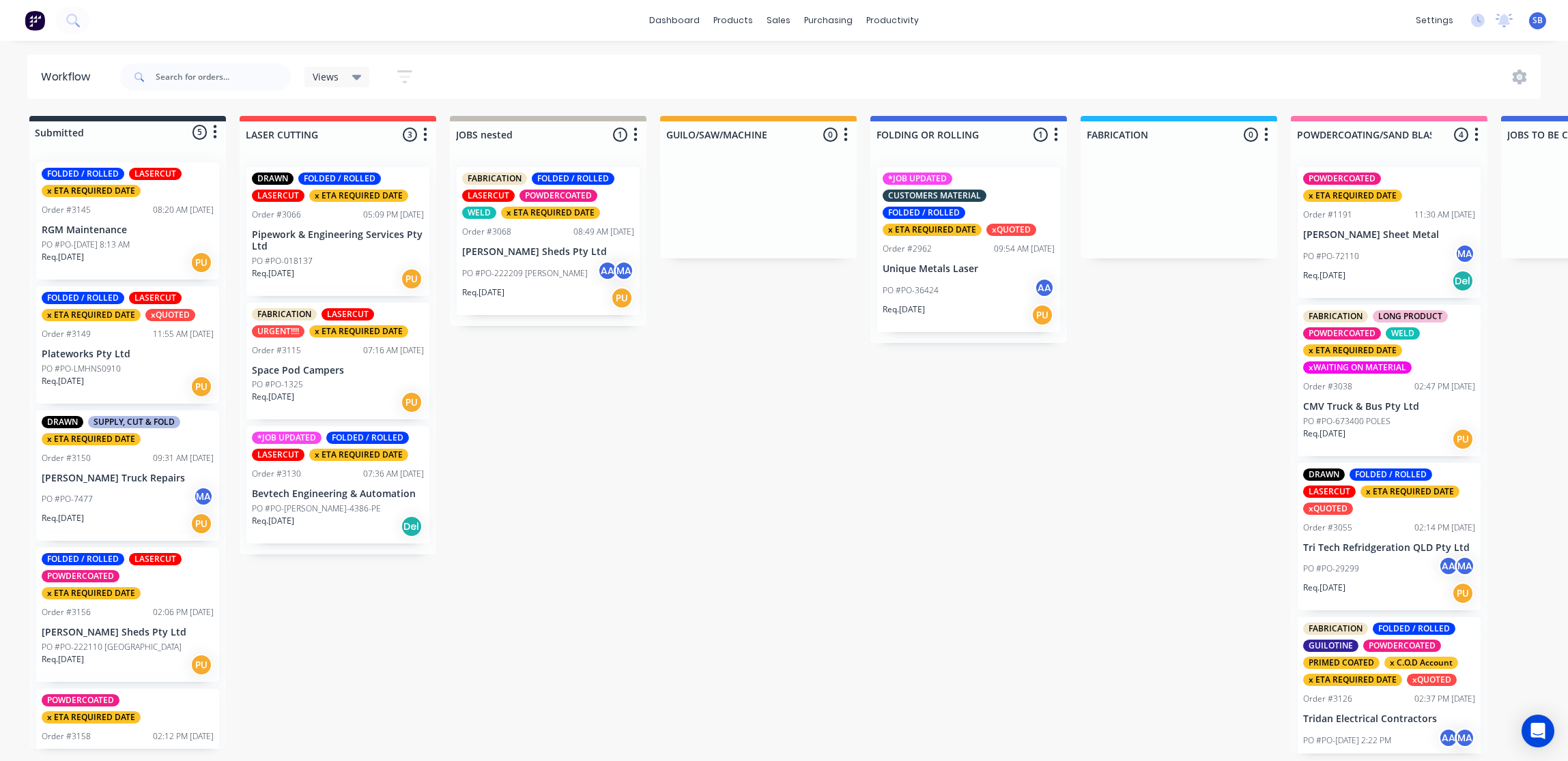
scroll to position [52, 0]
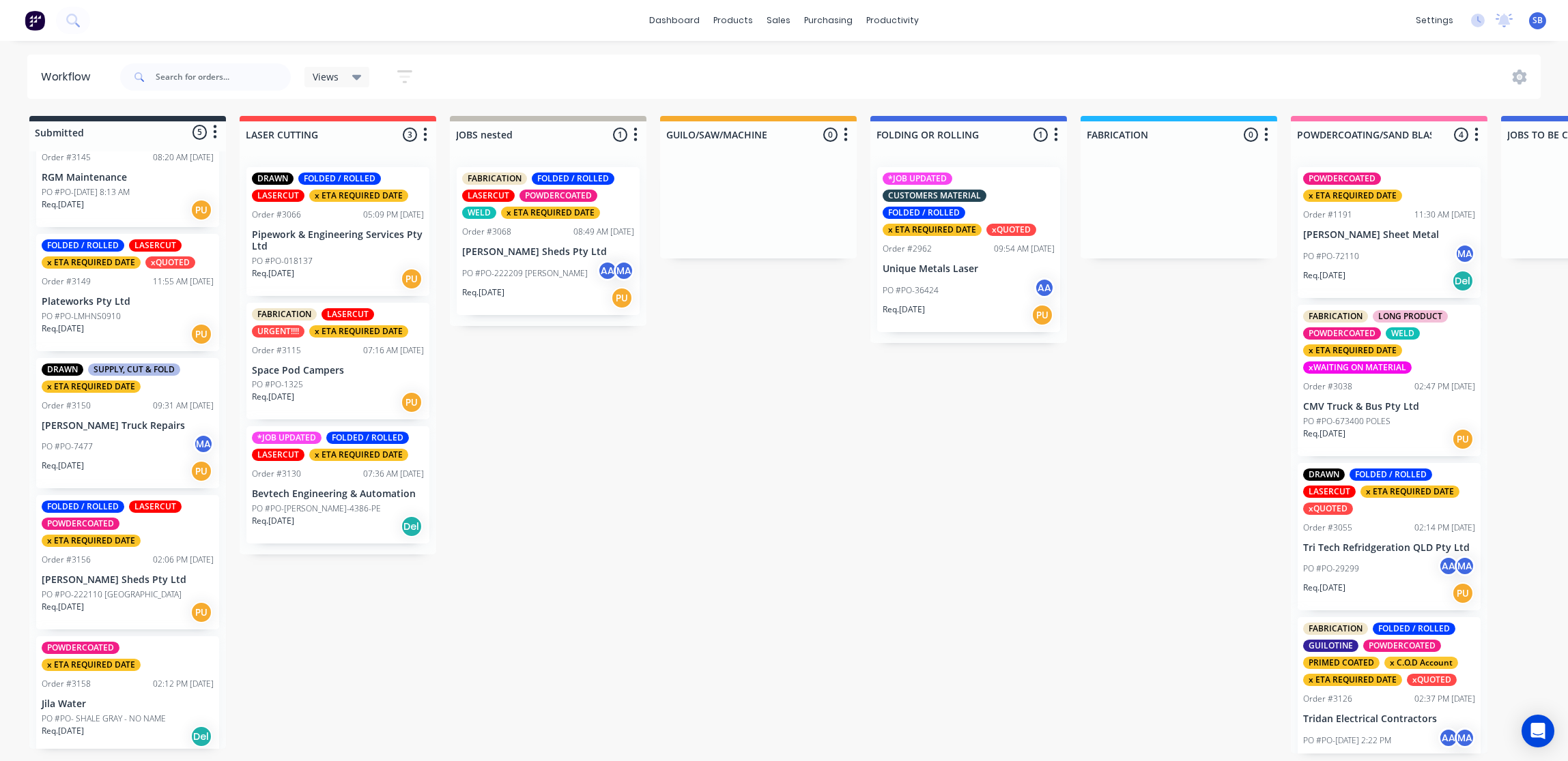
click at [359, 79] on div "Views" at bounding box center [337, 77] width 65 height 21
click at [412, 78] on icon "button" at bounding box center [405, 77] width 15 height 17
click at [230, 81] on input "text" at bounding box center [223, 77] width 135 height 27
click at [407, 65] on button "button" at bounding box center [405, 77] width 44 height 27
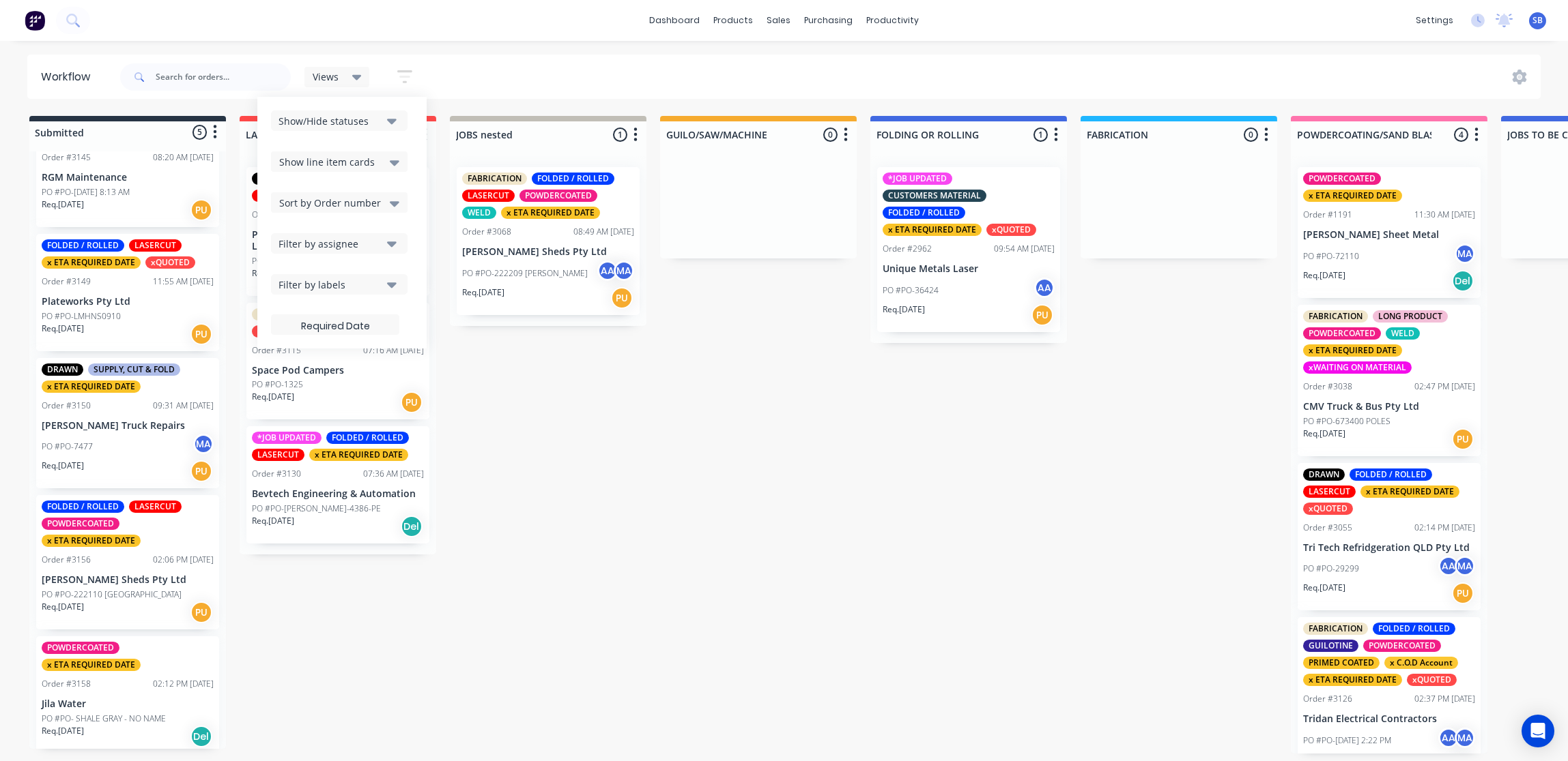
click at [451, 75] on div "Views Save new view None (Default) edit Show/Hide statuses Show line item cards…" at bounding box center [829, 77] width 1424 height 41
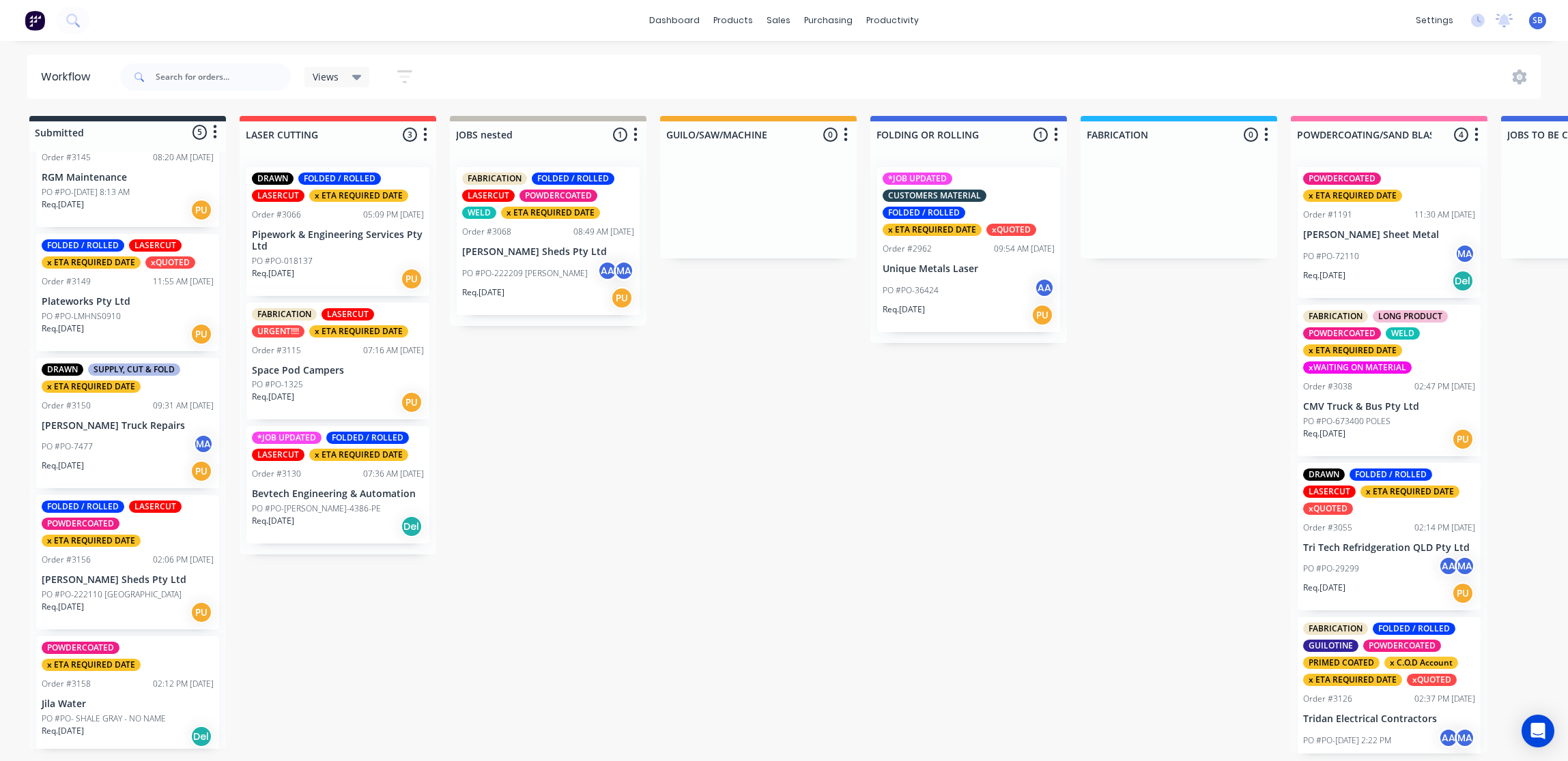
click at [400, 83] on icon "button" at bounding box center [405, 77] width 15 height 17
drag, startPoint x: 464, startPoint y: 79, endPoint x: 452, endPoint y: 78, distance: 12.0
click at [464, 78] on div "Views Save new view None (Default) edit Show/Hide statuses Show line item cards…" at bounding box center [829, 77] width 1424 height 41
click at [230, 82] on input "text" at bounding box center [223, 77] width 135 height 27
click at [361, 72] on div "Views" at bounding box center [337, 77] width 65 height 21
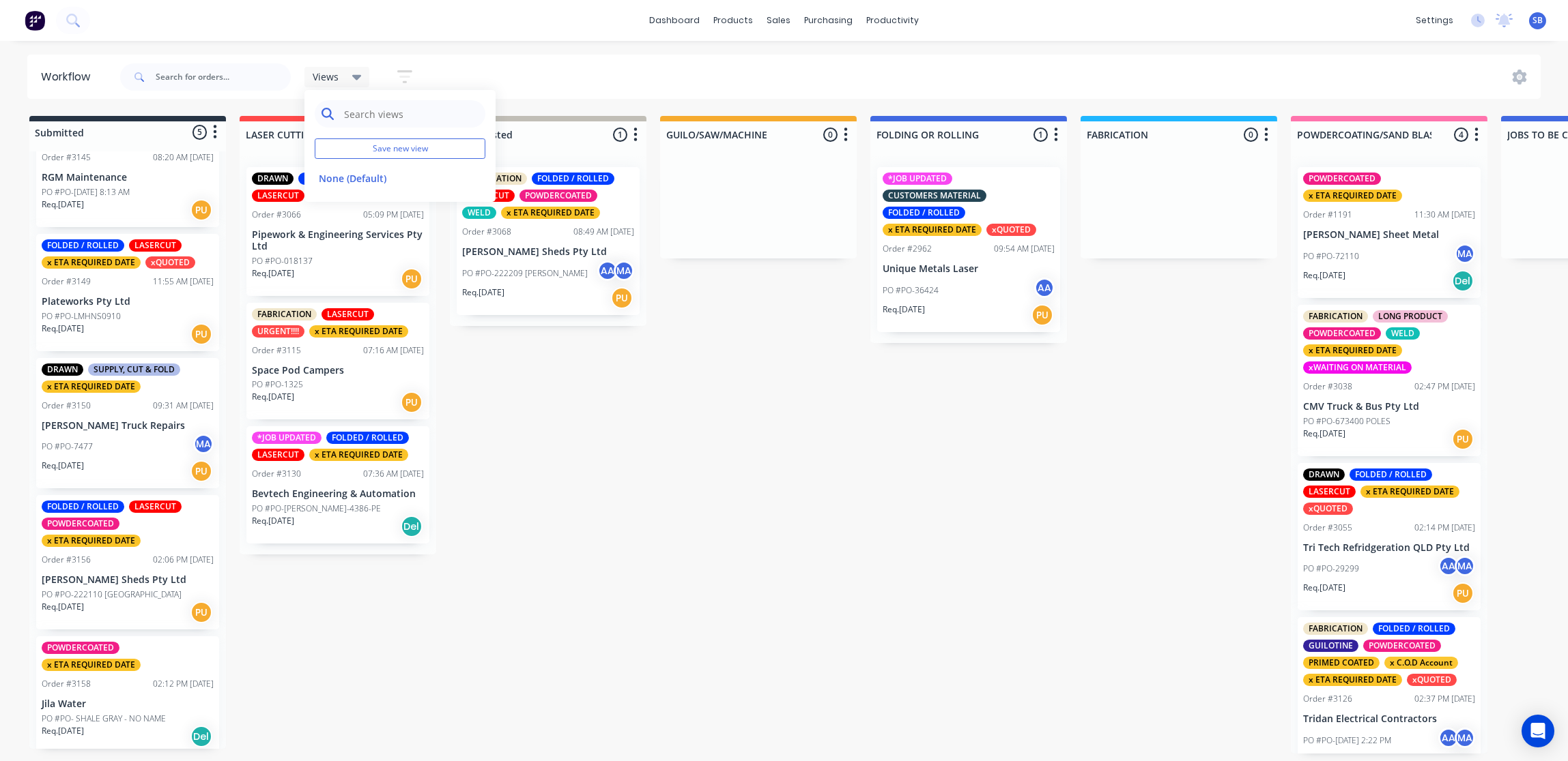
click at [326, 112] on icon at bounding box center [327, 114] width 12 height 12
click at [400, 78] on icon "button" at bounding box center [405, 77] width 15 height 17
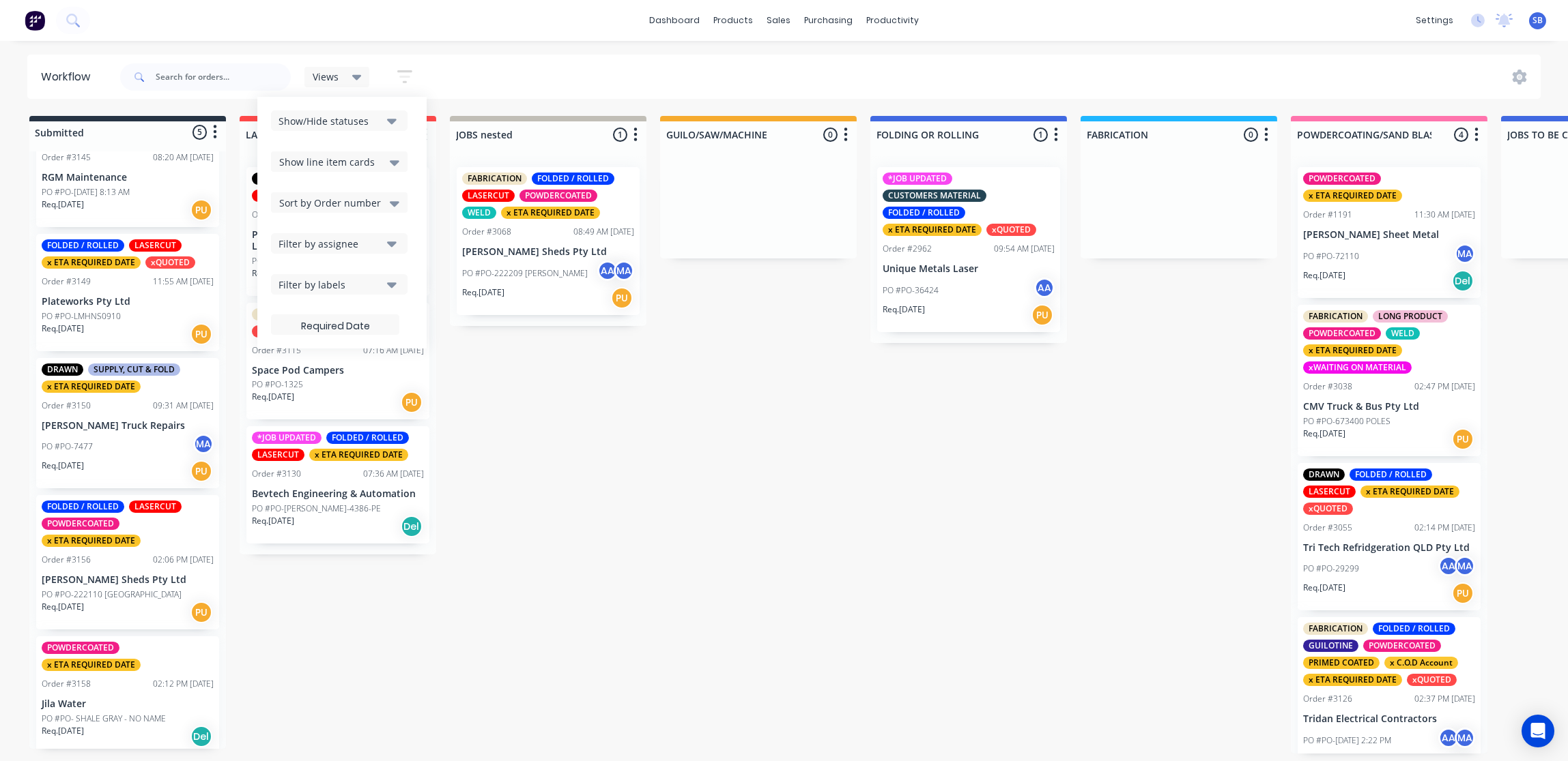
click at [315, 284] on div "Filter by labels" at bounding box center [330, 284] width 103 height 14
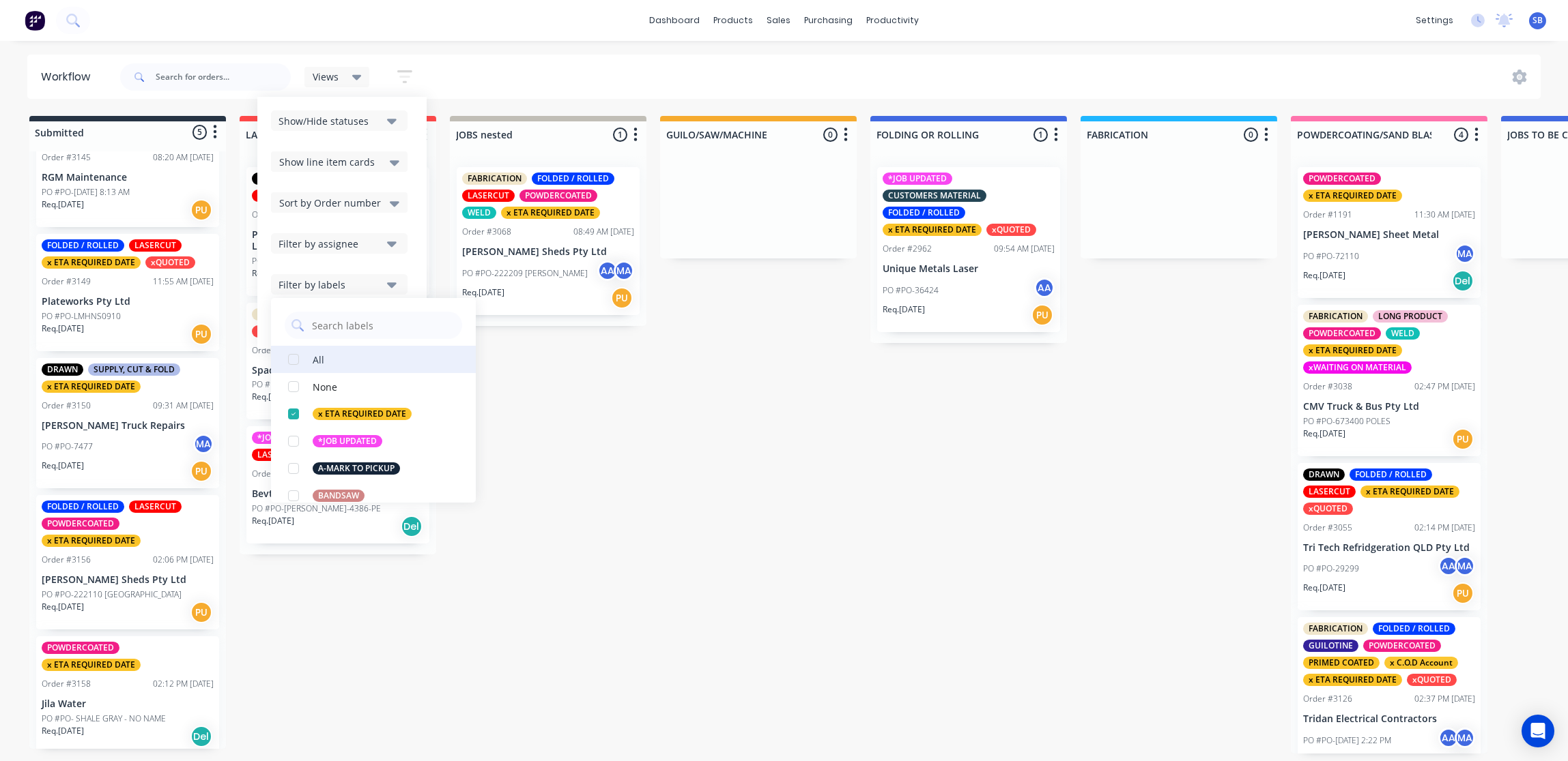
click at [299, 361] on div "button" at bounding box center [293, 359] width 27 height 27
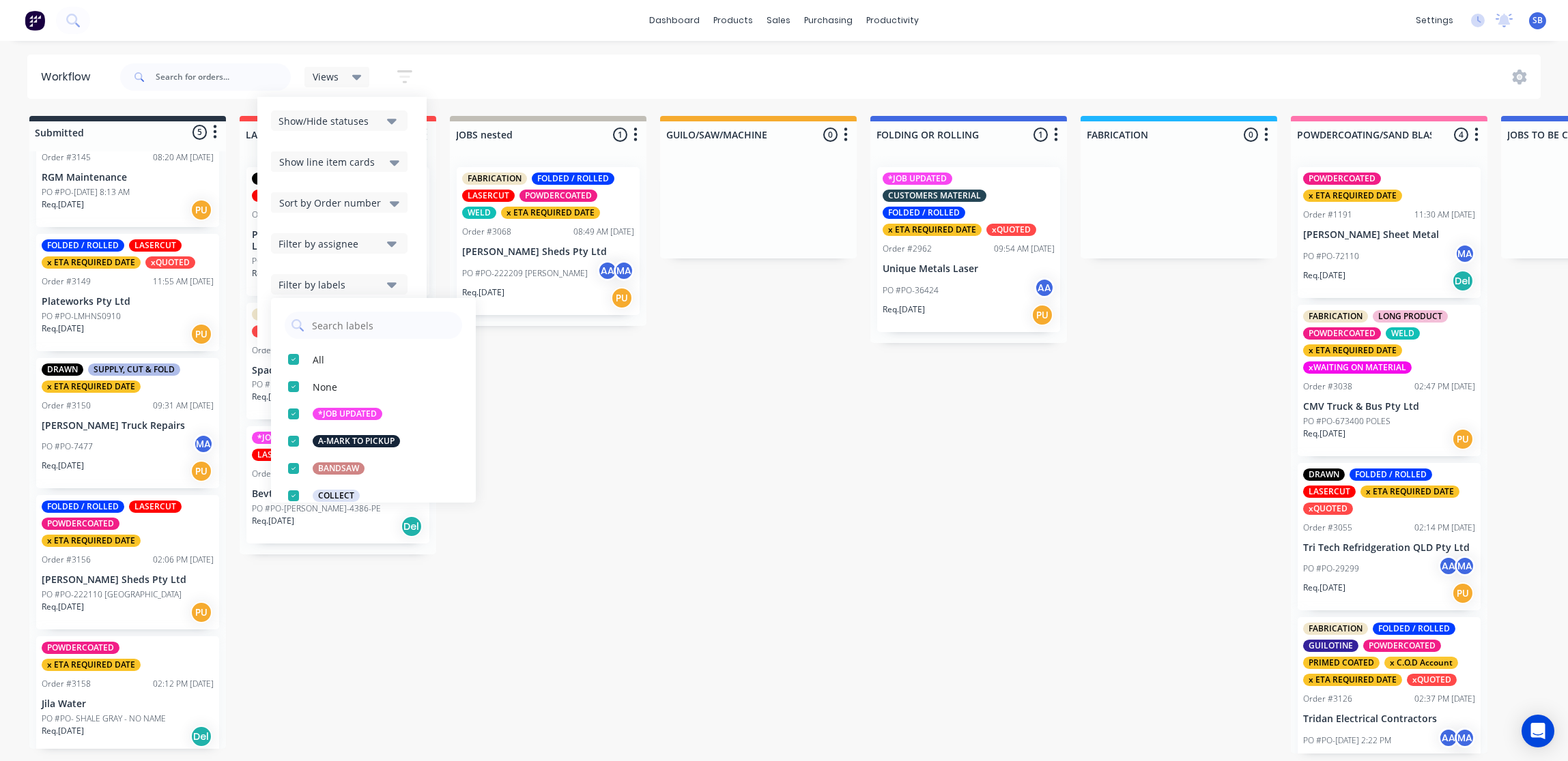
click at [495, 68] on div "Views Save new view None (Default) edit Show/Hide statuses Show line item cards…" at bounding box center [829, 77] width 1424 height 41
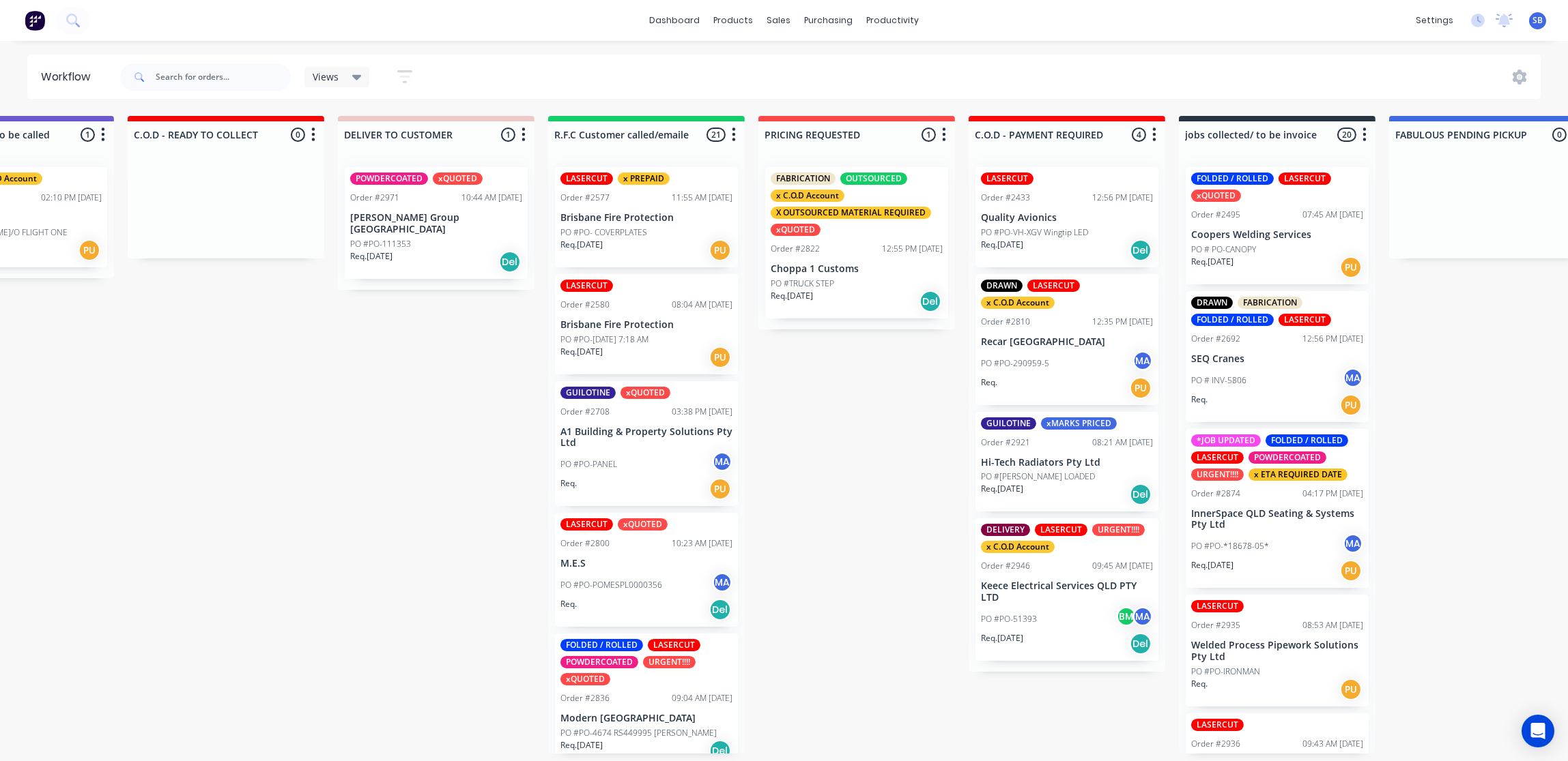
scroll to position [0, 1900]
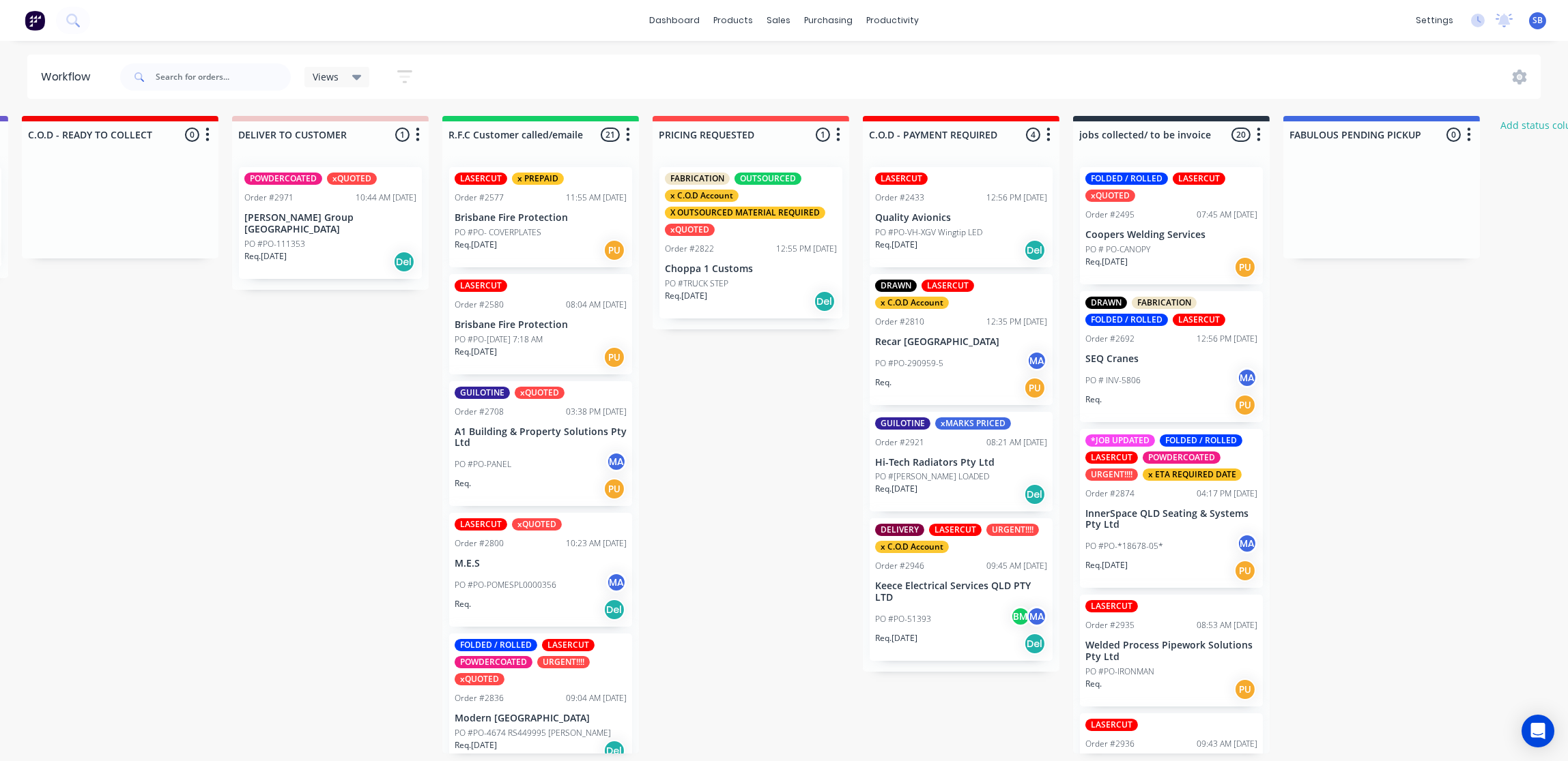
click at [935, 622] on div "PO #PO-51393 BM MA" at bounding box center [962, 619] width 172 height 26
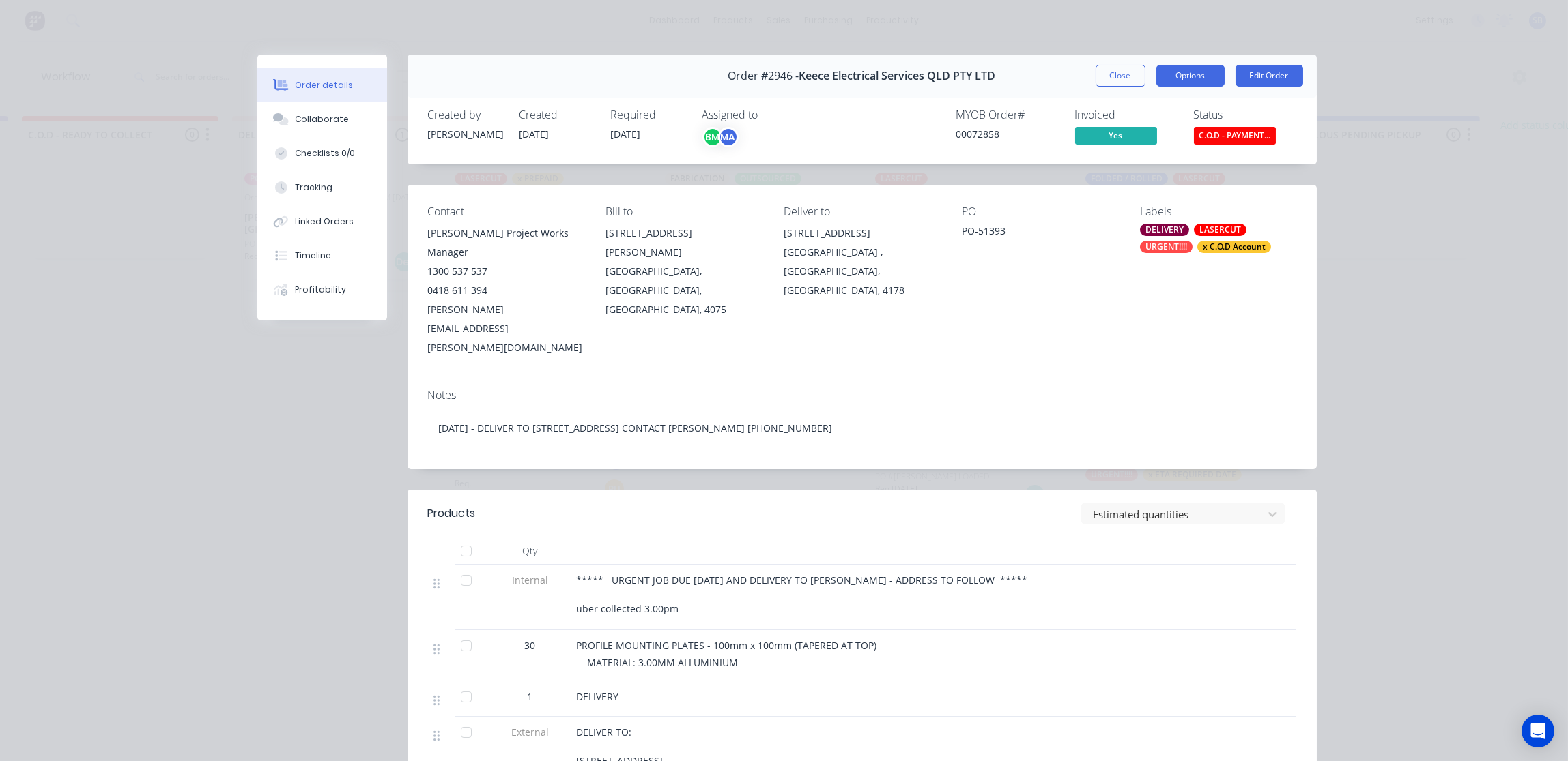
click at [1188, 75] on button "Options" at bounding box center [1190, 76] width 68 height 22
click at [1119, 77] on button "Close" at bounding box center [1120, 76] width 50 height 22
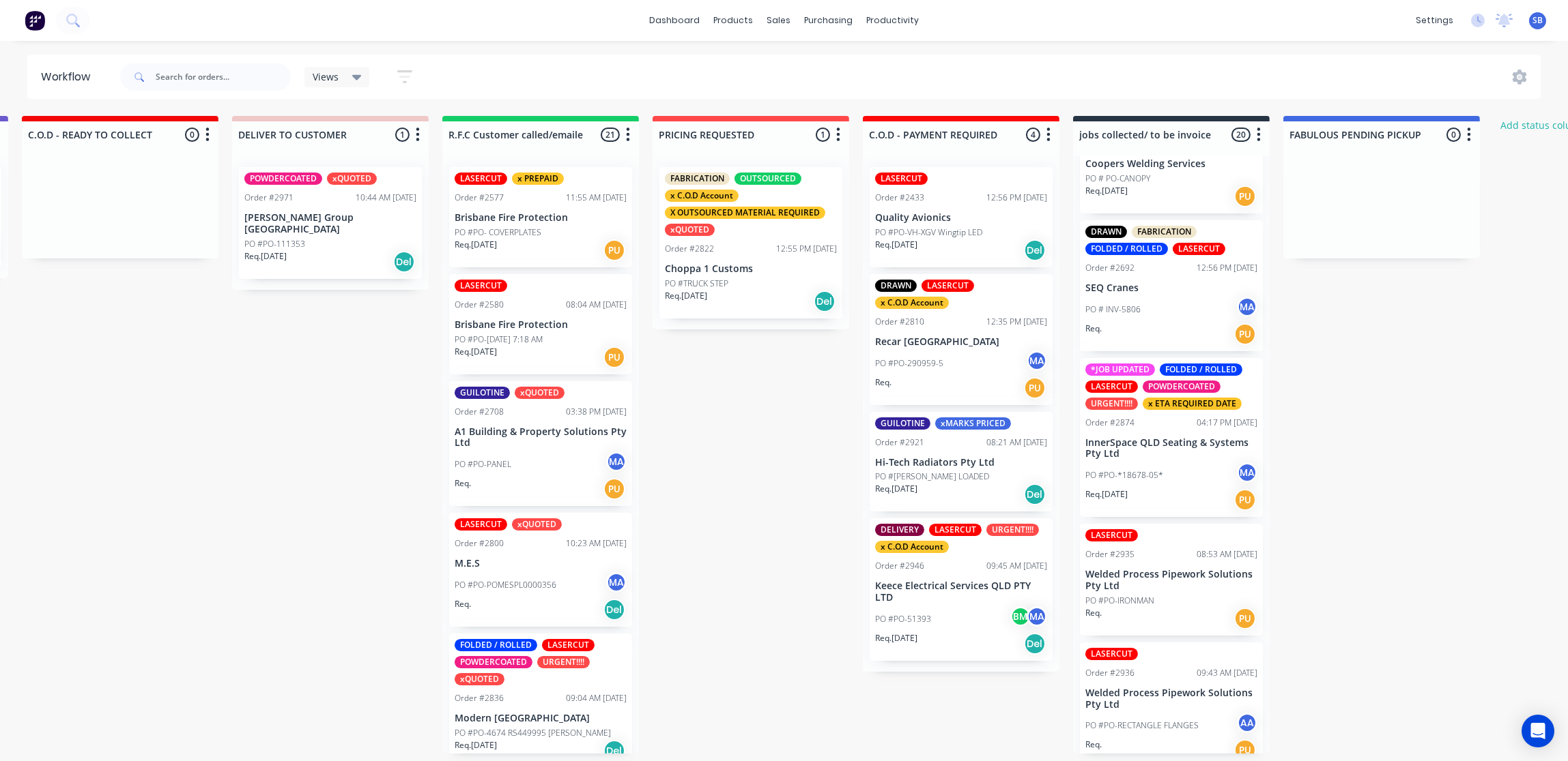
scroll to position [204, 0]
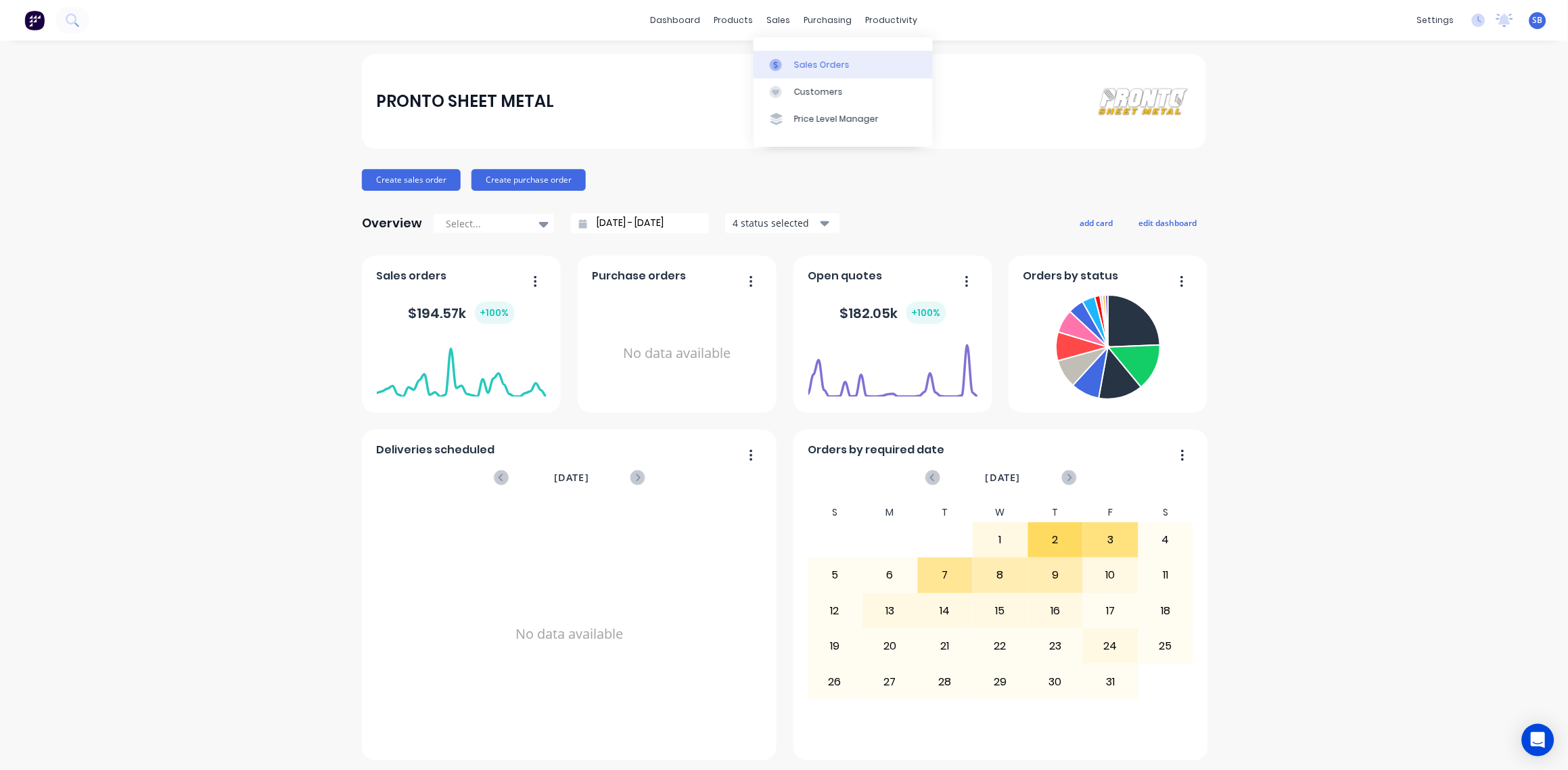
click at [810, 56] on link "Sales Orders" at bounding box center [844, 64] width 179 height 27
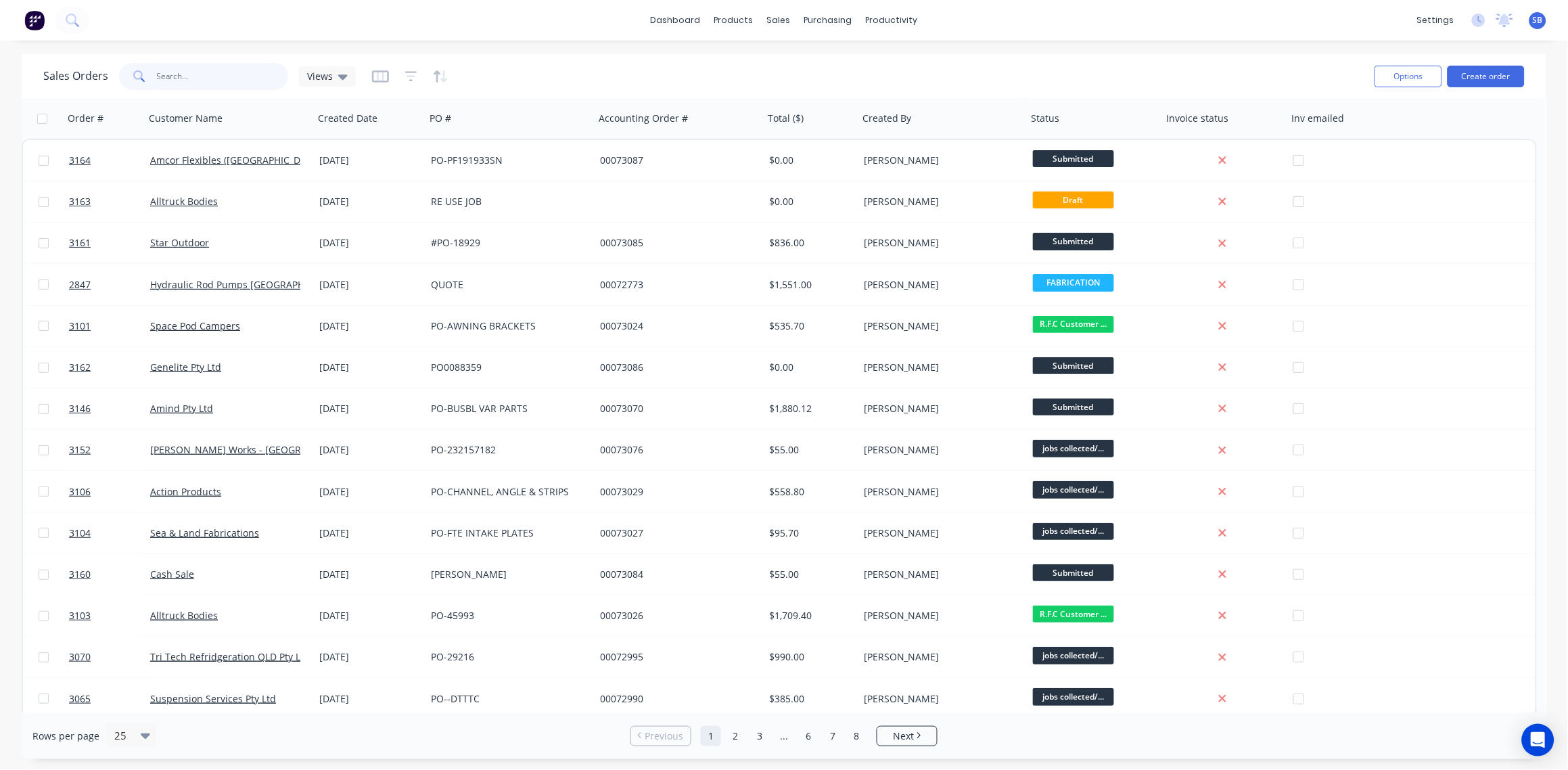
click at [193, 74] on input "text" at bounding box center [223, 76] width 132 height 27
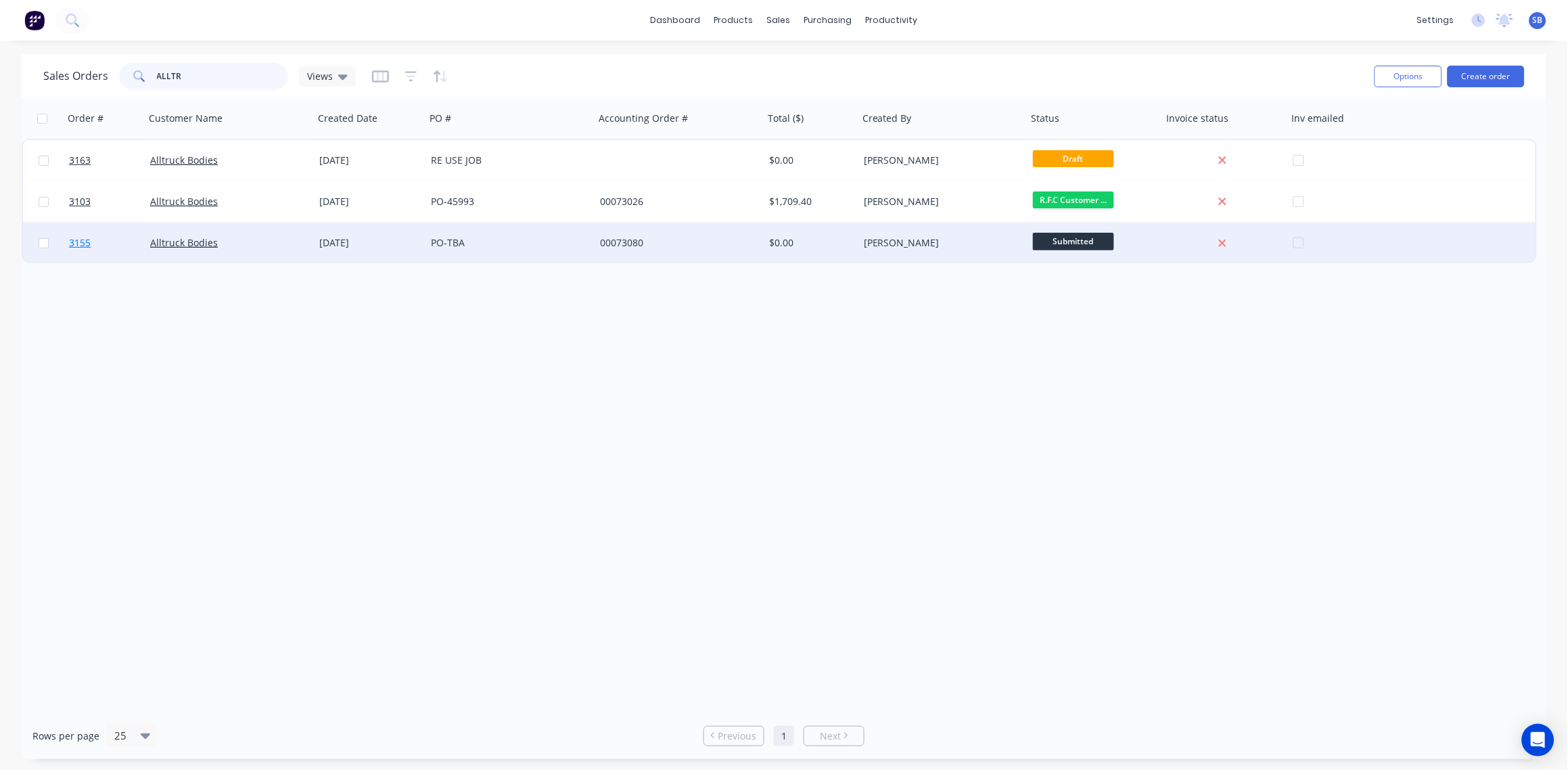
type input "ALLTR"
click at [73, 243] on span "3155" at bounding box center [79, 243] width 22 height 14
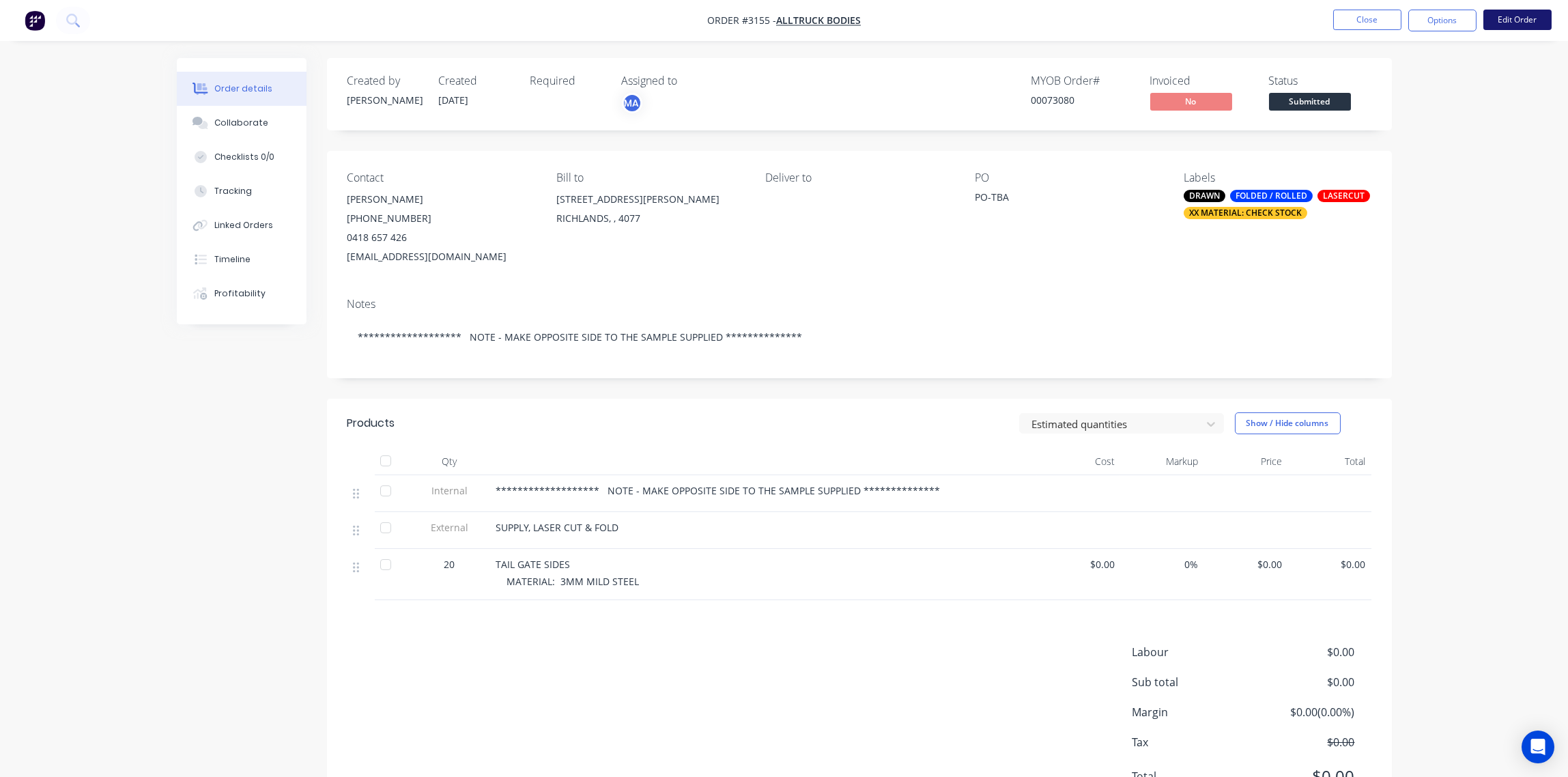
click at [1526, 17] on button "Edit Order" at bounding box center [1517, 20] width 68 height 21
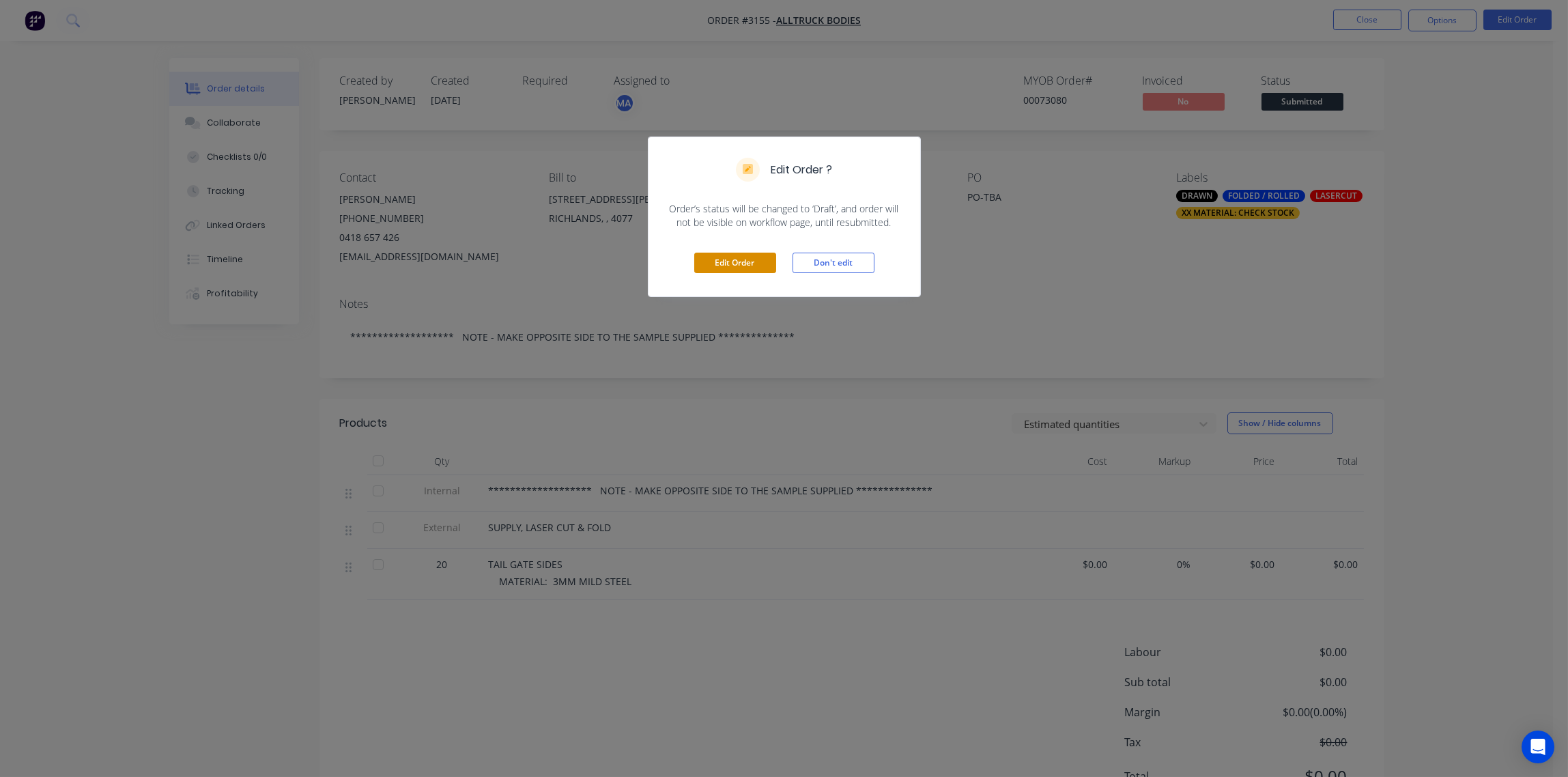
click at [739, 267] on button "Edit Order" at bounding box center [735, 263] width 82 height 21
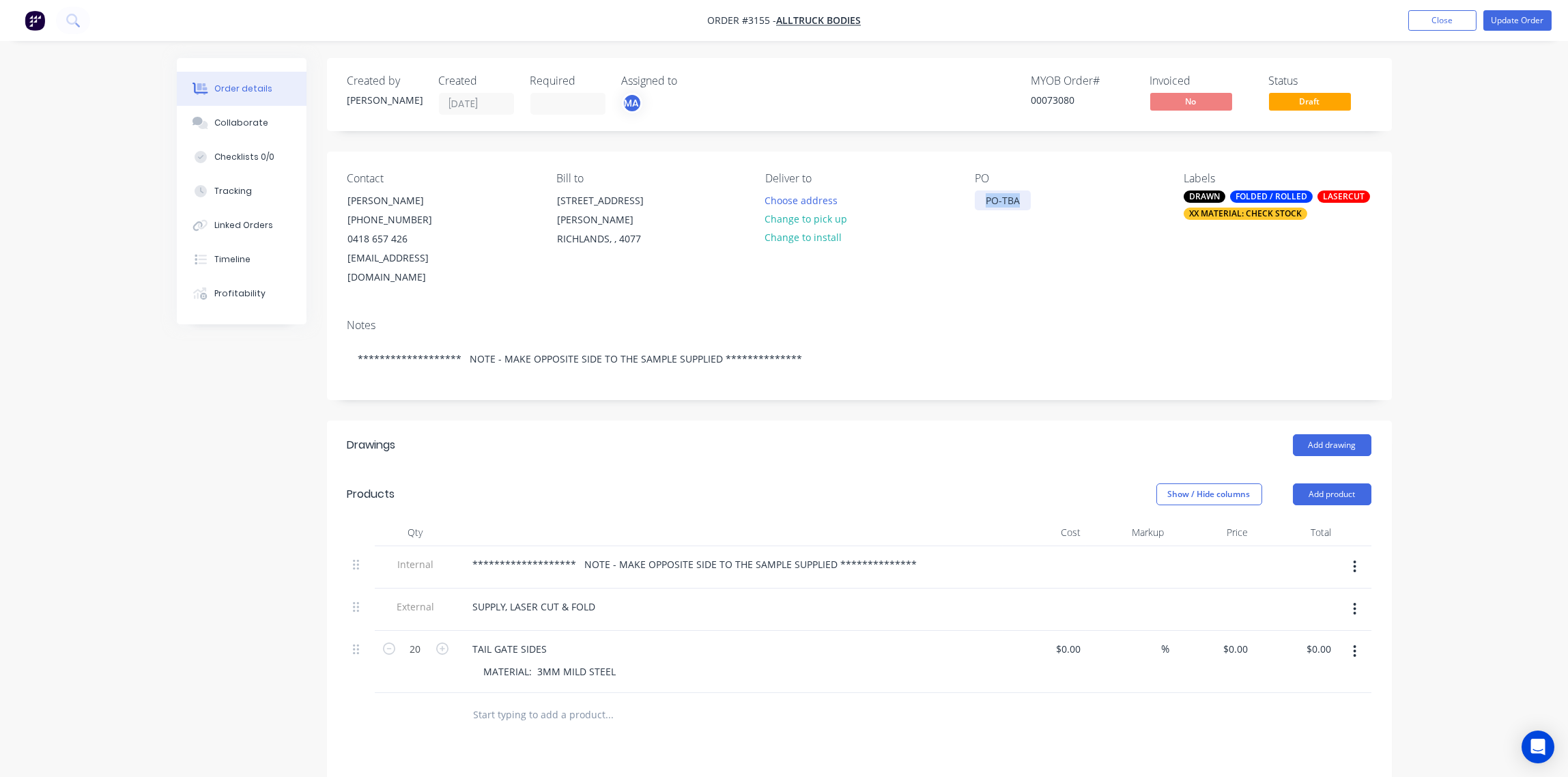
drag, startPoint x: 1022, startPoint y: 200, endPoint x: 861, endPoint y: 223, distance: 162.6
click at [860, 223] on div "Contact Kevin Russ (07) 3277 4600 0418 657 426 kruss@alltruckbodies.com.au Bill…" at bounding box center [860, 230] width 1065 height 157
paste div
click at [965, 284] on div "Contact Kevin Russ (07) 3277 4600 0418 657 426 kruss@alltruckbodies.com.au Bill…" at bounding box center [860, 230] width 1065 height 157
click at [1527, 21] on button "Update Order" at bounding box center [1517, 21] width 68 height 21
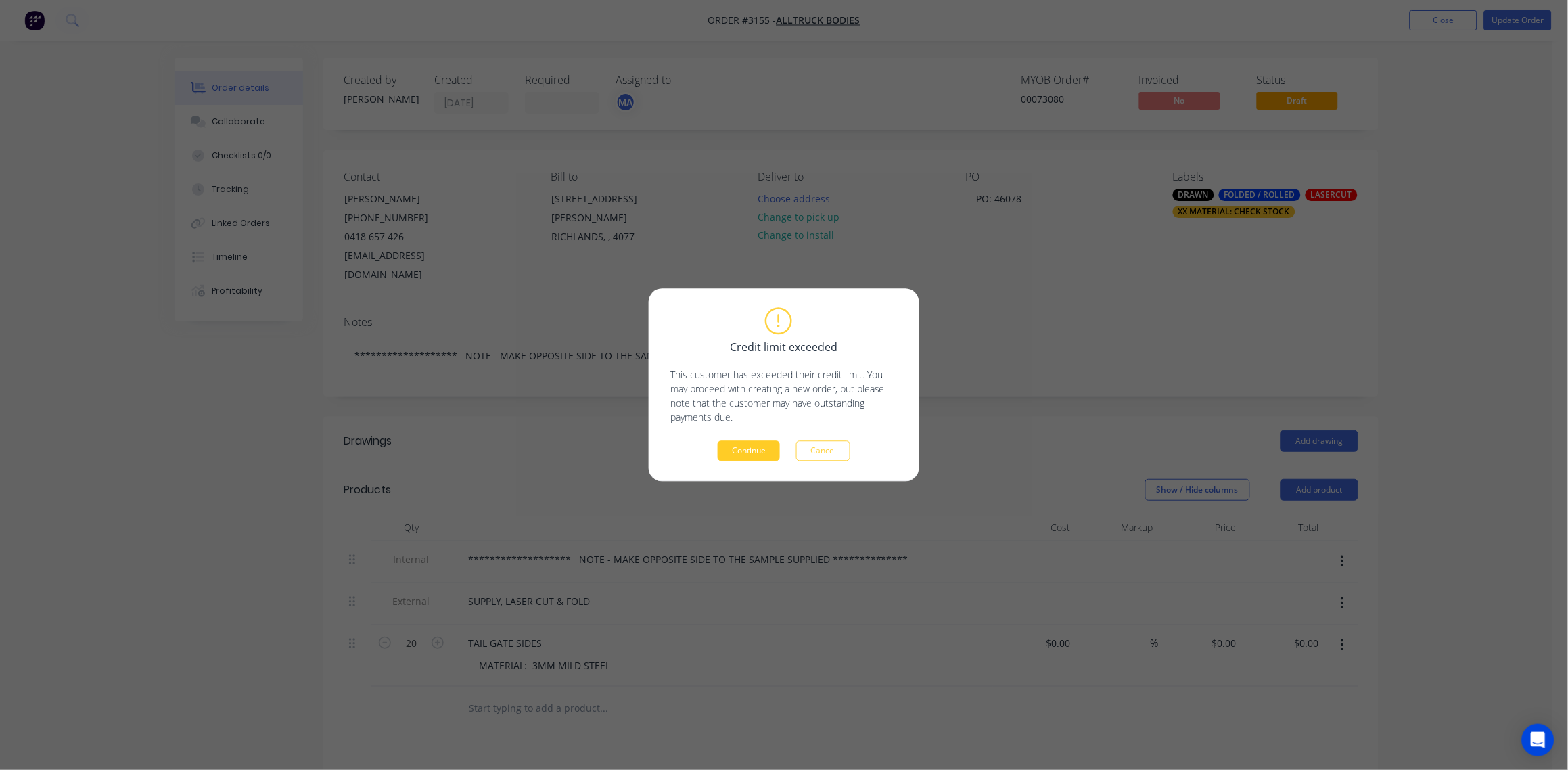
click at [760, 453] on button "Continue" at bounding box center [749, 451] width 62 height 21
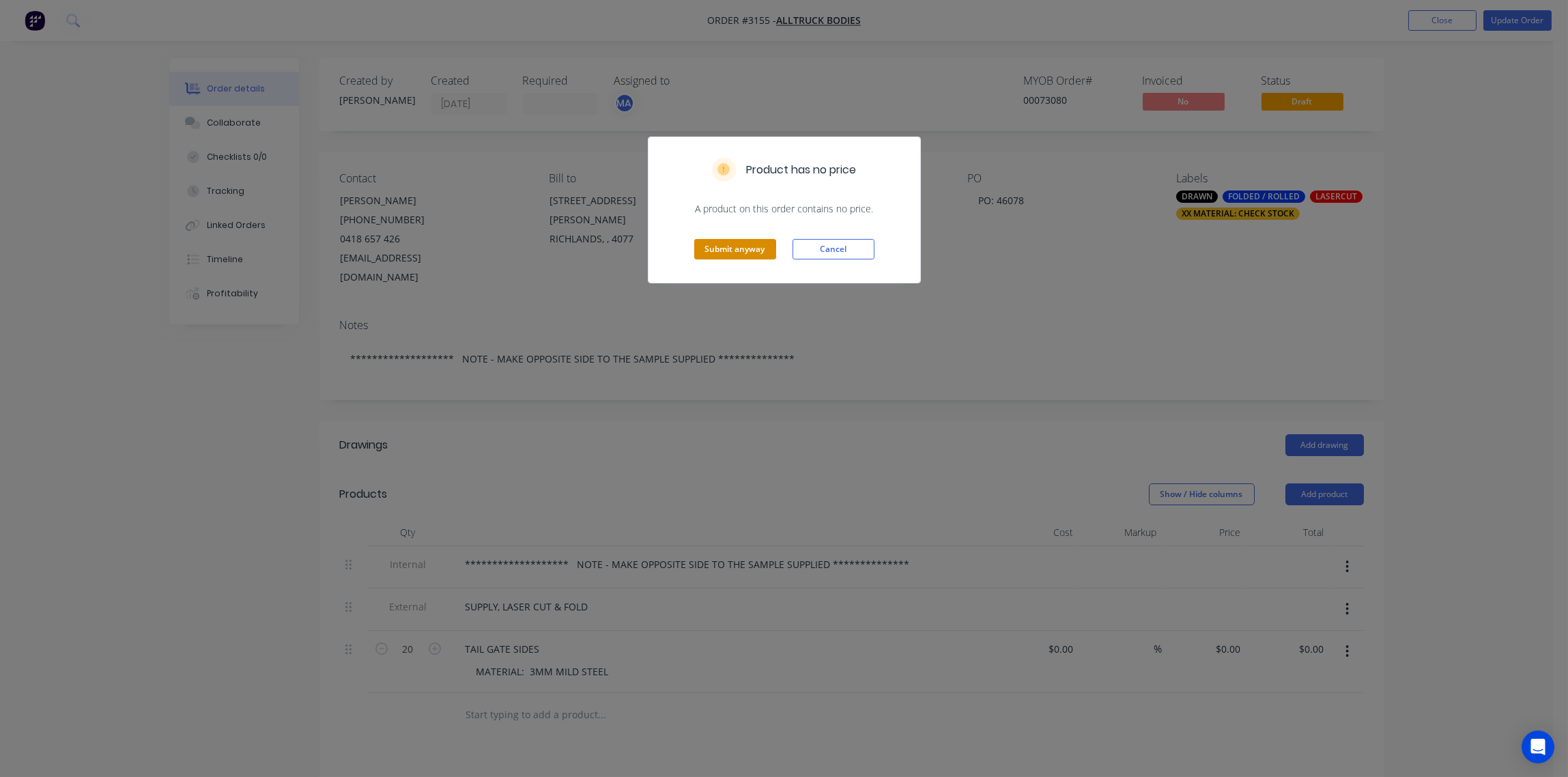
click at [724, 245] on button "Submit anyway" at bounding box center [735, 250] width 82 height 21
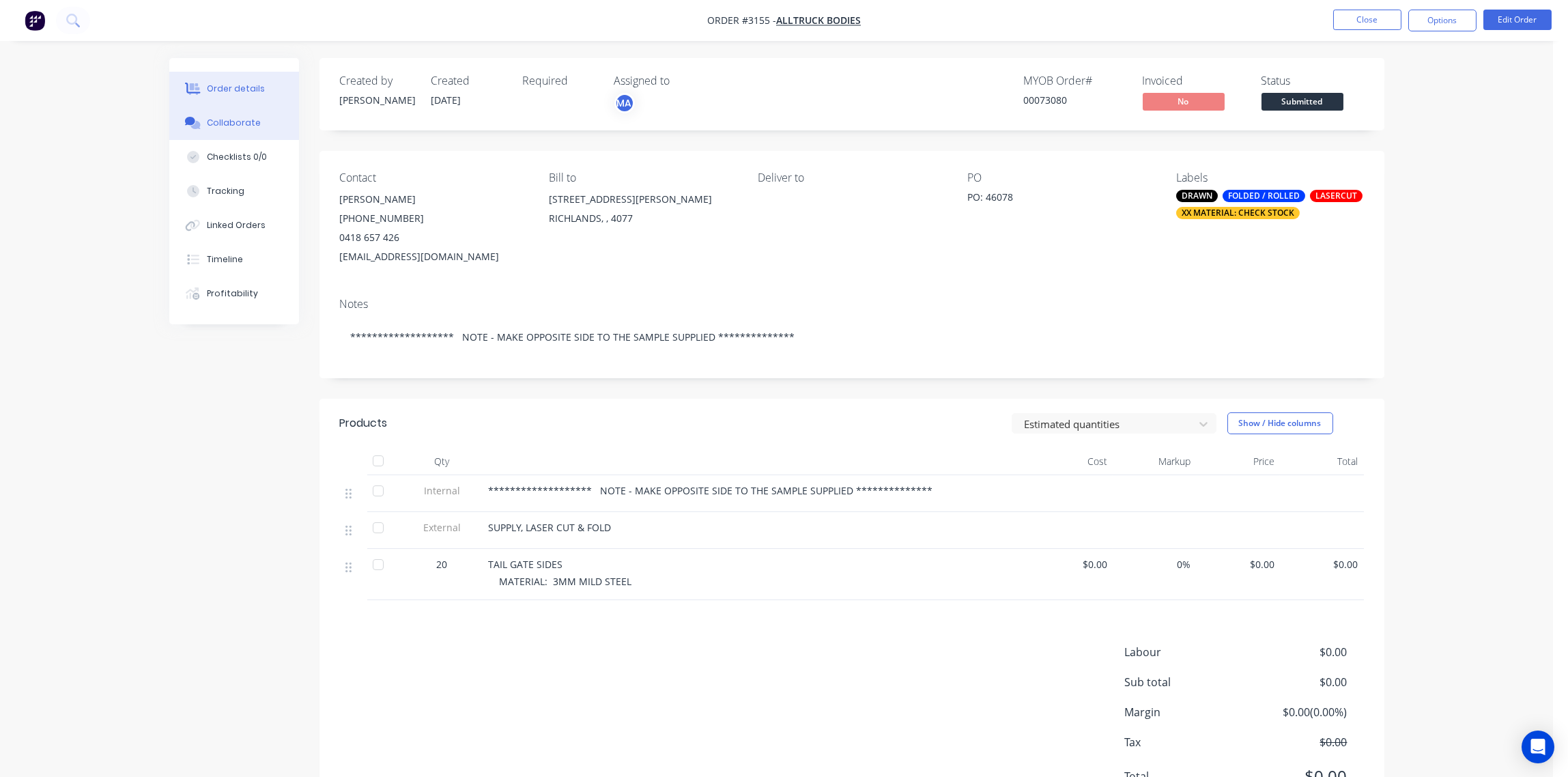
click at [239, 124] on div "Collaborate" at bounding box center [234, 123] width 54 height 12
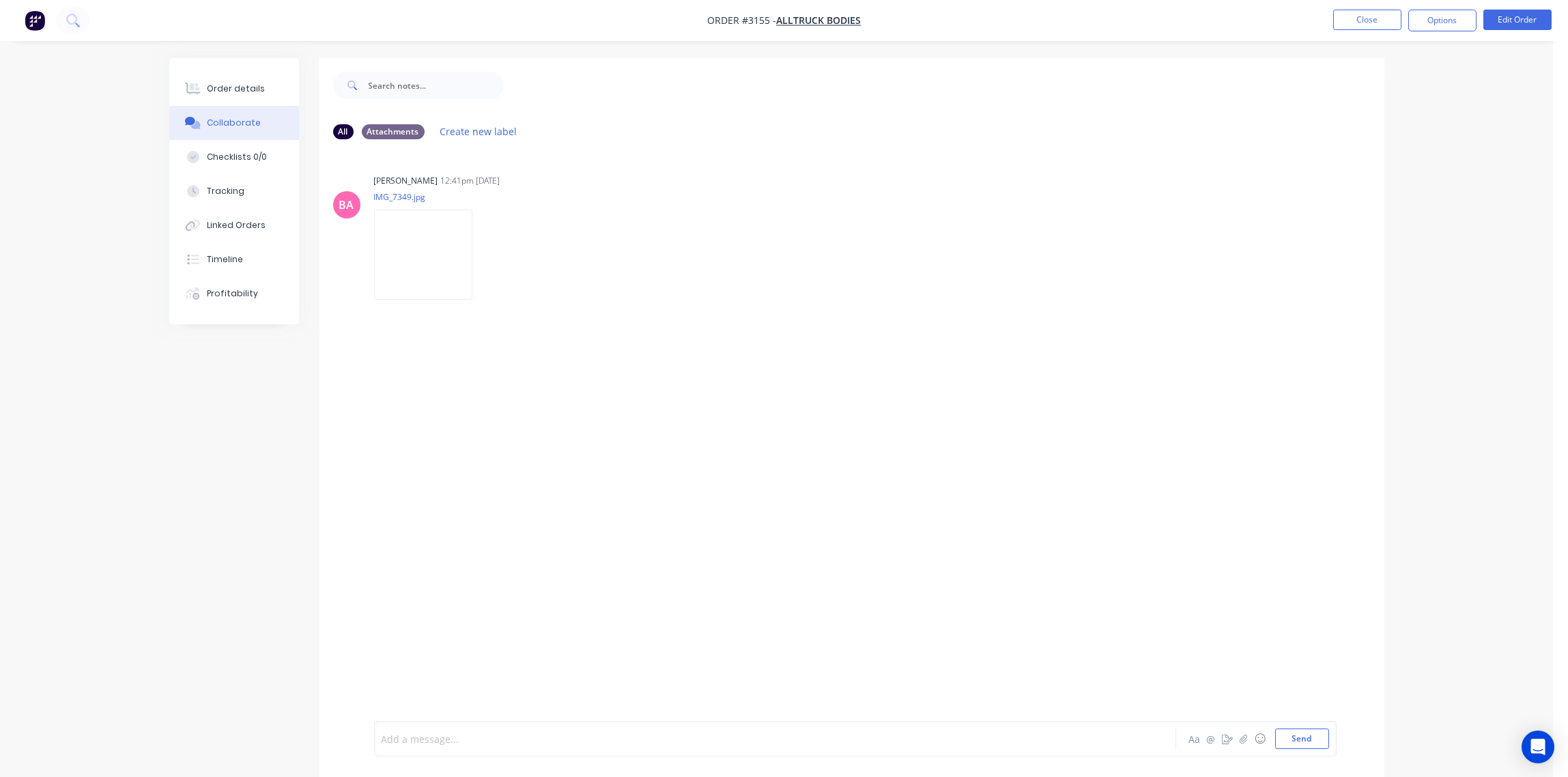
click at [491, 739] on div at bounding box center [737, 739] width 710 height 14
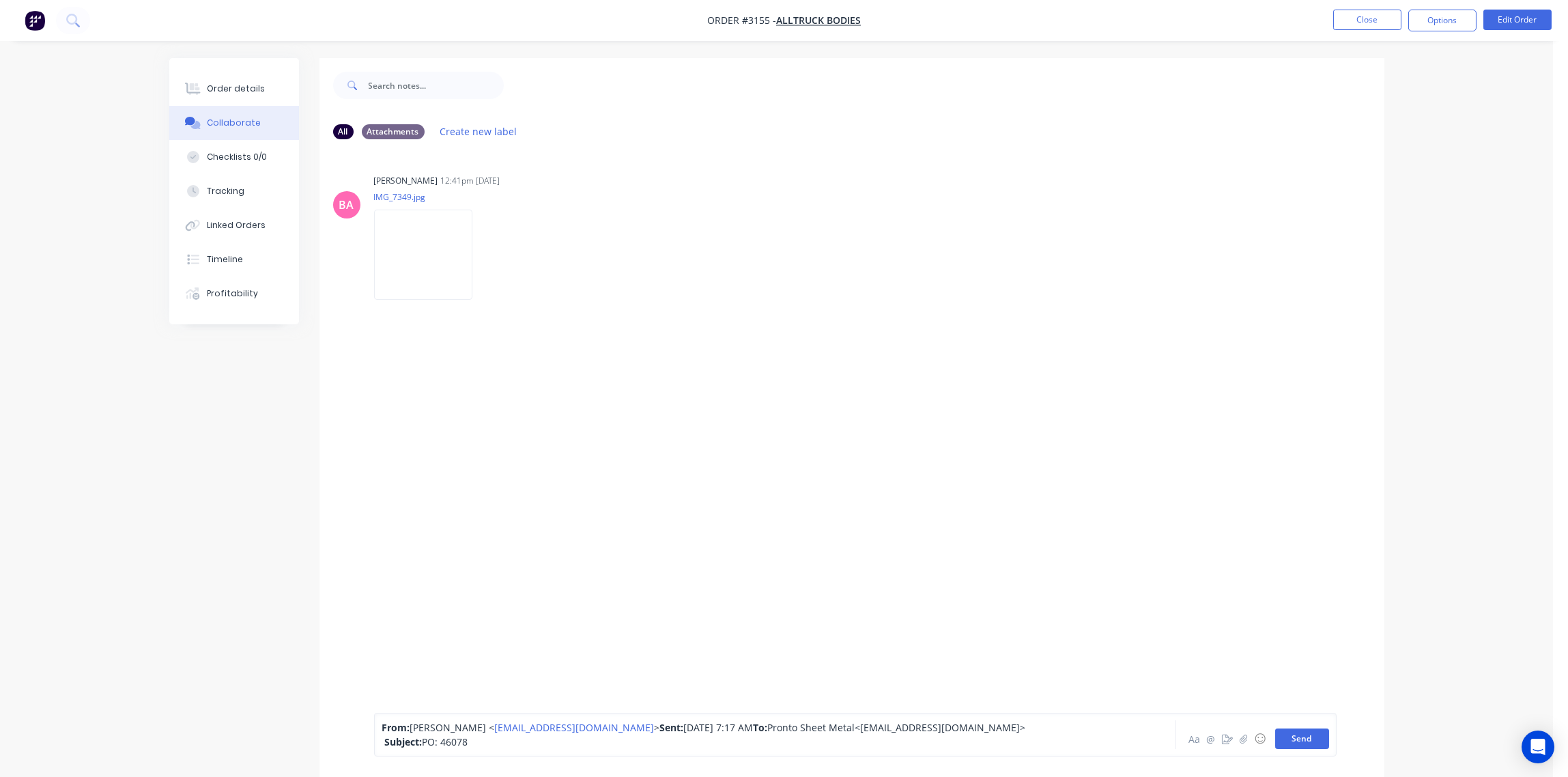
click at [1301, 740] on button "Send" at bounding box center [1302, 739] width 54 height 21
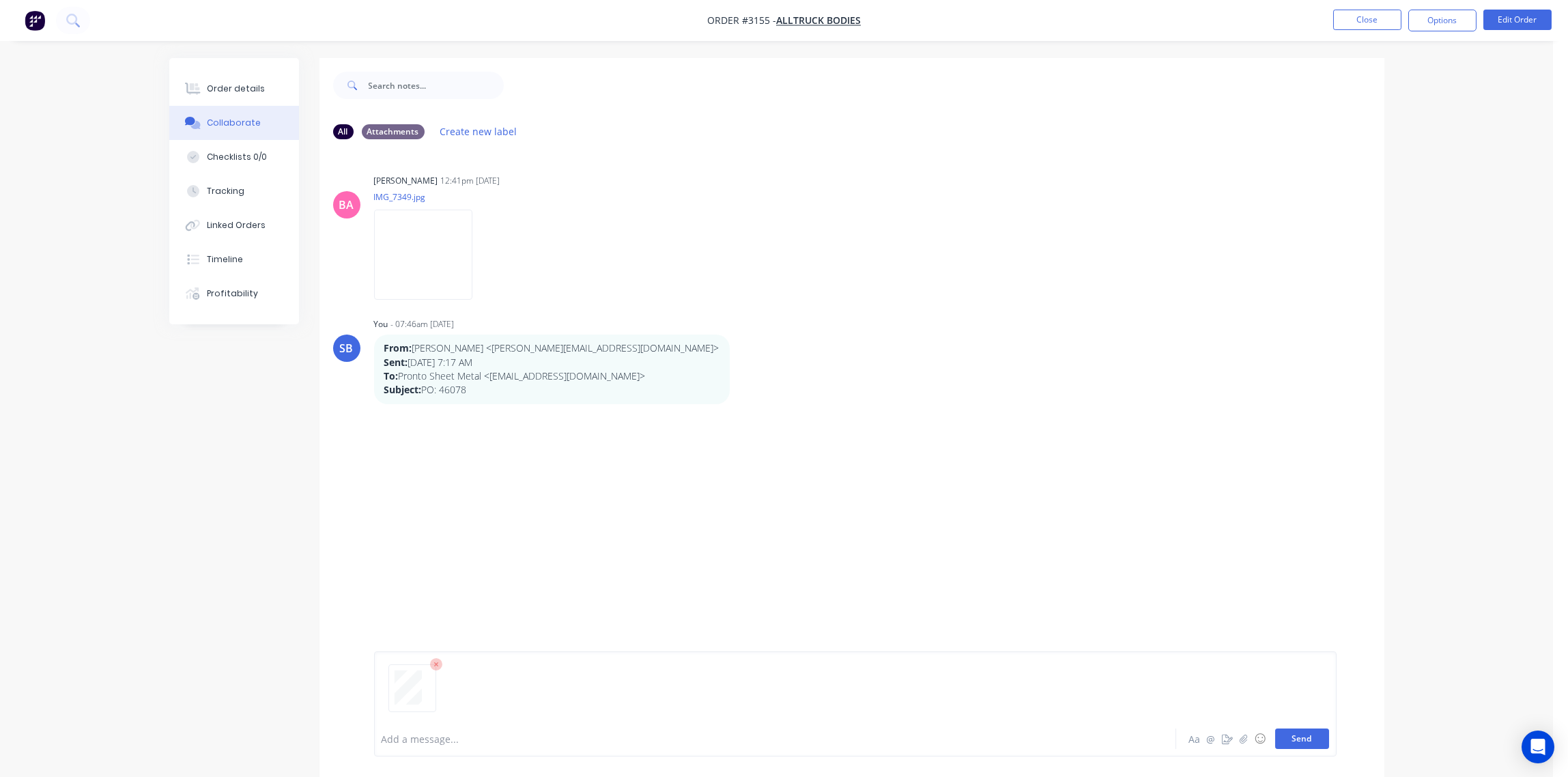
click at [1305, 739] on button "Send" at bounding box center [1302, 739] width 54 height 21
click at [489, 739] on div at bounding box center [737, 739] width 710 height 14
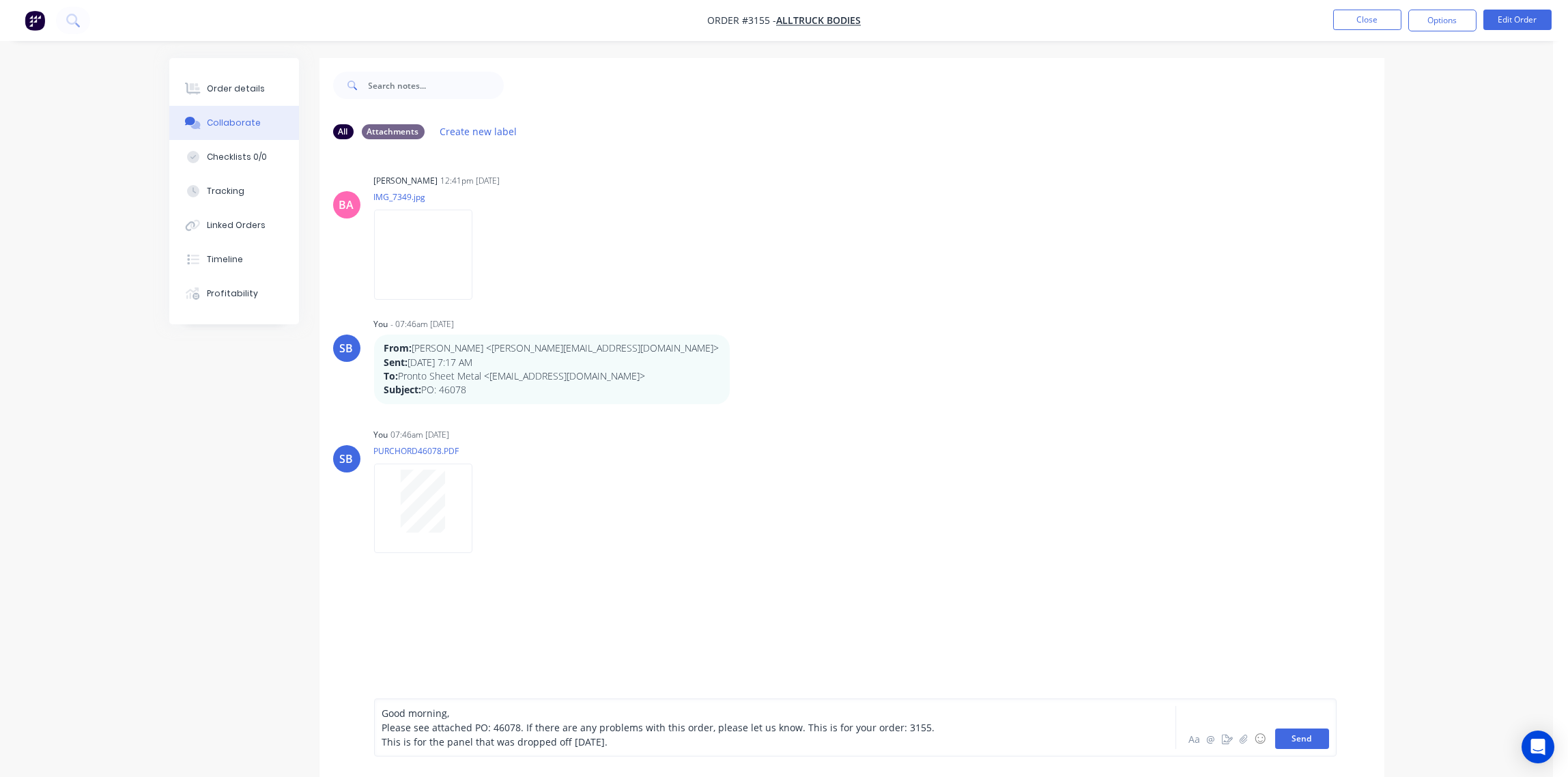
click at [1297, 736] on button "Send" at bounding box center [1302, 739] width 54 height 21
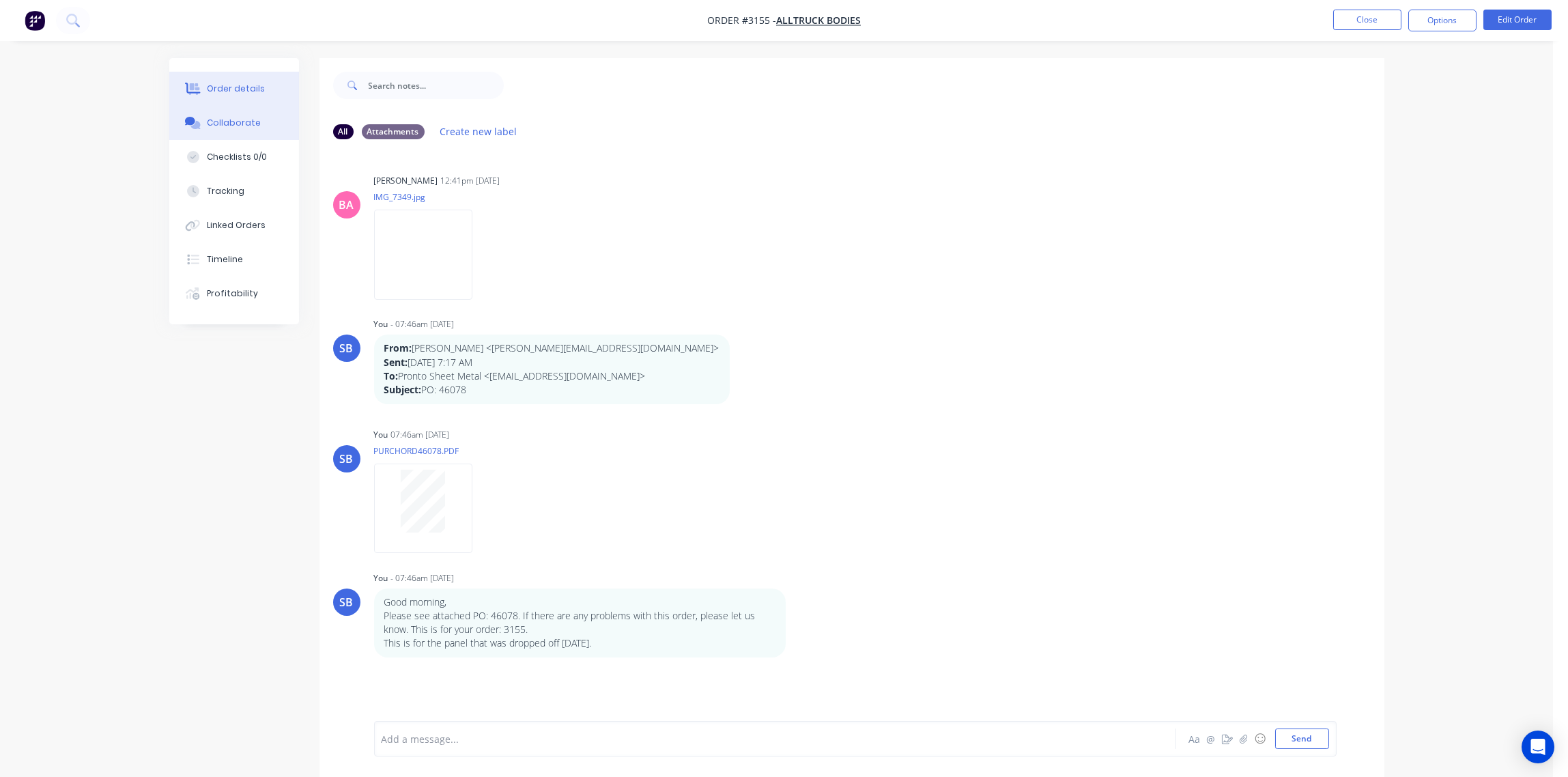
click at [207, 87] on div "Order details" at bounding box center [236, 89] width 58 height 12
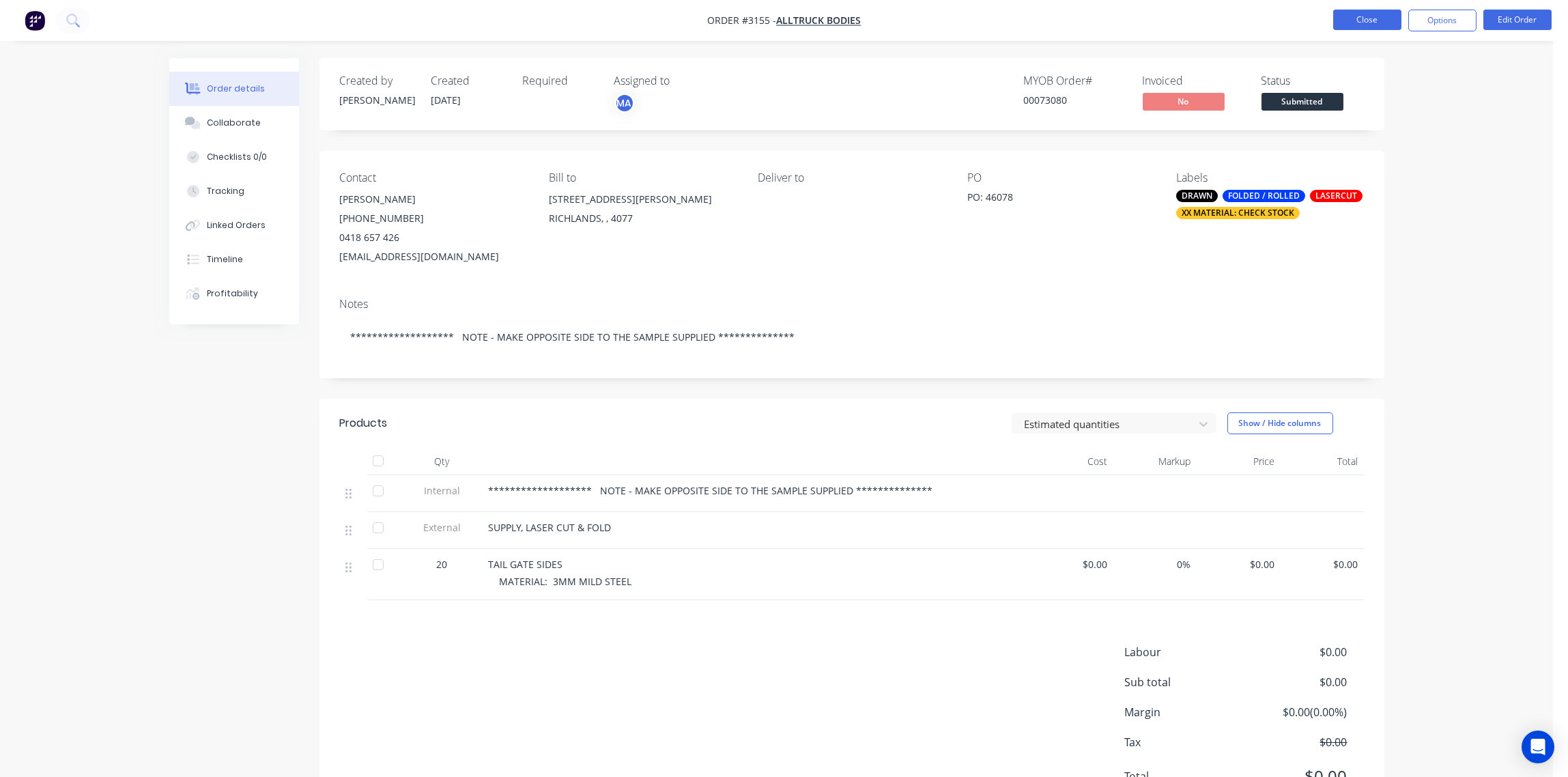
click at [1370, 20] on button "Close" at bounding box center [1367, 20] width 68 height 21
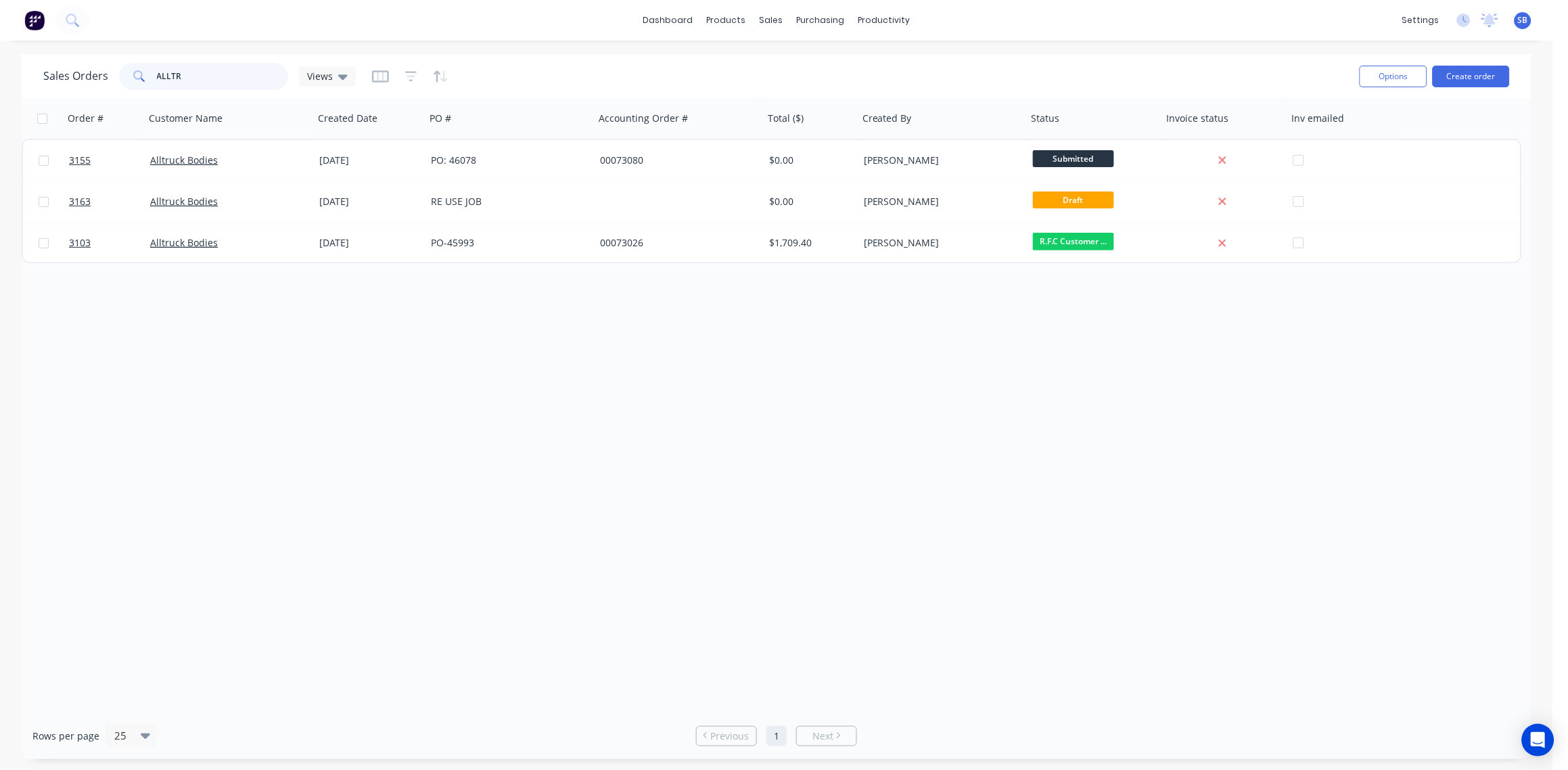
drag, startPoint x: 195, startPoint y: 75, endPoint x: 147, endPoint y: 78, distance: 48.1
click at [147, 78] on div "Sales Orders ALLTR Views" at bounding box center [696, 76] width 1306 height 33
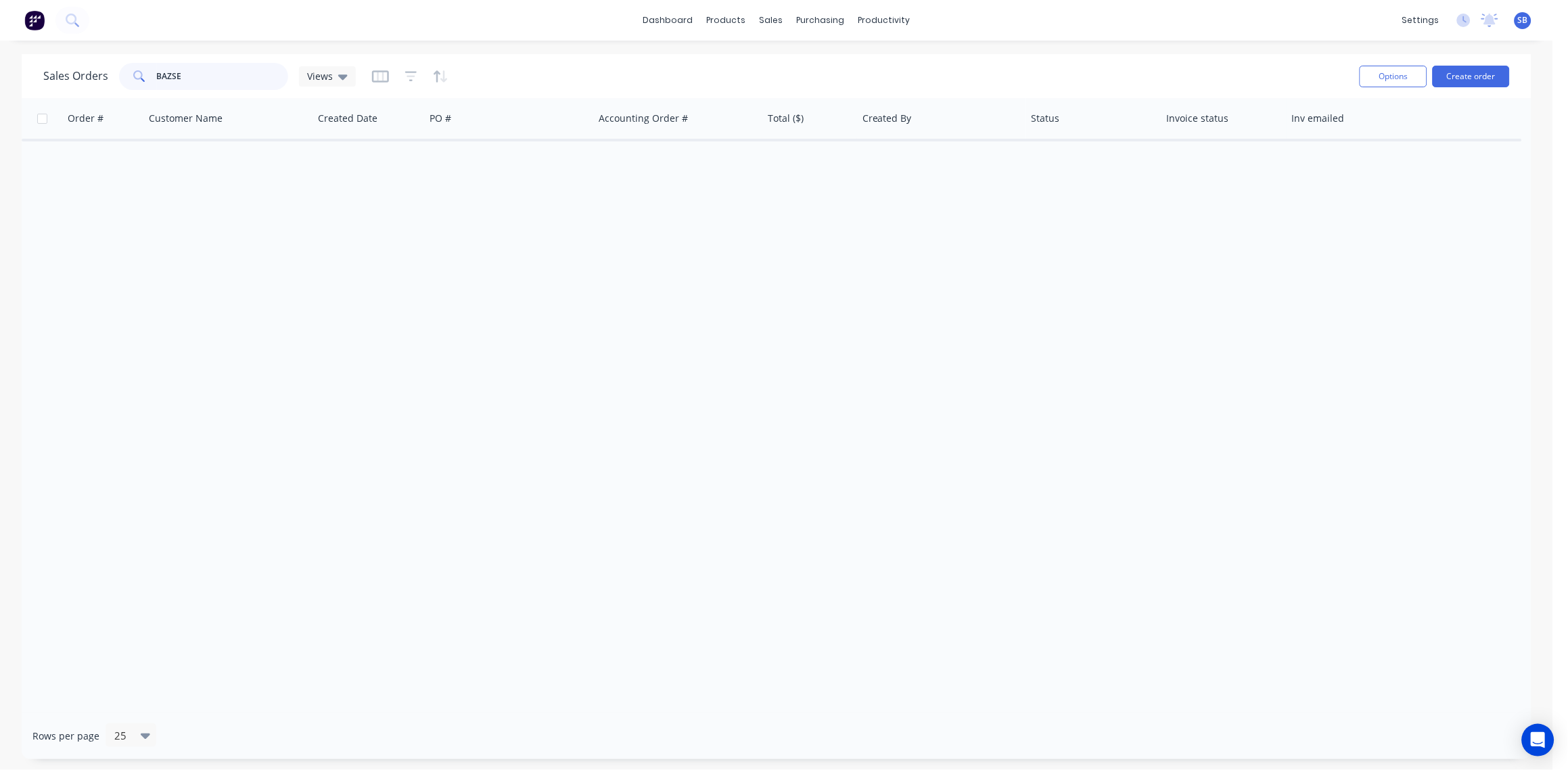
click at [168, 78] on input "BAZSE" at bounding box center [223, 76] width 132 height 27
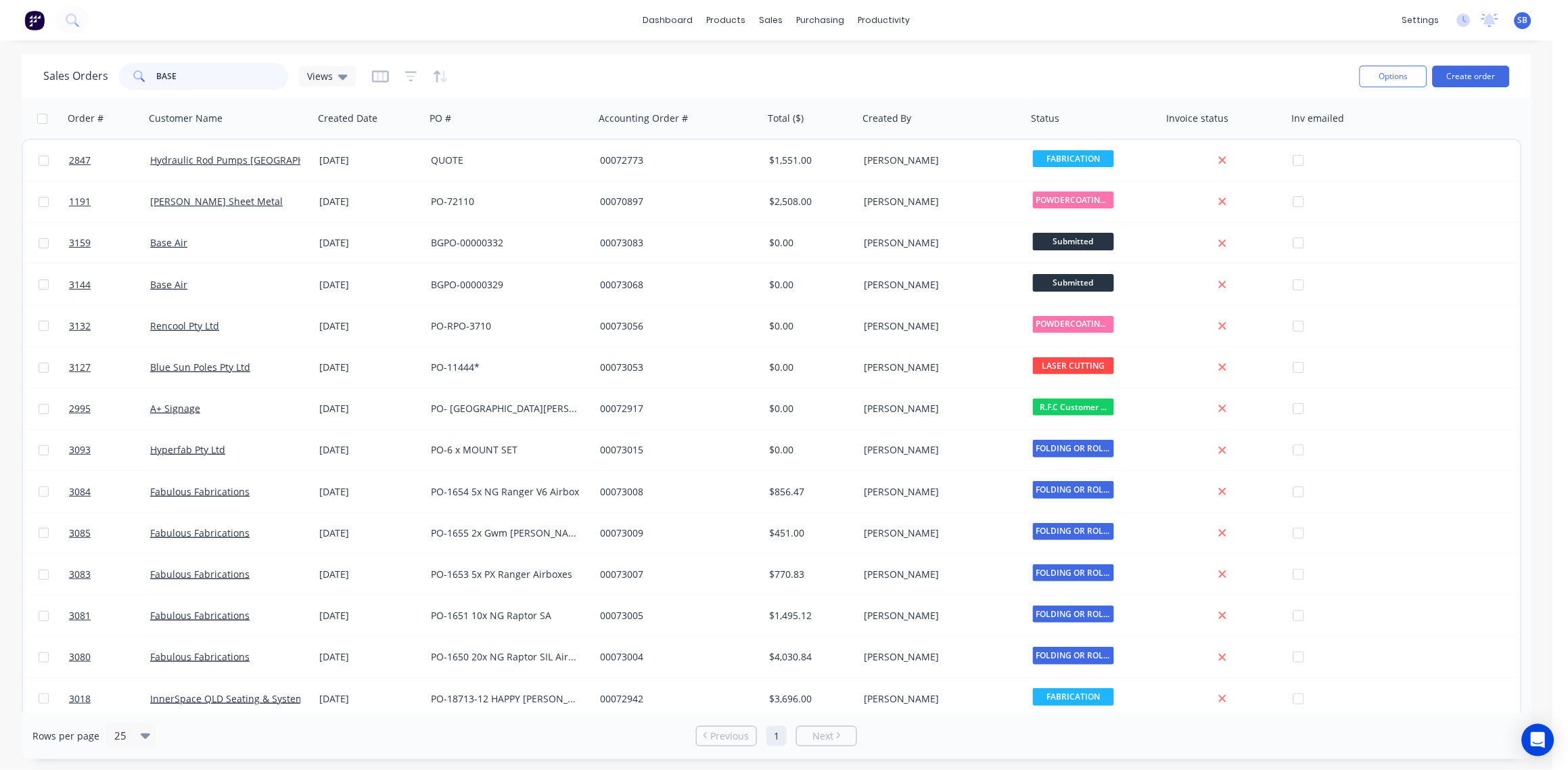
click at [94, 90] on div "Sales Orders BASE Views" at bounding box center [199, 76] width 312 height 27
type input "3150"
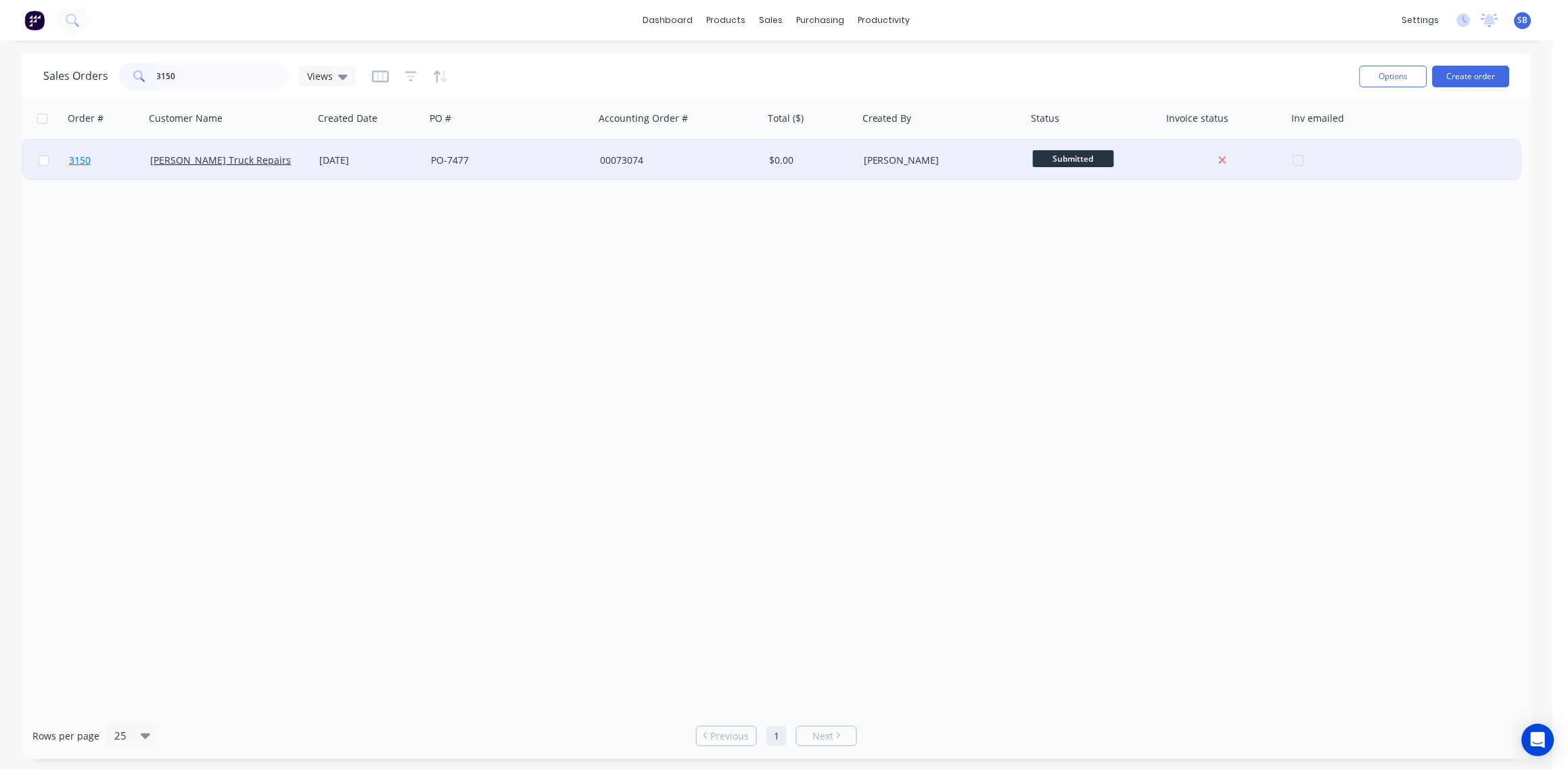
click at [74, 160] on span "3150" at bounding box center [79, 160] width 22 height 14
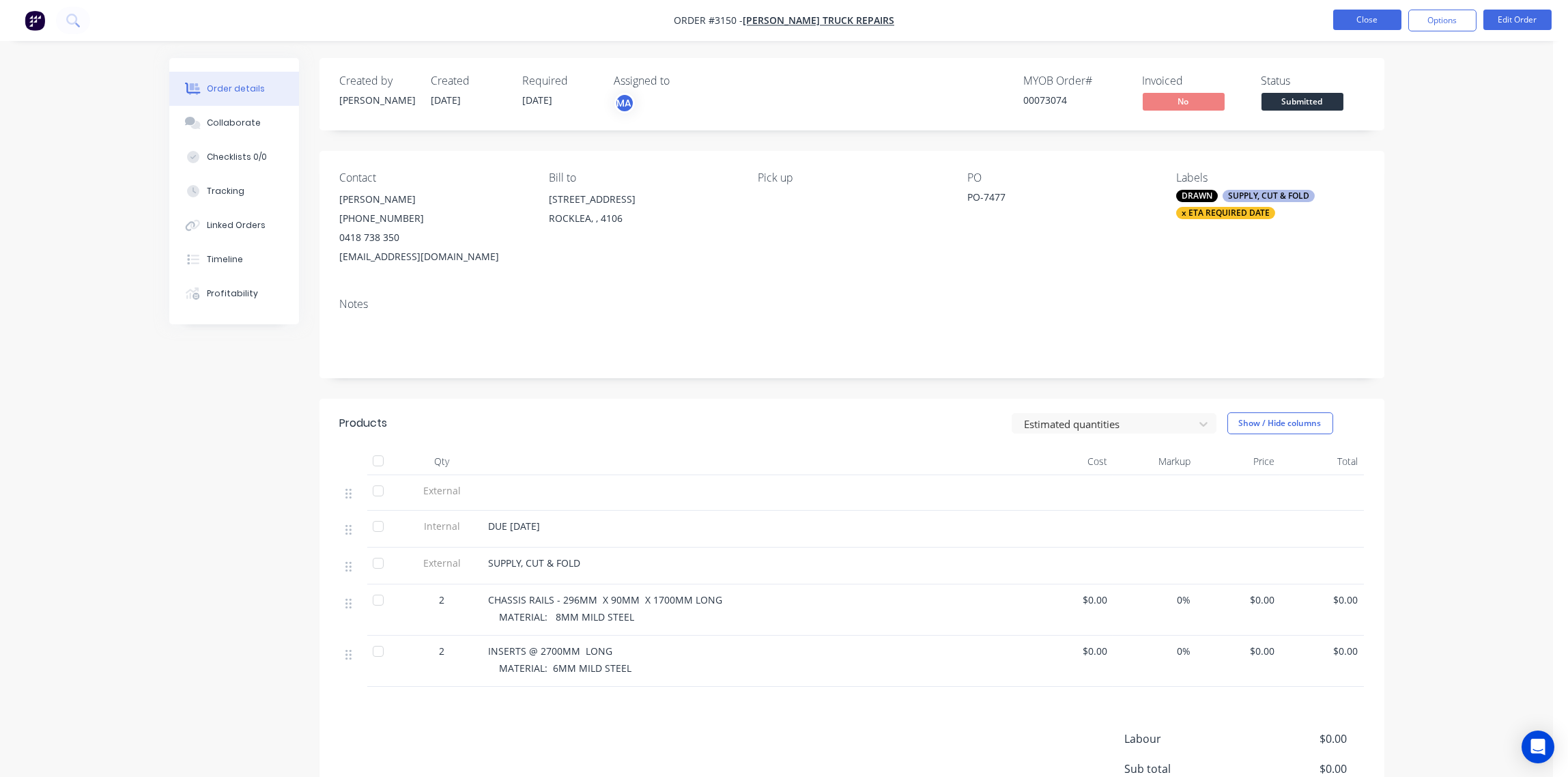
click at [1371, 23] on button "Close" at bounding box center [1367, 20] width 68 height 21
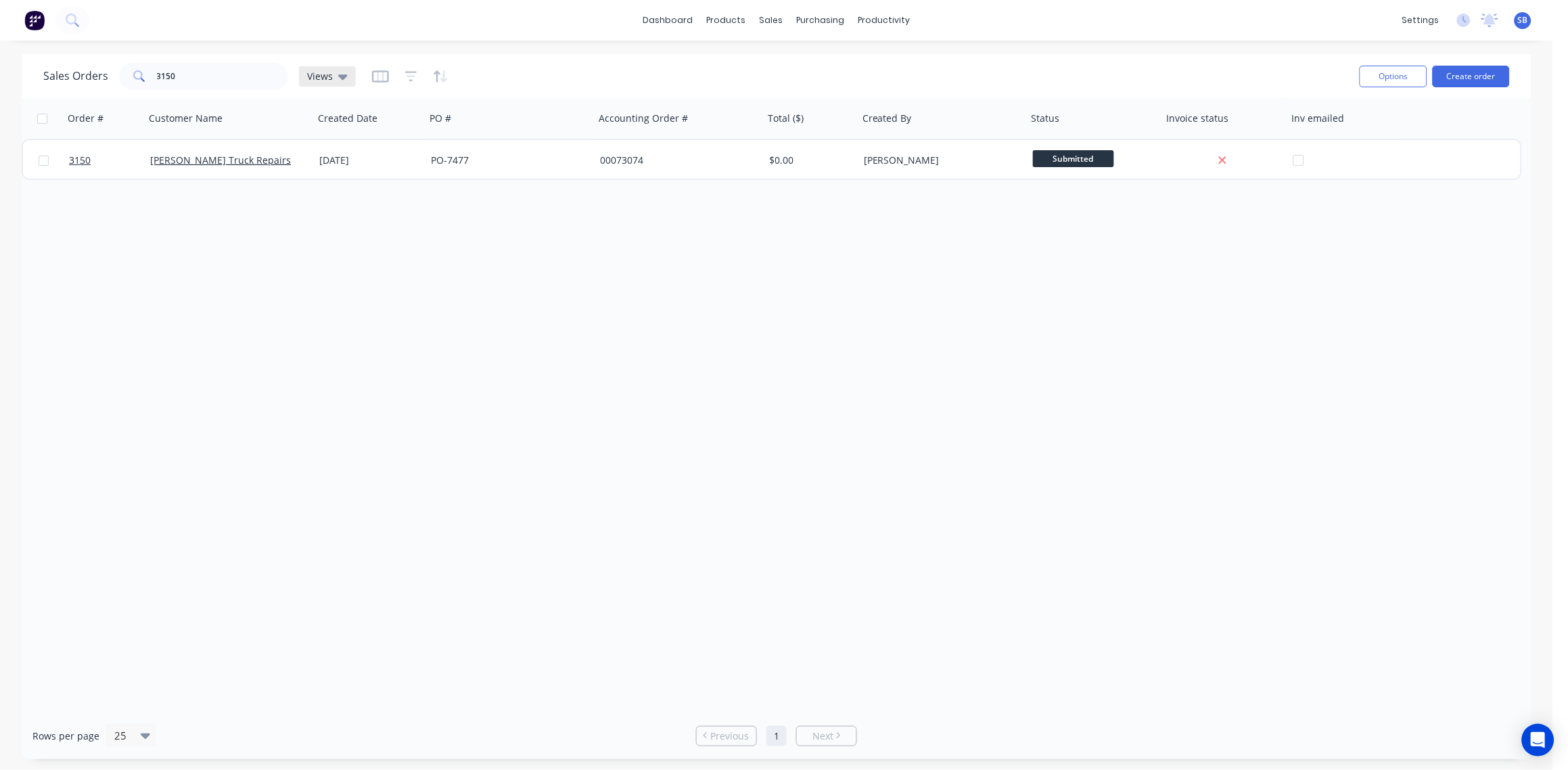
click at [342, 75] on icon at bounding box center [342, 76] width 9 height 15
drag, startPoint x: 342, startPoint y: 75, endPoint x: 344, endPoint y: 128, distance: 53.0
click at [344, 128] on input "text" at bounding box center [405, 128] width 147 height 27
click at [362, 128] on input "text" at bounding box center [405, 128] width 147 height 27
click at [329, 293] on div "Order # Customer Name Created Date PO # Accounting Order # Total ($) Created By…" at bounding box center [776, 405] width 1510 height 614
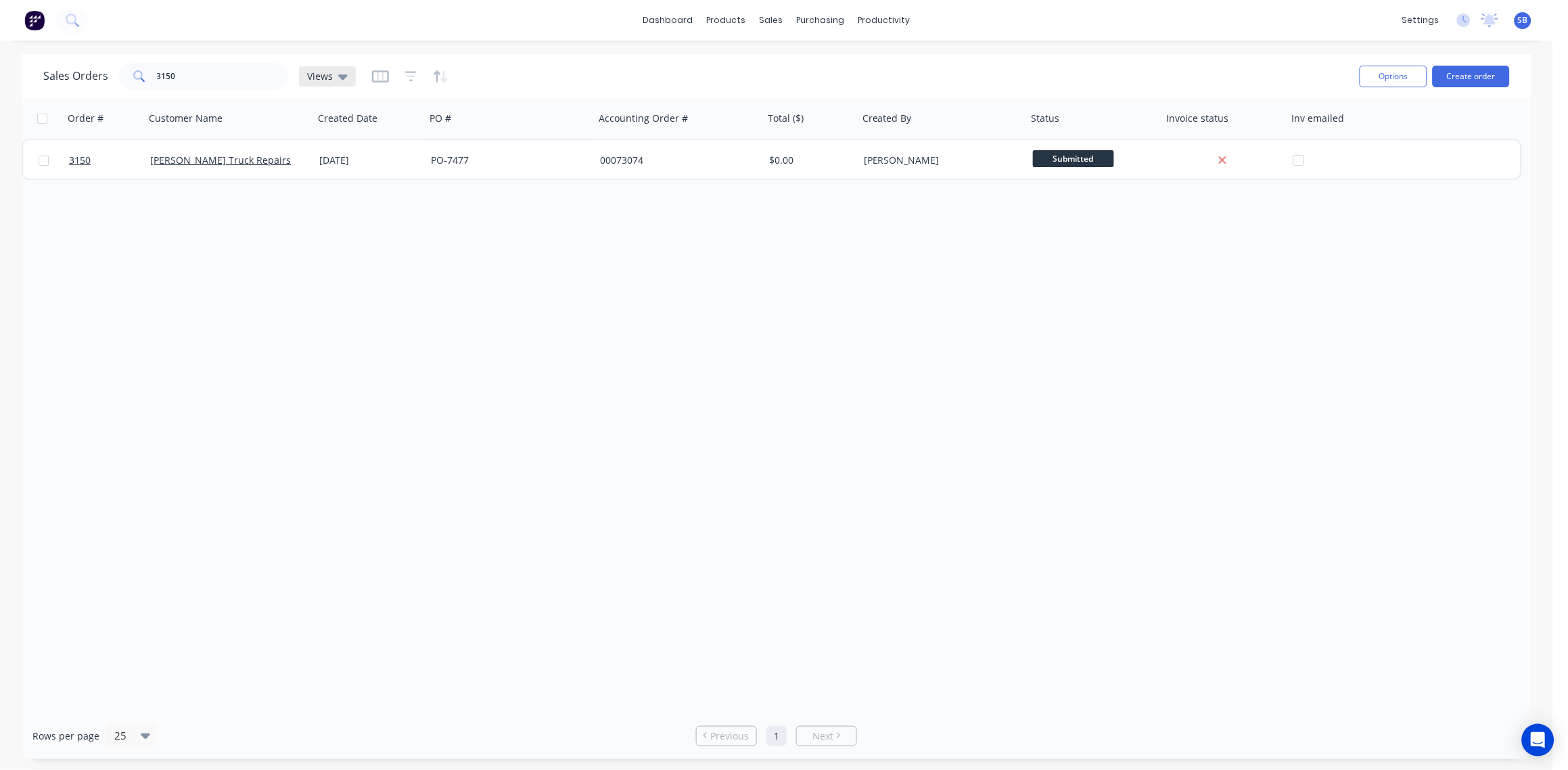
click at [341, 82] on icon at bounding box center [342, 76] width 9 height 15
drag, startPoint x: 180, startPoint y: 78, endPoint x: 0, endPoint y: 77, distance: 180.0
click at [0, 77] on html "dashboard products sales purchasing productivity dashboard products Product Cat…" at bounding box center [784, 385] width 1568 height 770
type input "2946"
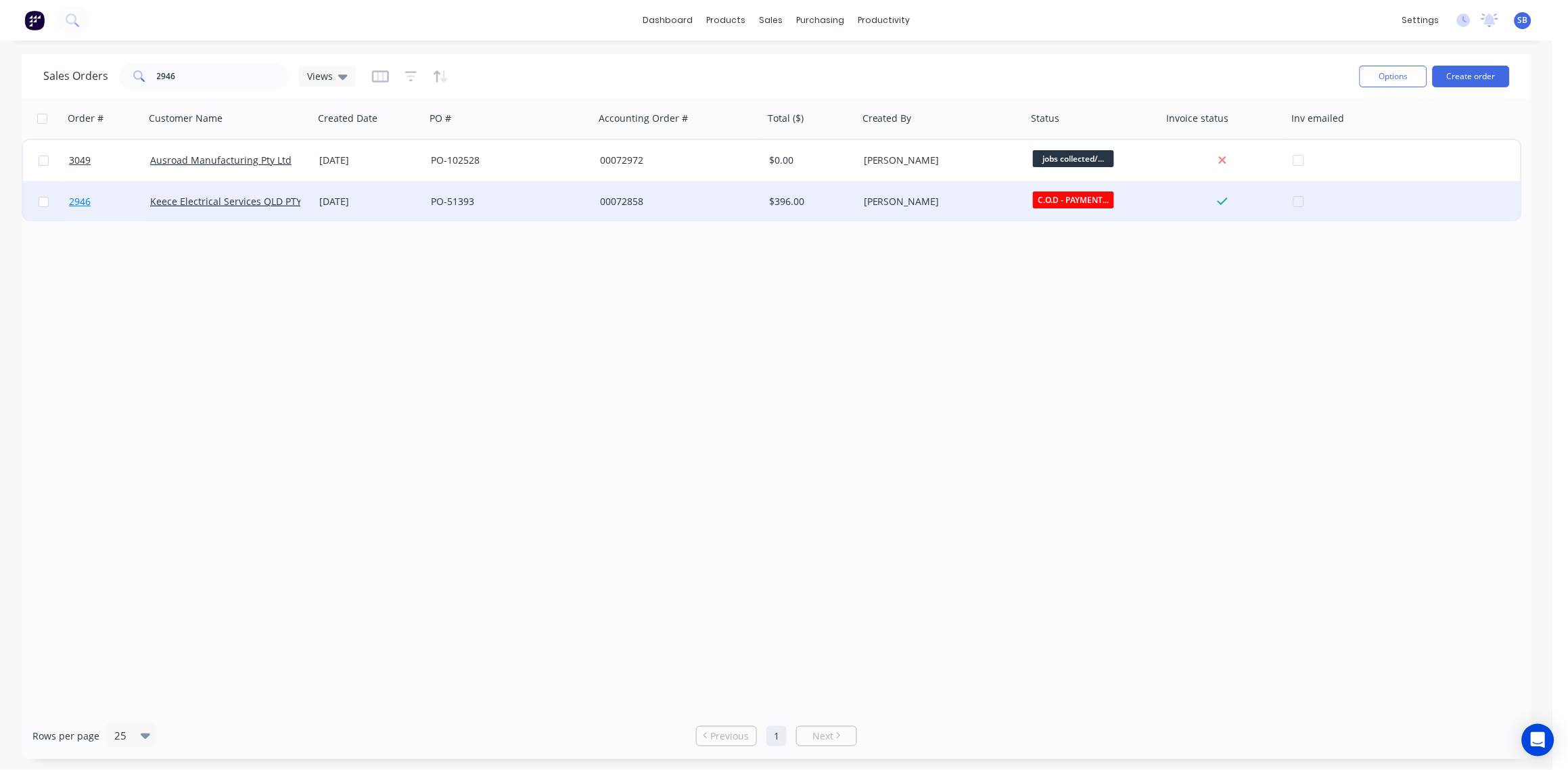
click at [78, 200] on span "2946" at bounding box center [79, 202] width 22 height 14
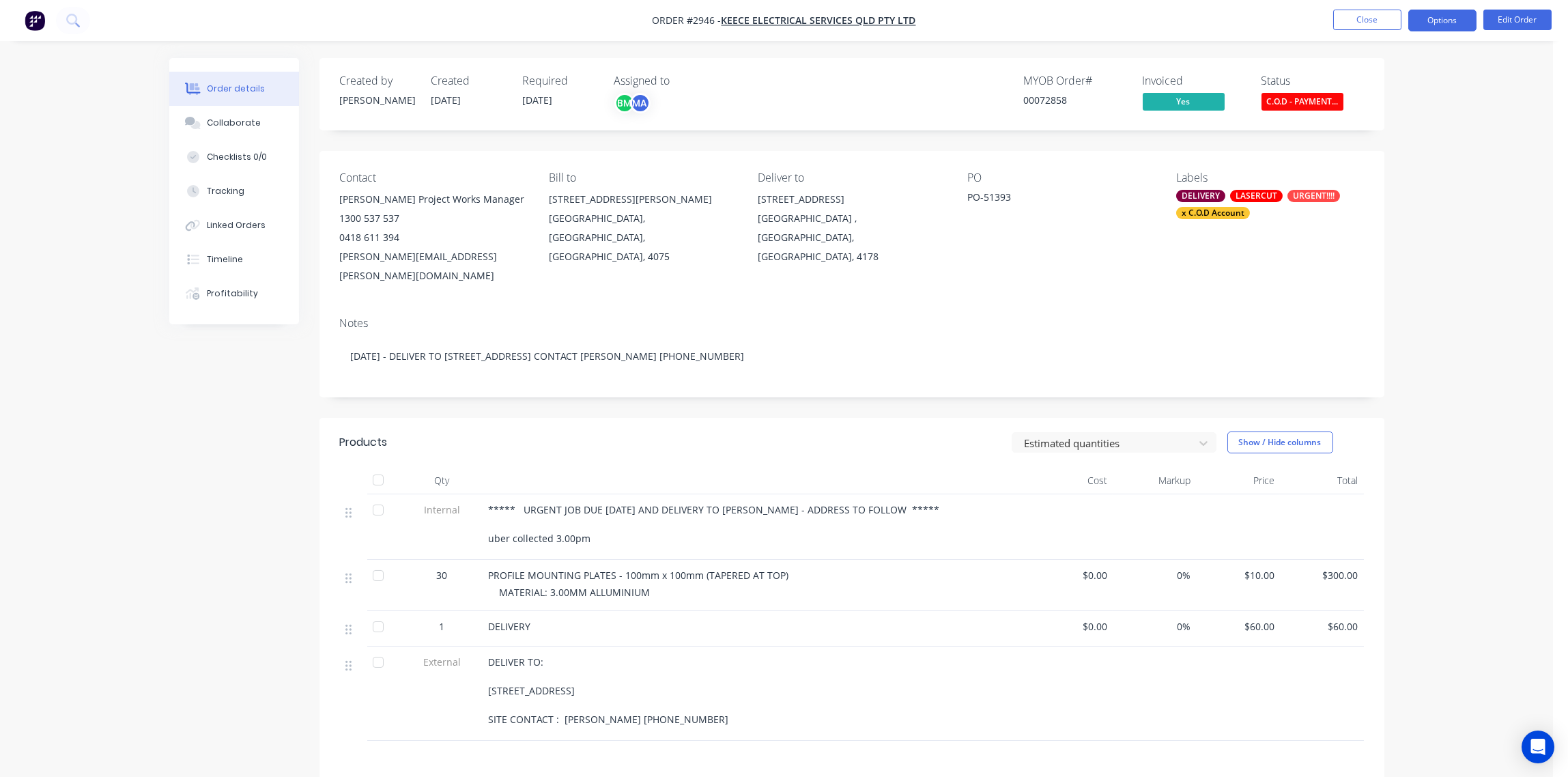
click at [1438, 21] on button "Options" at bounding box center [1442, 20] width 68 height 22
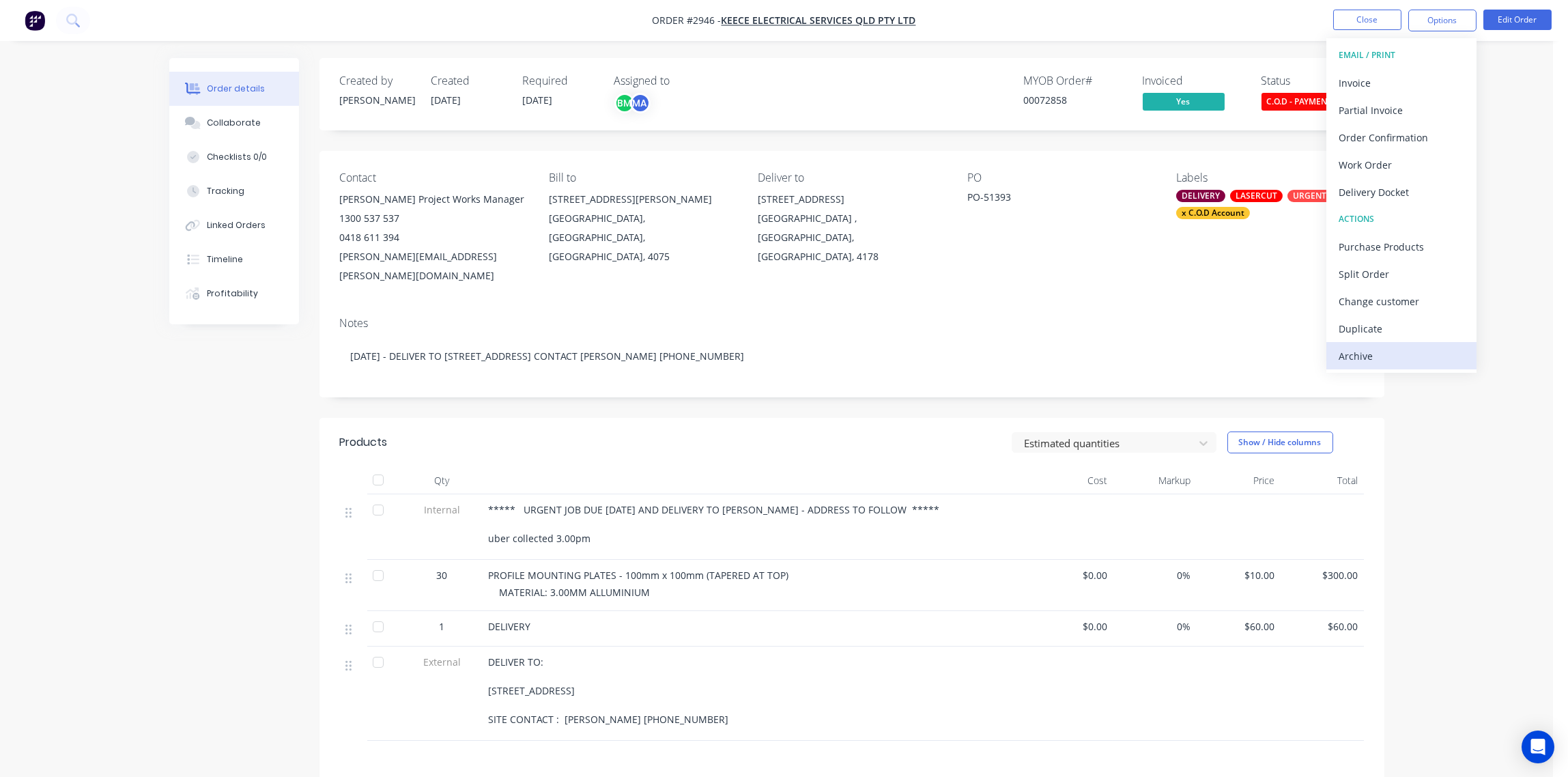
click at [1387, 352] on div "Archive" at bounding box center [1401, 356] width 125 height 20
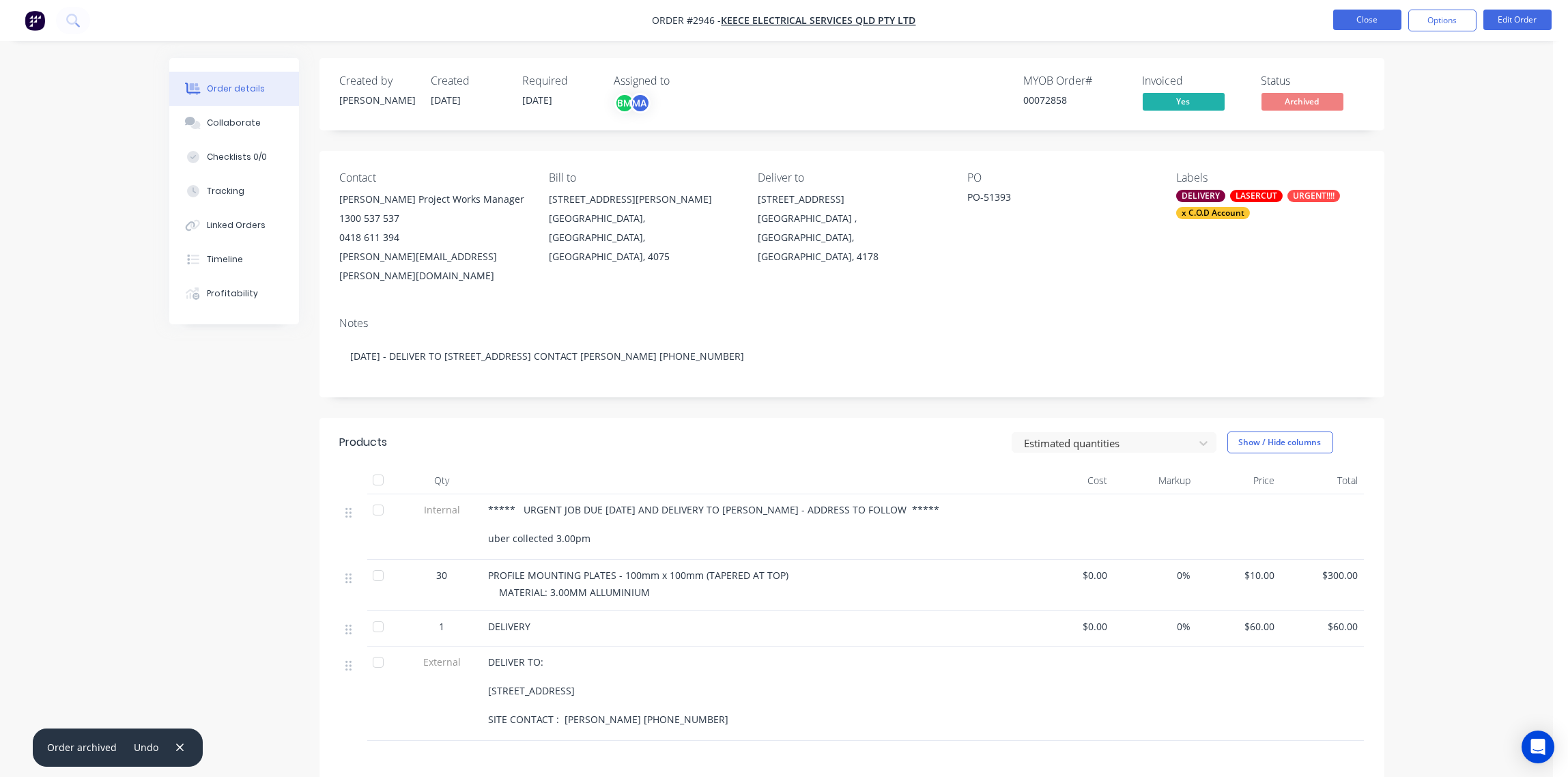
click at [1363, 23] on button "Close" at bounding box center [1367, 20] width 68 height 21
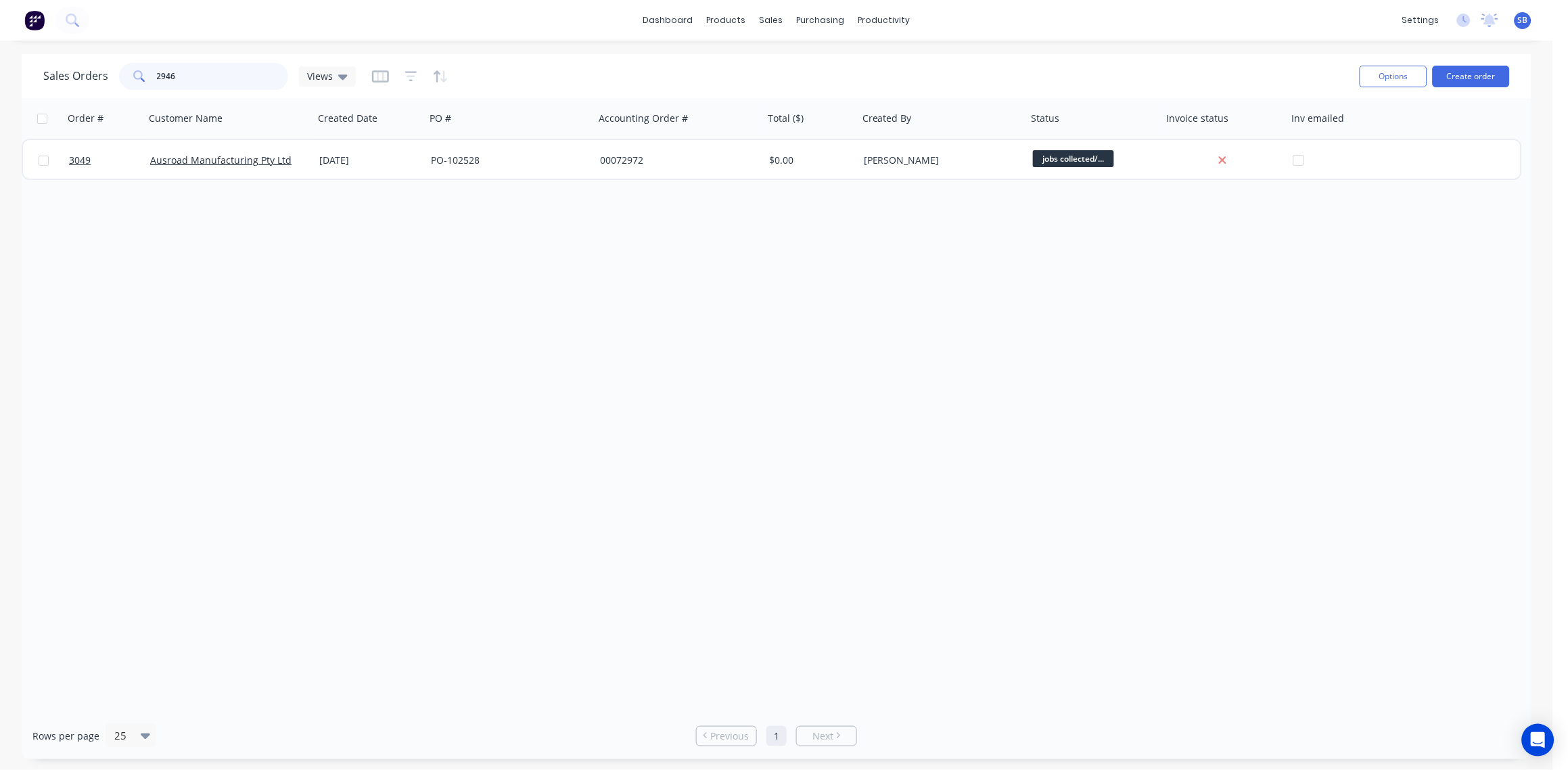
drag, startPoint x: 19, startPoint y: 84, endPoint x: 10, endPoint y: 86, distance: 9.2
click at [14, 84] on div "Sales Orders 2946 Views Options Create order Order # Customer Name Created Date…" at bounding box center [776, 406] width 1553 height 704
type input "2921"
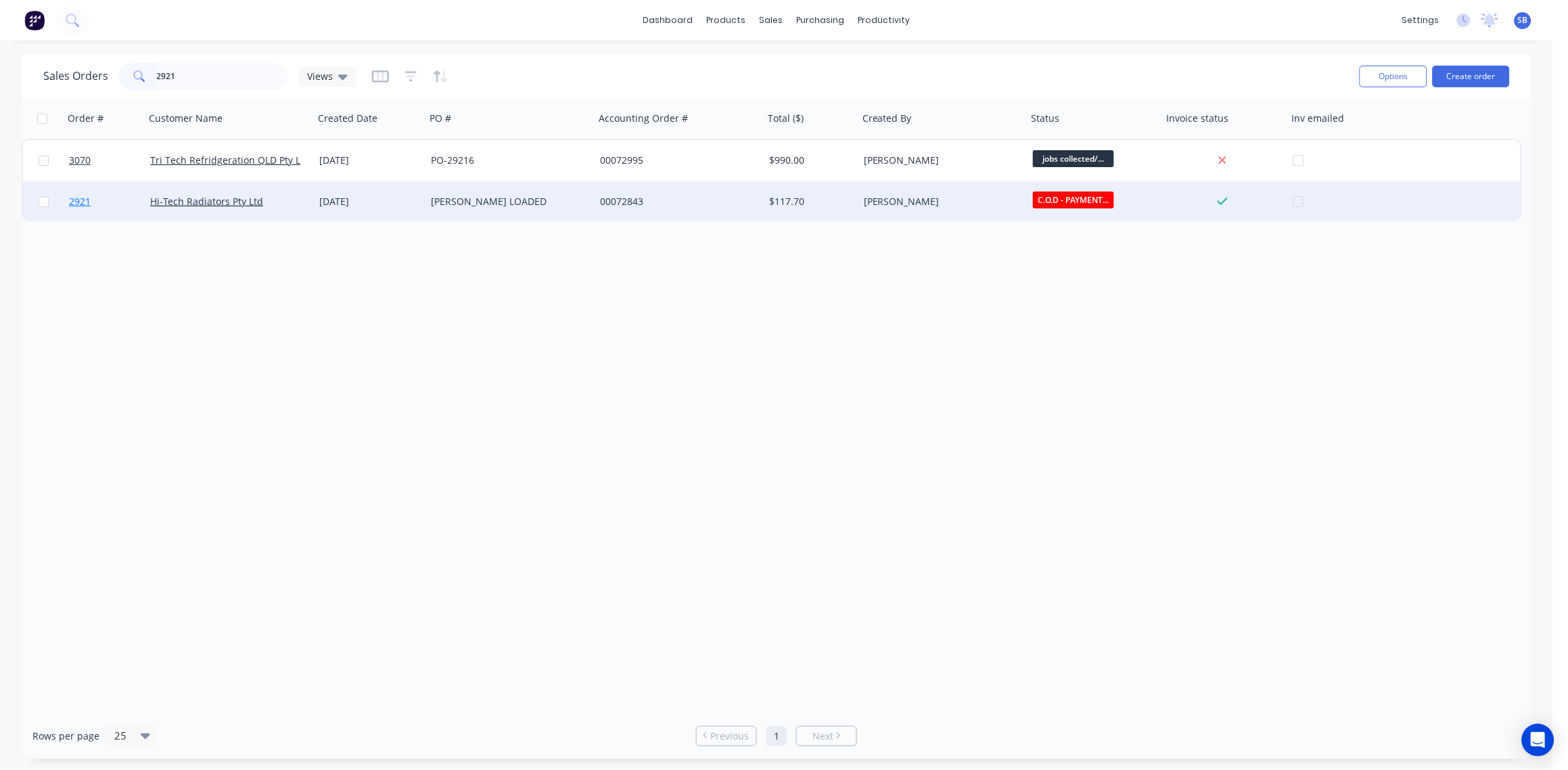
click at [77, 204] on span "2921" at bounding box center [79, 202] width 22 height 14
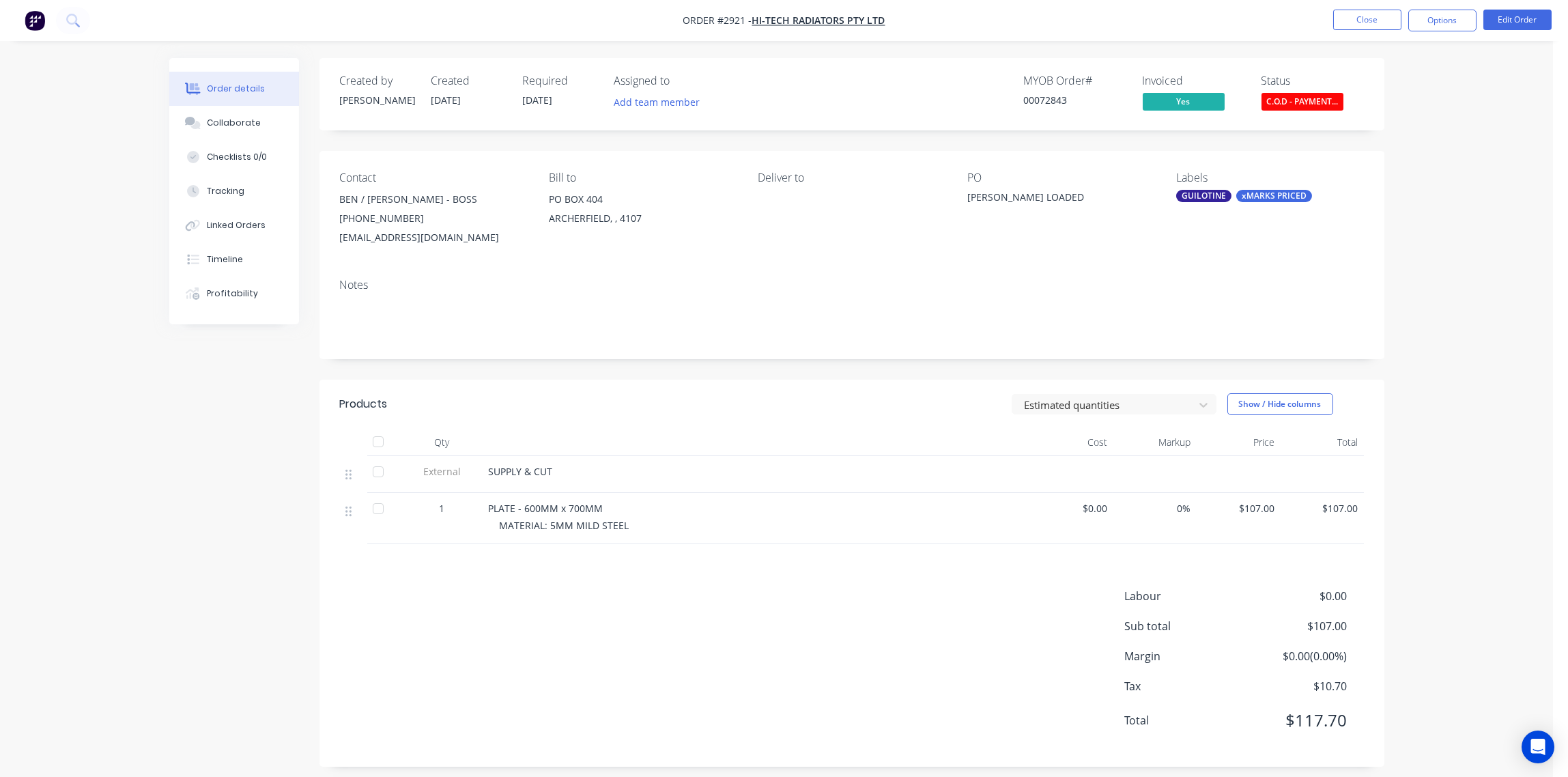
click at [1318, 102] on span "C.O.D - PAYMENT..." at bounding box center [1303, 102] width 82 height 17
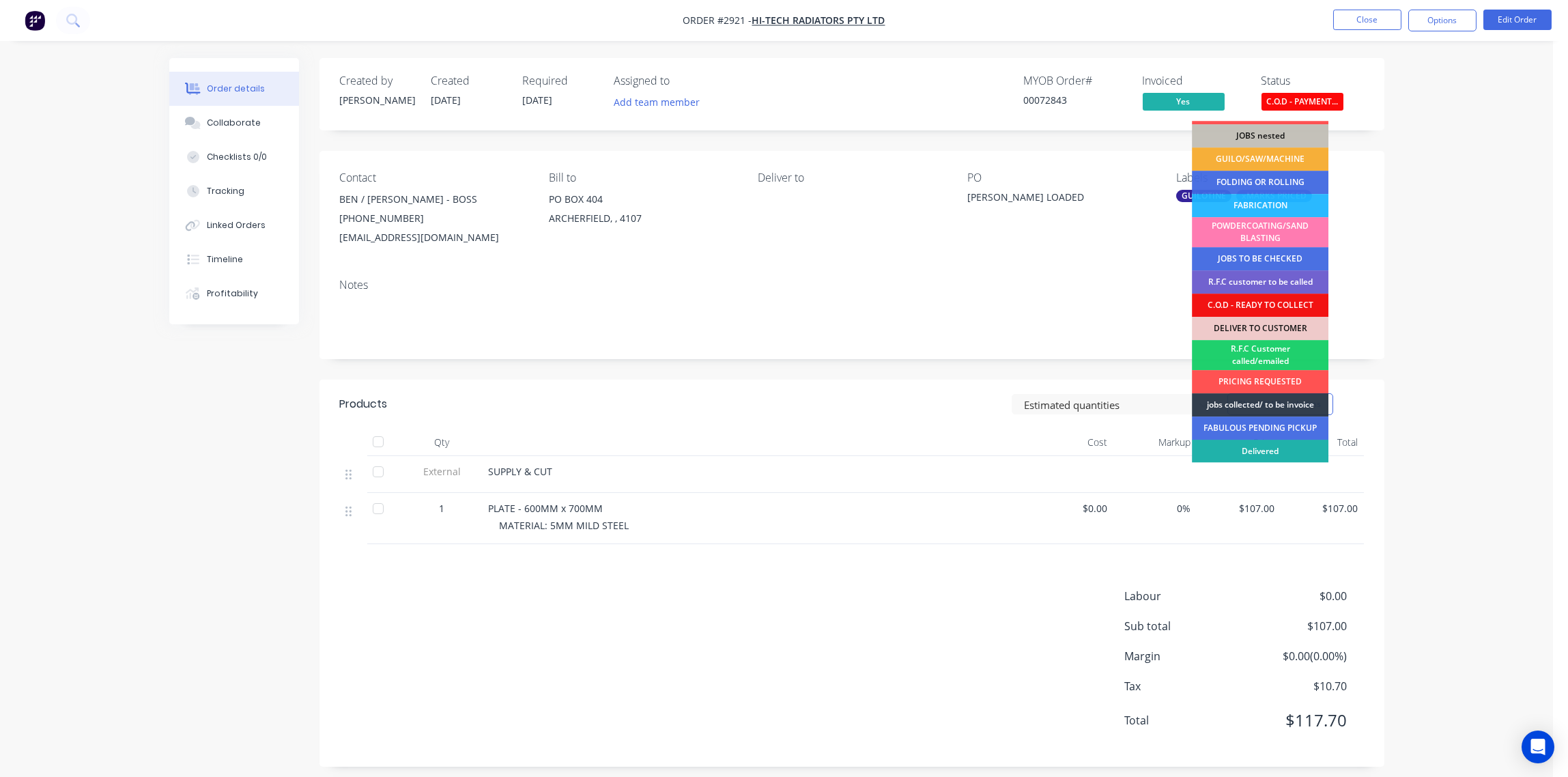
scroll to position [67, 0]
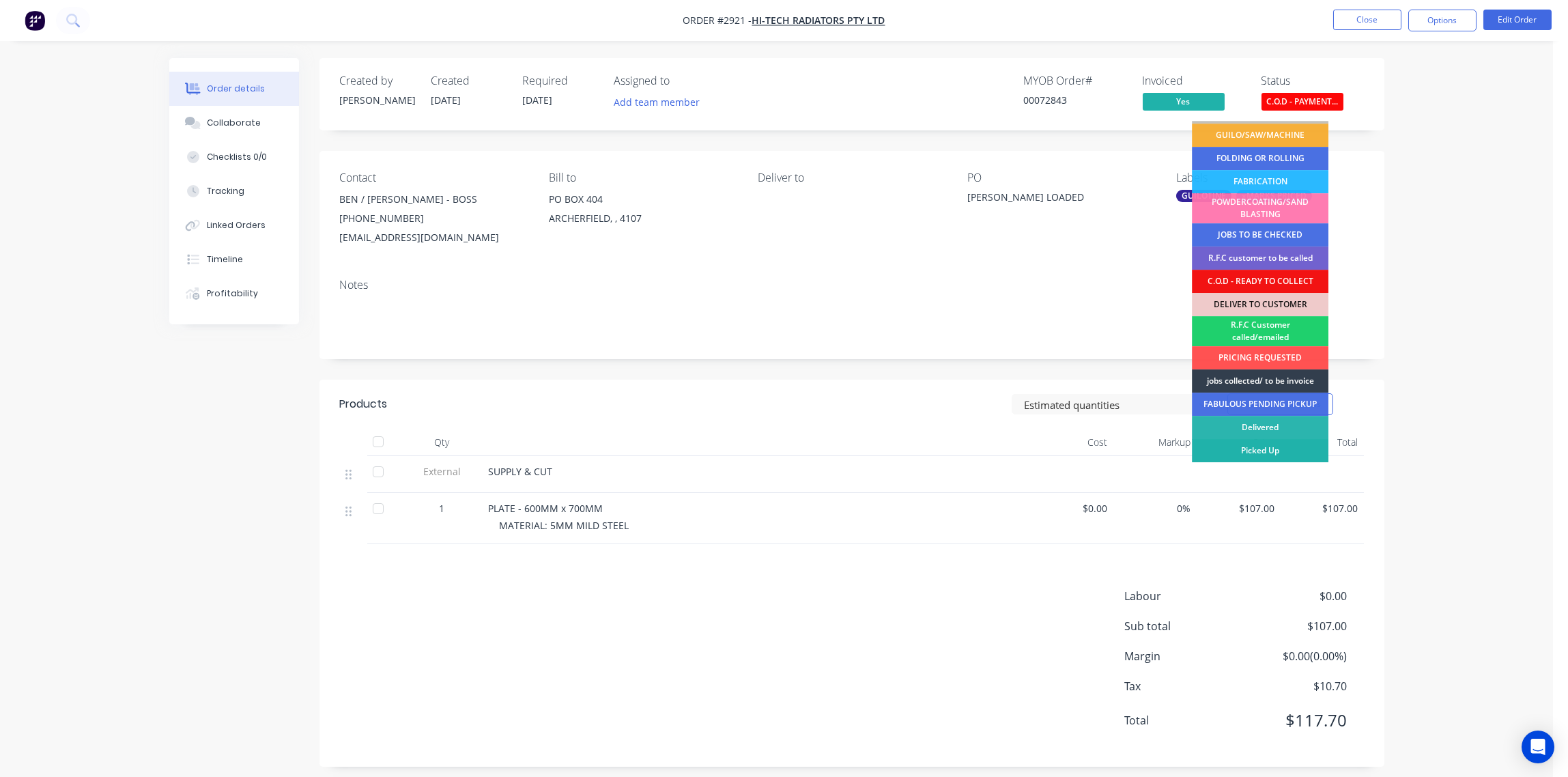
click at [1288, 448] on div "Picked Up" at bounding box center [1260, 450] width 137 height 23
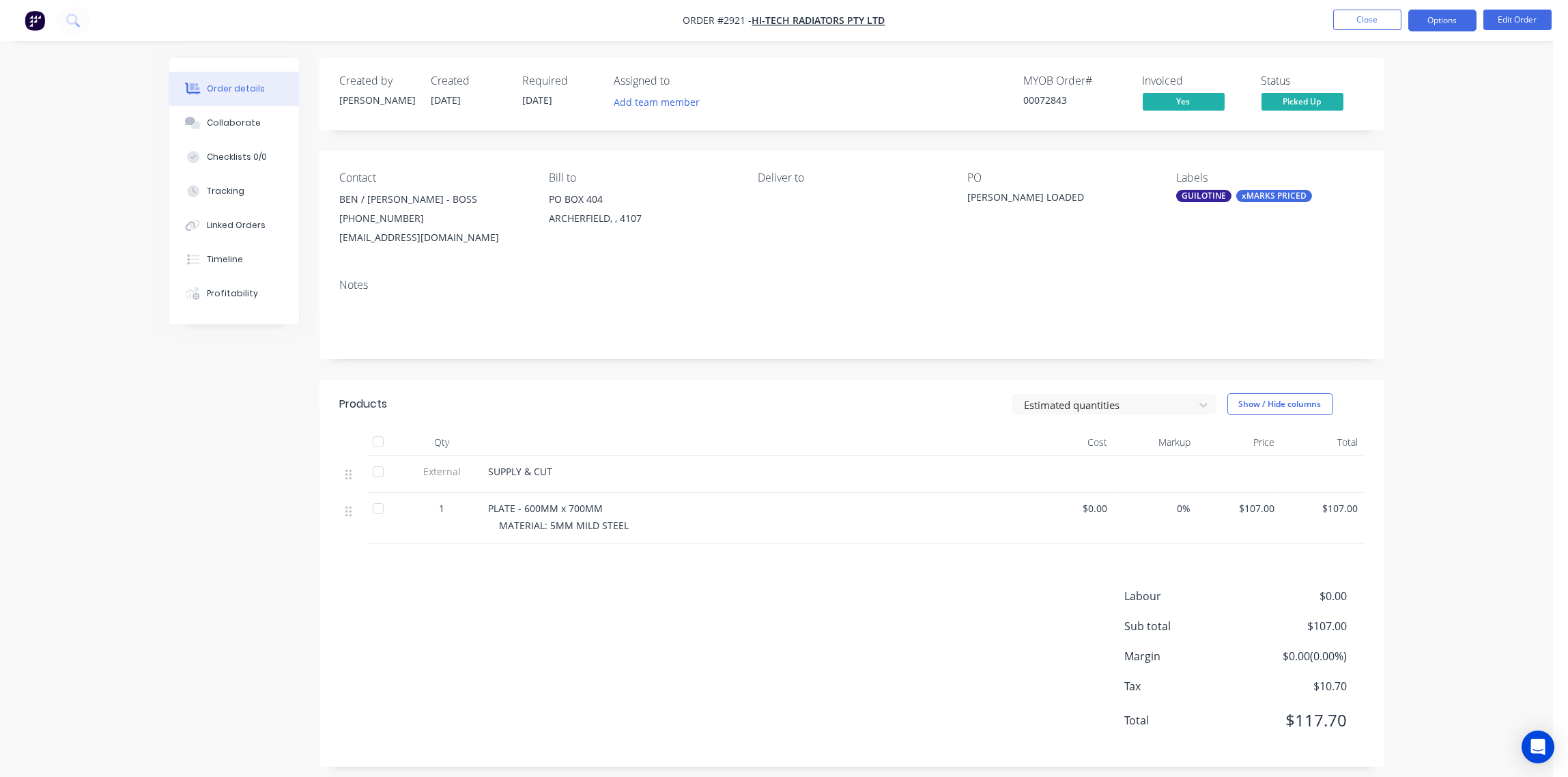
click at [1428, 24] on button "Options" at bounding box center [1442, 20] width 68 height 22
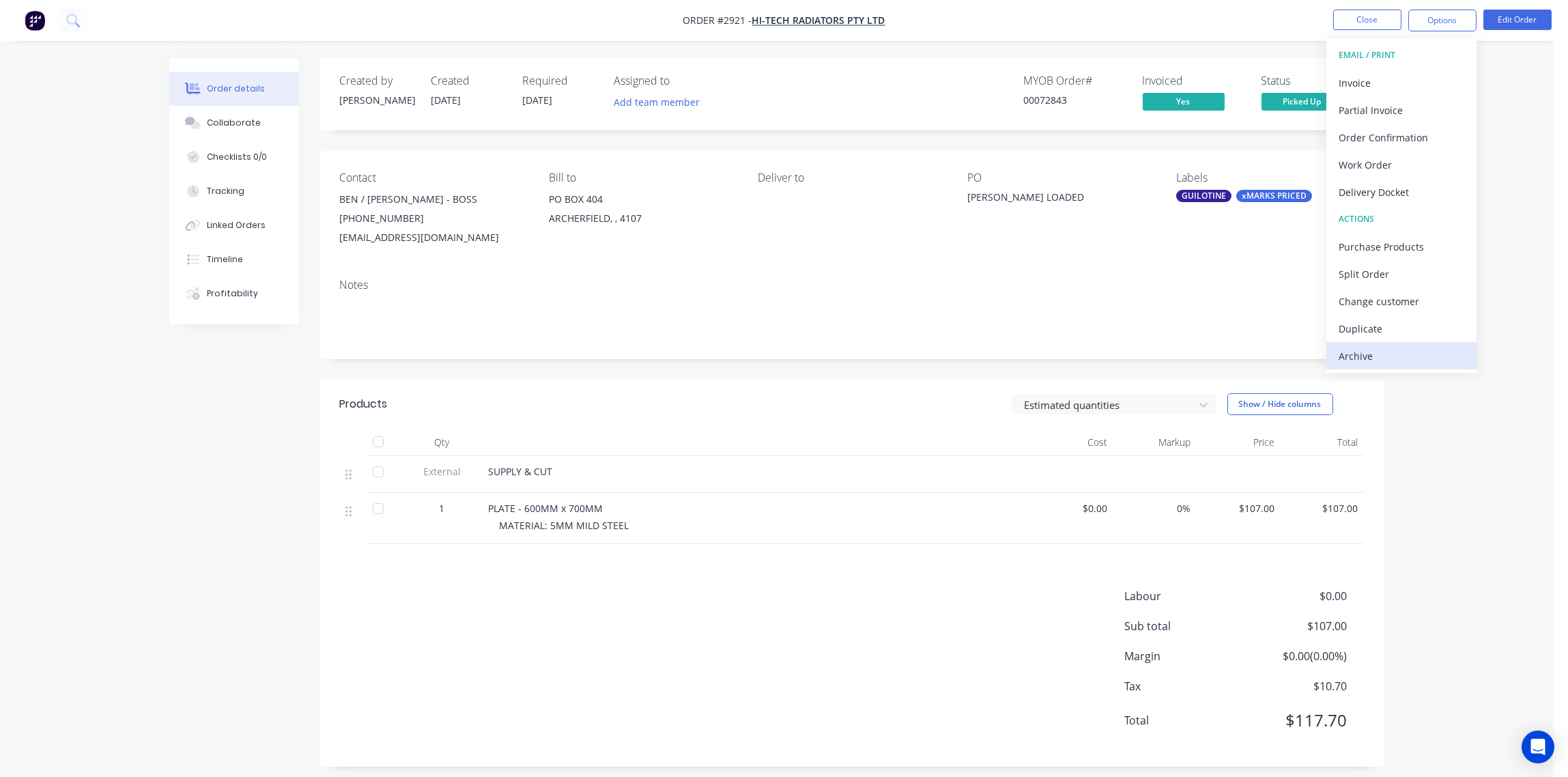
click at [1413, 358] on div "Archive" at bounding box center [1401, 356] width 125 height 20
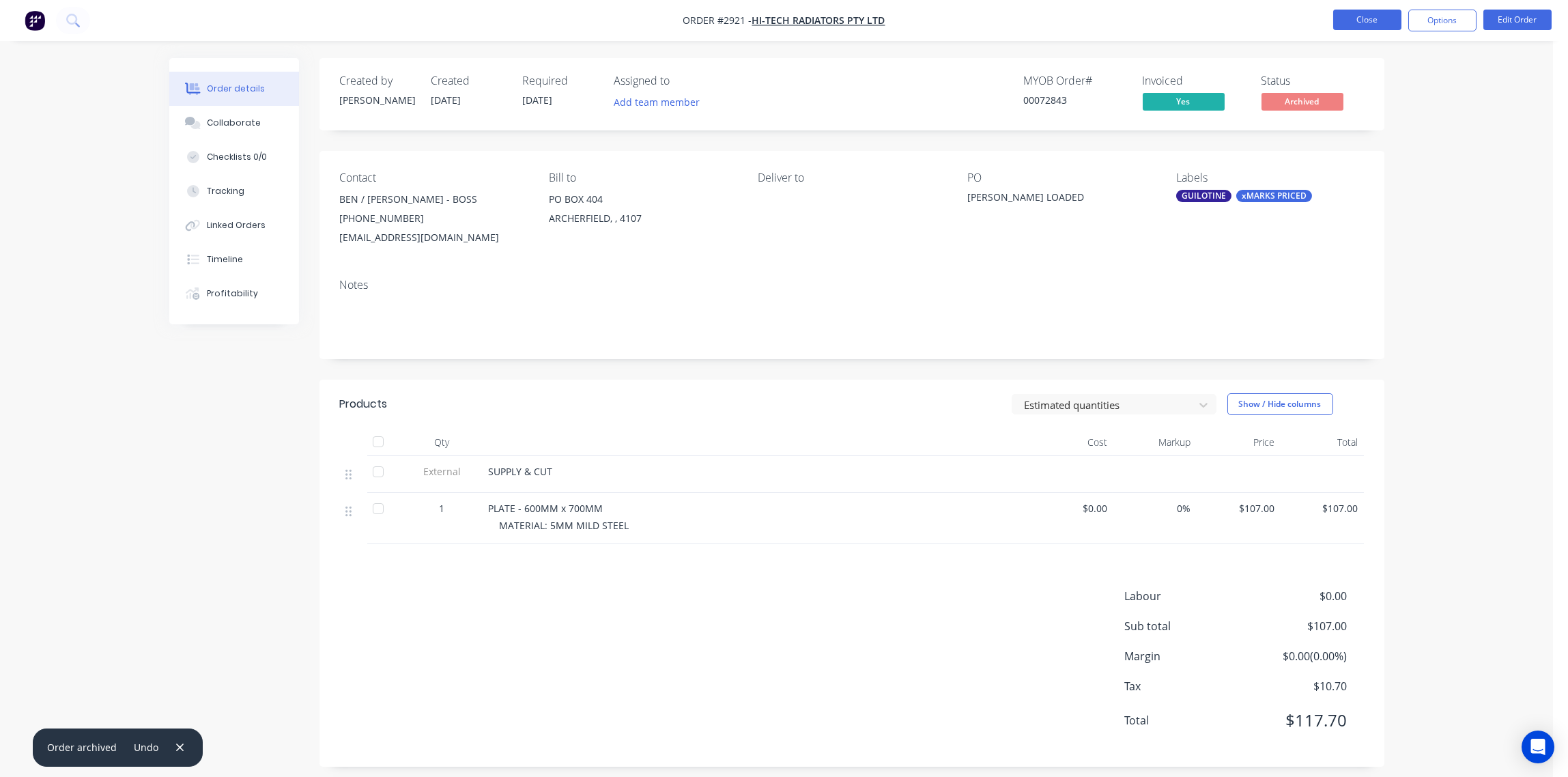
click at [1369, 14] on button "Close" at bounding box center [1367, 20] width 68 height 21
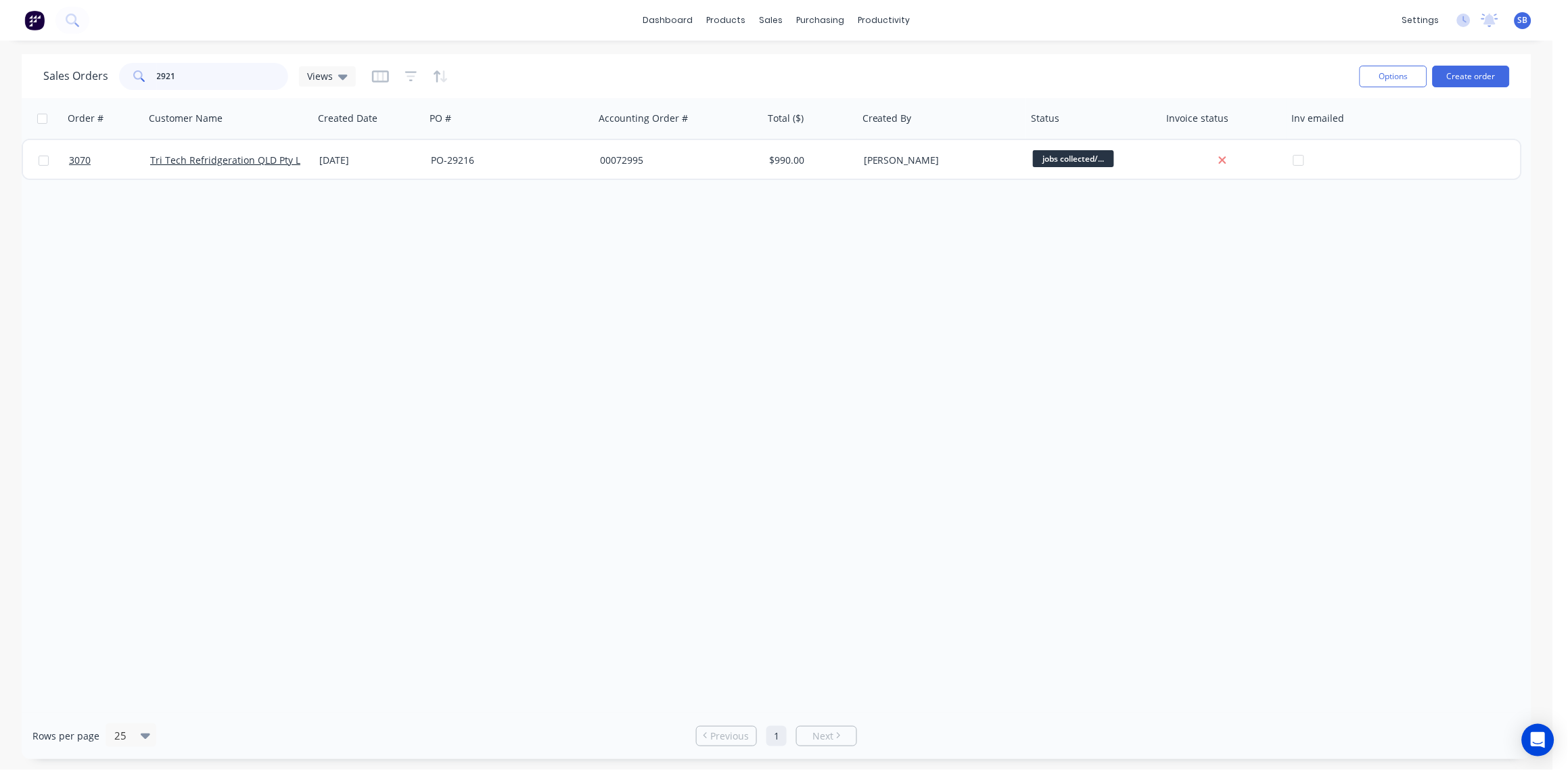
drag, startPoint x: 151, startPoint y: 83, endPoint x: 58, endPoint y: 91, distance: 93.3
click at [58, 91] on div "Sales Orders 2921 Views" at bounding box center [696, 76] width 1306 height 33
type input "2810"
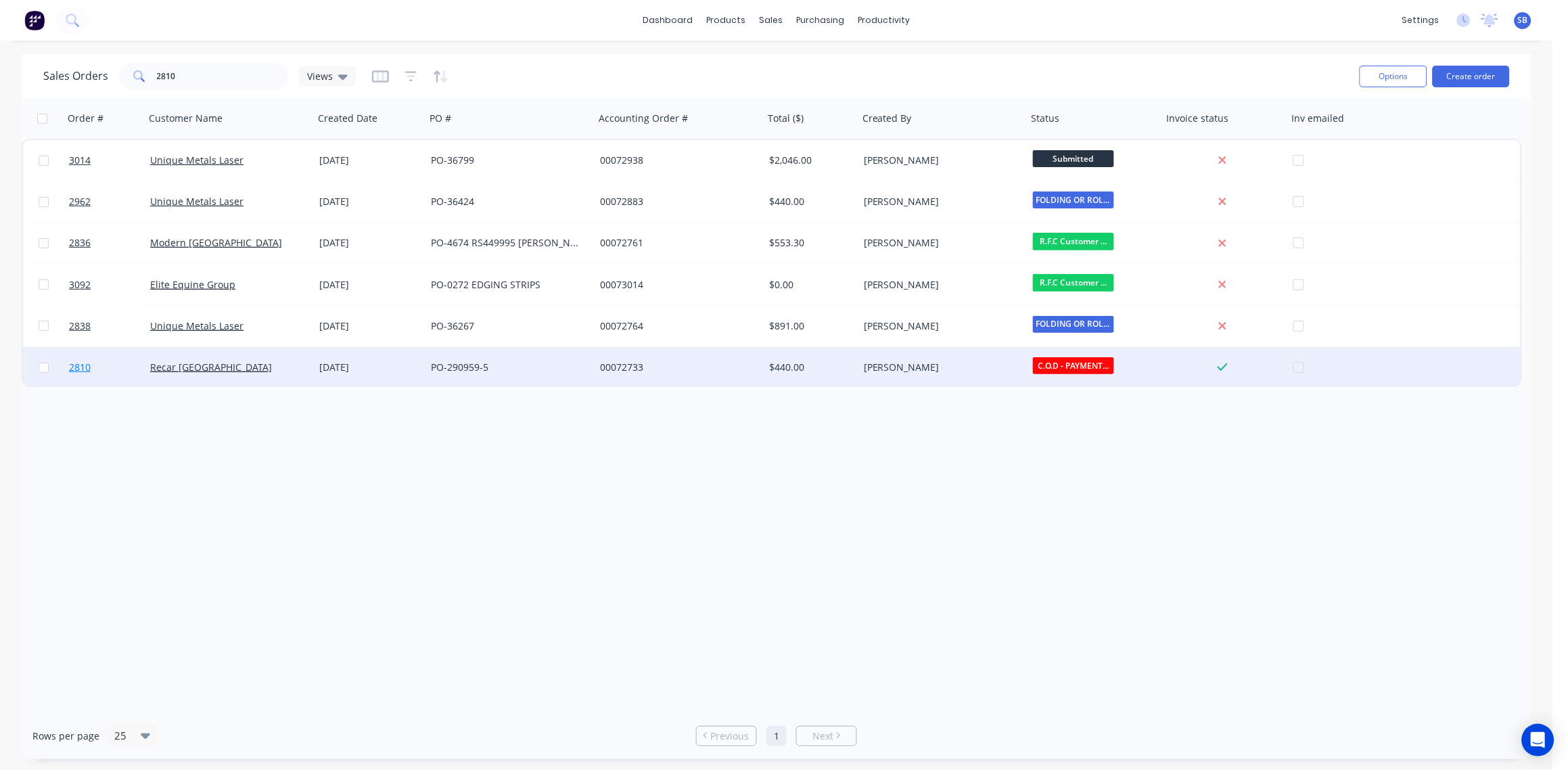
click at [77, 366] on span "2810" at bounding box center [79, 367] width 22 height 14
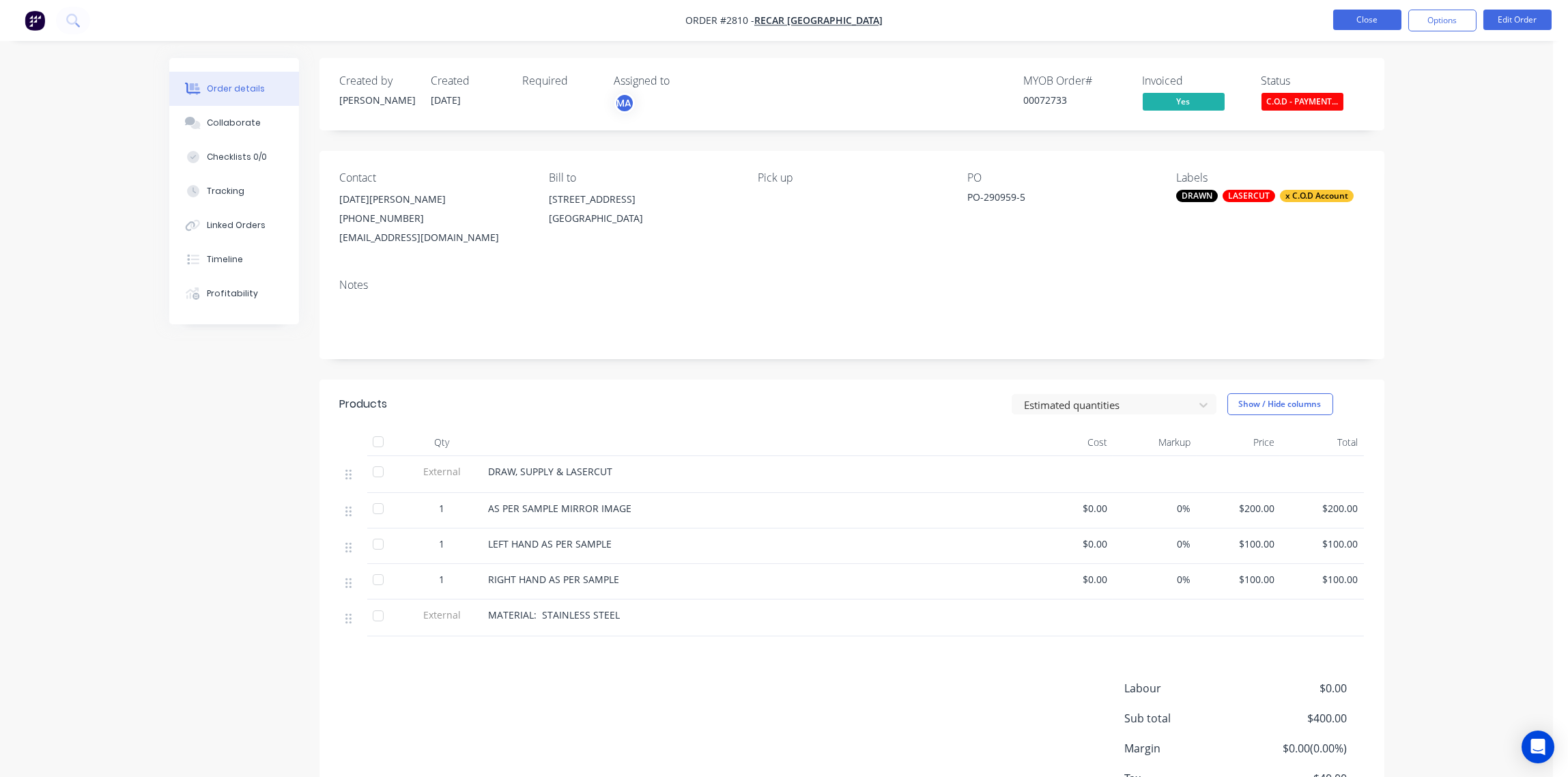
click at [1372, 21] on button "Close" at bounding box center [1367, 20] width 68 height 21
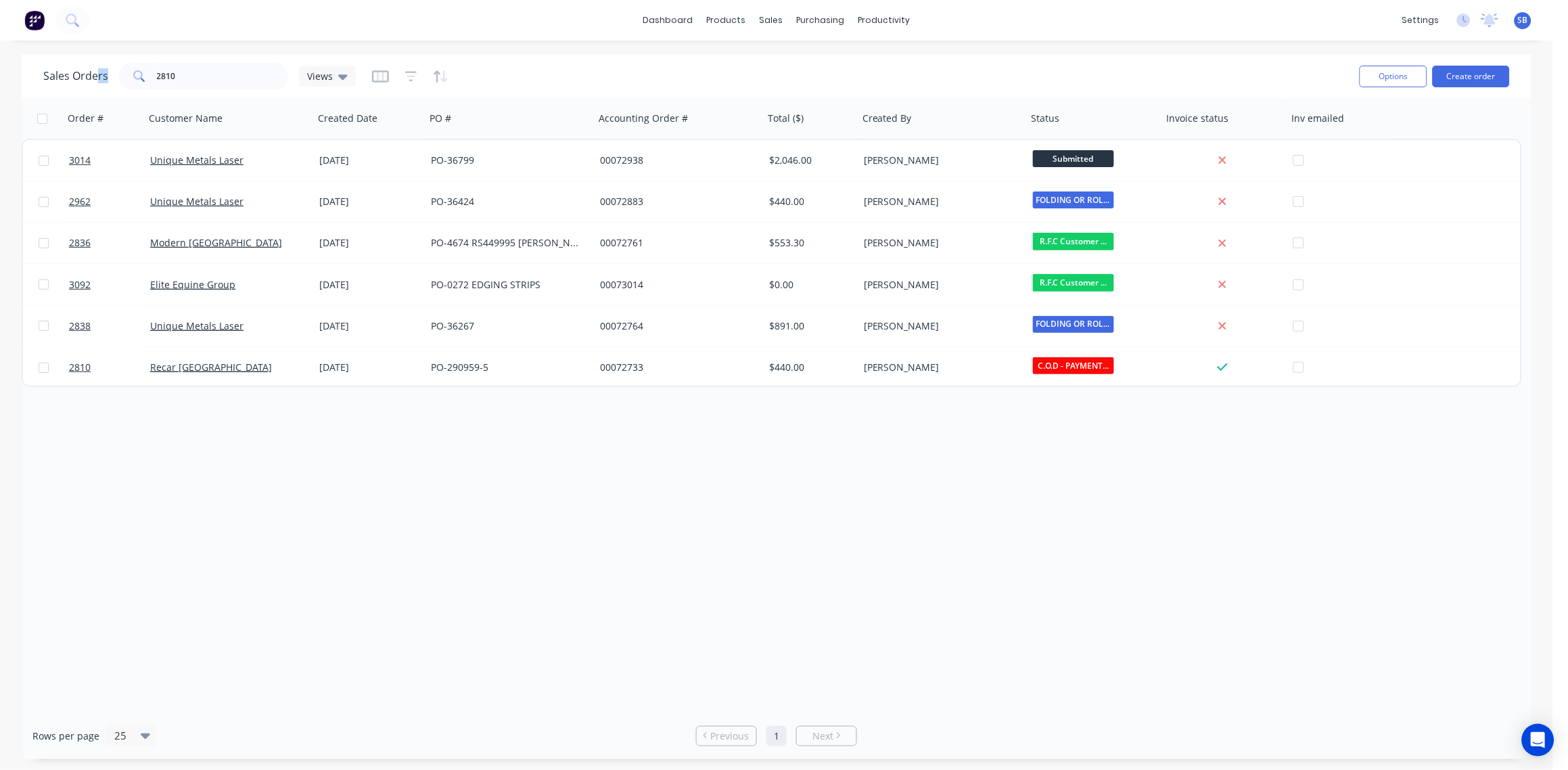
drag, startPoint x: 215, startPoint y: 87, endPoint x: 94, endPoint y: 96, distance: 121.3
click at [94, 96] on div "Sales Orders 2810 Views Options Create order" at bounding box center [776, 76] width 1510 height 44
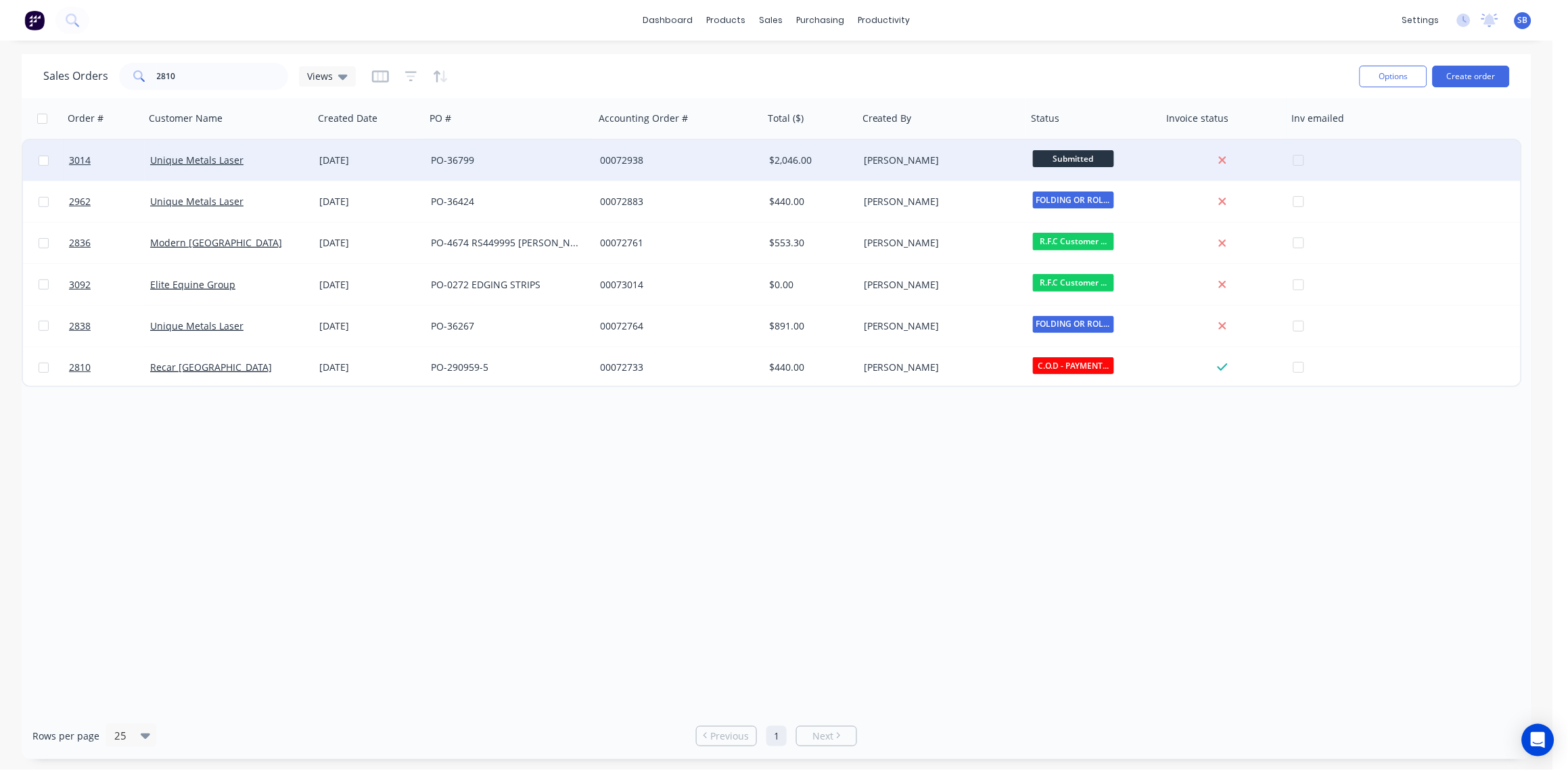
click at [294, 143] on div "Unique Metals Laser" at bounding box center [229, 160] width 169 height 41
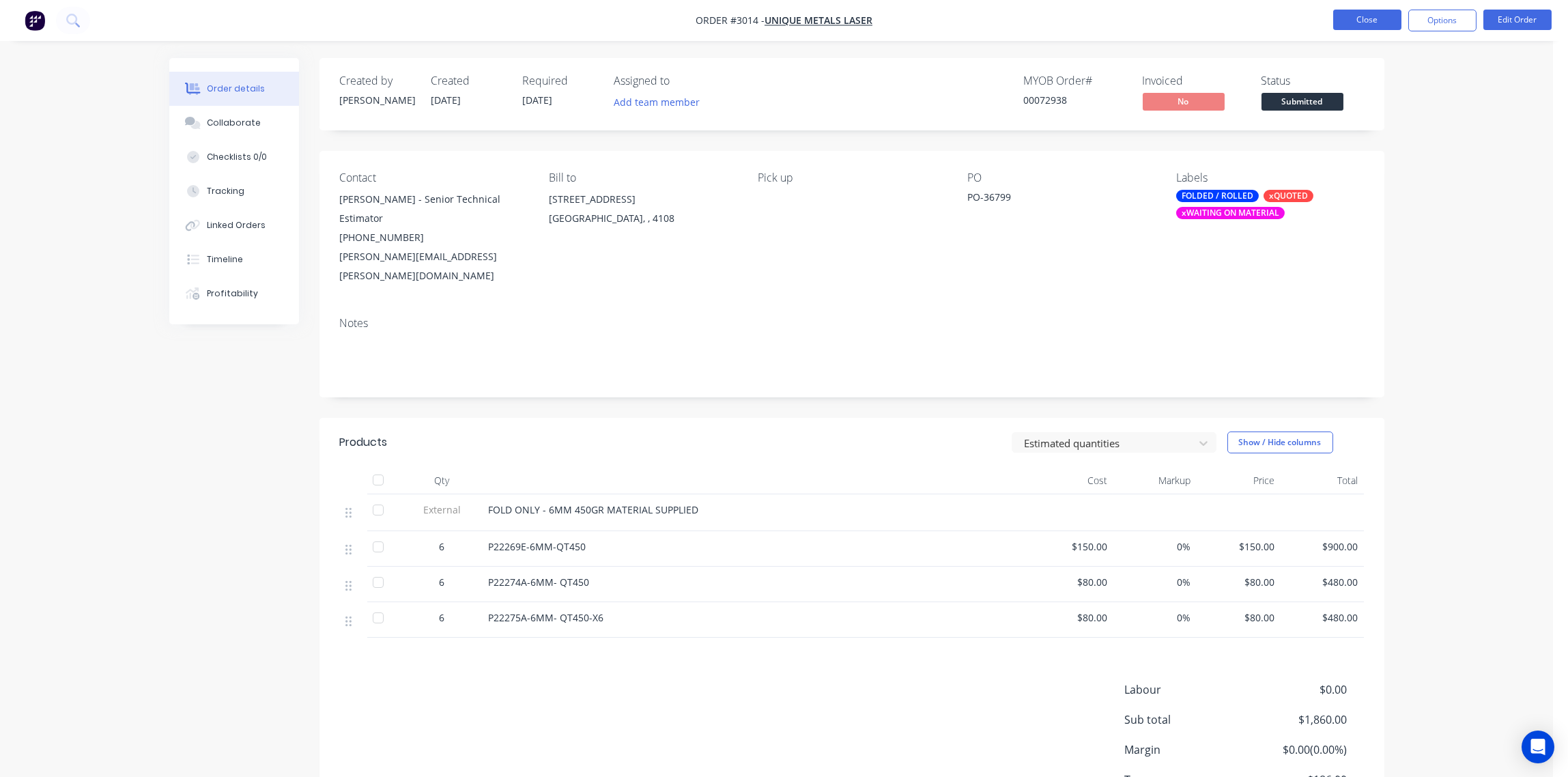
click at [1364, 17] on button "Close" at bounding box center [1367, 20] width 68 height 21
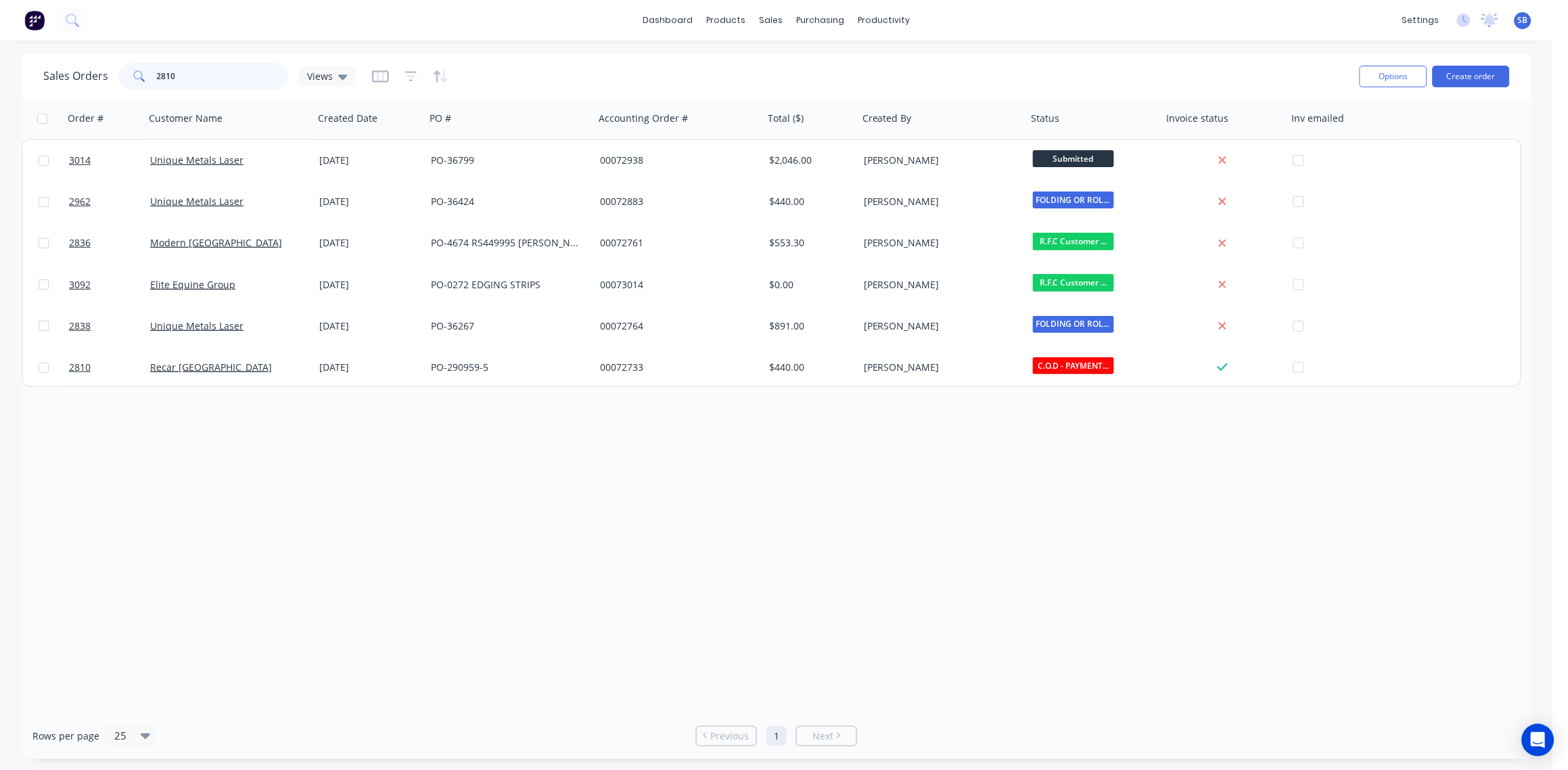
drag, startPoint x: 178, startPoint y: 79, endPoint x: 0, endPoint y: 77, distance: 178.0
click at [0, 78] on html "dashboard products sales purchasing productivity dashboard products Product Cat…" at bounding box center [784, 385] width 1568 height 770
type input "2433"
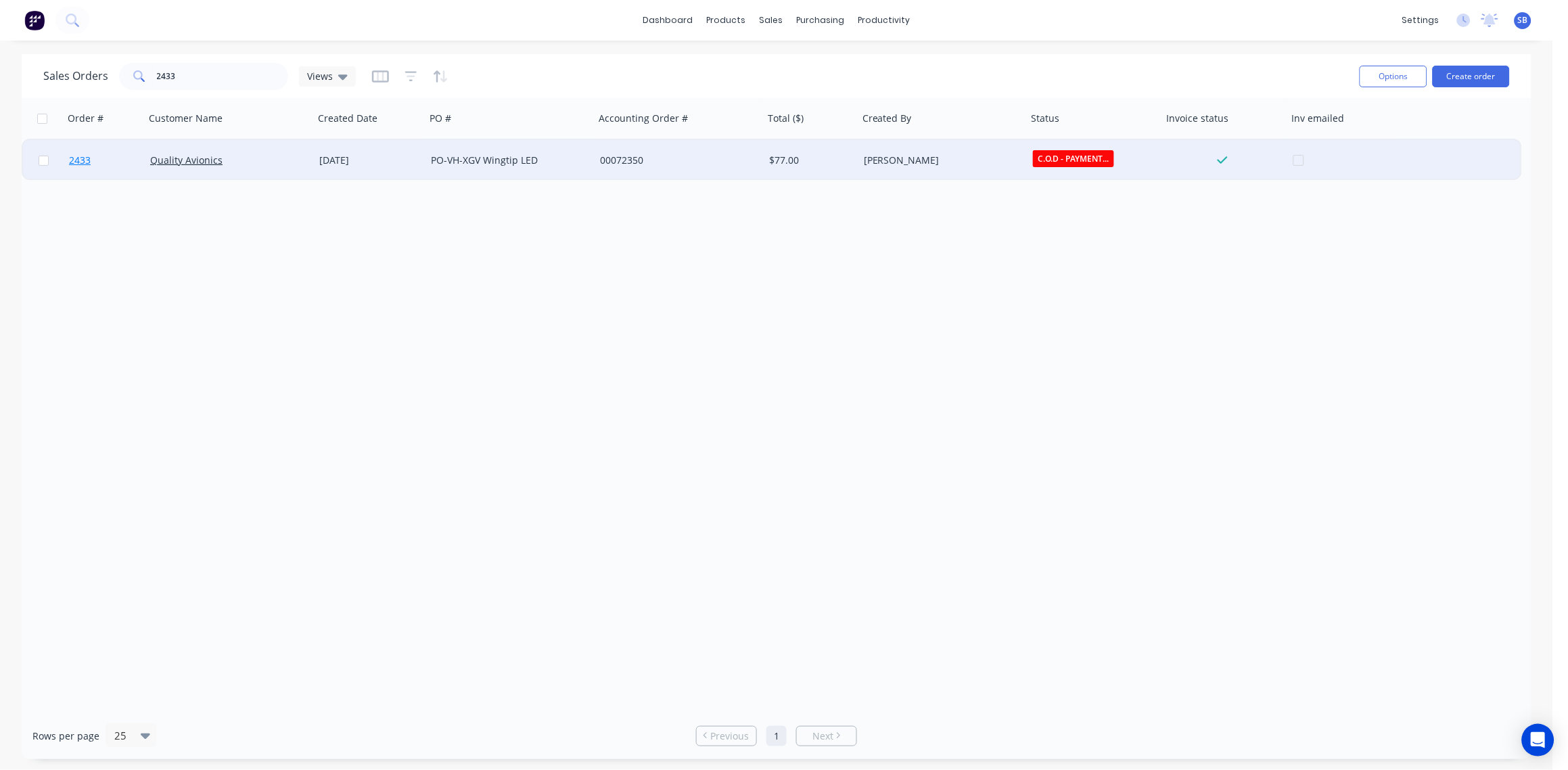
click at [76, 159] on span "2433" at bounding box center [79, 160] width 22 height 14
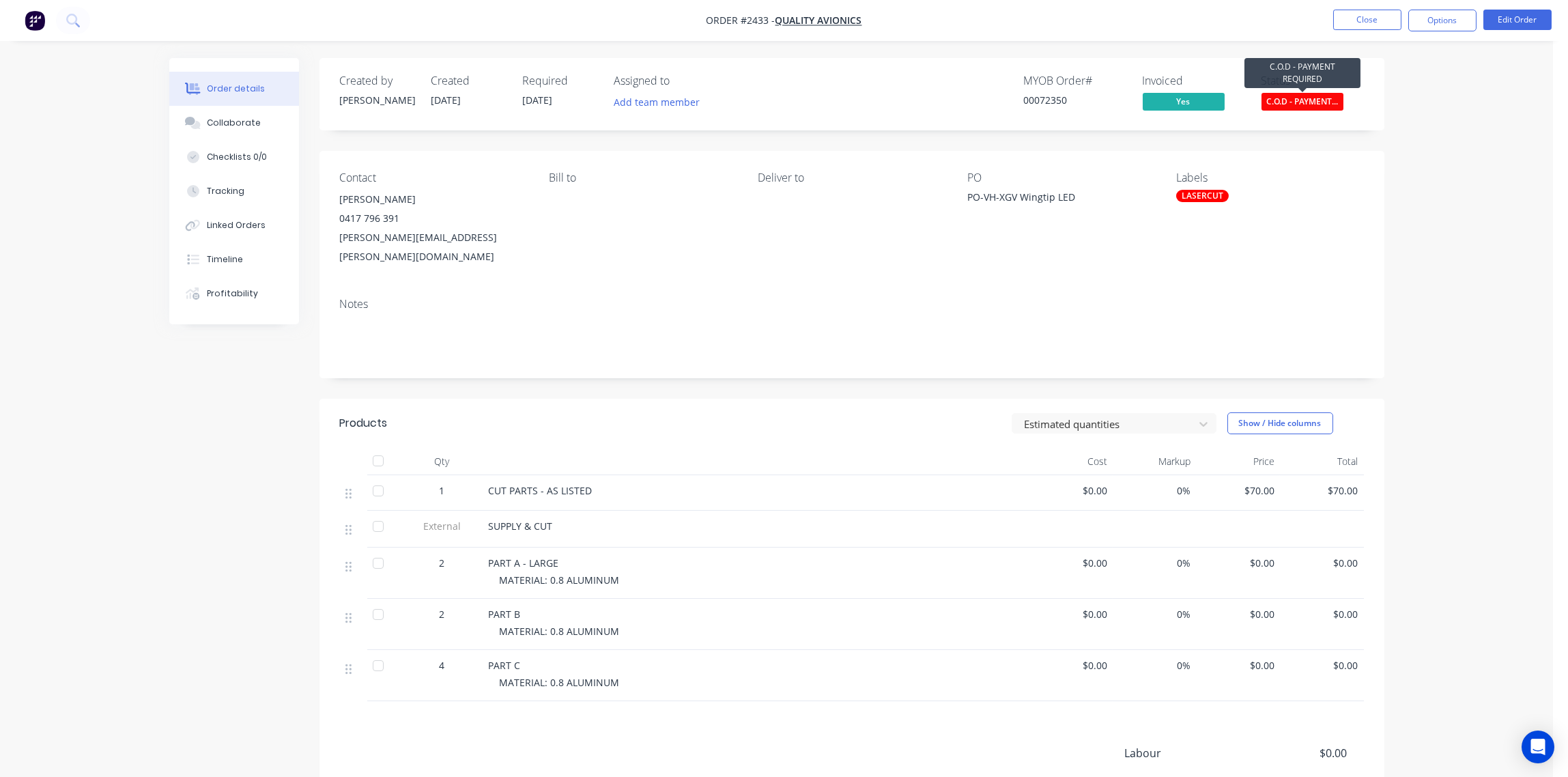
drag, startPoint x: 1297, startPoint y: 106, endPoint x: 1295, endPoint y: 115, distance: 9.2
click at [1297, 104] on span "C.O.D - PAYMENT..." at bounding box center [1303, 102] width 82 height 17
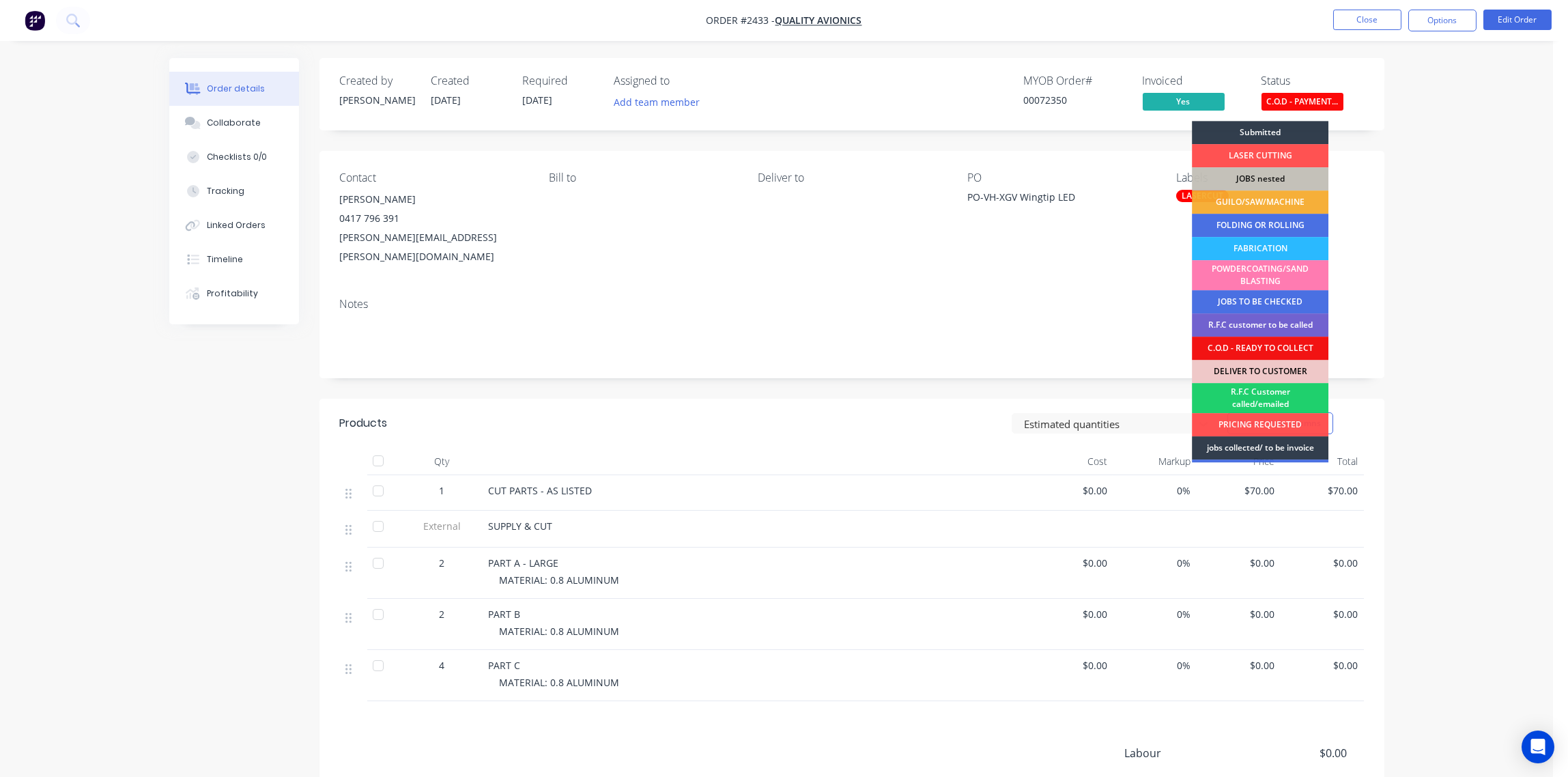
scroll to position [67, 0]
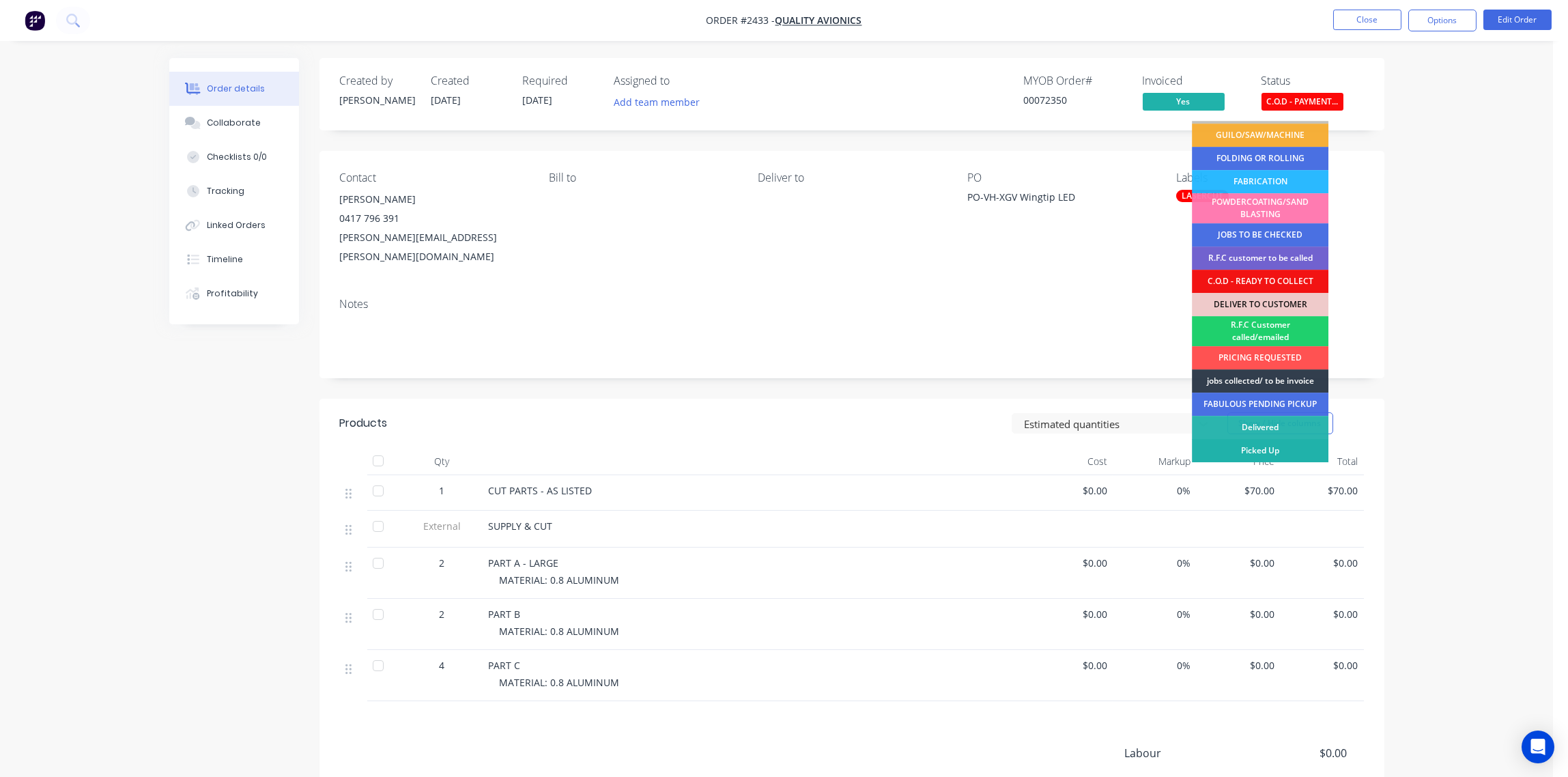
click at [1277, 447] on div "Picked Up" at bounding box center [1260, 450] width 137 height 23
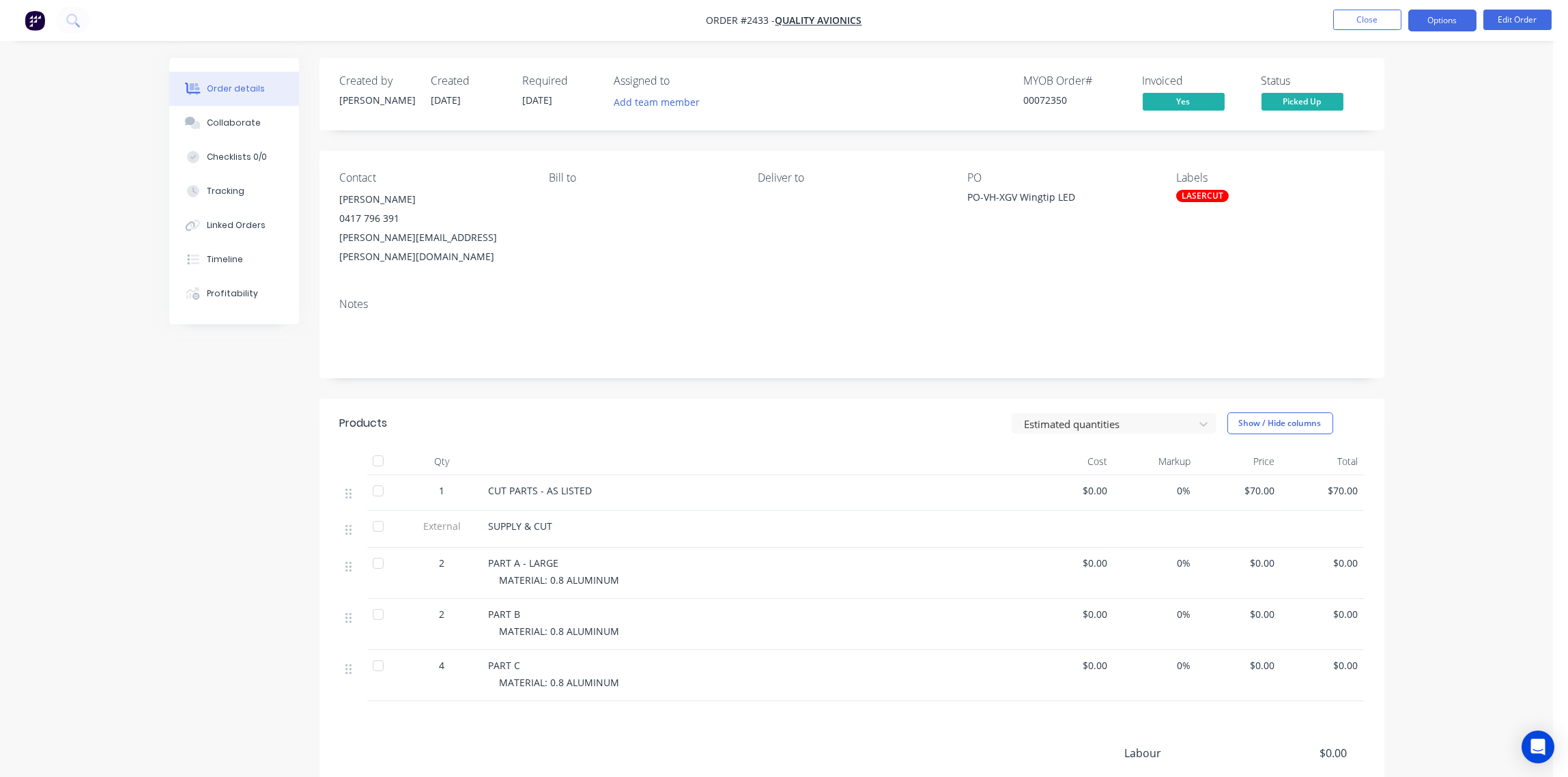
click at [1439, 23] on button "Options" at bounding box center [1442, 20] width 68 height 22
click at [1376, 356] on div "Archive" at bounding box center [1401, 356] width 125 height 20
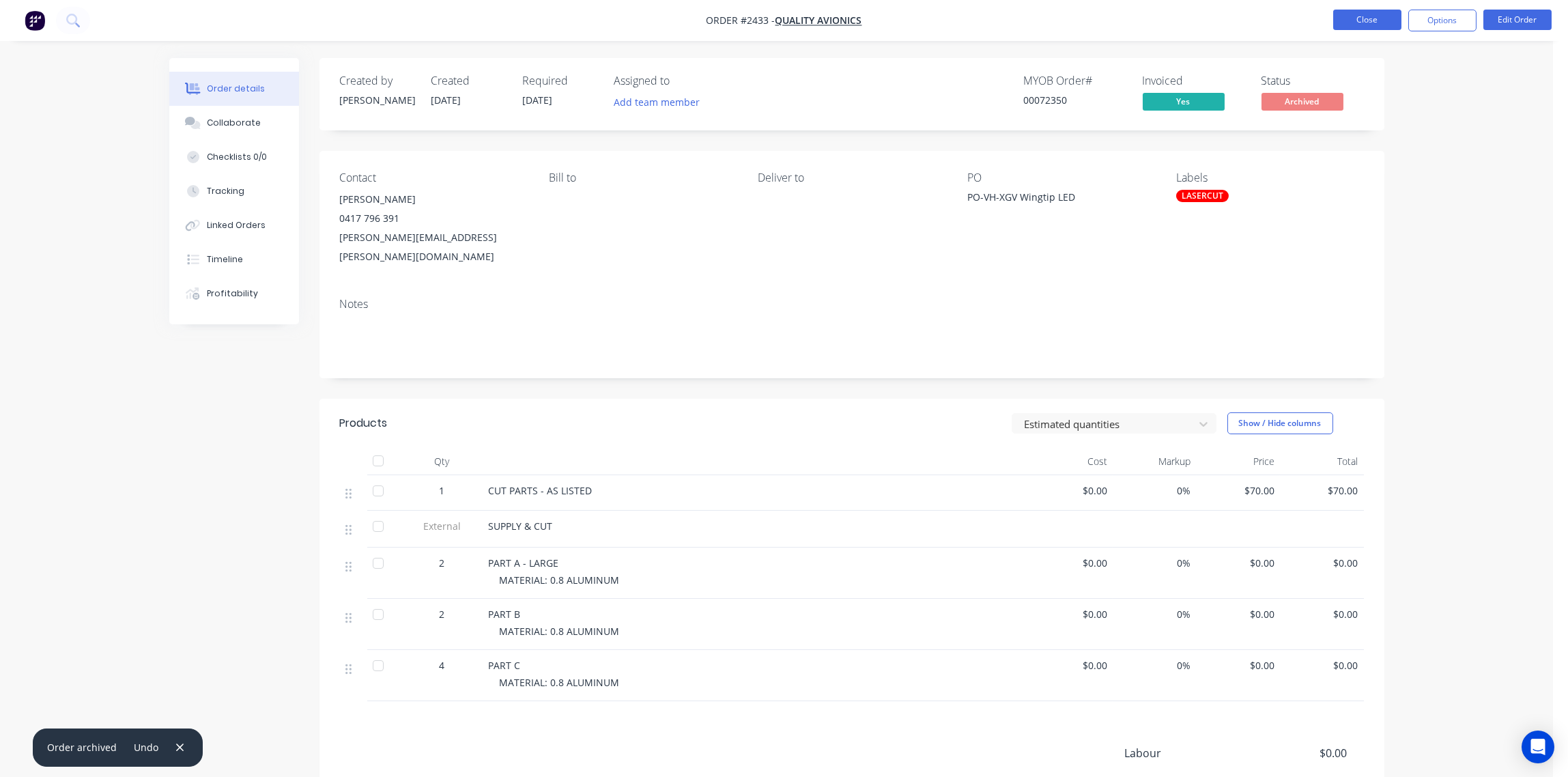
click at [1364, 21] on button "Close" at bounding box center [1367, 20] width 68 height 21
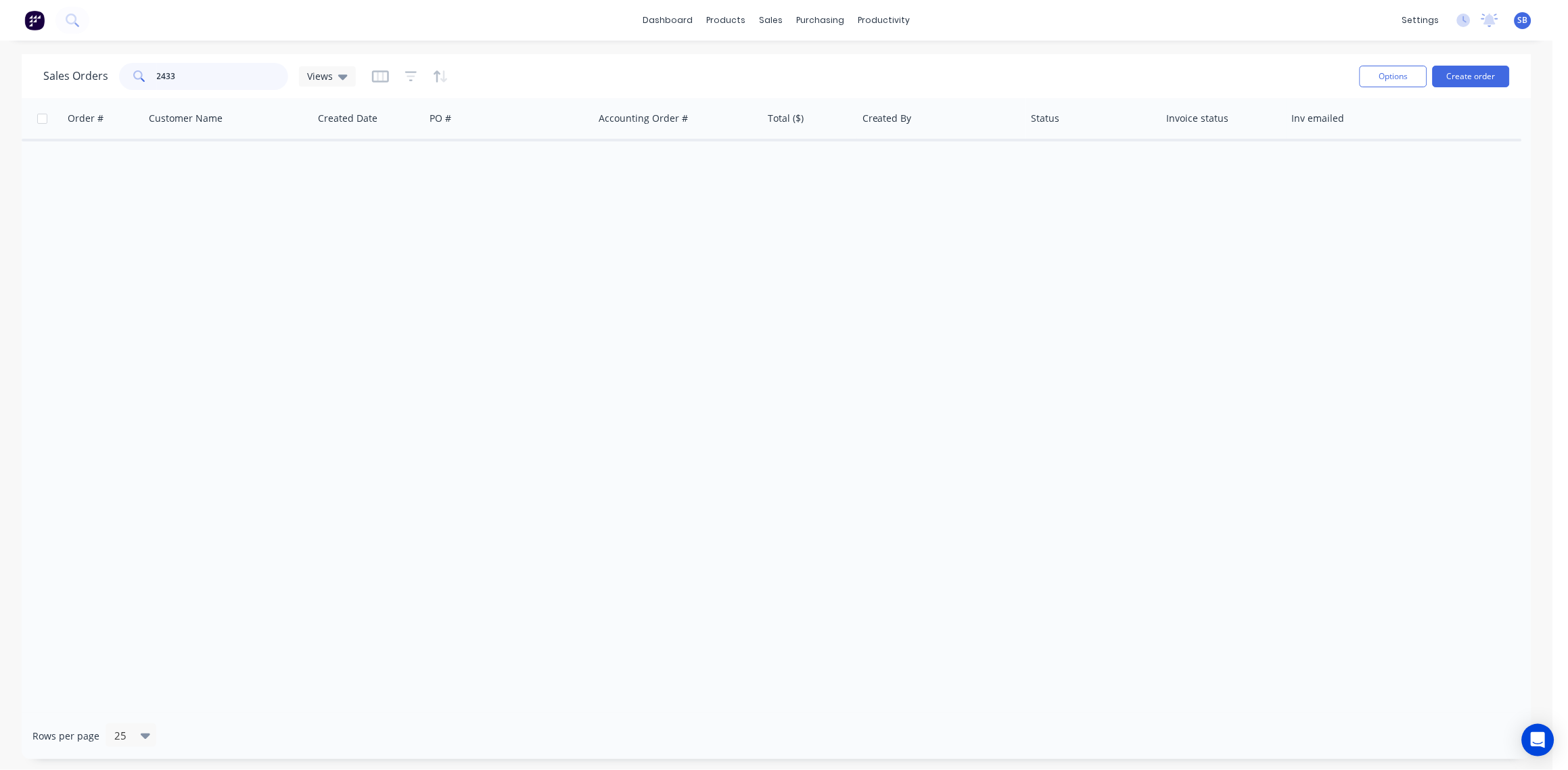
drag, startPoint x: 194, startPoint y: 67, endPoint x: 0, endPoint y: 91, distance: 195.5
click at [0, 91] on html "dashboard products sales purchasing productivity dashboard products Product Cat…" at bounding box center [784, 385] width 1568 height 770
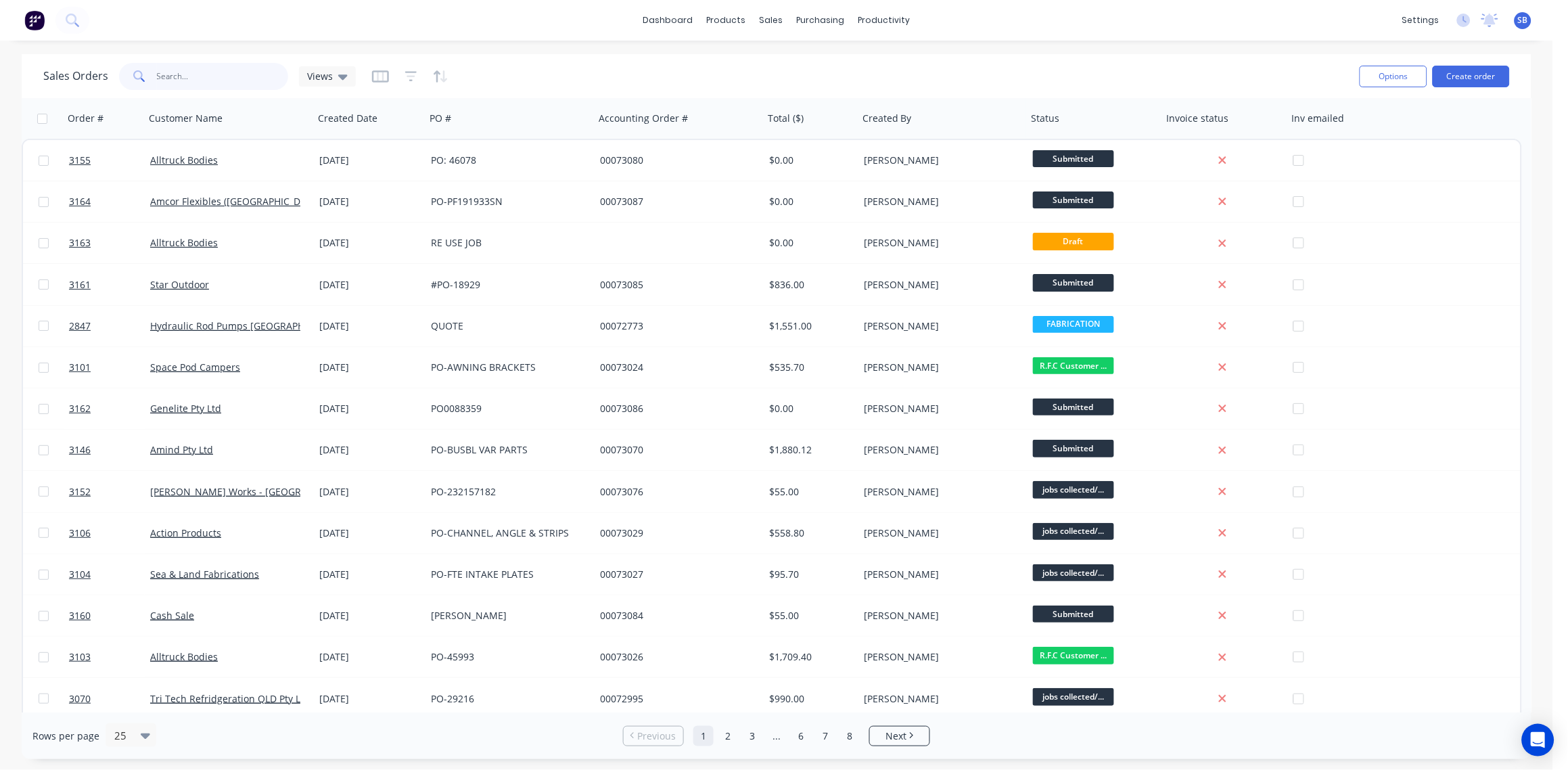
click at [186, 74] on input "text" at bounding box center [223, 76] width 132 height 27
type input "3044"
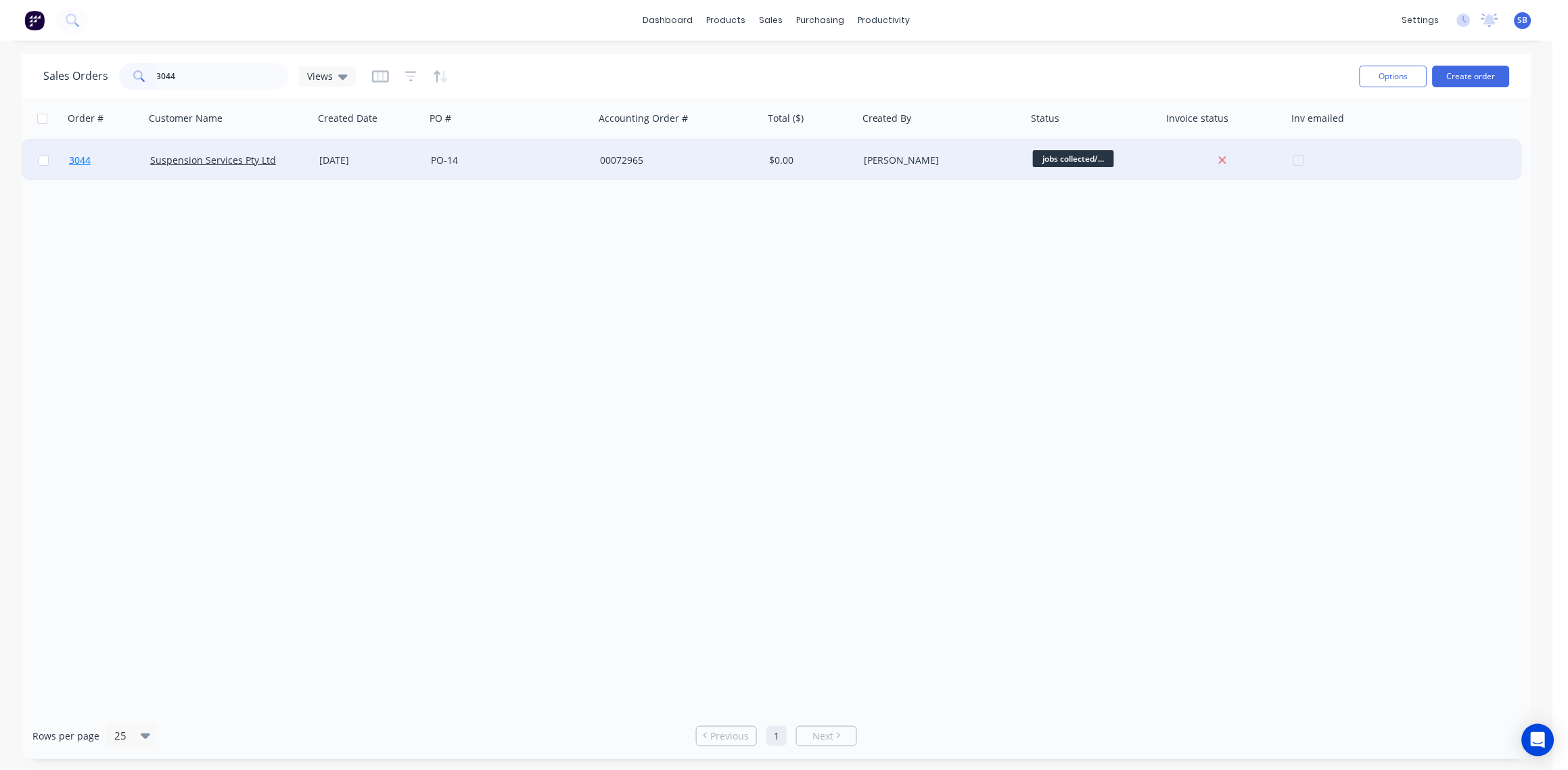
click at [77, 156] on span "3044" at bounding box center [79, 160] width 22 height 14
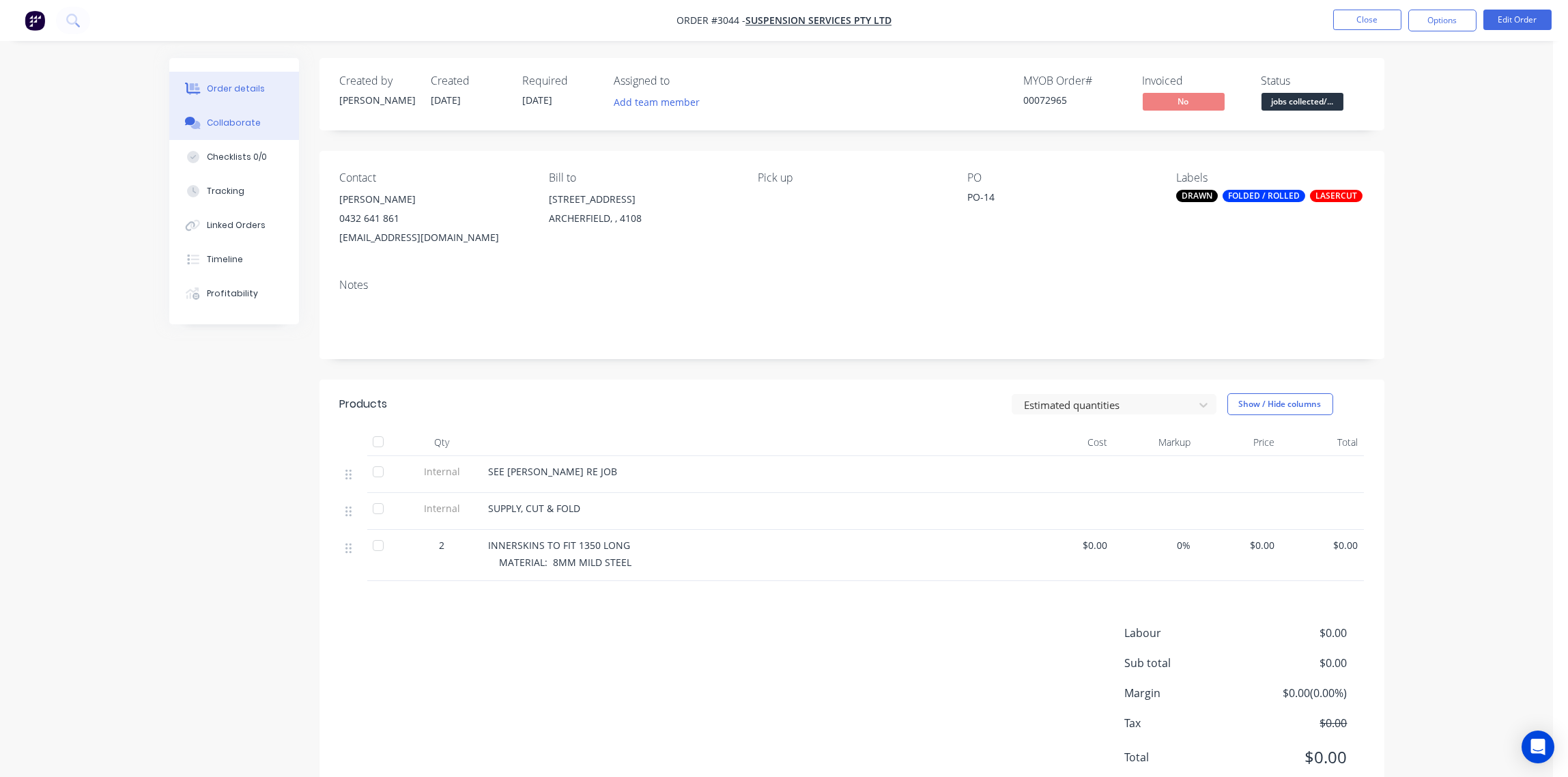
click at [247, 117] on div "Collaborate" at bounding box center [234, 123] width 54 height 12
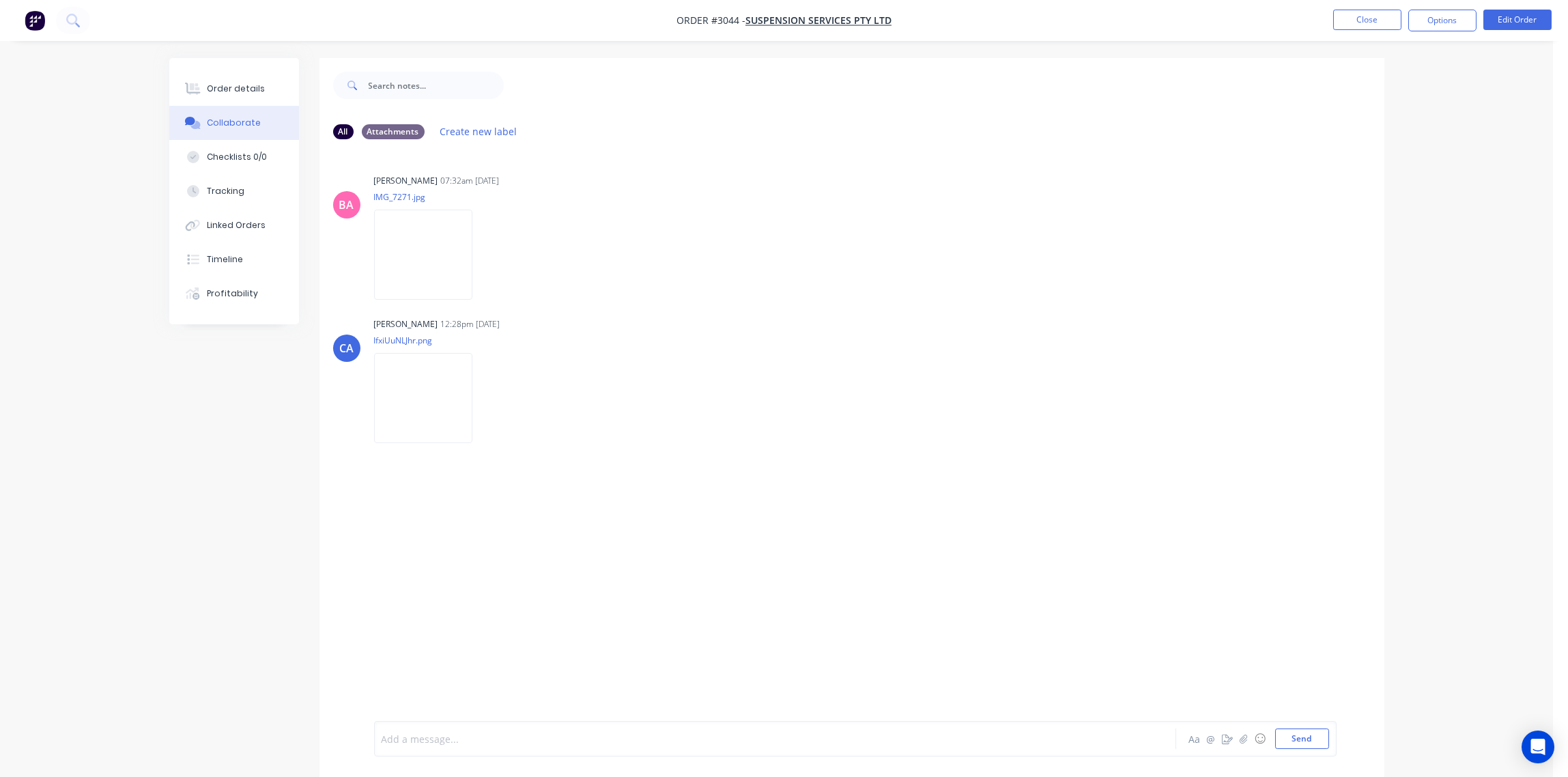
click at [445, 732] on div at bounding box center [737, 739] width 710 height 14
paste div
click at [544, 722] on div "SIGNED DELIVERY LOADED BY -" at bounding box center [737, 727] width 710 height 14
drag, startPoint x: 555, startPoint y: 727, endPoint x: 460, endPoint y: 724, distance: 95.0
click at [315, 723] on div "All Attachments Create new label BA Brenda Abrahams 07:32am 29/09/25 IMG_7271.j…" at bounding box center [777, 432] width 1215 height 747
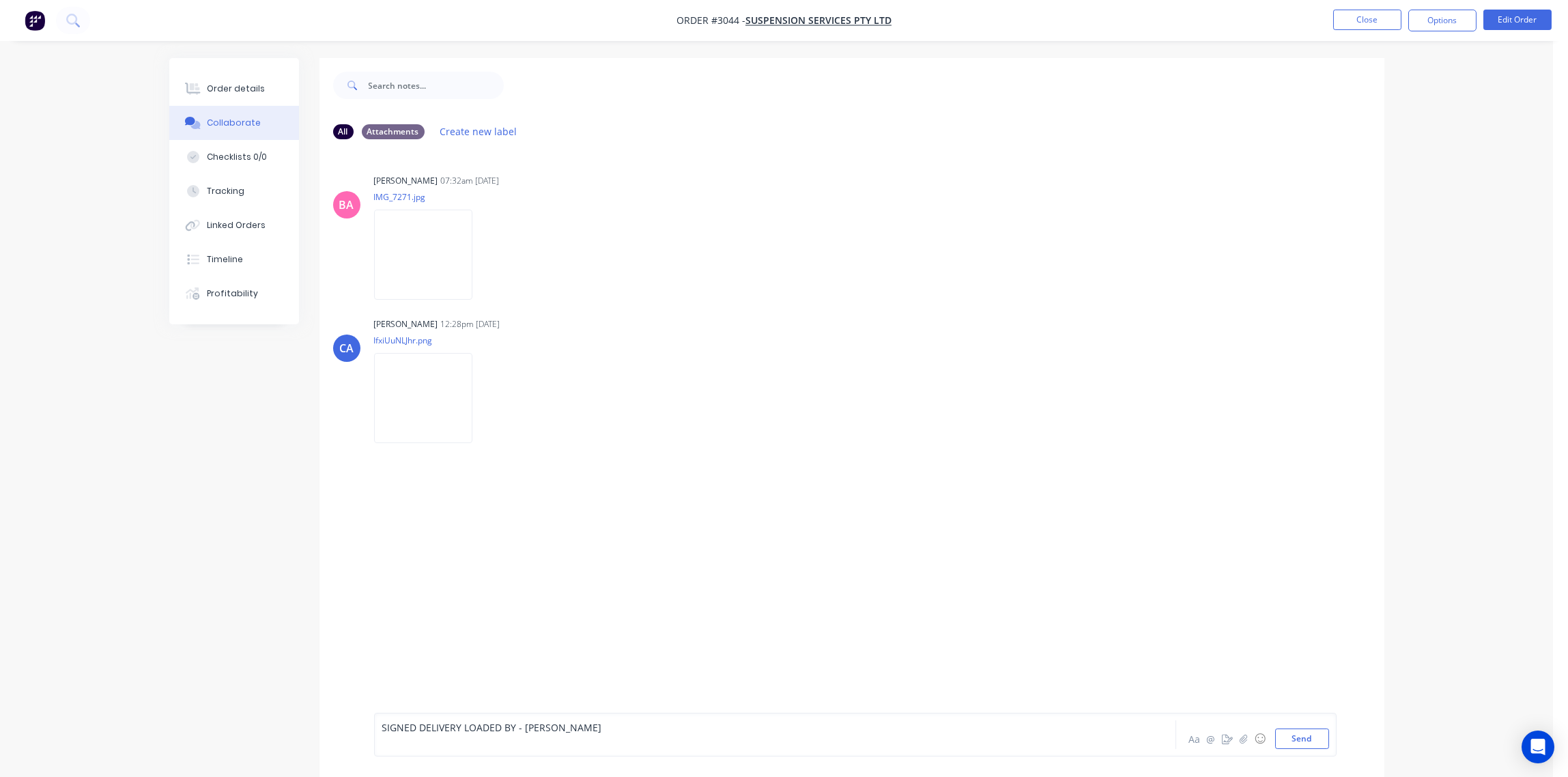
drag, startPoint x: 462, startPoint y: 715, endPoint x: 576, endPoint y: 720, distance: 114.1
click at [580, 720] on div "SIGNED DELIVERY LOADED BY - CHRIS" at bounding box center [737, 727] width 710 height 14
drag, startPoint x: 558, startPoint y: 724, endPoint x: 336, endPoint y: 730, distance: 222.1
click at [332, 730] on div "SIGNED DELIVERY LOADED BY - CHRIS Aa @ ☺ Send" at bounding box center [852, 733] width 1065 height 84
copy span "SIGNED DELIVERY LOADED BY - CHRIS"
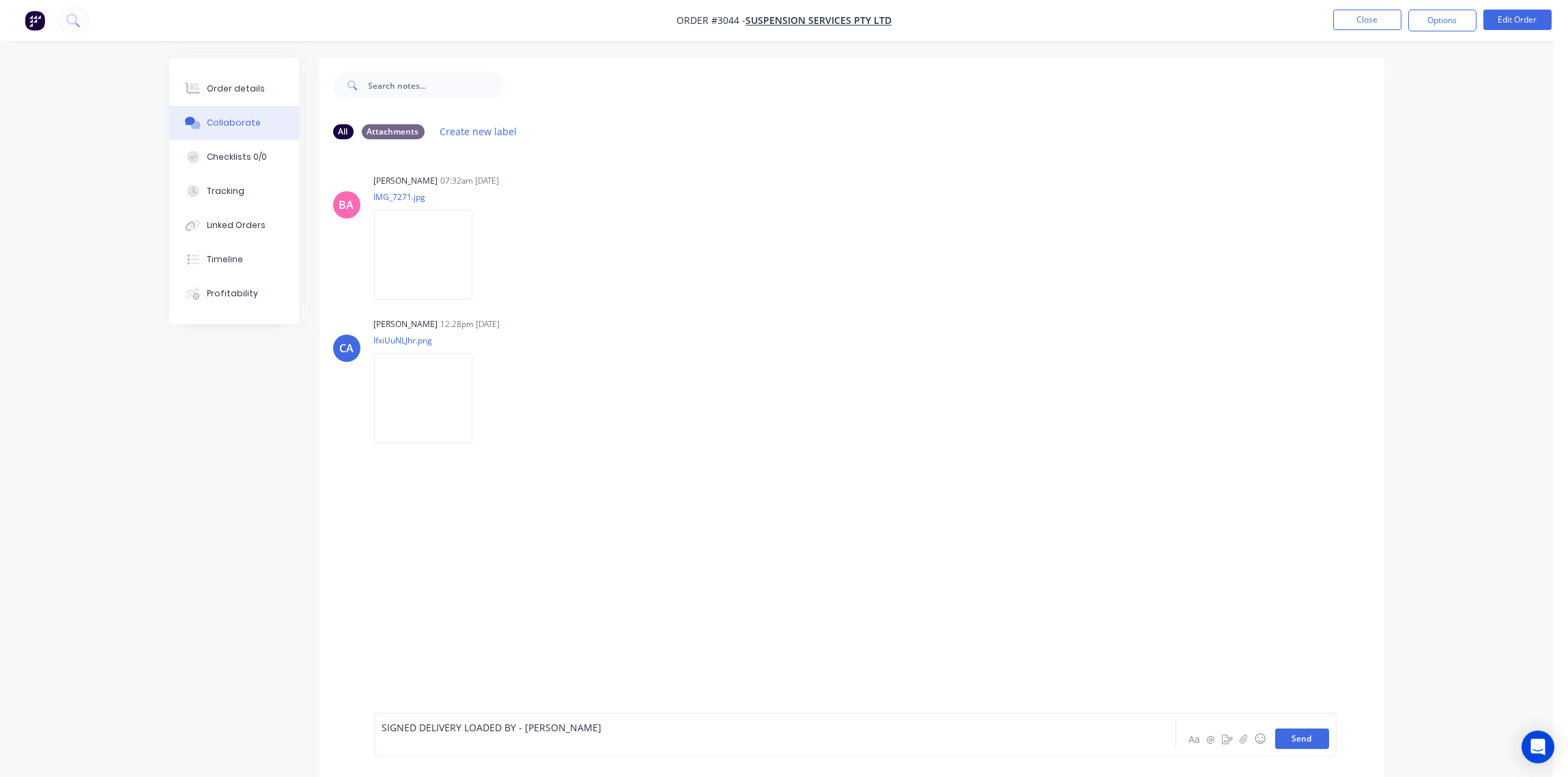
click at [1306, 731] on button "Send" at bounding box center [1302, 739] width 54 height 21
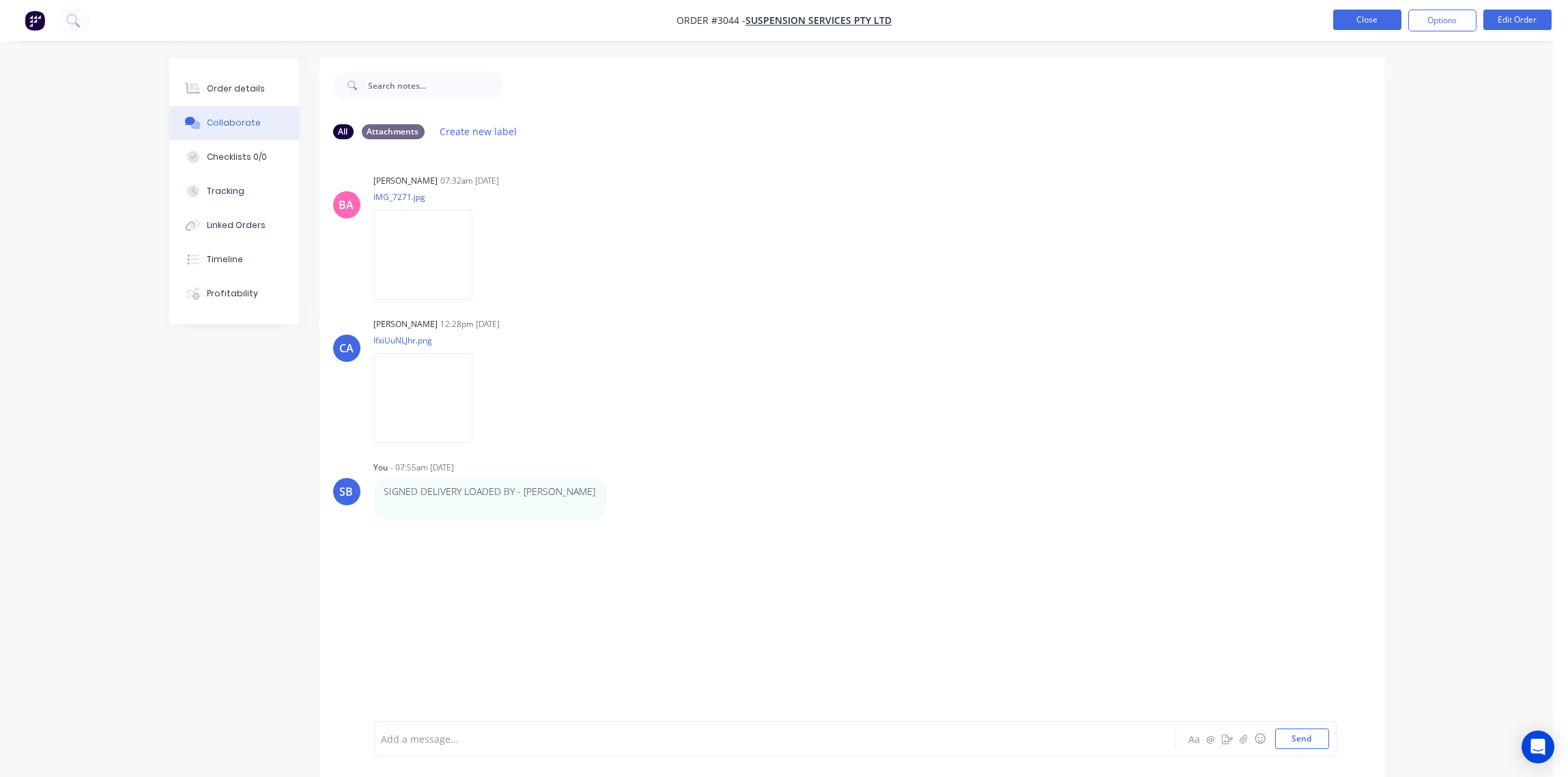
click at [1363, 21] on button "Close" at bounding box center [1367, 20] width 68 height 21
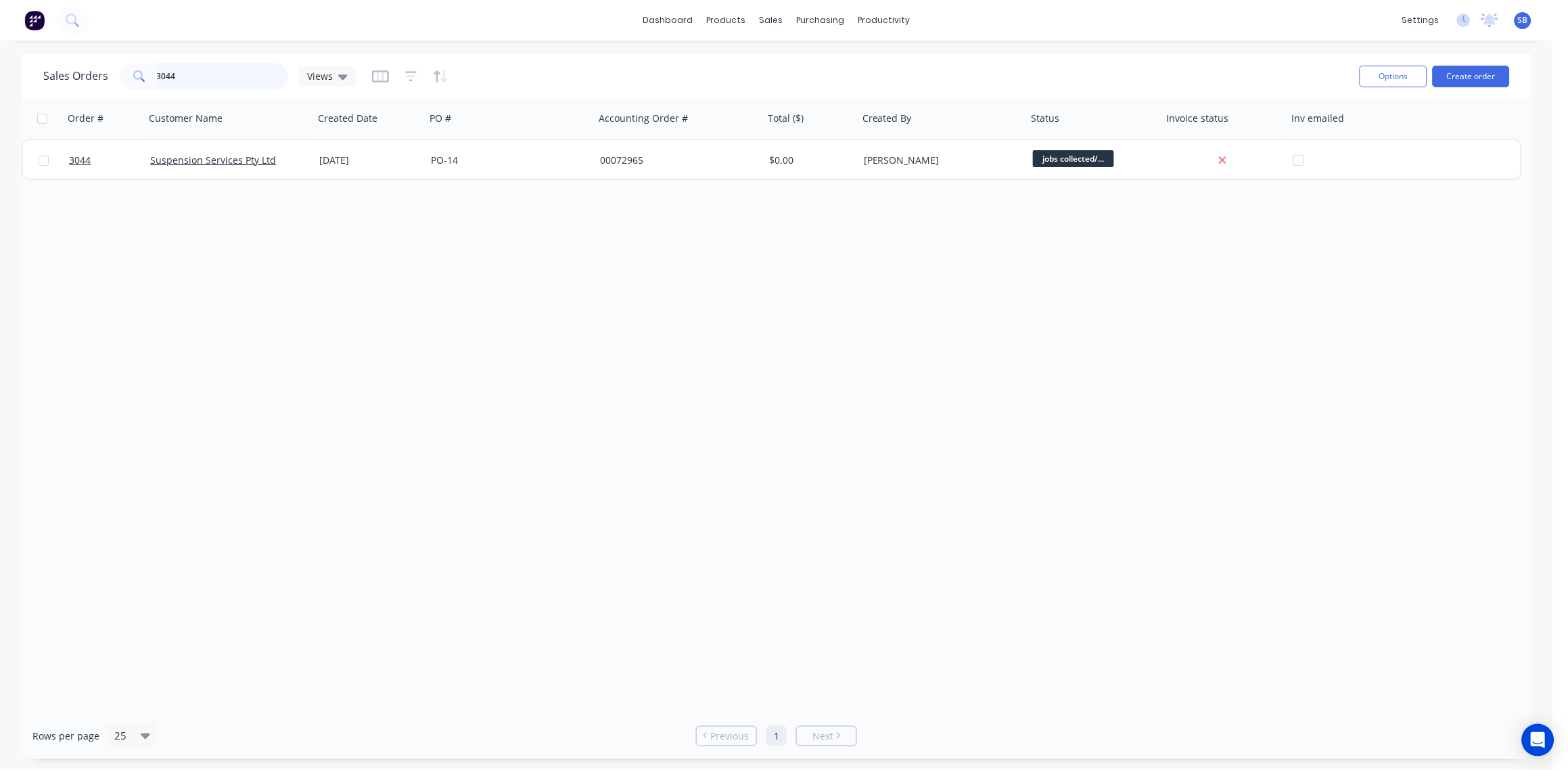
click at [215, 79] on input "3044" at bounding box center [223, 76] width 132 height 27
type input "3072"
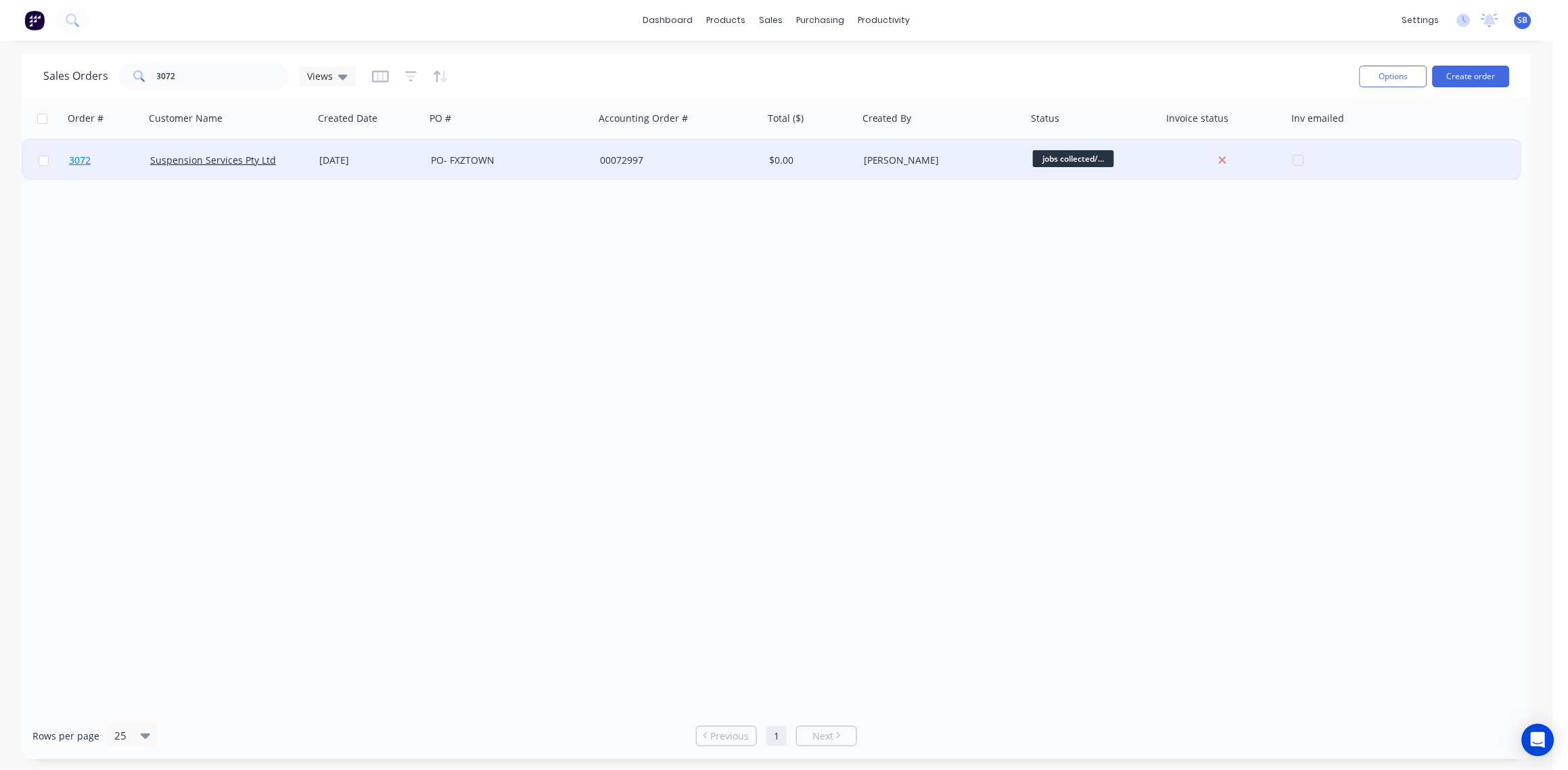
click at [80, 160] on span "3072" at bounding box center [79, 160] width 22 height 14
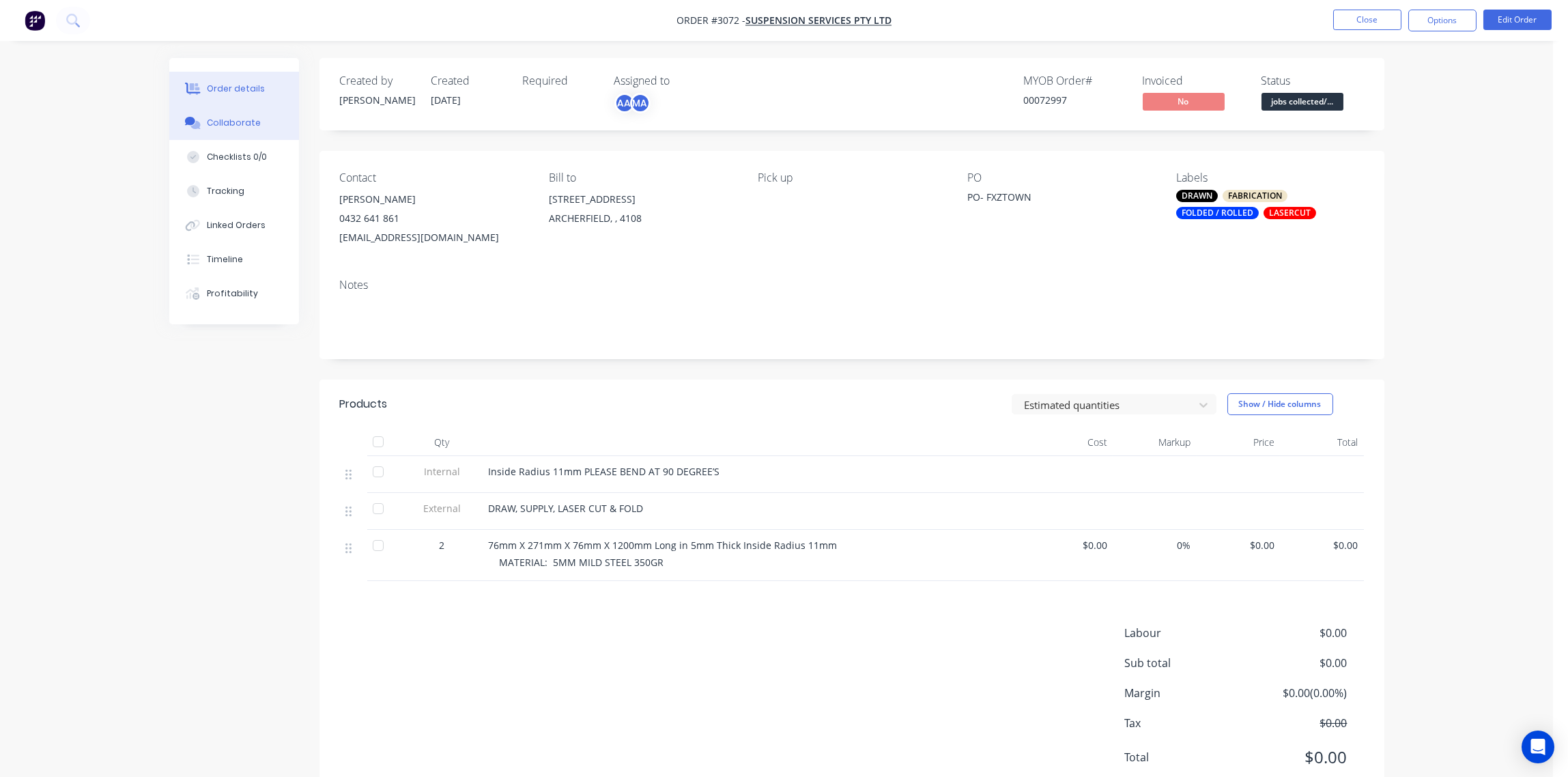
click at [237, 121] on div "Collaborate" at bounding box center [234, 123] width 54 height 12
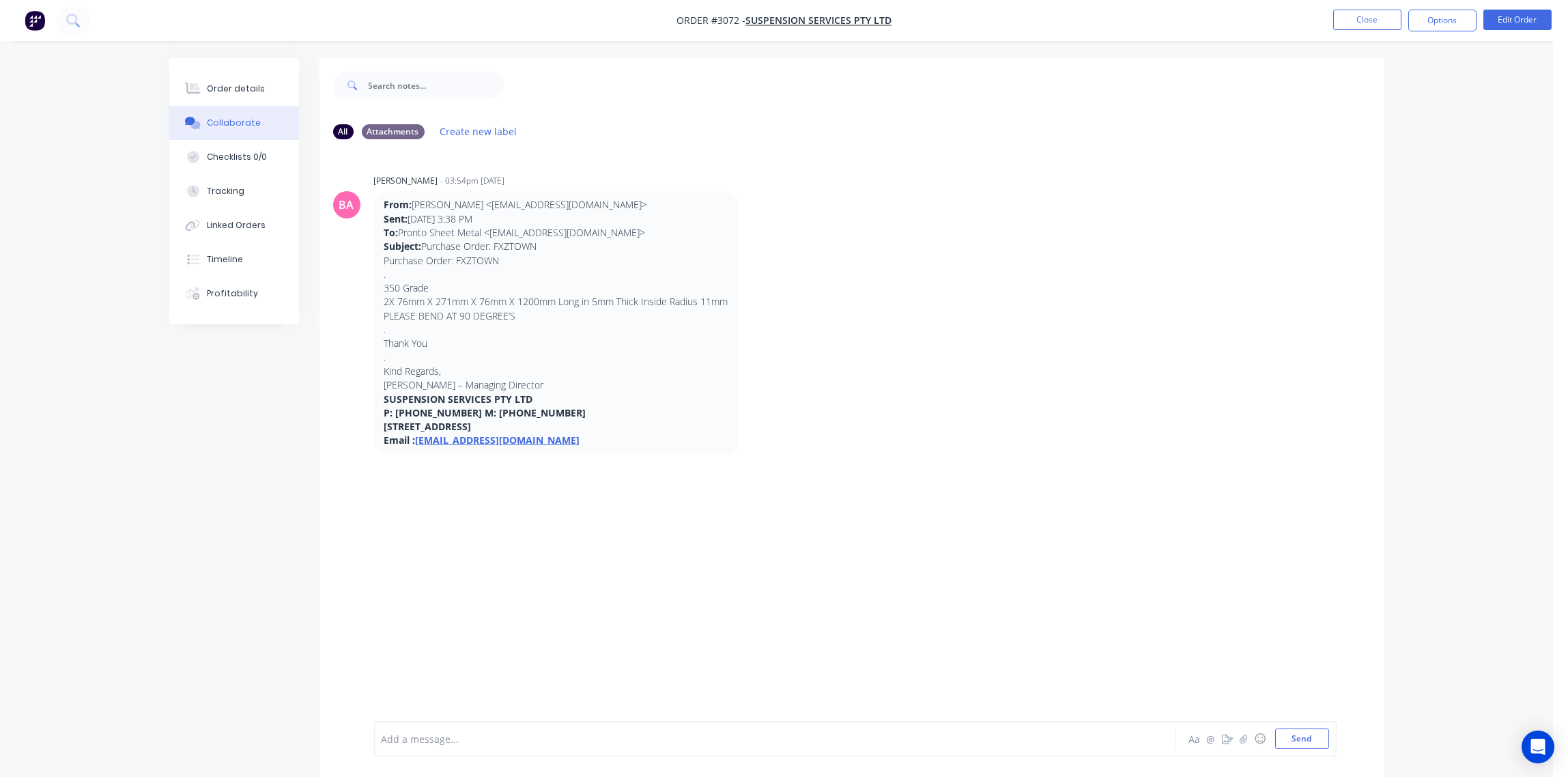
click at [439, 740] on div at bounding box center [737, 739] width 710 height 14
click at [1312, 740] on button "Send" at bounding box center [1302, 739] width 54 height 21
click at [1363, 25] on button "Close" at bounding box center [1367, 20] width 68 height 21
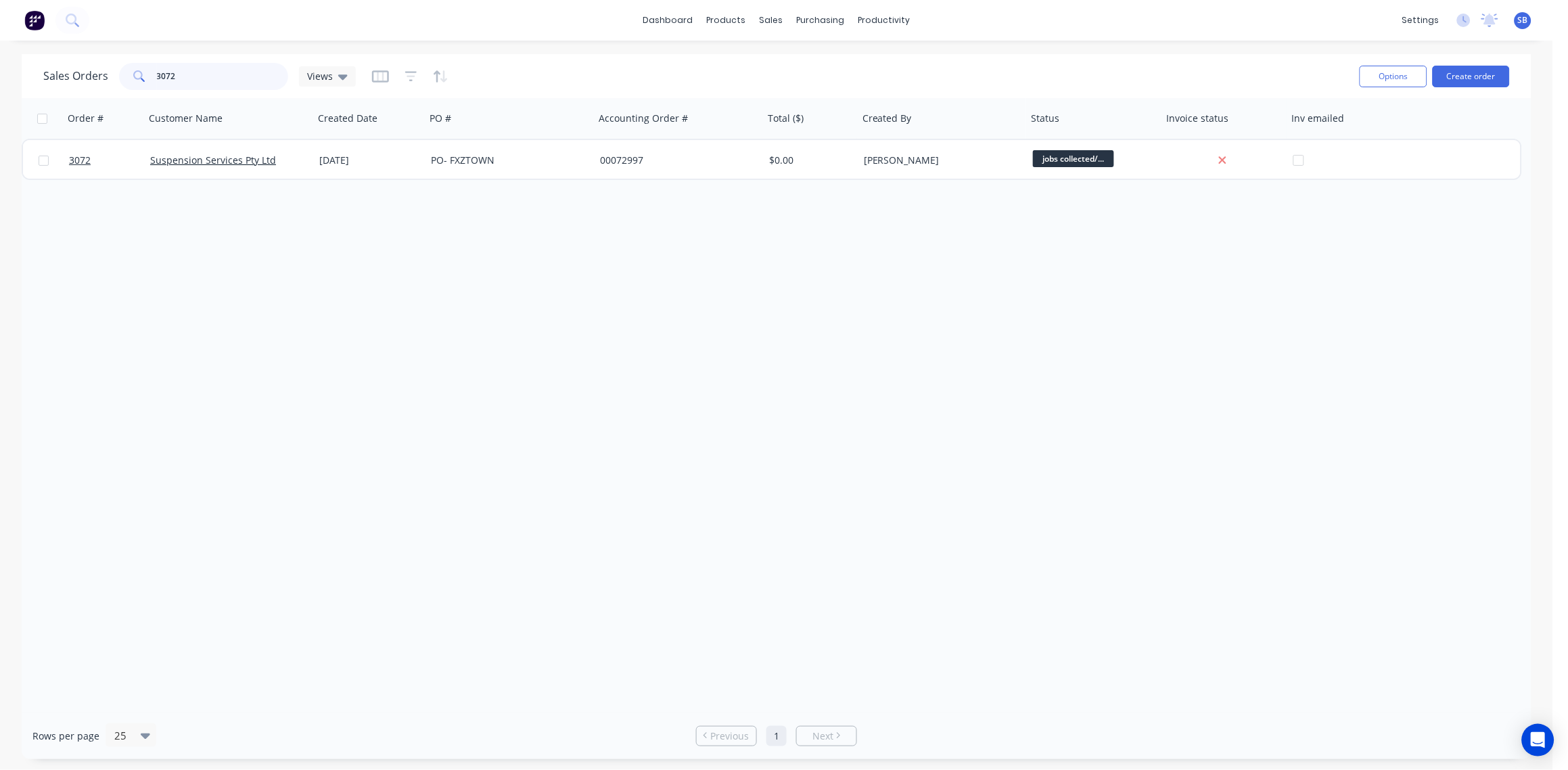
click at [195, 75] on input "3072" at bounding box center [223, 76] width 132 height 27
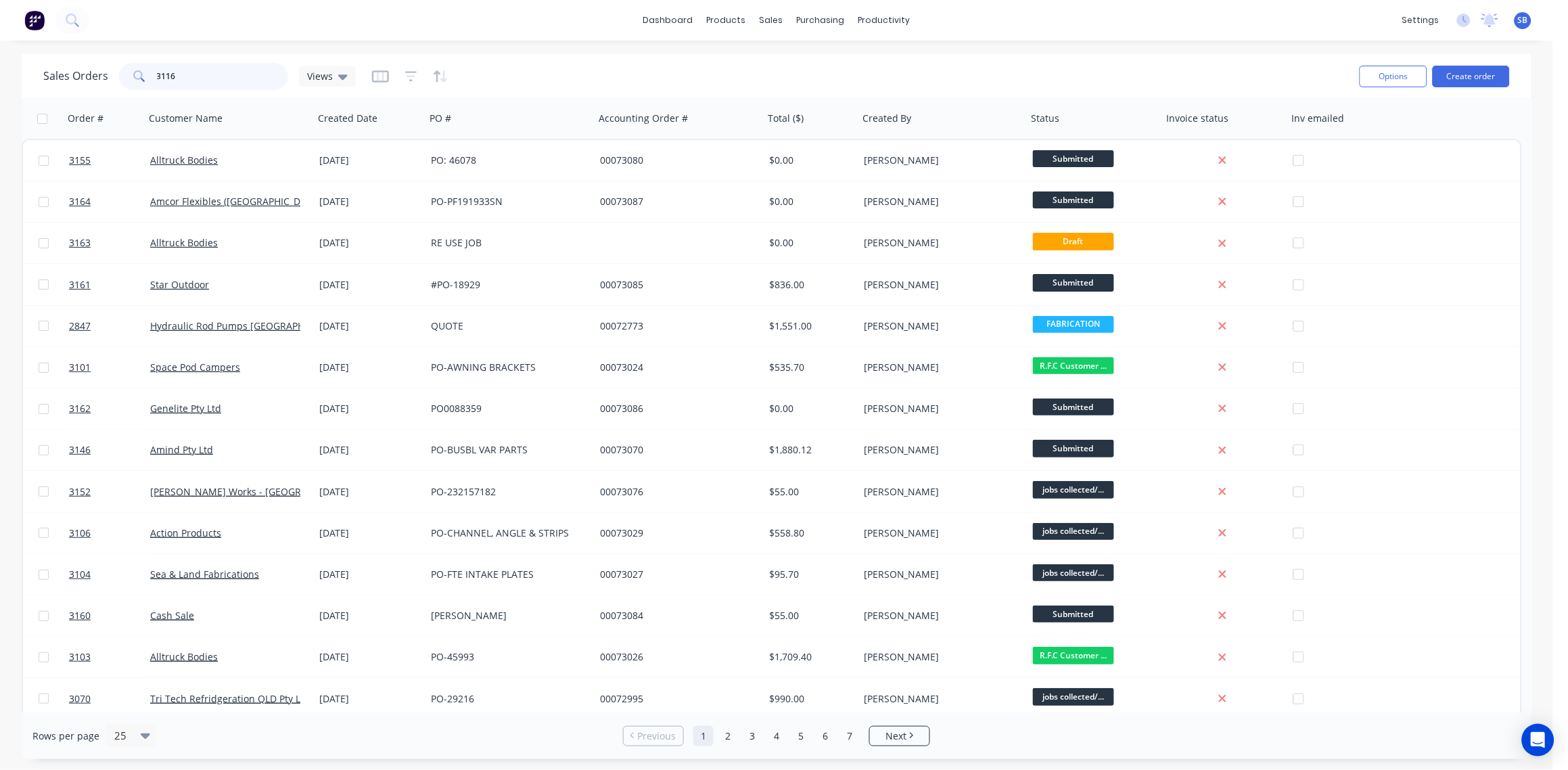
type input "3116"
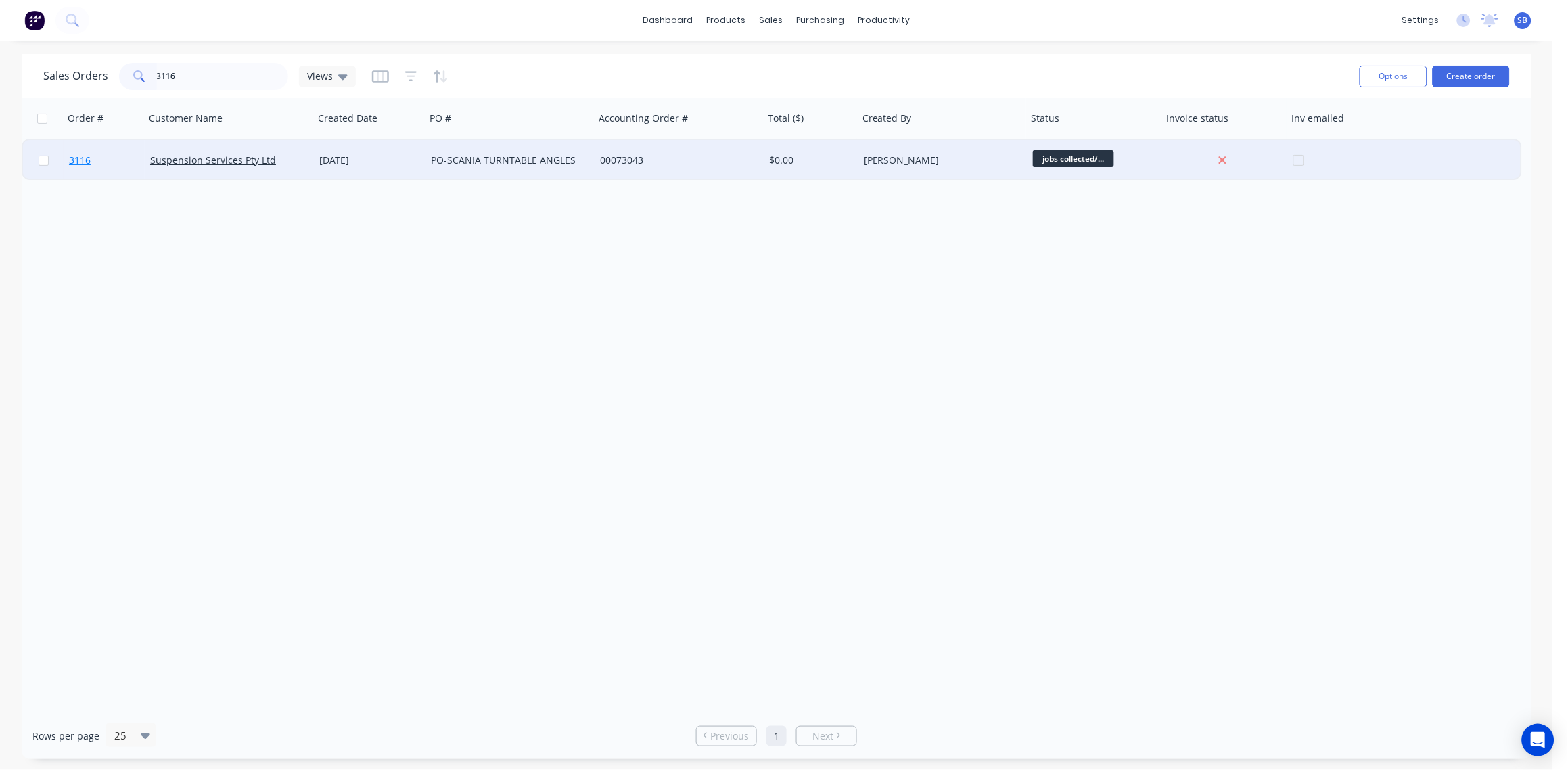
click at [81, 160] on span "3116" at bounding box center [79, 160] width 22 height 14
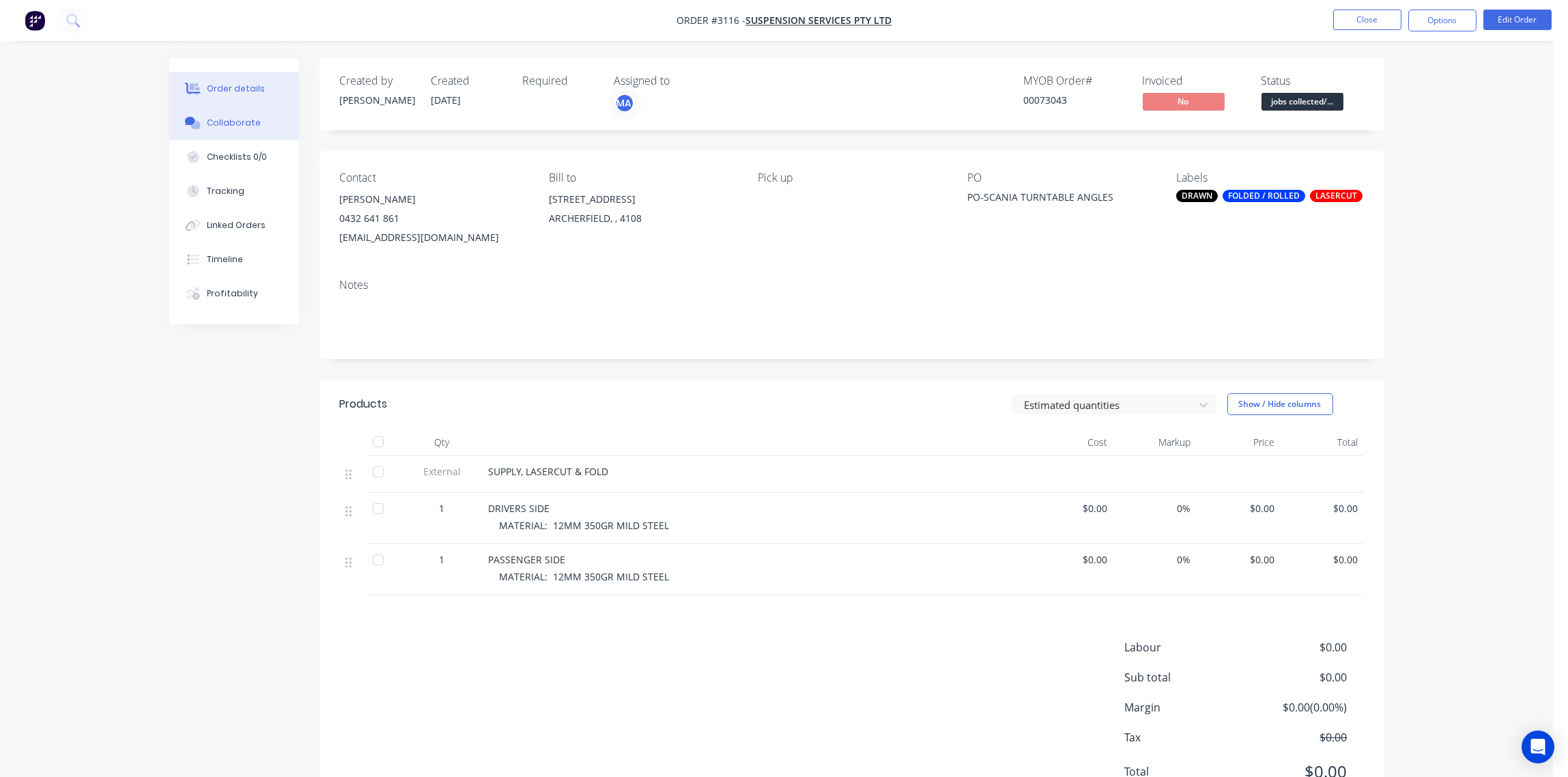
click at [219, 122] on div "Collaborate" at bounding box center [234, 123] width 54 height 12
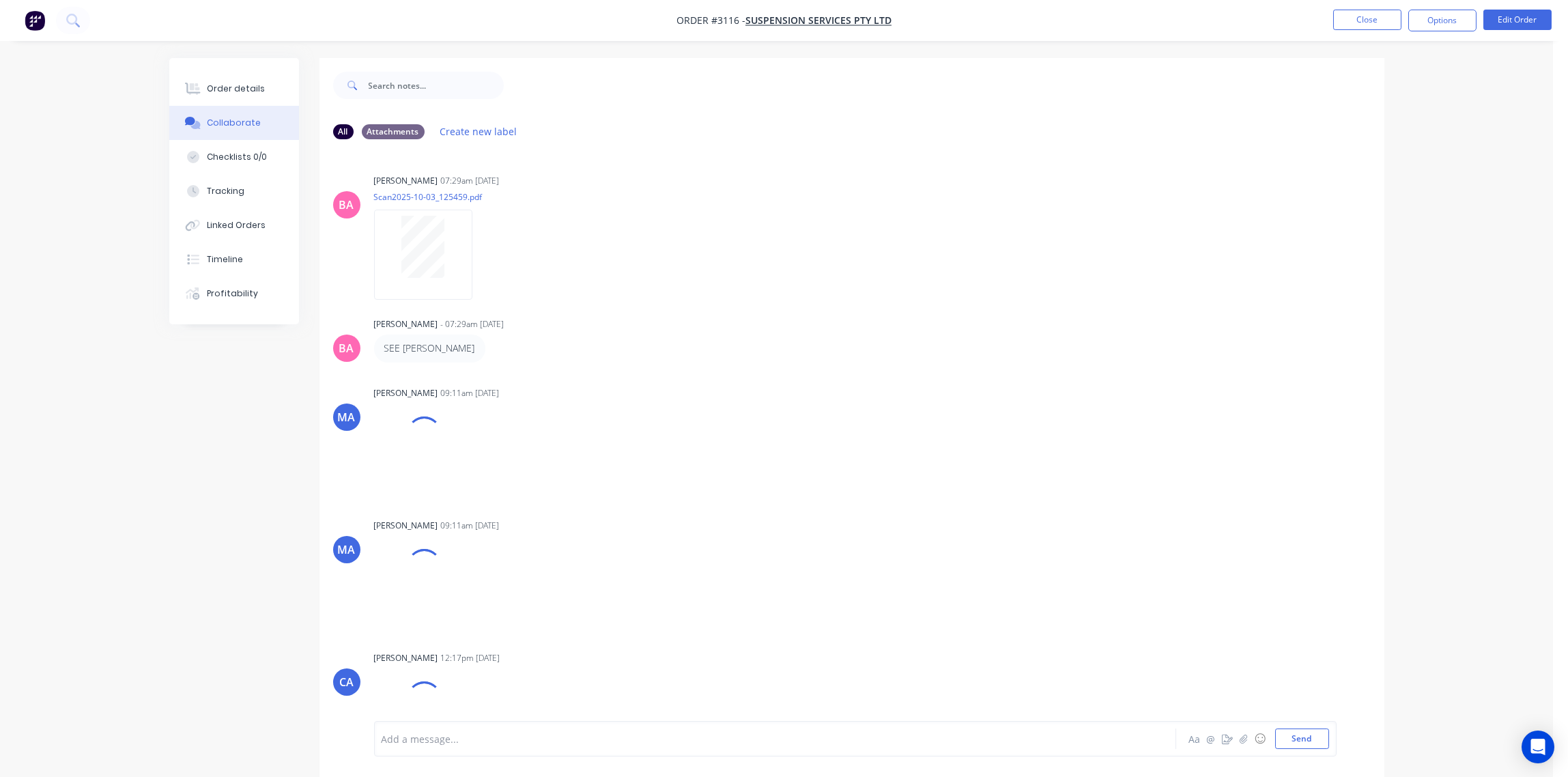
click at [435, 739] on div at bounding box center [737, 739] width 710 height 14
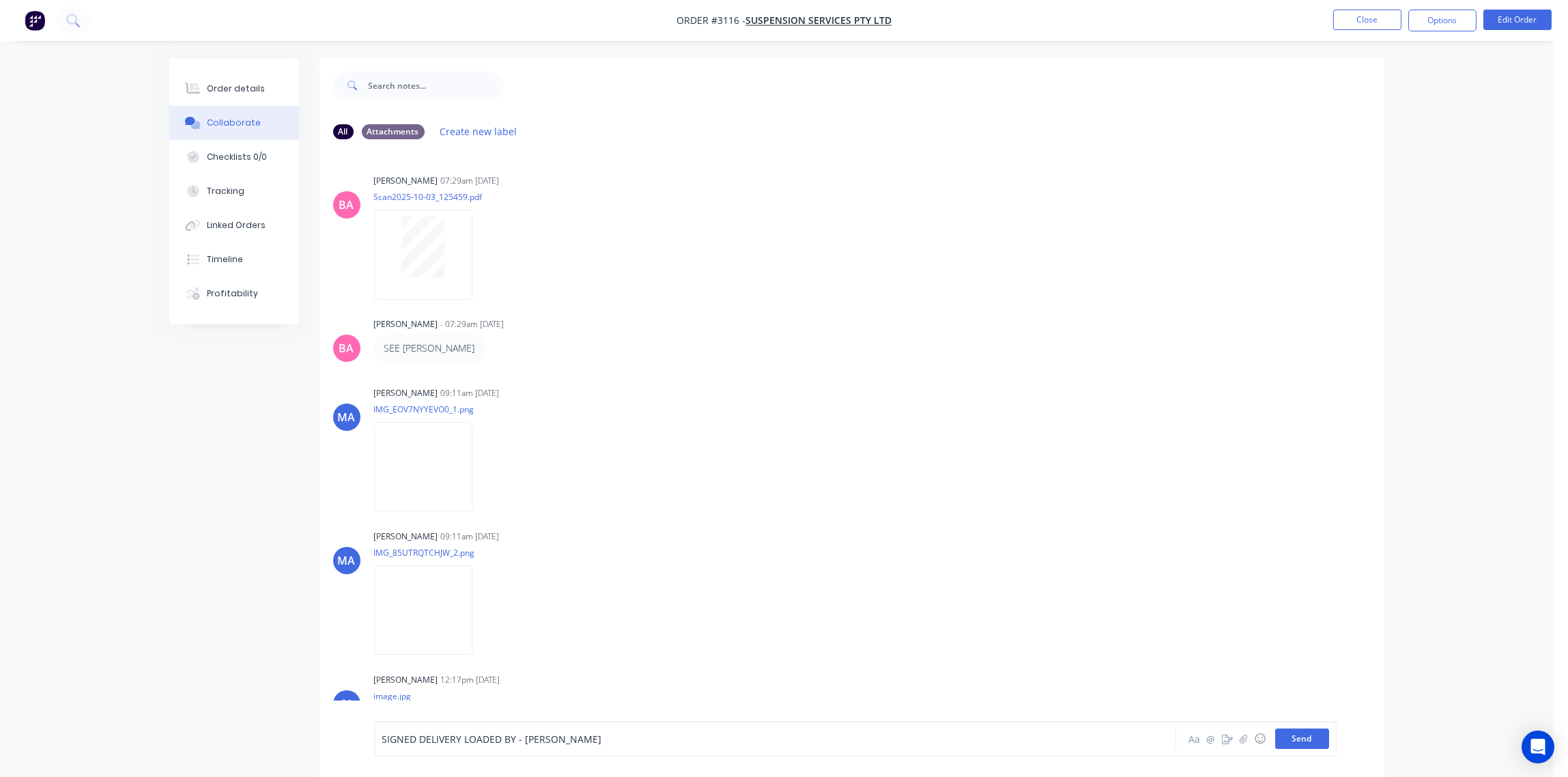
click at [1298, 742] on button "Send" at bounding box center [1302, 739] width 54 height 21
